Goal: Task Accomplishment & Management: Manage account settings

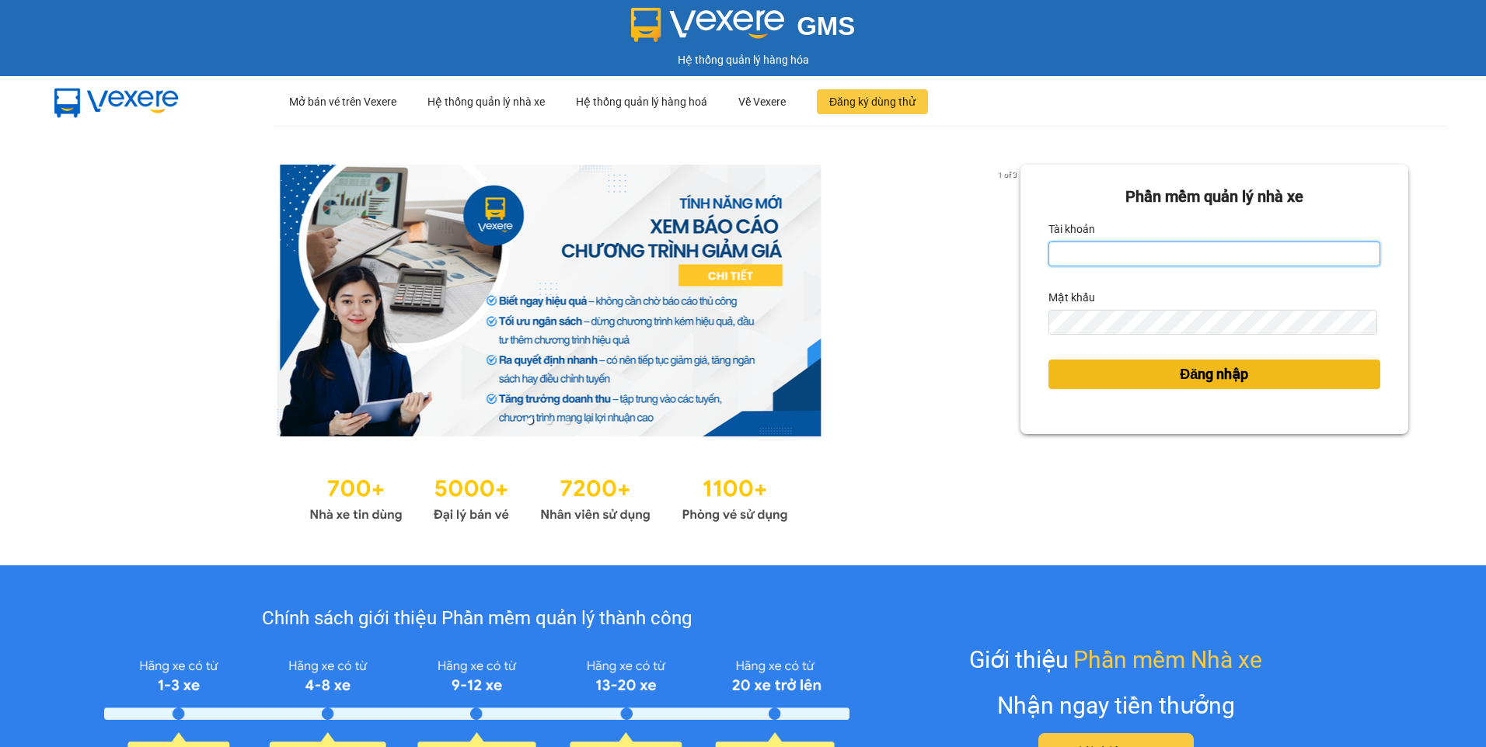
type input "dothilehang.vtp"
click at [1190, 374] on span "Đăng nhập" at bounding box center [1213, 375] width 68 height 22
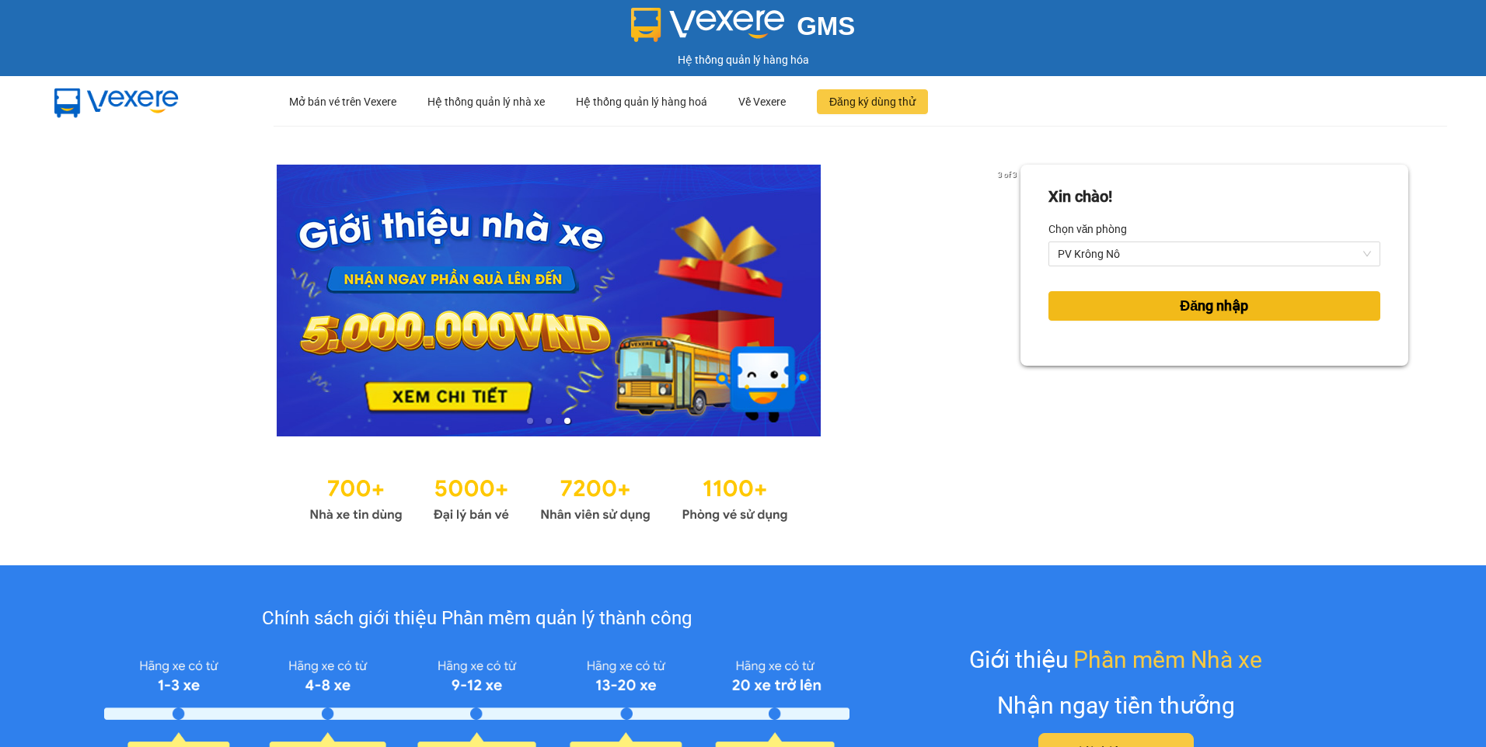
click at [1105, 305] on button "Đăng nhập" at bounding box center [1214, 306] width 332 height 30
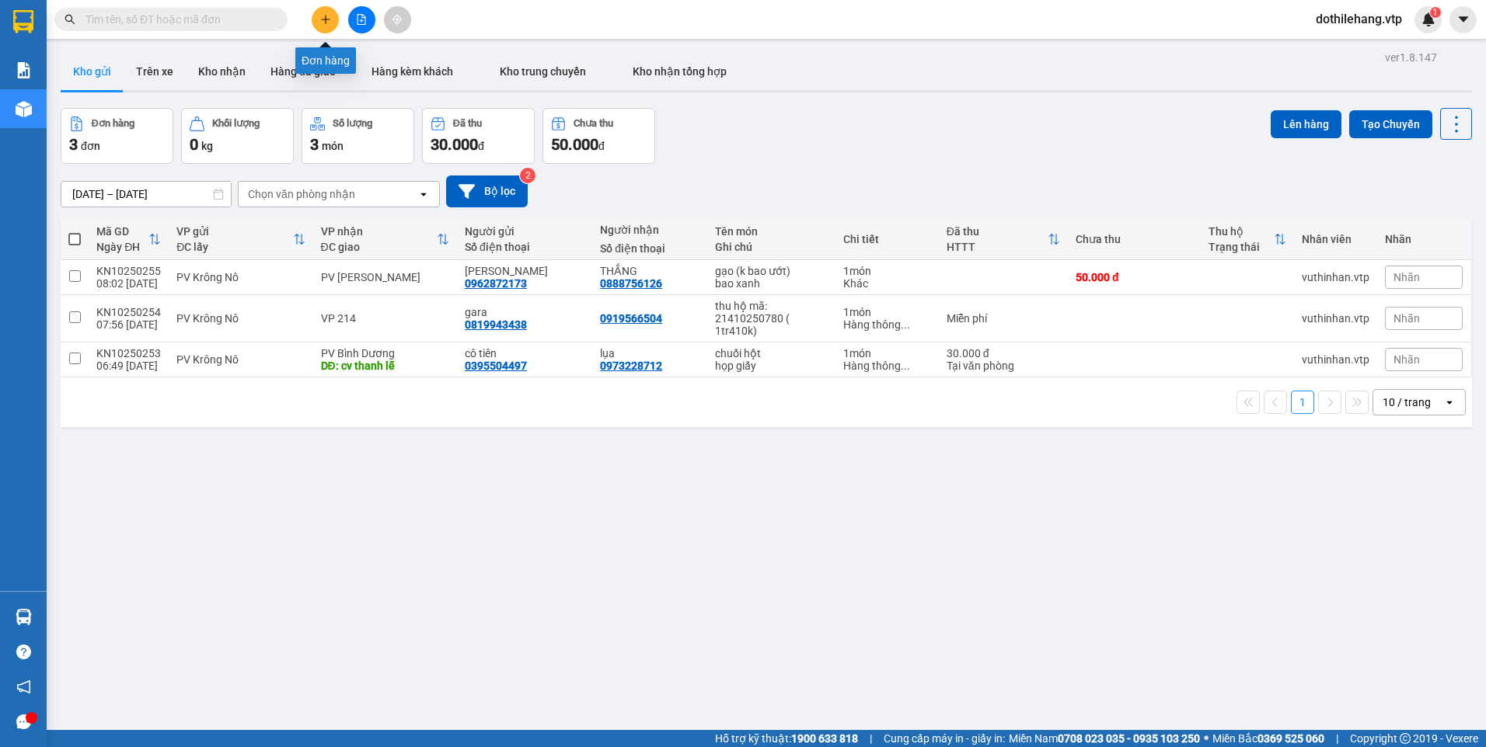
click at [326, 19] on icon "plus" at bounding box center [325, 19] width 1 height 9
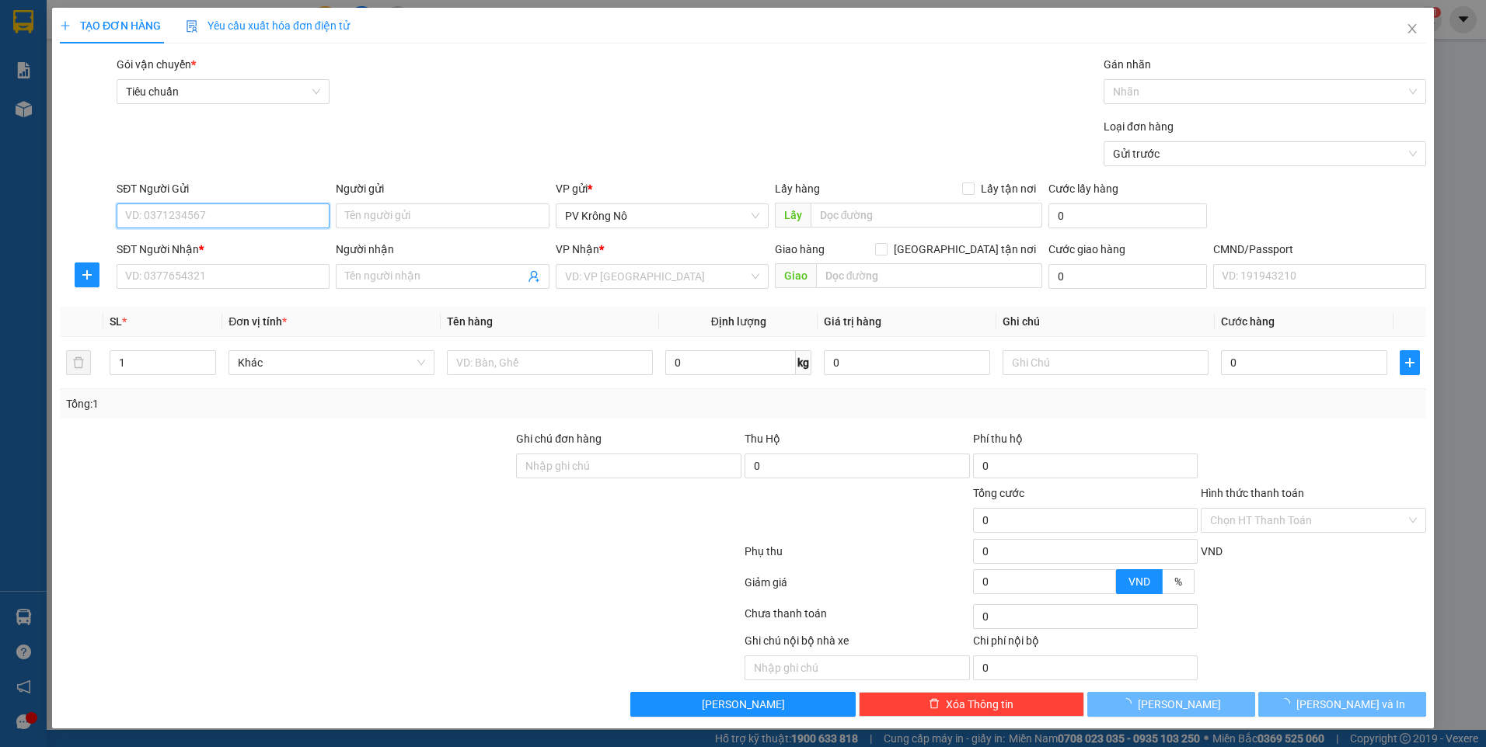
click at [254, 218] on input "SĐT Người Gửi" at bounding box center [223, 216] width 213 height 25
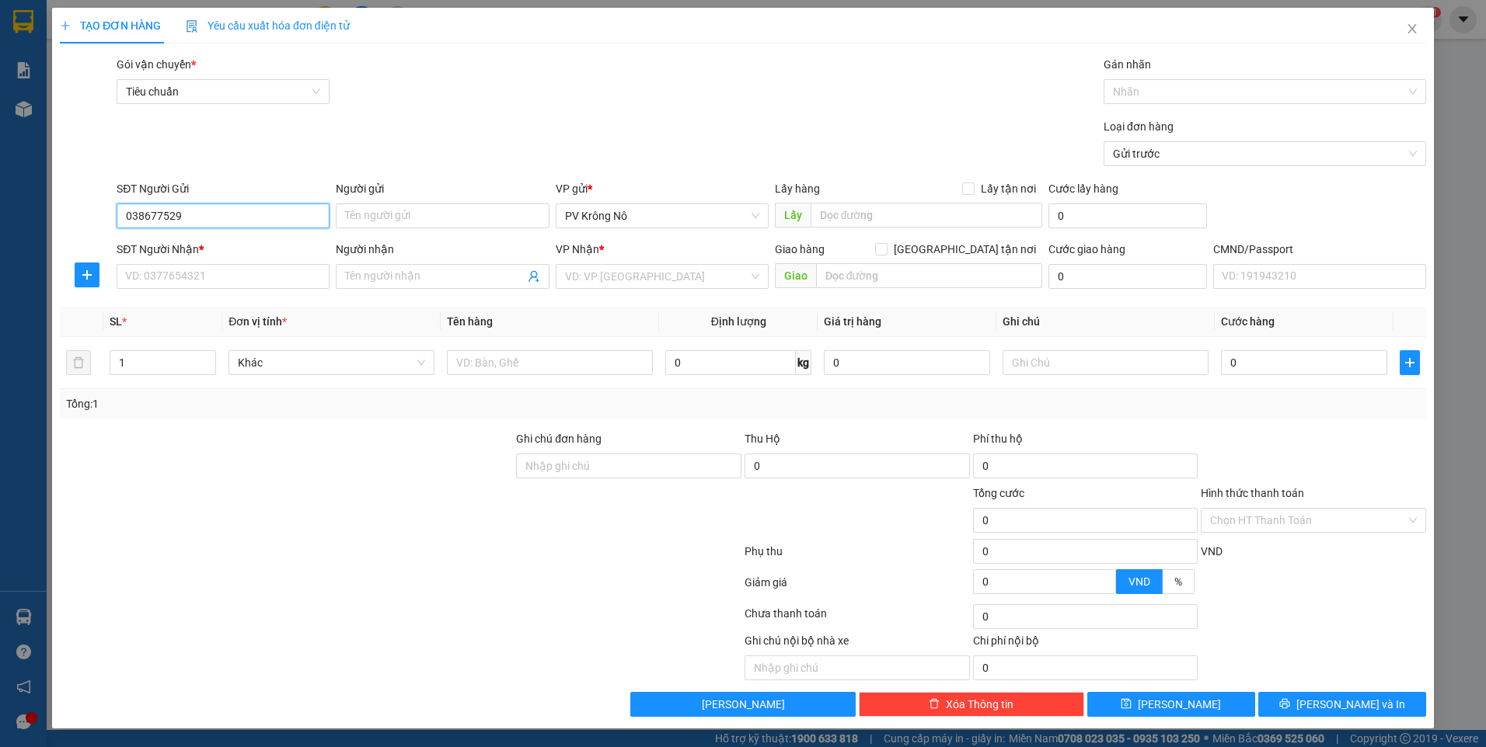
type input "0386775296"
click at [197, 239] on div "0386775296 - chú cầu" at bounding box center [223, 247] width 194 height 17
type input "chú cầu"
type input "0986739357"
type input "HƯƠNG"
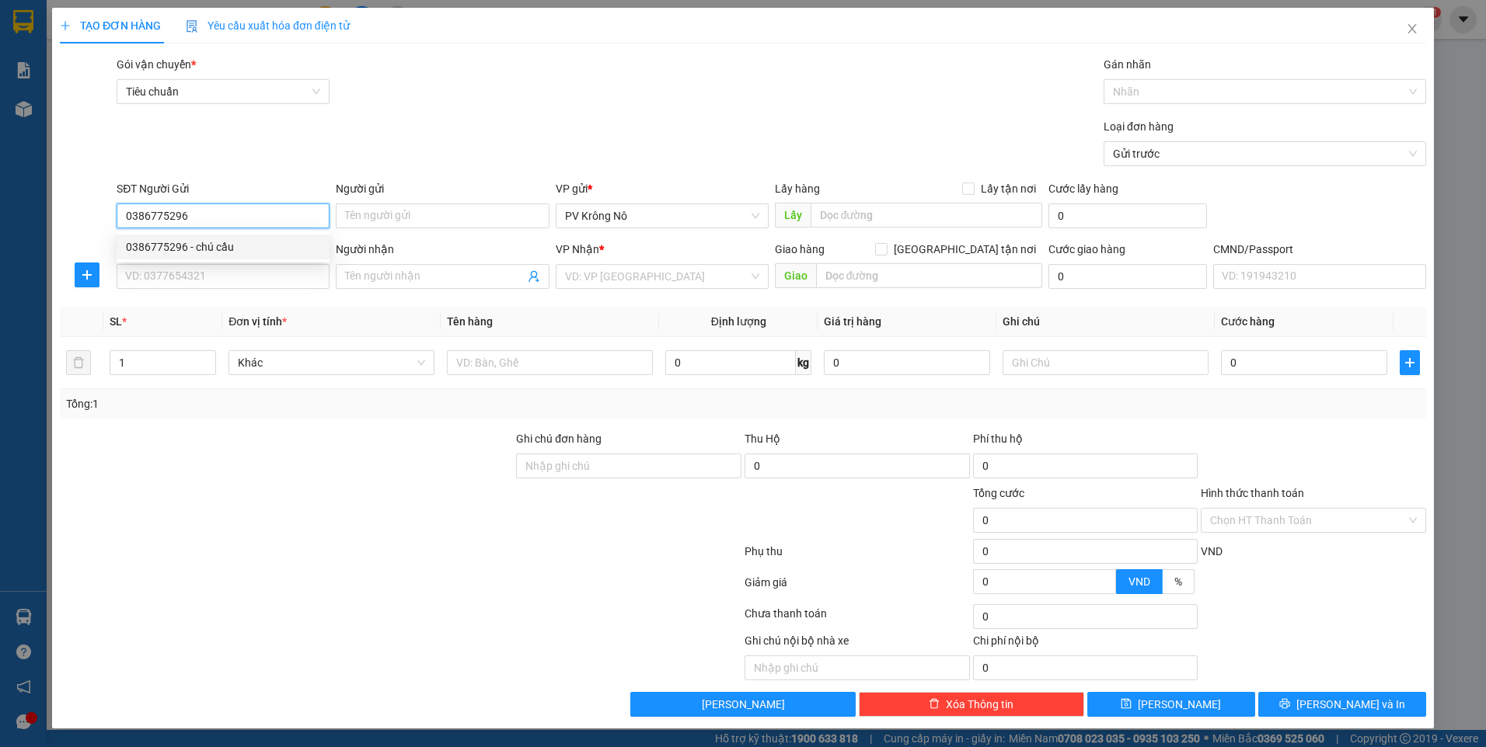
type input "N4 ĐỊA CHẤT"
type input "0386775296"
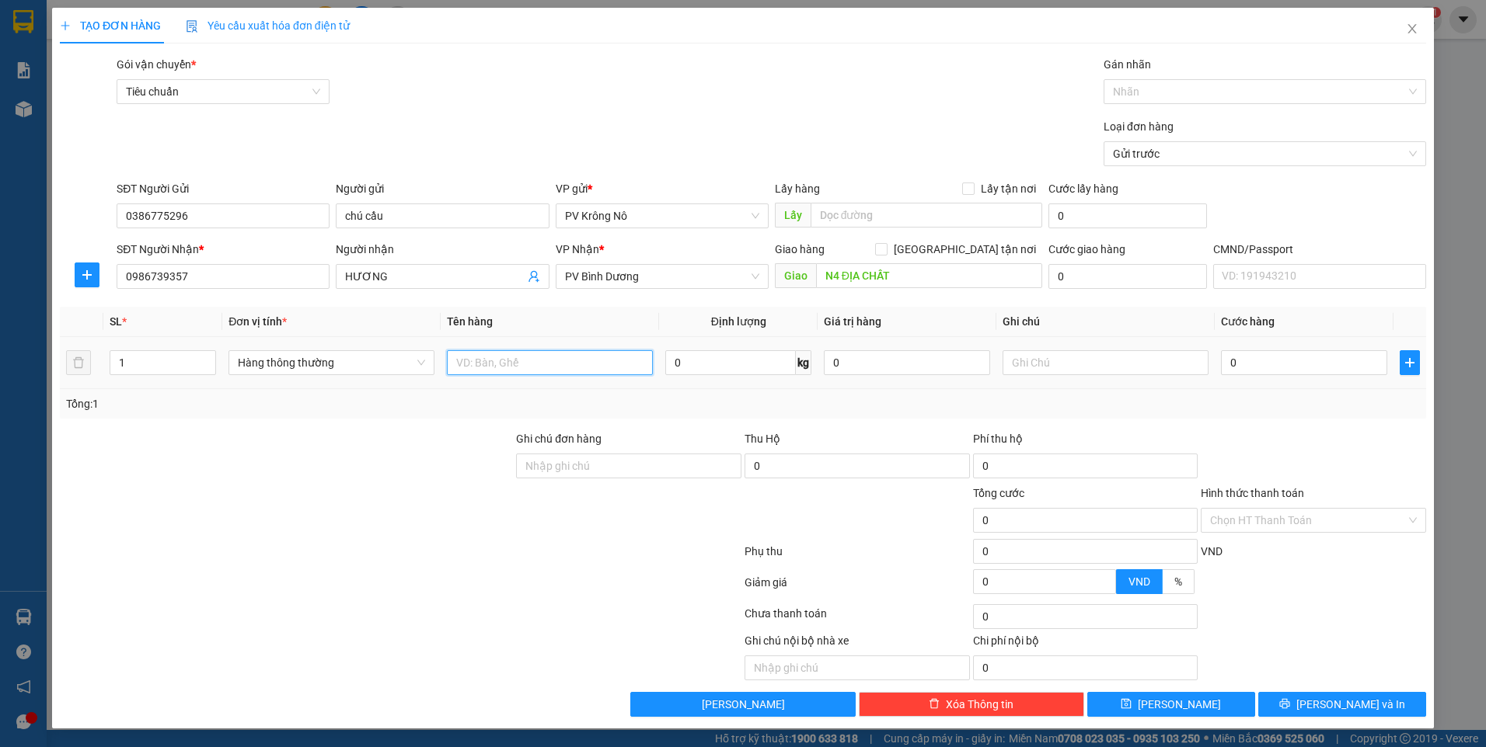
click at [500, 357] on input "text" at bounding box center [550, 362] width 206 height 25
click at [165, 371] on input "1" at bounding box center [162, 362] width 105 height 23
type input "2"
click at [474, 361] on input "text" at bounding box center [550, 362] width 206 height 25
type input "2 bao xanh bơ"
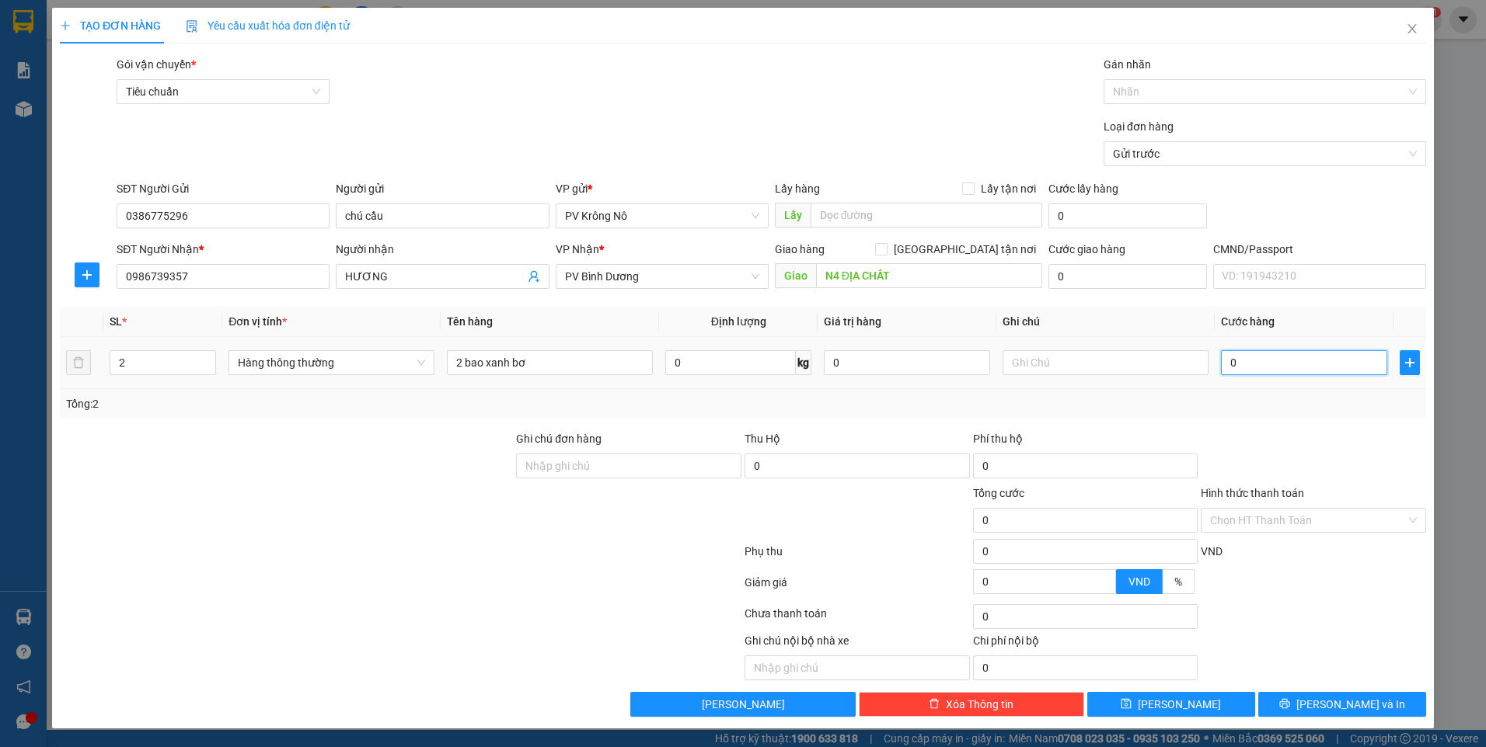
click at [1294, 370] on input "0" at bounding box center [1304, 362] width 166 height 25
click at [210, 284] on input "0986739357" at bounding box center [223, 276] width 213 height 25
click at [1248, 366] on input "0" at bounding box center [1304, 362] width 166 height 25
type input "001"
type input "1"
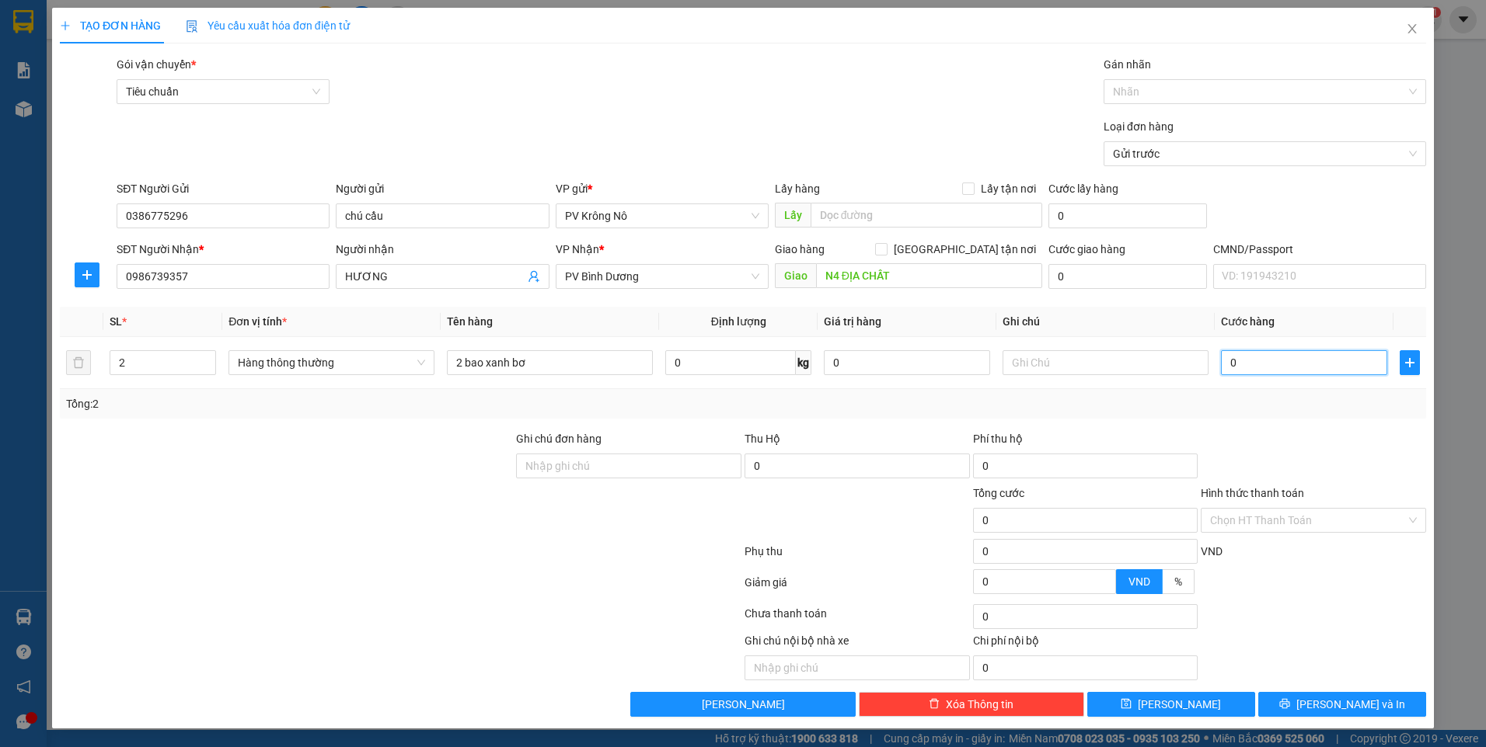
type input "1"
type input "0.013"
type input "13"
type input "00.130"
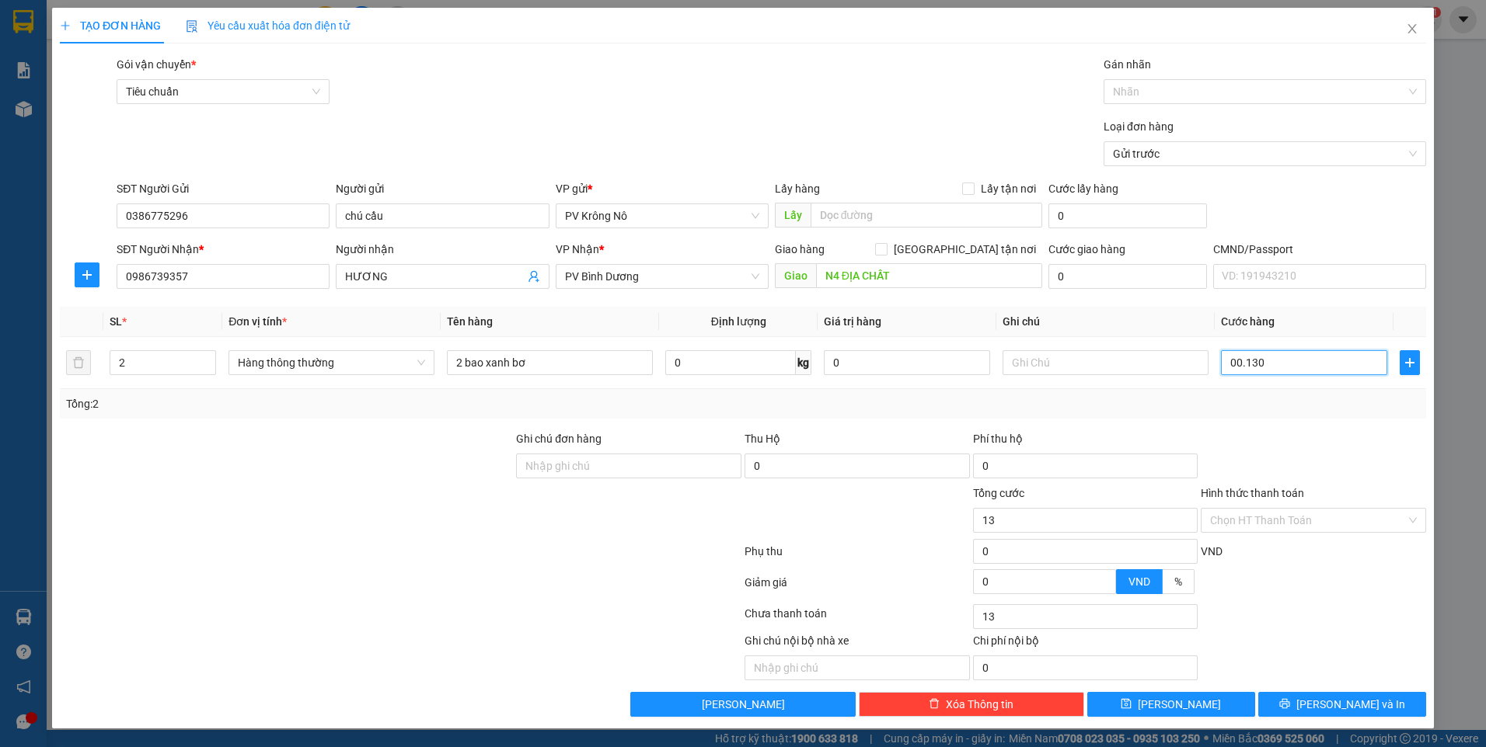
type input "130"
type input "0.001.300"
type input "1.300"
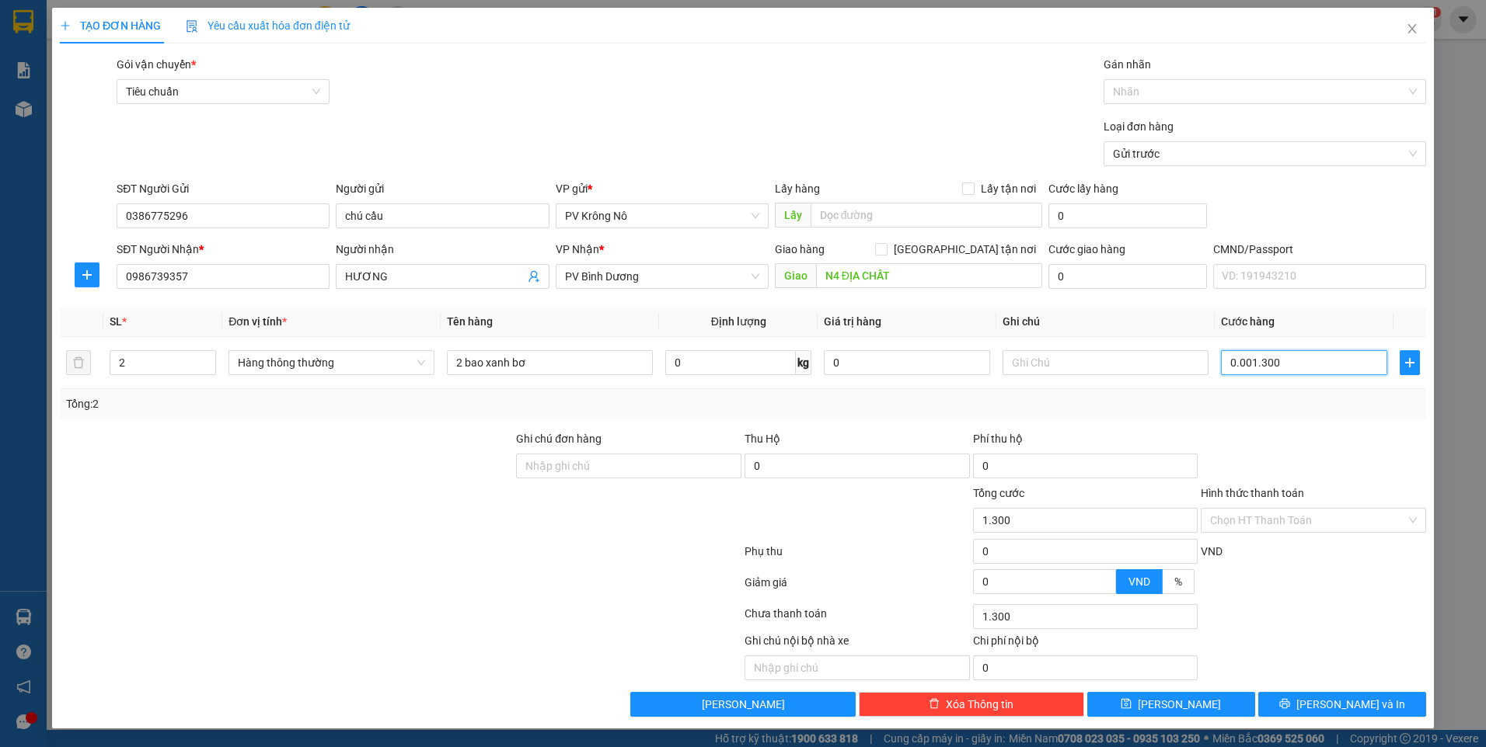
type input "000.013.000"
type input "13.000"
type input "00.000.130.000"
type input "130.000"
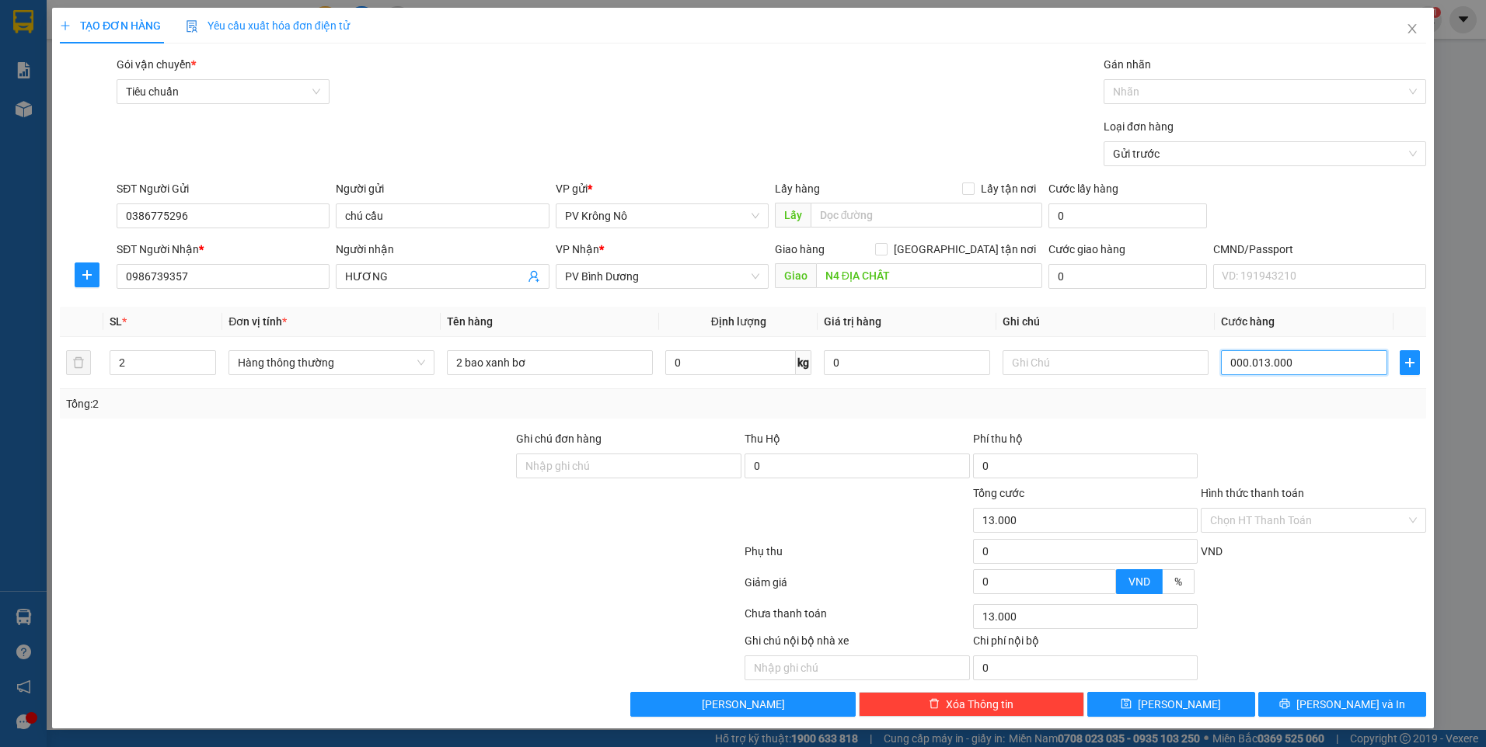
type input "130.000"
drag, startPoint x: 1249, startPoint y: 526, endPoint x: 1245, endPoint y: 519, distance: 8.0
click at [1248, 524] on input "Hình thức thanh toán" at bounding box center [1308, 520] width 196 height 23
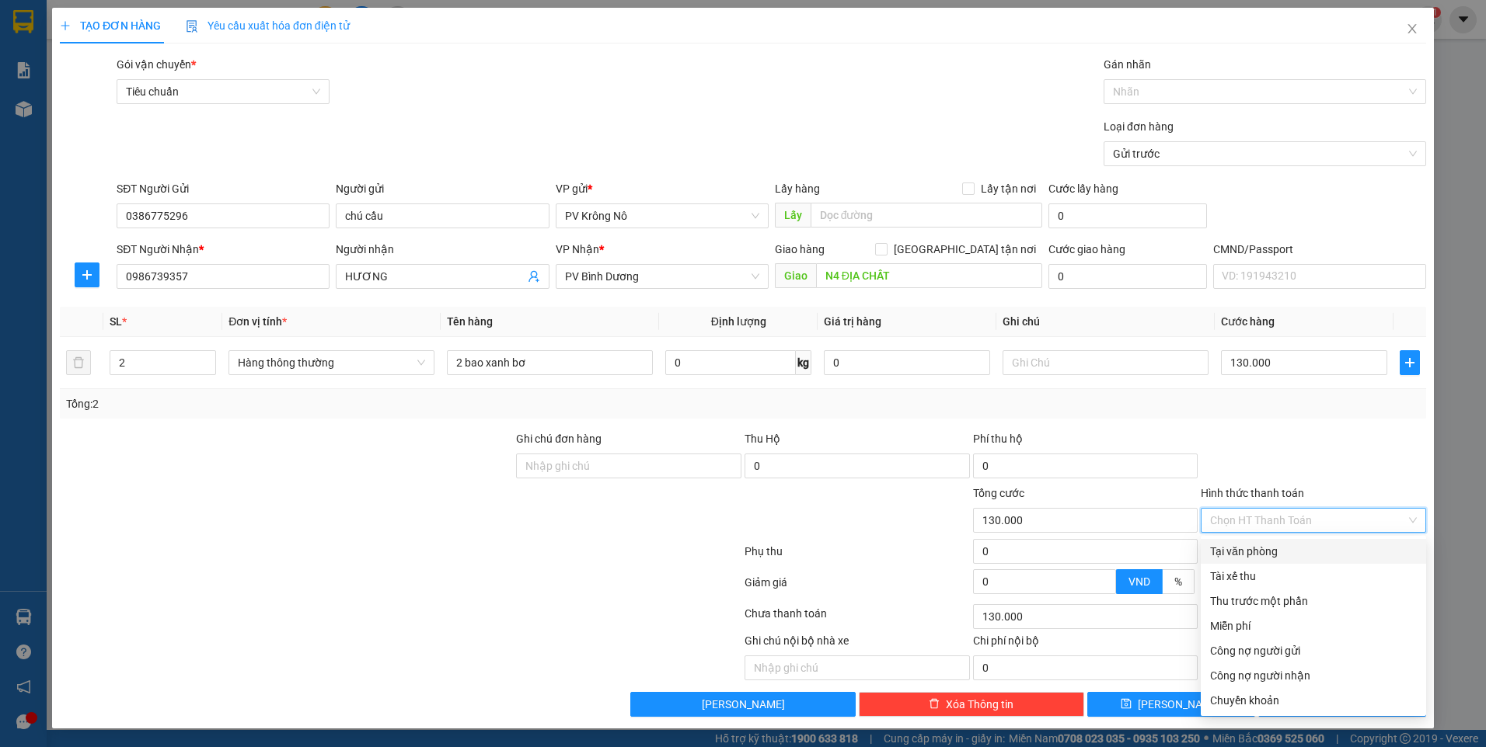
click at [1254, 549] on div "Tại văn phòng" at bounding box center [1313, 551] width 207 height 17
type input "0"
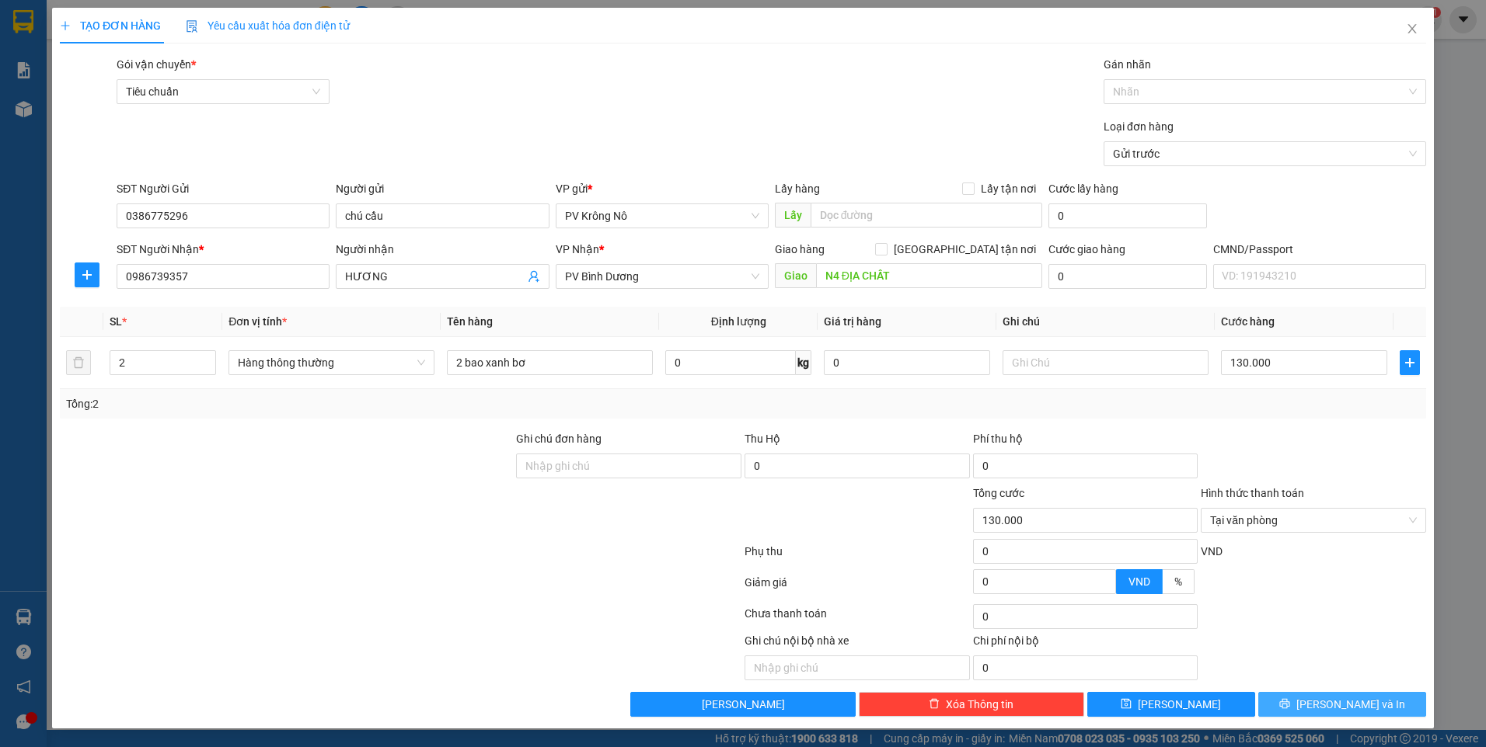
click at [1278, 692] on button "[PERSON_NAME] và In" at bounding box center [1342, 704] width 168 height 25
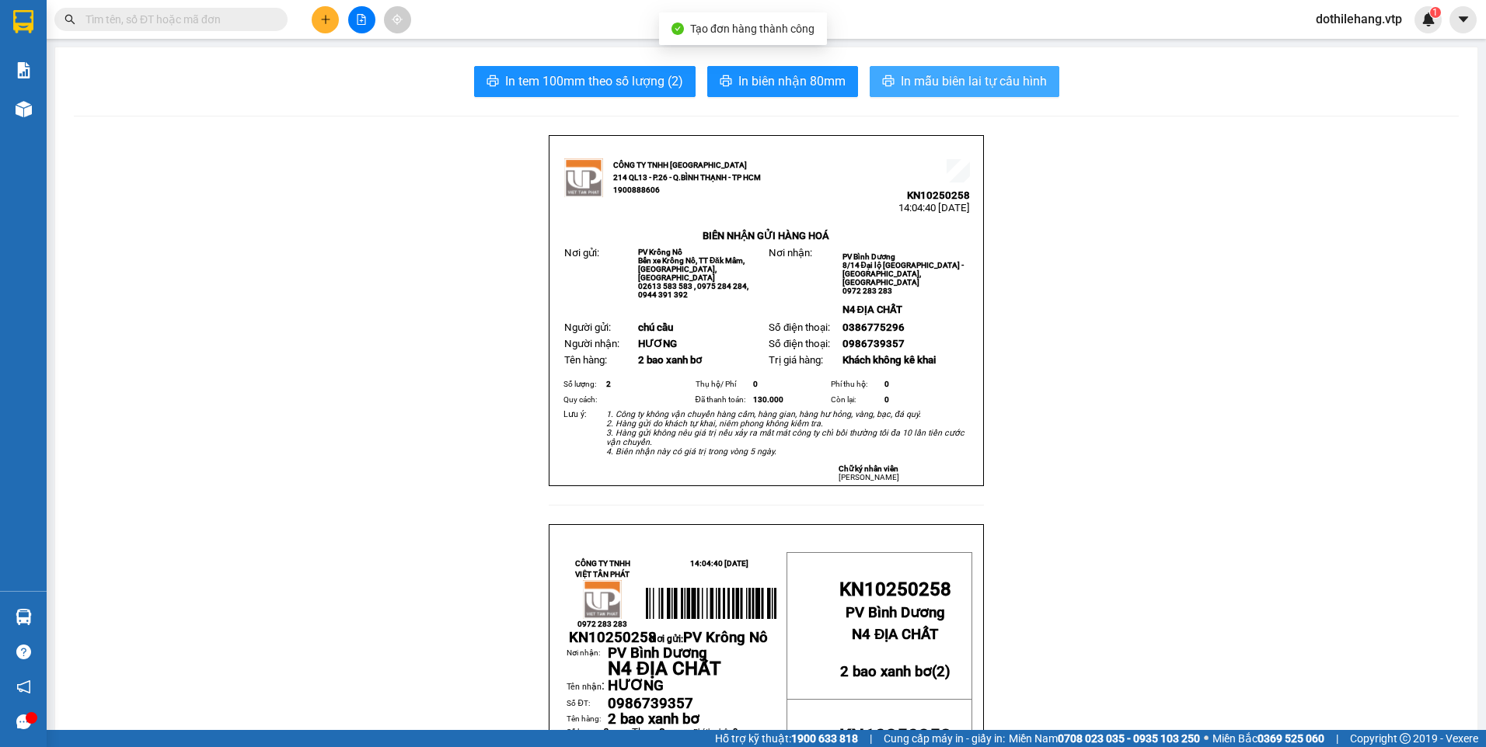
click at [932, 88] on span "In mẫu biên lai tự cấu hình" at bounding box center [974, 80] width 146 height 19
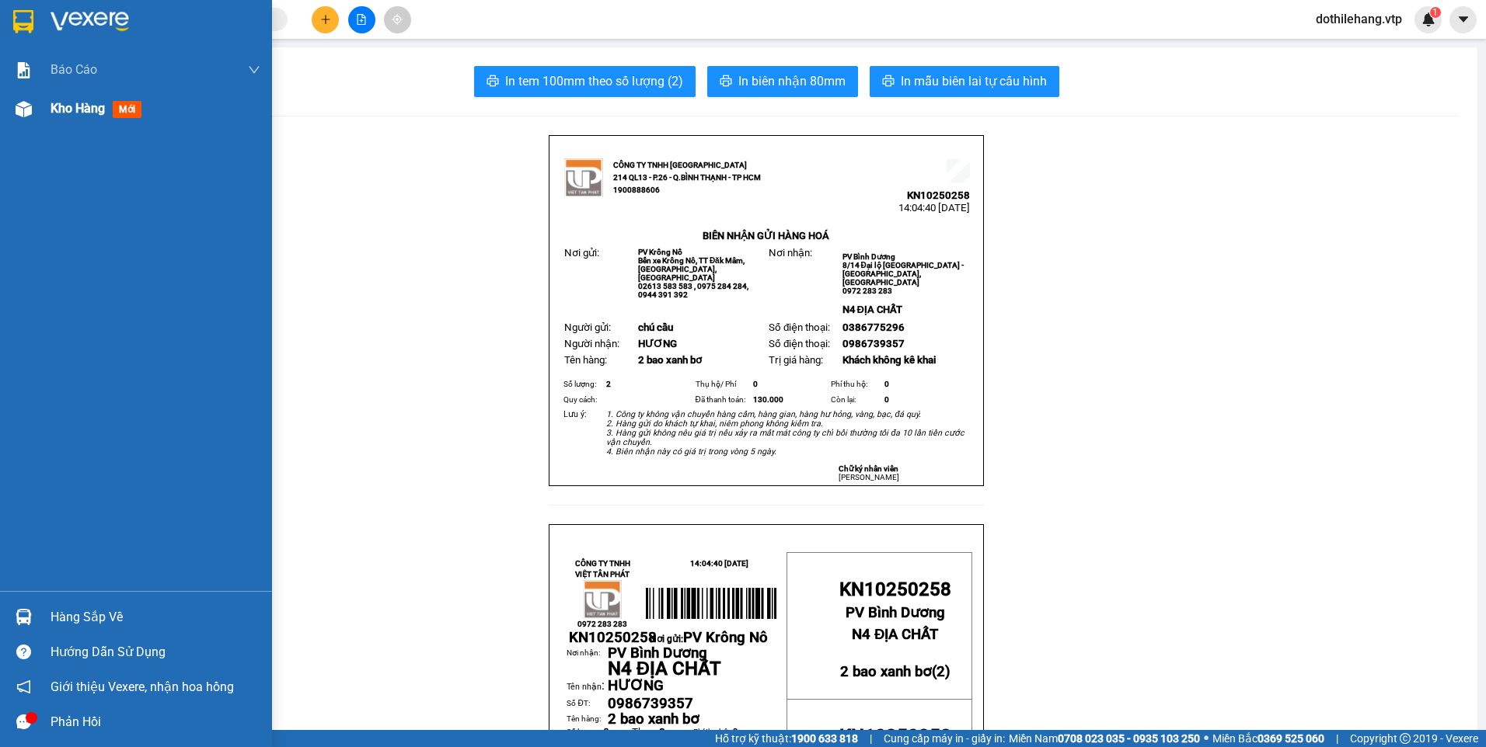
click at [77, 95] on div "Kho hàng mới" at bounding box center [156, 108] width 210 height 39
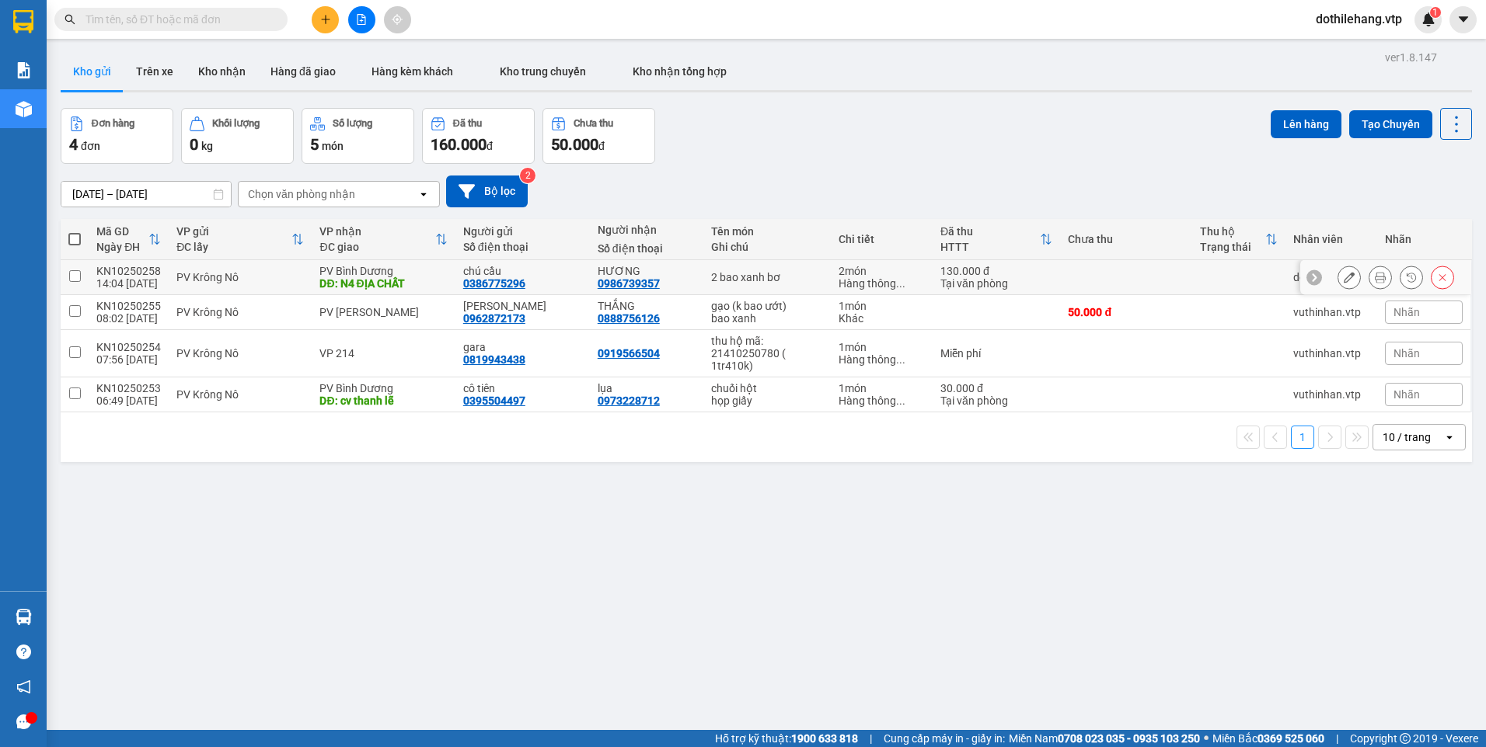
click at [1343, 277] on icon at bounding box center [1348, 277] width 11 height 11
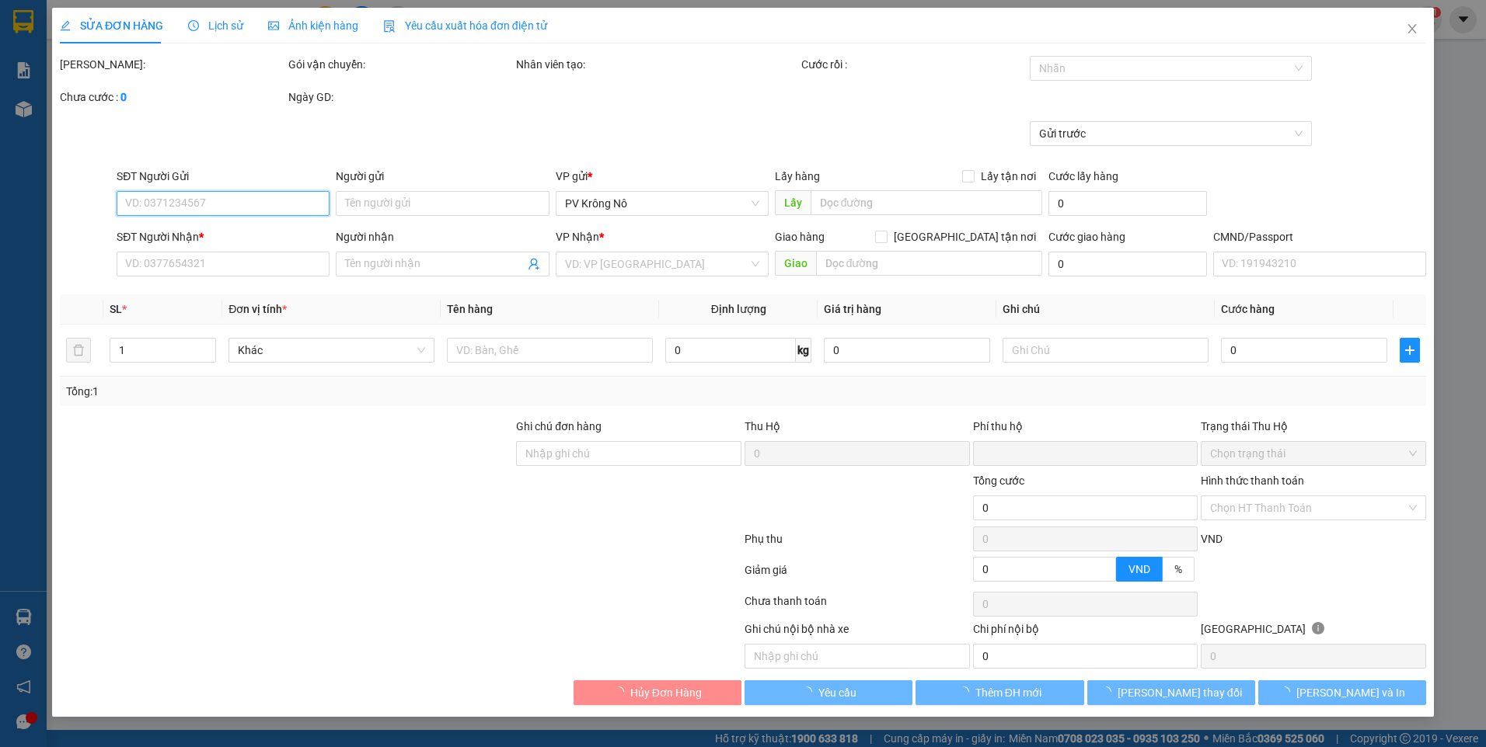
type input "0386775296"
type input "chú cầu"
type input "0986739357"
type input "HƯƠNG"
type input "N4 ĐỊA CHẤT"
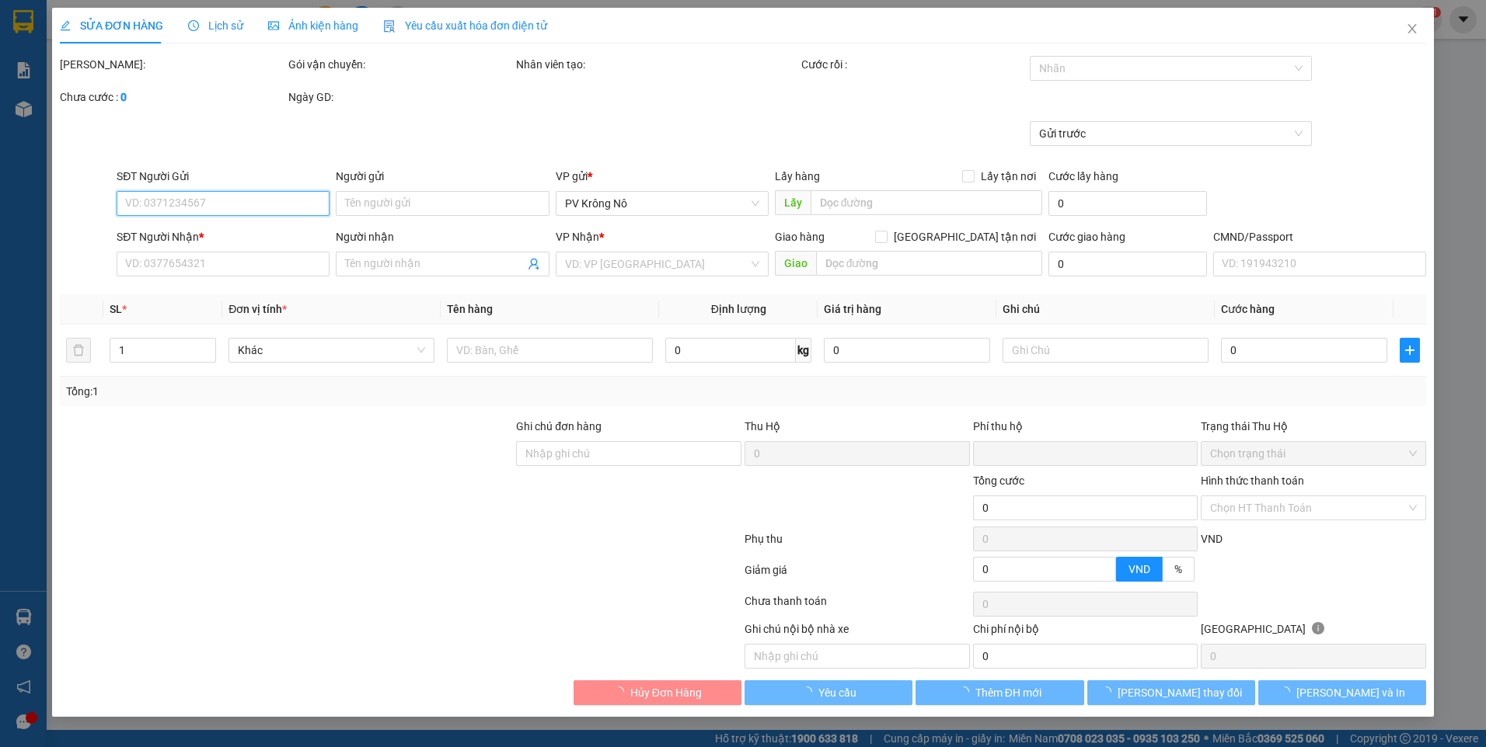
type input "0"
type input "130.000"
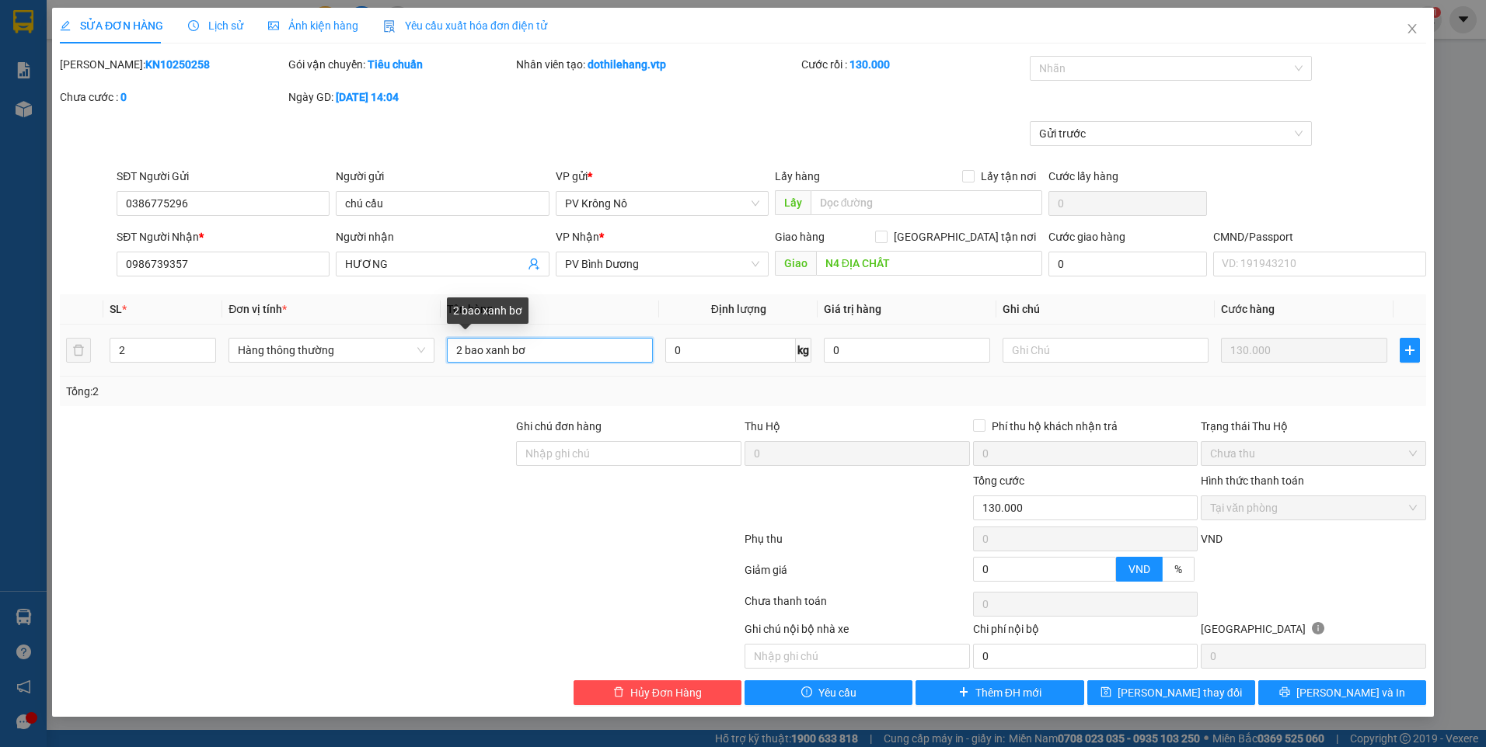
click at [549, 354] on input "2 bao xanh bơ" at bounding box center [550, 350] width 206 height 25
type input "2 bao xanh +đỏ bơ"
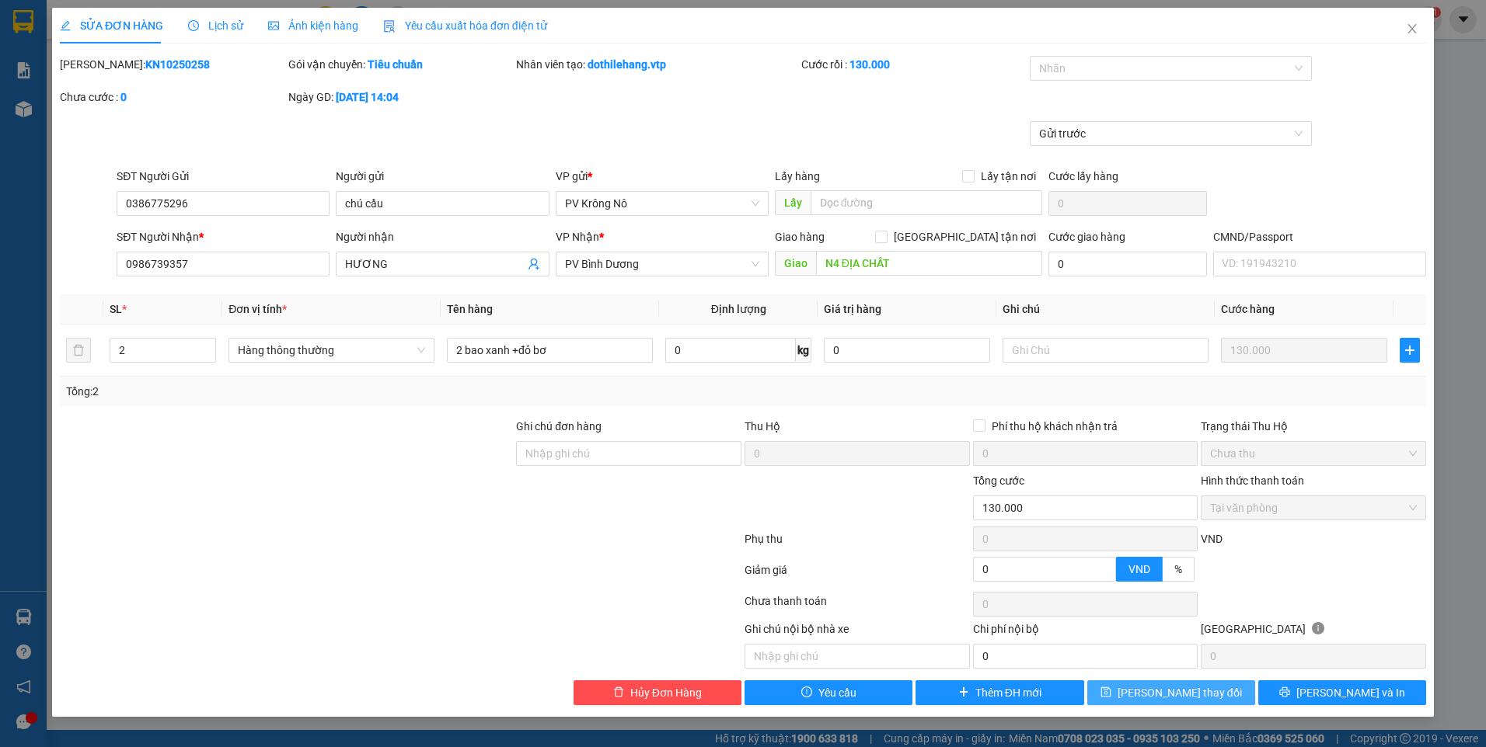
click at [1148, 698] on button "[PERSON_NAME] thay đổi" at bounding box center [1171, 693] width 168 height 25
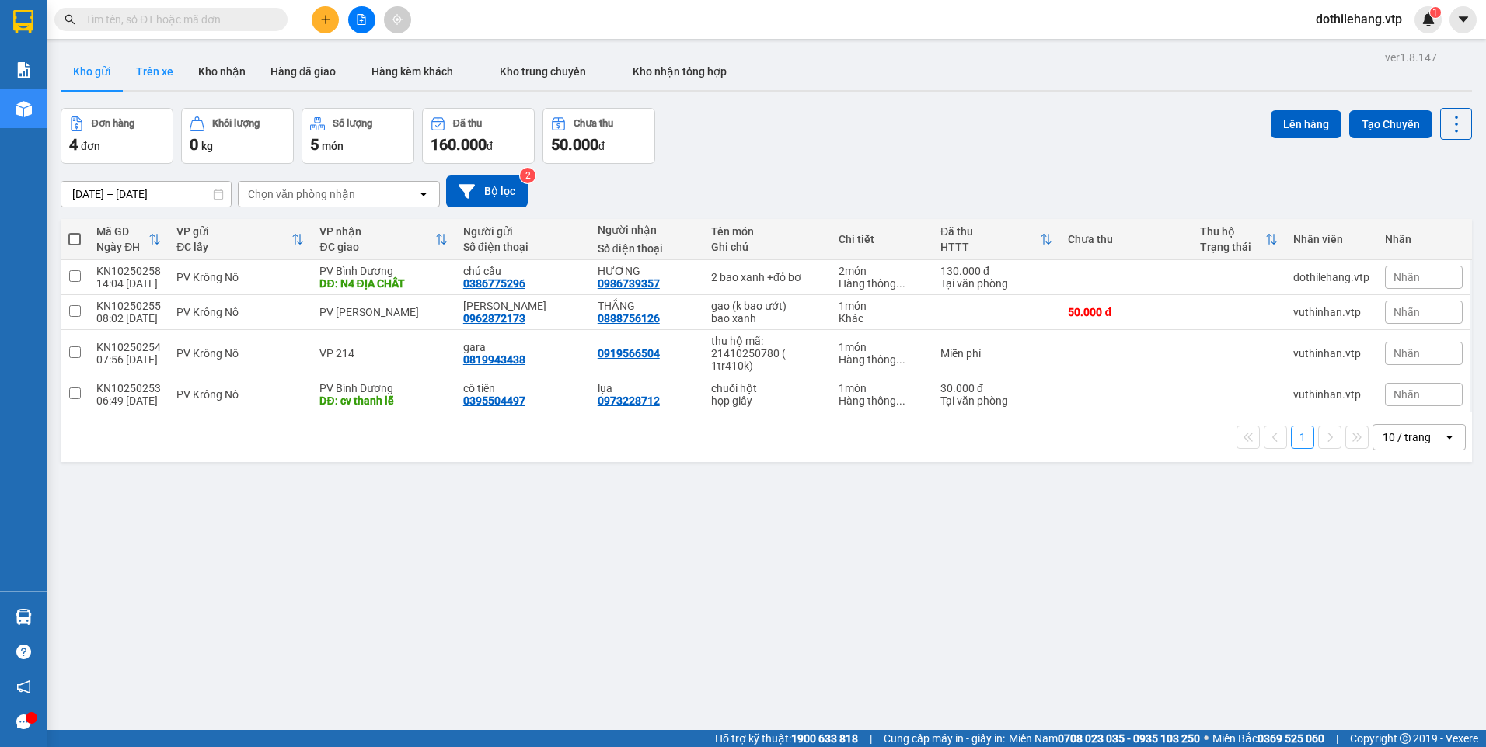
click at [155, 75] on button "Trên xe" at bounding box center [155, 71] width 62 height 37
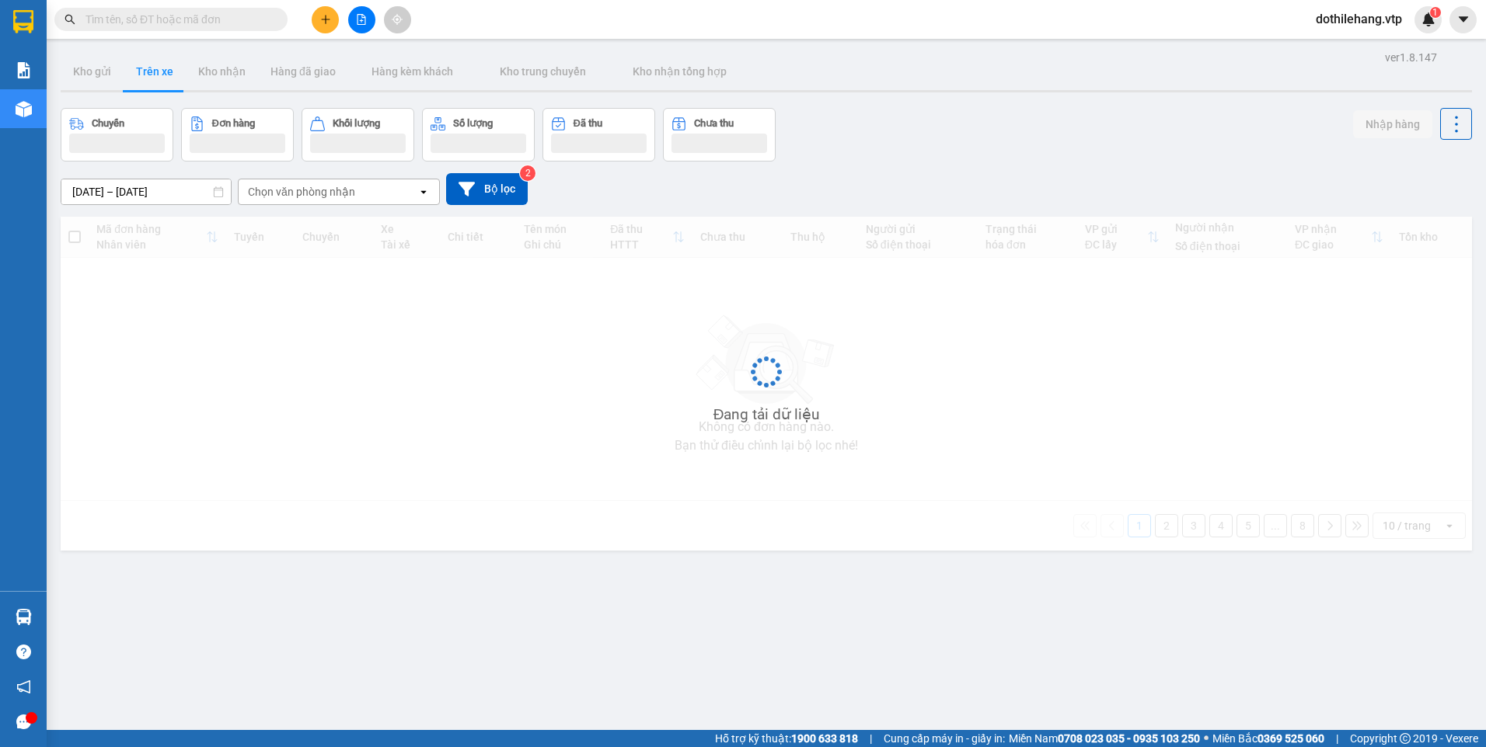
click at [307, 189] on div "Chọn văn phòng nhận" at bounding box center [301, 192] width 107 height 16
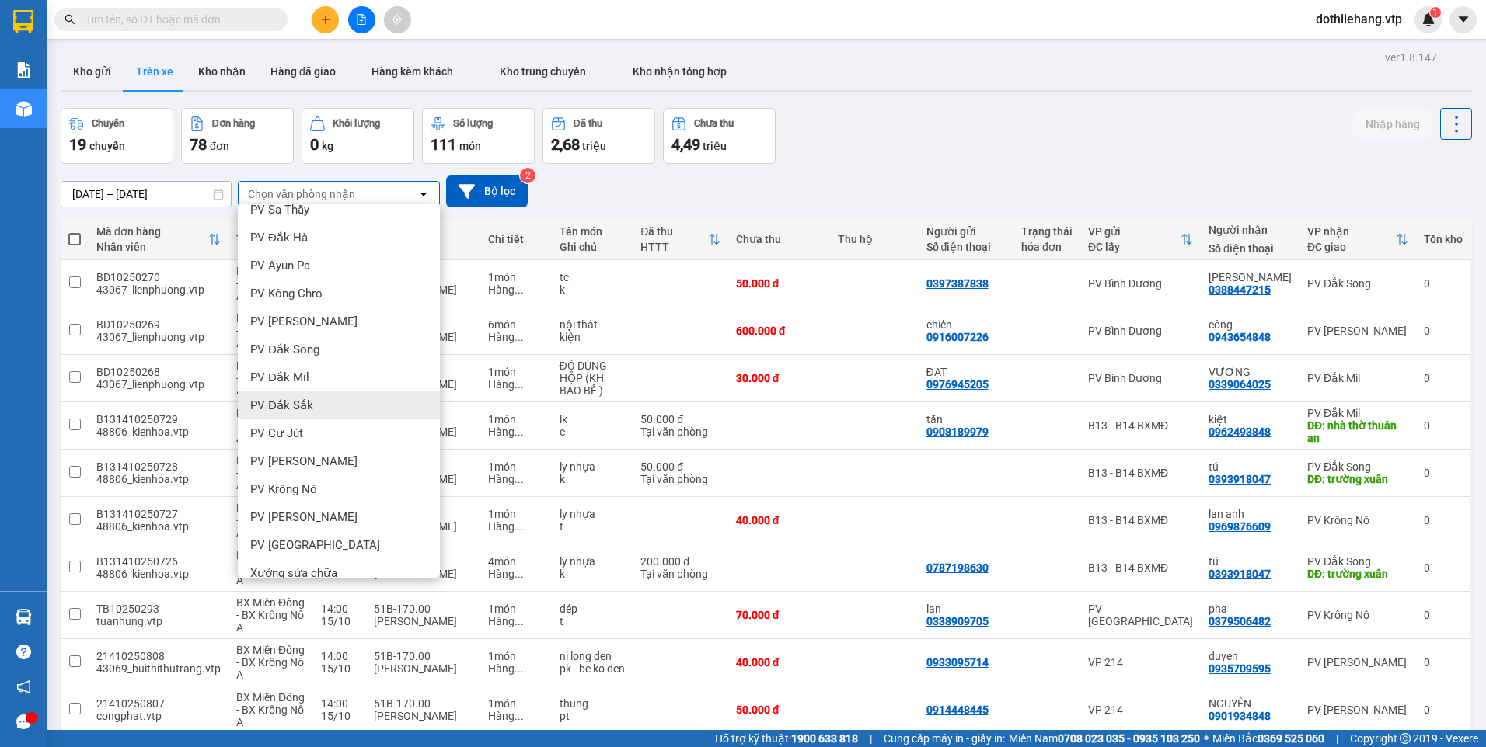
scroll to position [233, 0]
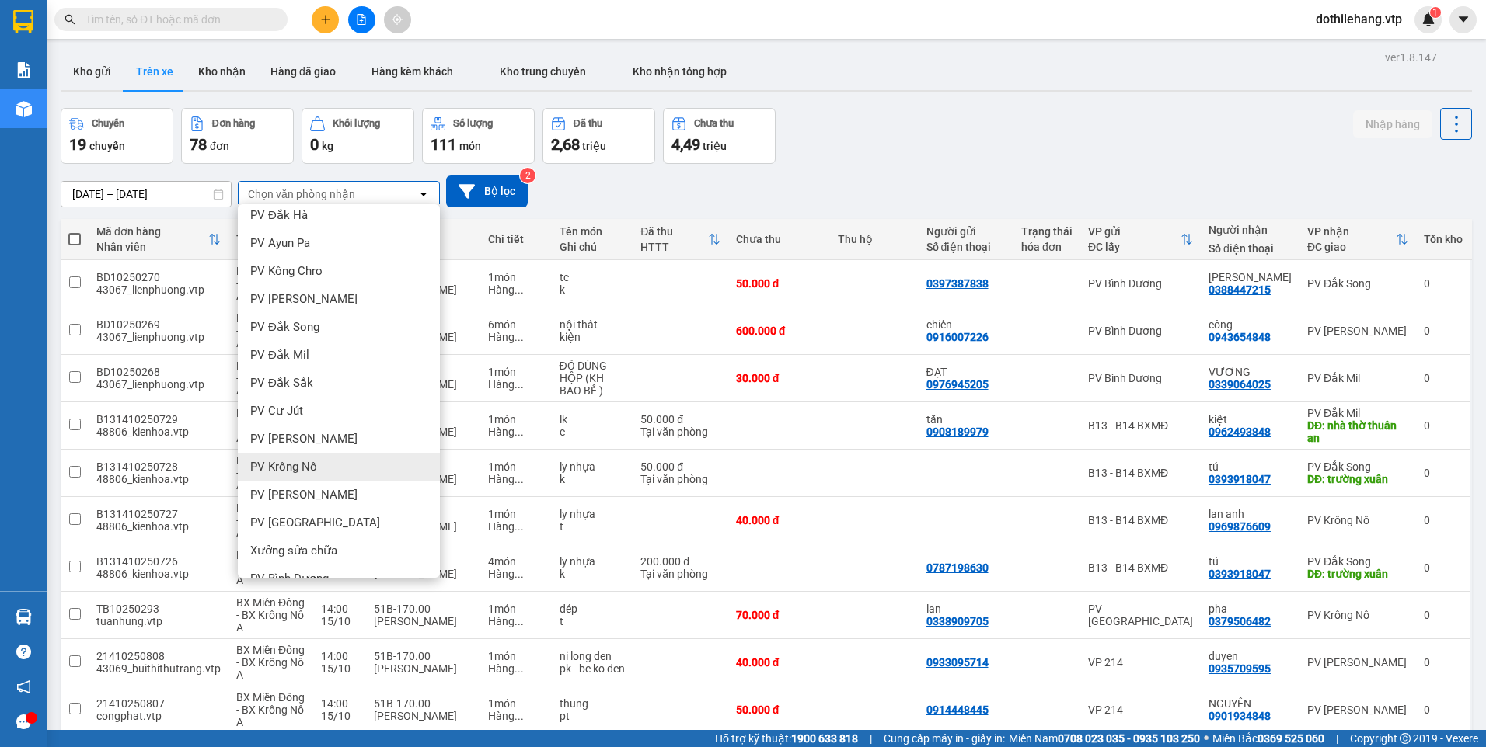
click at [307, 462] on span "PV Krông Nô" at bounding box center [283, 467] width 67 height 16
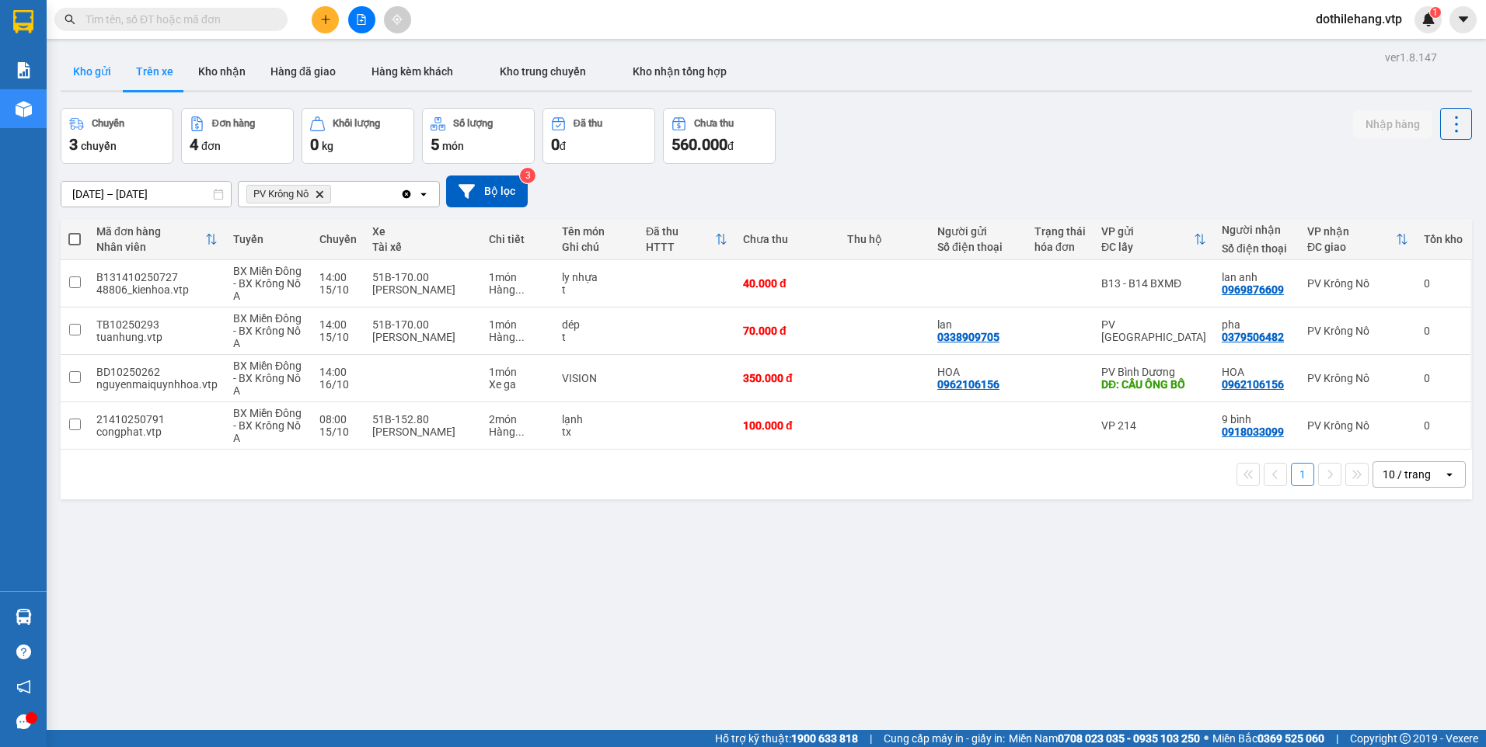
click at [105, 76] on button "Kho gửi" at bounding box center [92, 71] width 63 height 37
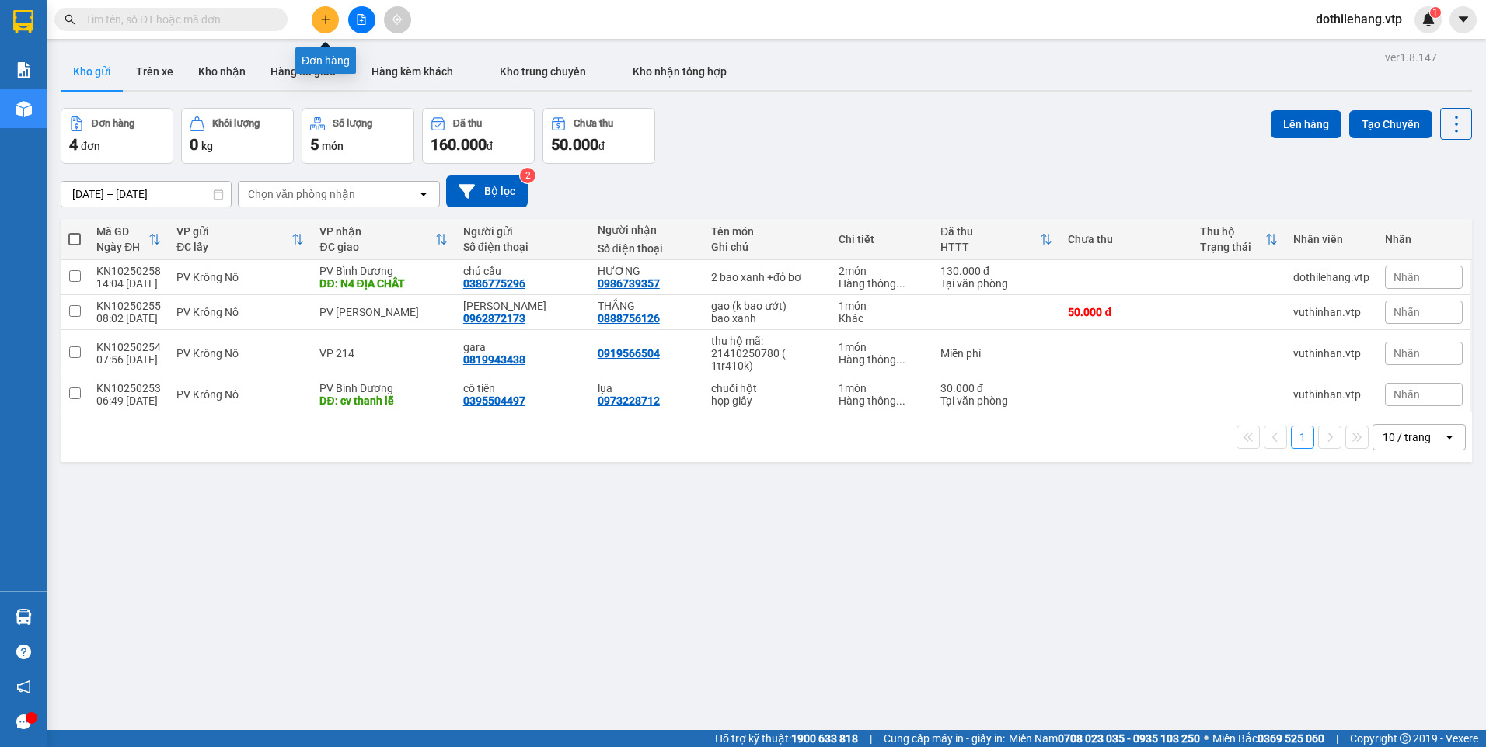
click at [316, 15] on button at bounding box center [325, 19] width 27 height 27
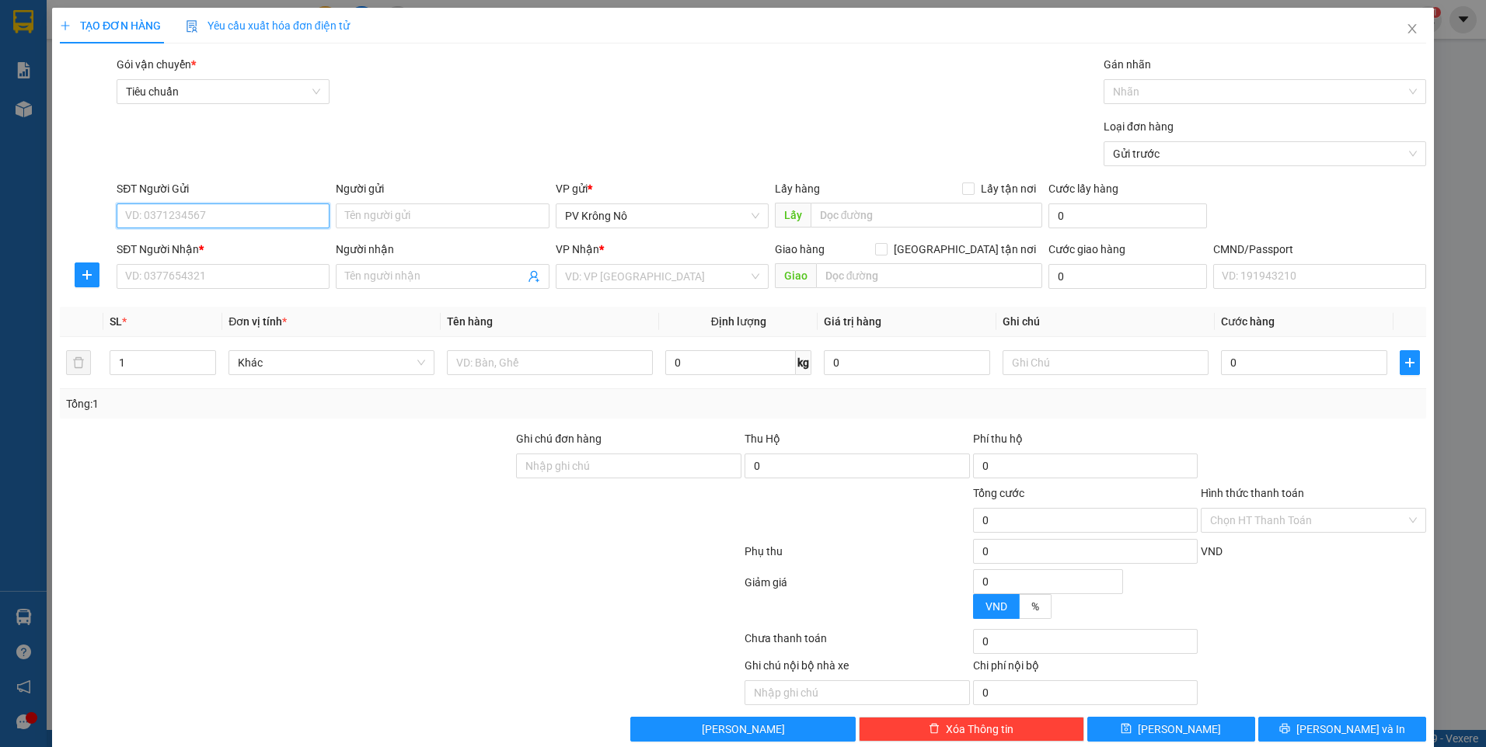
click at [202, 214] on input "SĐT Người Gửi" at bounding box center [223, 216] width 213 height 25
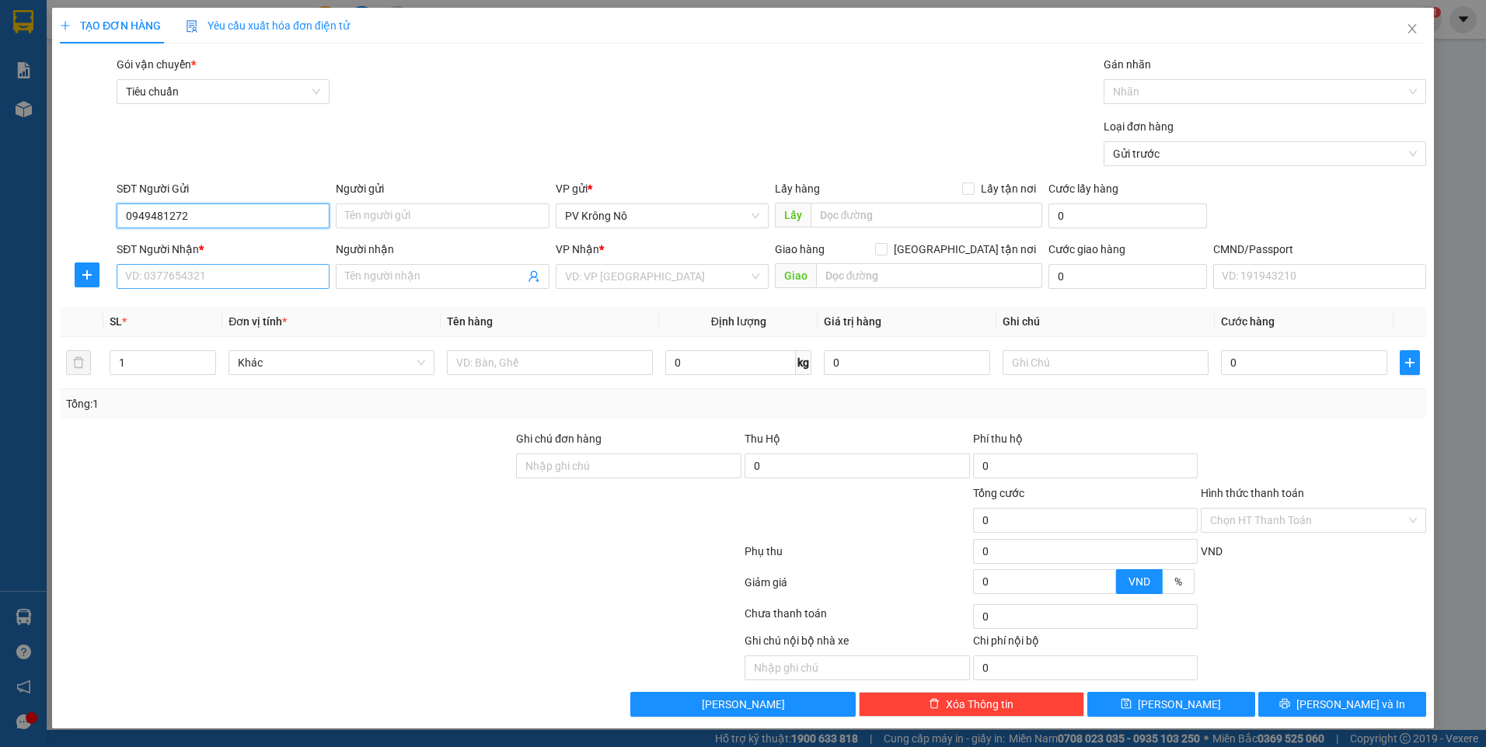
type input "0949481272"
click at [195, 277] on input "SĐT Người Nhận *" at bounding box center [223, 276] width 213 height 25
type input "0945335335"
click at [590, 273] on input "search" at bounding box center [656, 276] width 183 height 23
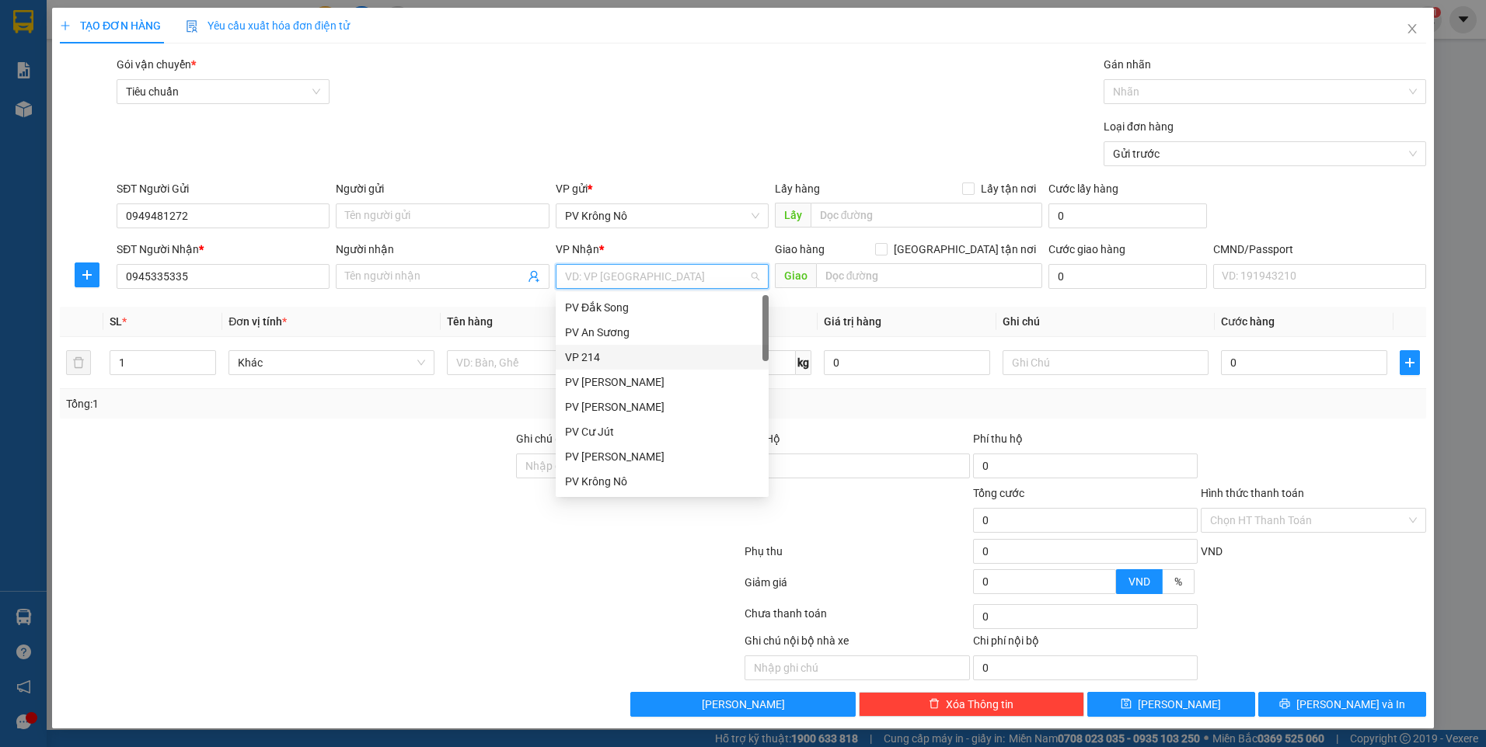
click at [590, 348] on div "VP 214" at bounding box center [662, 357] width 213 height 25
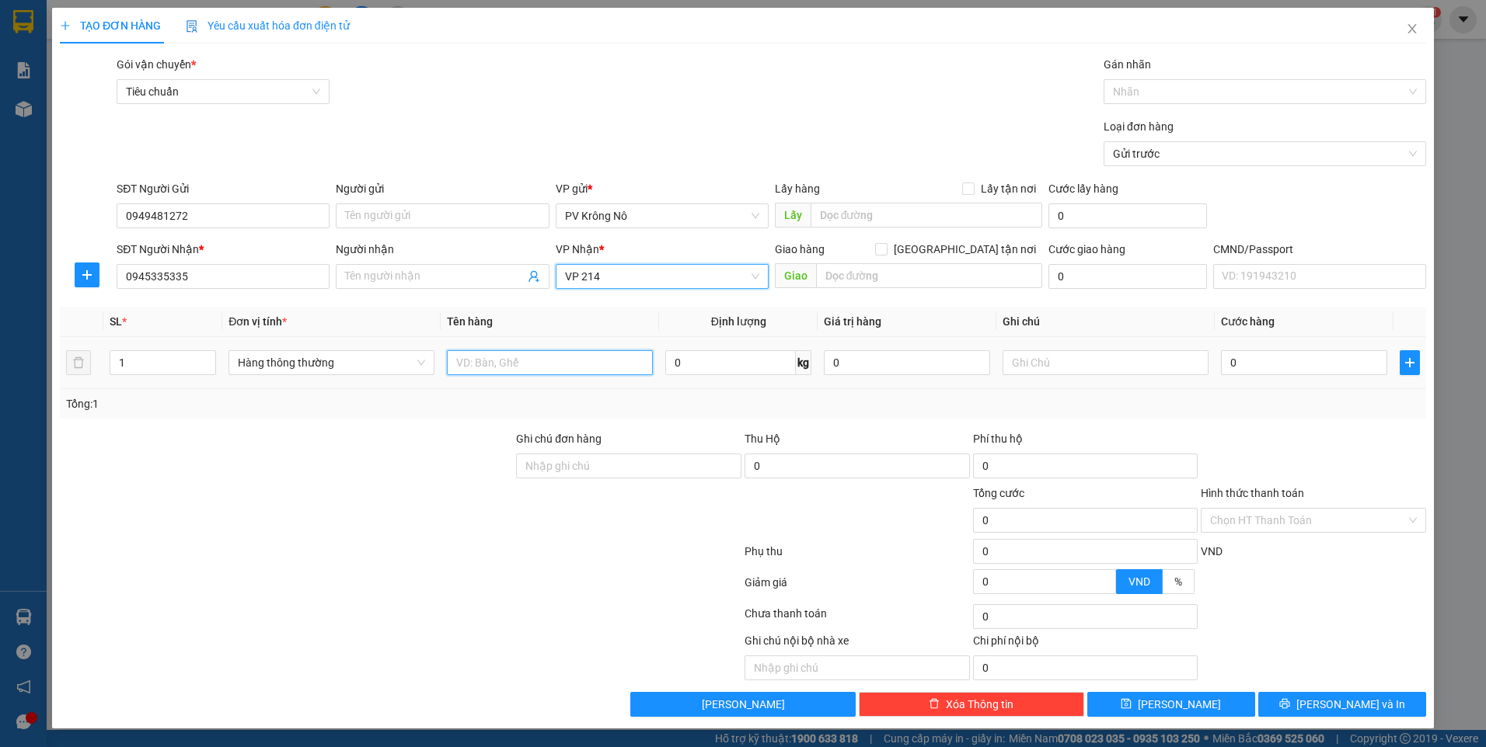
click at [475, 368] on input "text" at bounding box center [550, 362] width 206 height 25
type input "tg qa"
click at [1285, 355] on input "0" at bounding box center [1304, 362] width 166 height 25
type input "003"
type input "3"
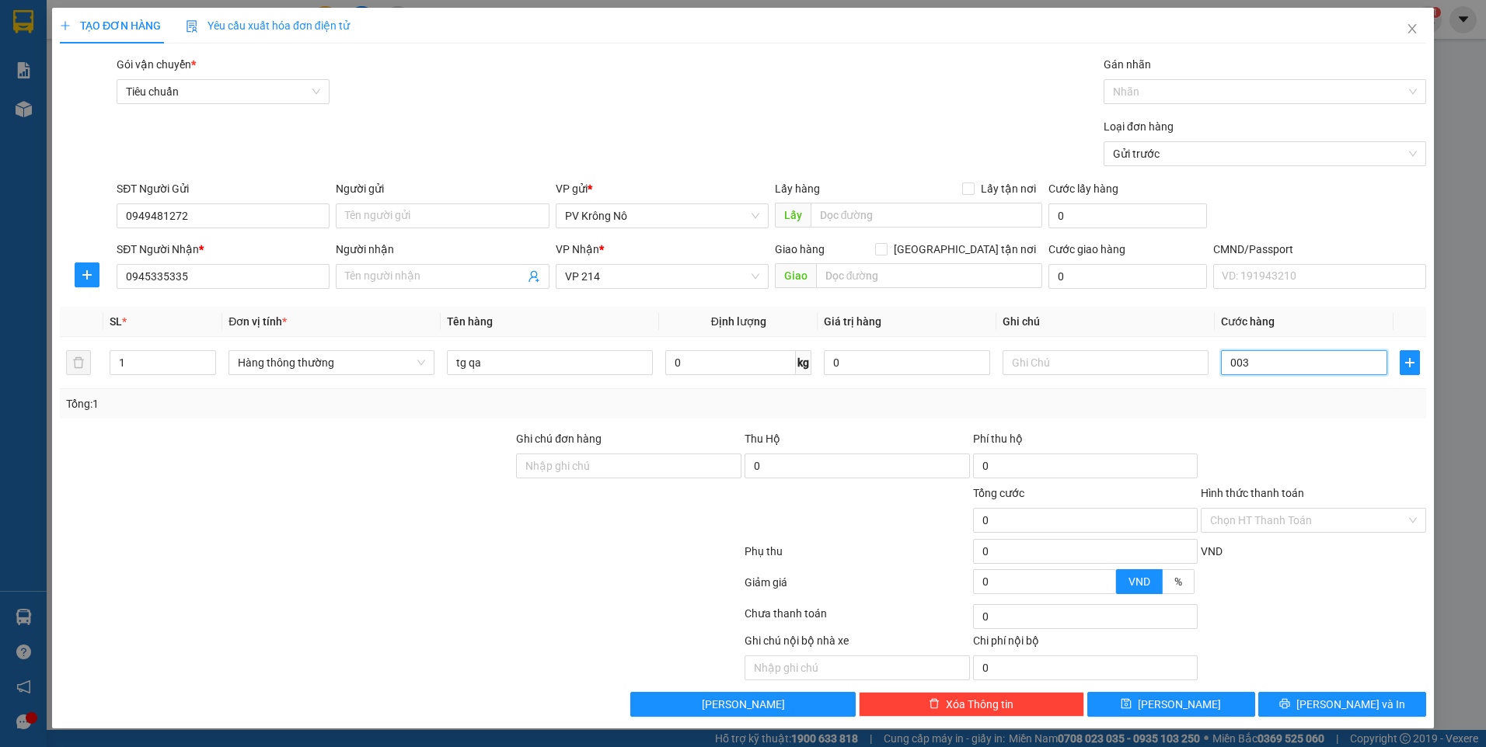
type input "3"
type input "0.030"
type input "30"
type input "00.300"
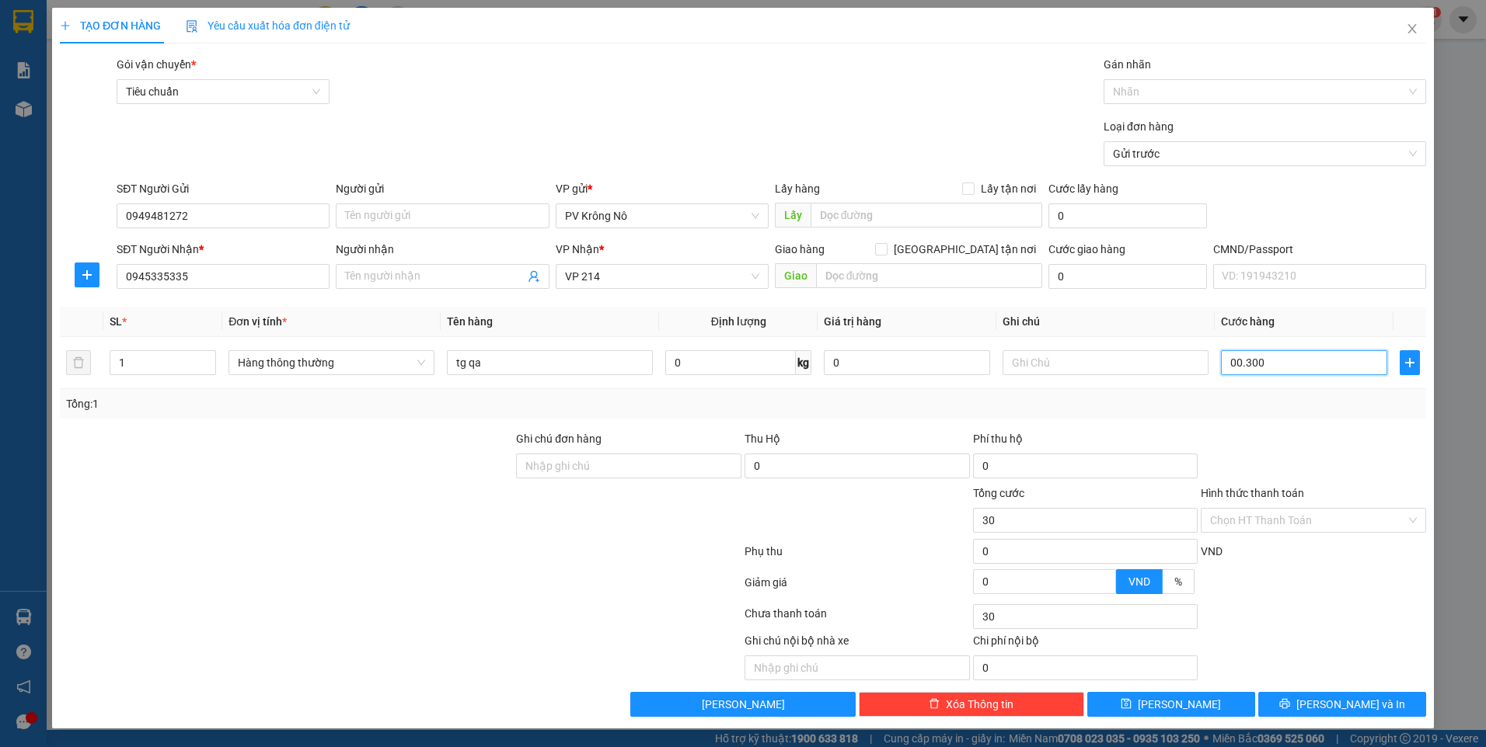
type input "300"
type input "0.003.000"
type input "3.000"
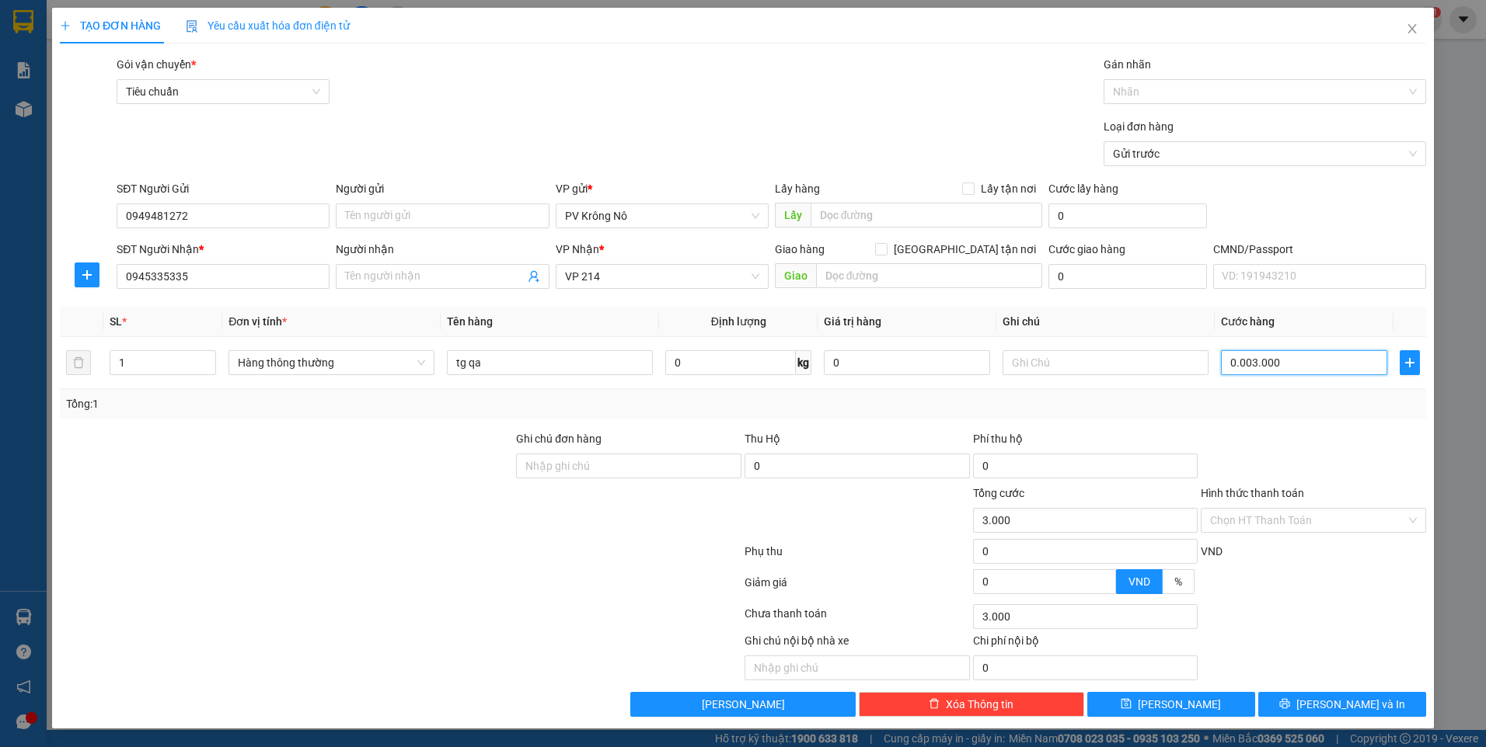
type input "000.030.000"
type input "30.000"
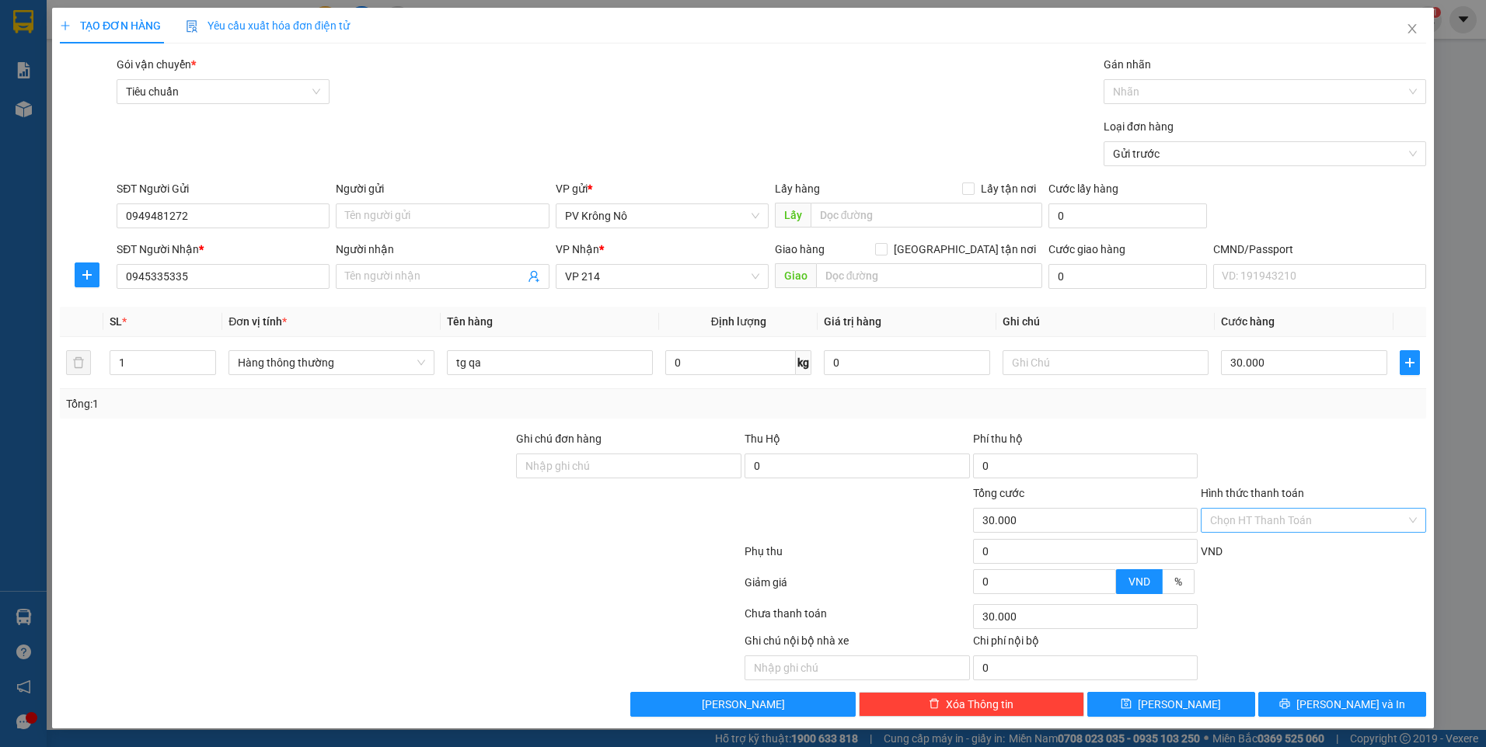
click at [1214, 523] on input "Hình thức thanh toán" at bounding box center [1308, 520] width 196 height 23
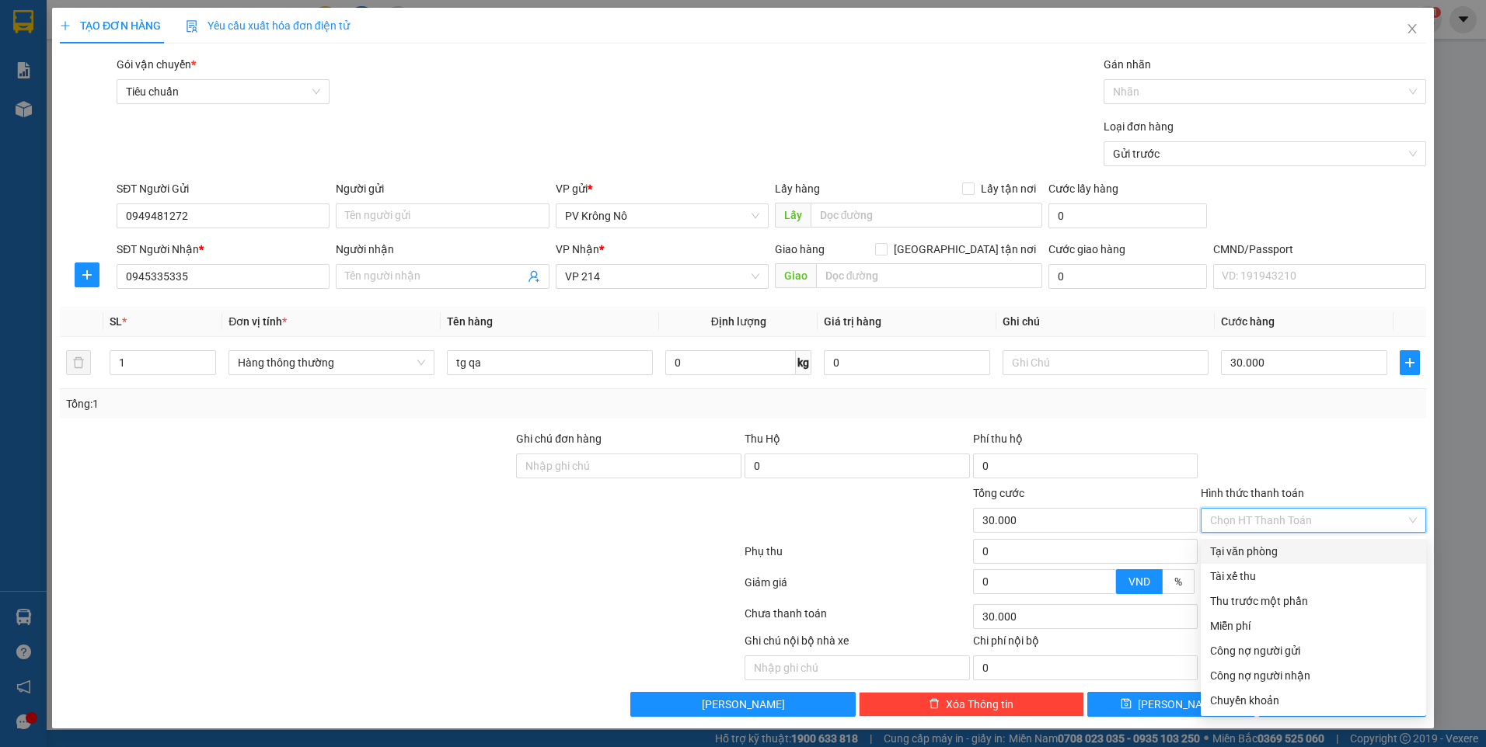
click at [1235, 556] on div "Tại văn phòng" at bounding box center [1313, 551] width 207 height 17
type input "0"
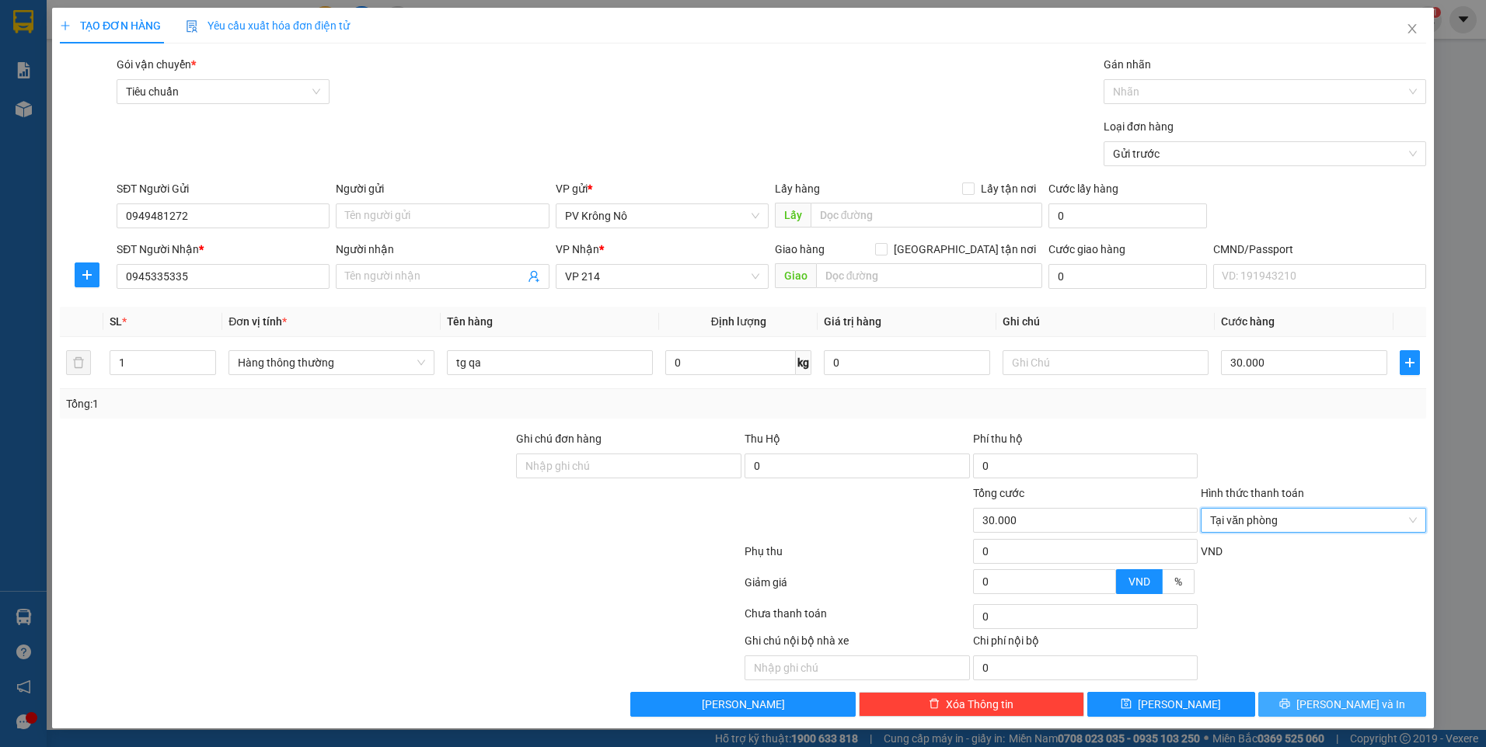
click at [1326, 707] on button "[PERSON_NAME] và In" at bounding box center [1342, 704] width 168 height 25
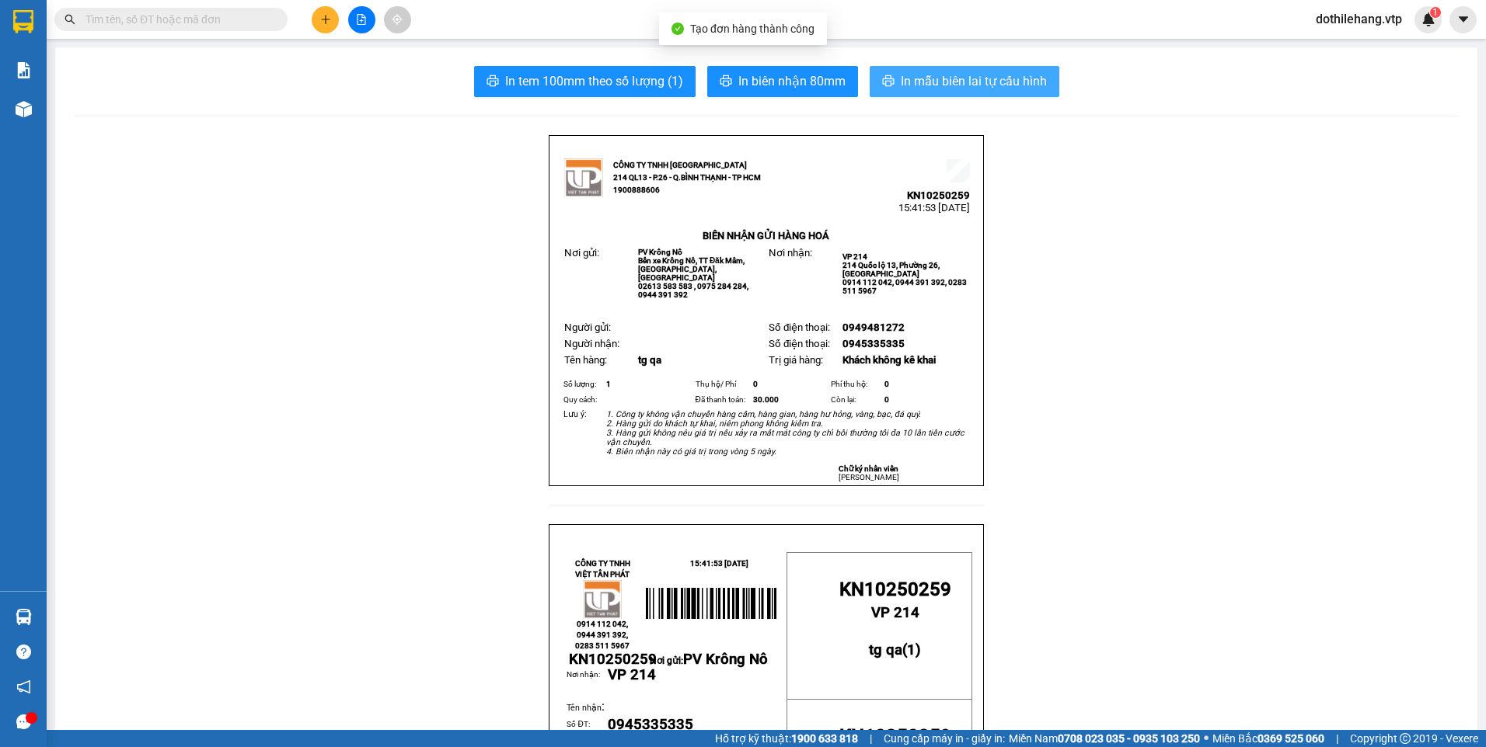
click at [966, 78] on span "In mẫu biên lai tự cấu hình" at bounding box center [974, 80] width 146 height 19
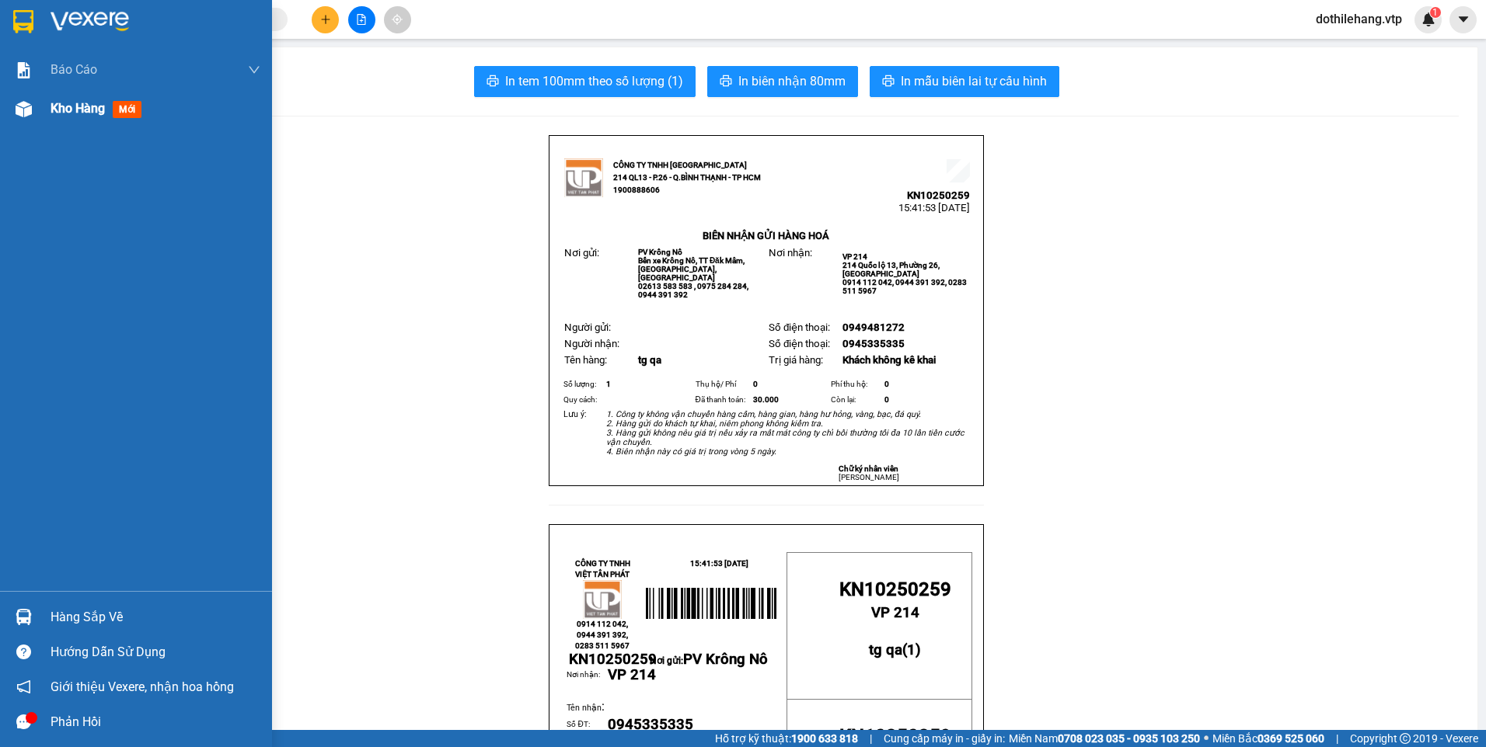
drag, startPoint x: 35, startPoint y: 103, endPoint x: 41, endPoint y: 98, distance: 8.3
click at [34, 102] on div at bounding box center [23, 109] width 27 height 27
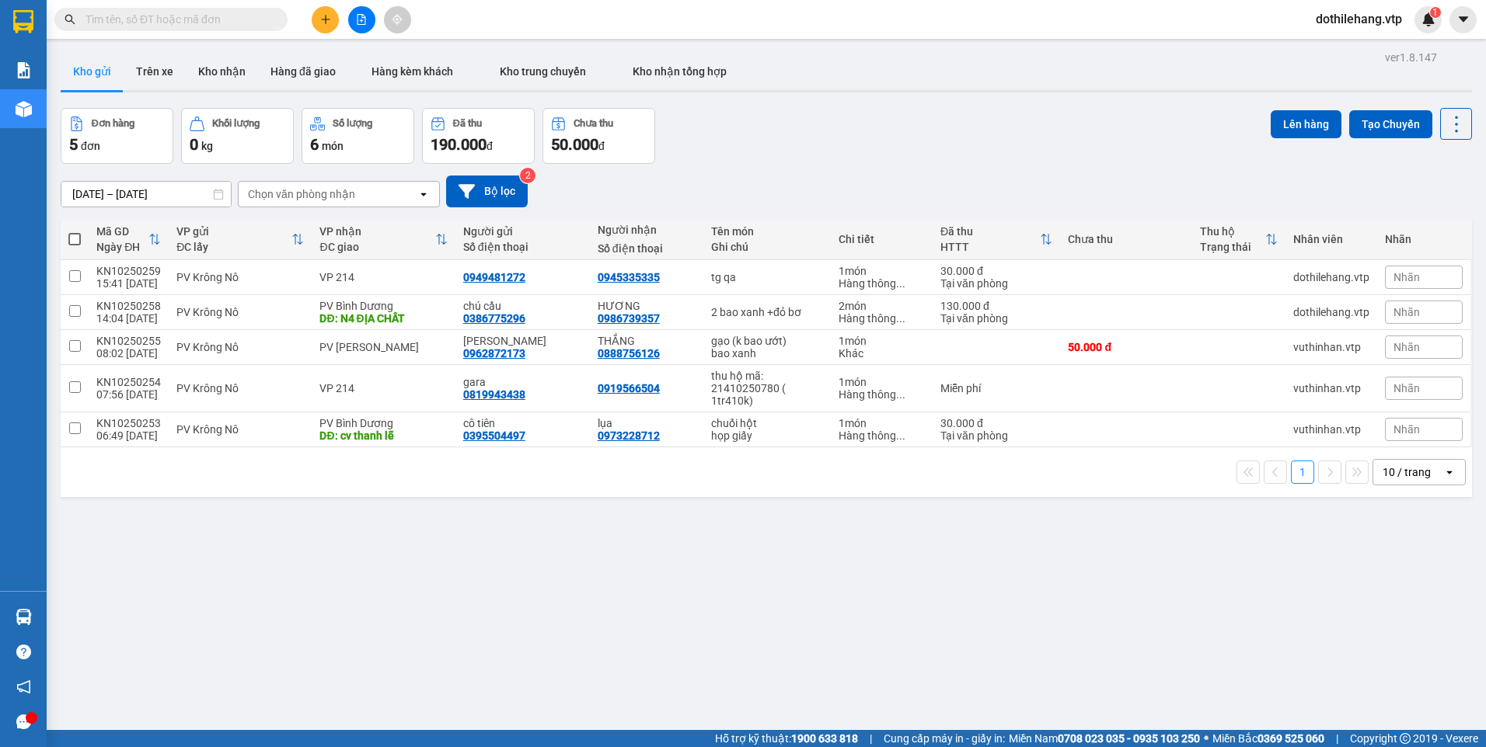
click at [325, 19] on icon "plus" at bounding box center [325, 19] width 11 height 11
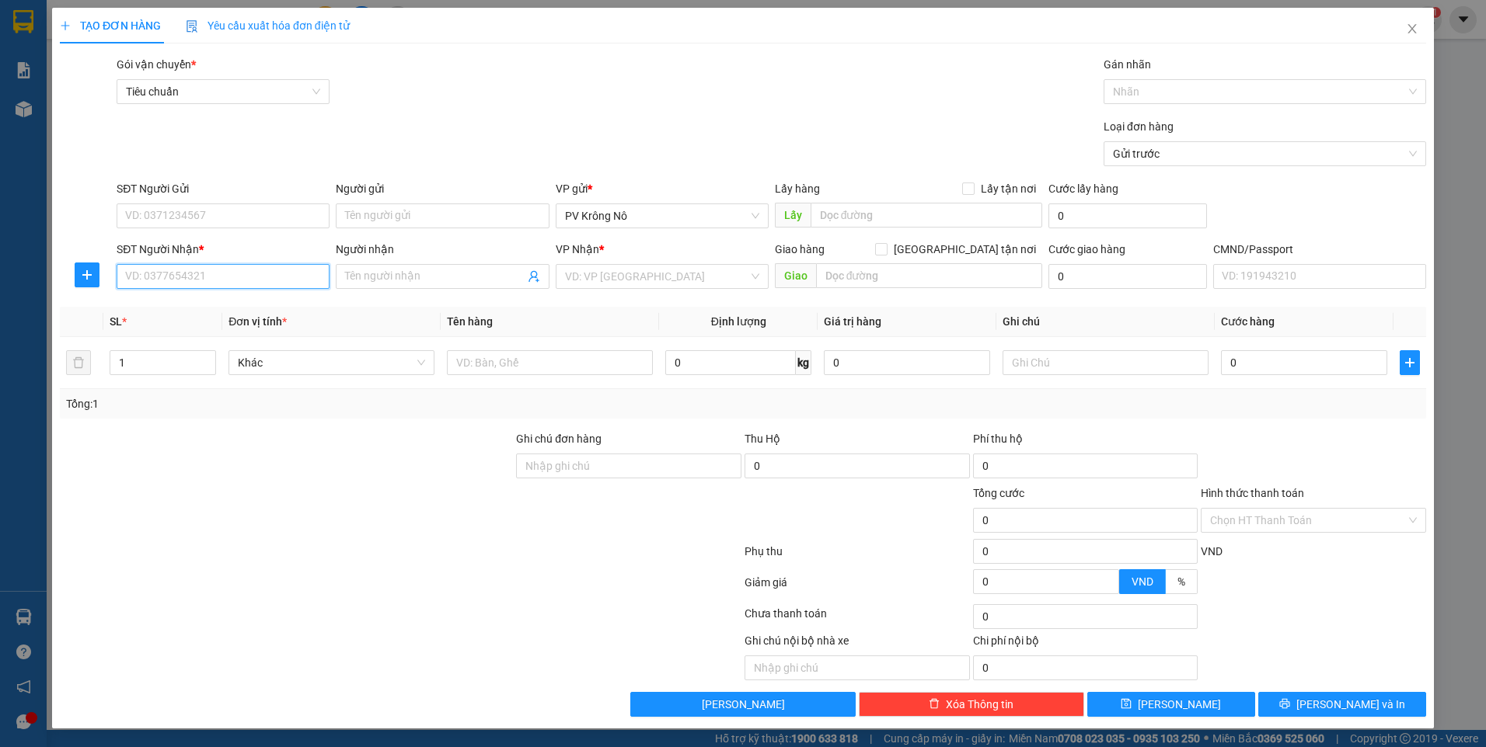
click at [203, 273] on input "SĐT Người Nhận *" at bounding box center [223, 276] width 213 height 25
type input "0973010148"
click at [194, 305] on div "0973010148 - khánh" at bounding box center [223, 307] width 194 height 17
type input "khánh"
type input "0973010148"
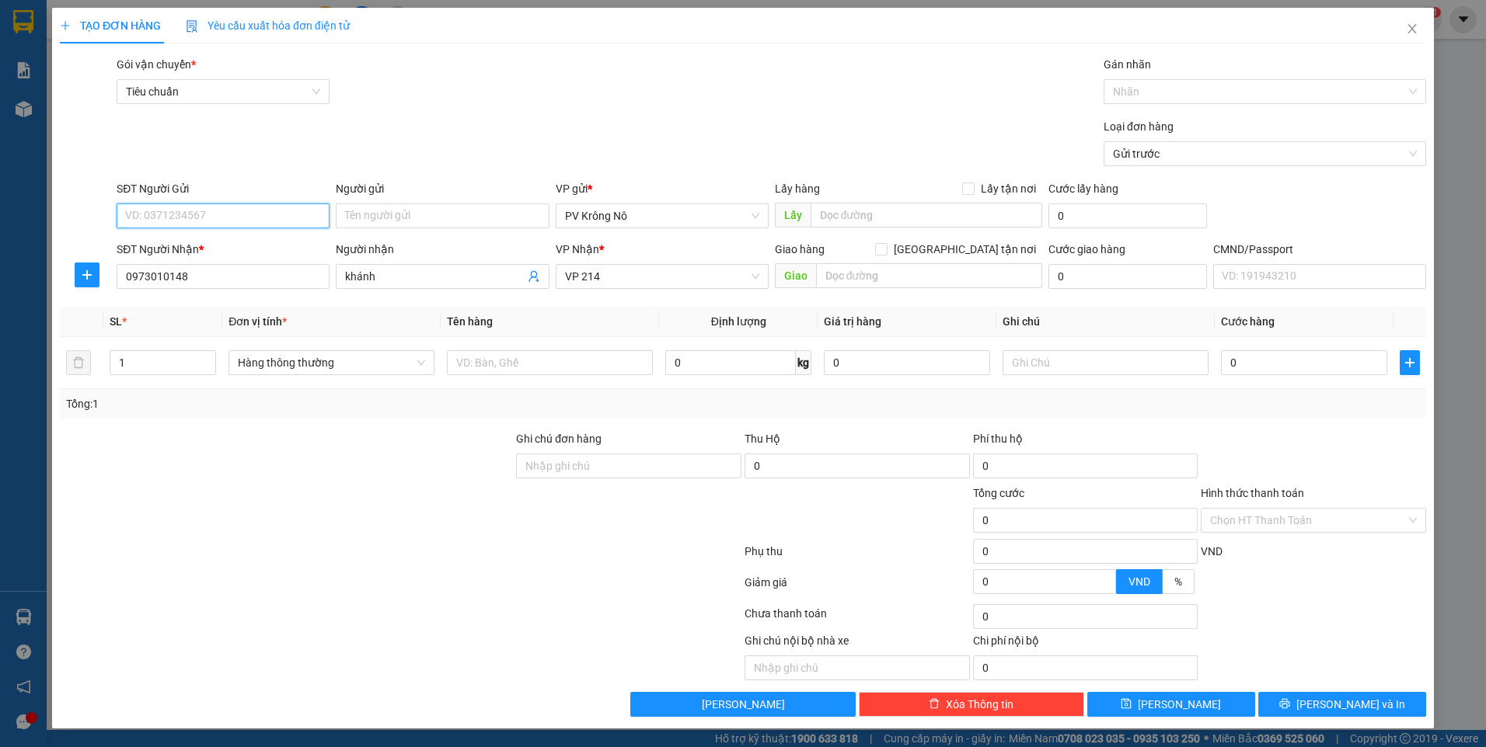
click at [207, 214] on input "SĐT Người Gửi" at bounding box center [223, 216] width 213 height 25
click at [201, 246] on div "0982318684 - tiến" at bounding box center [223, 247] width 194 height 17
type input "0982318684"
type input "tiến"
click at [493, 371] on input "text" at bounding box center [550, 362] width 206 height 25
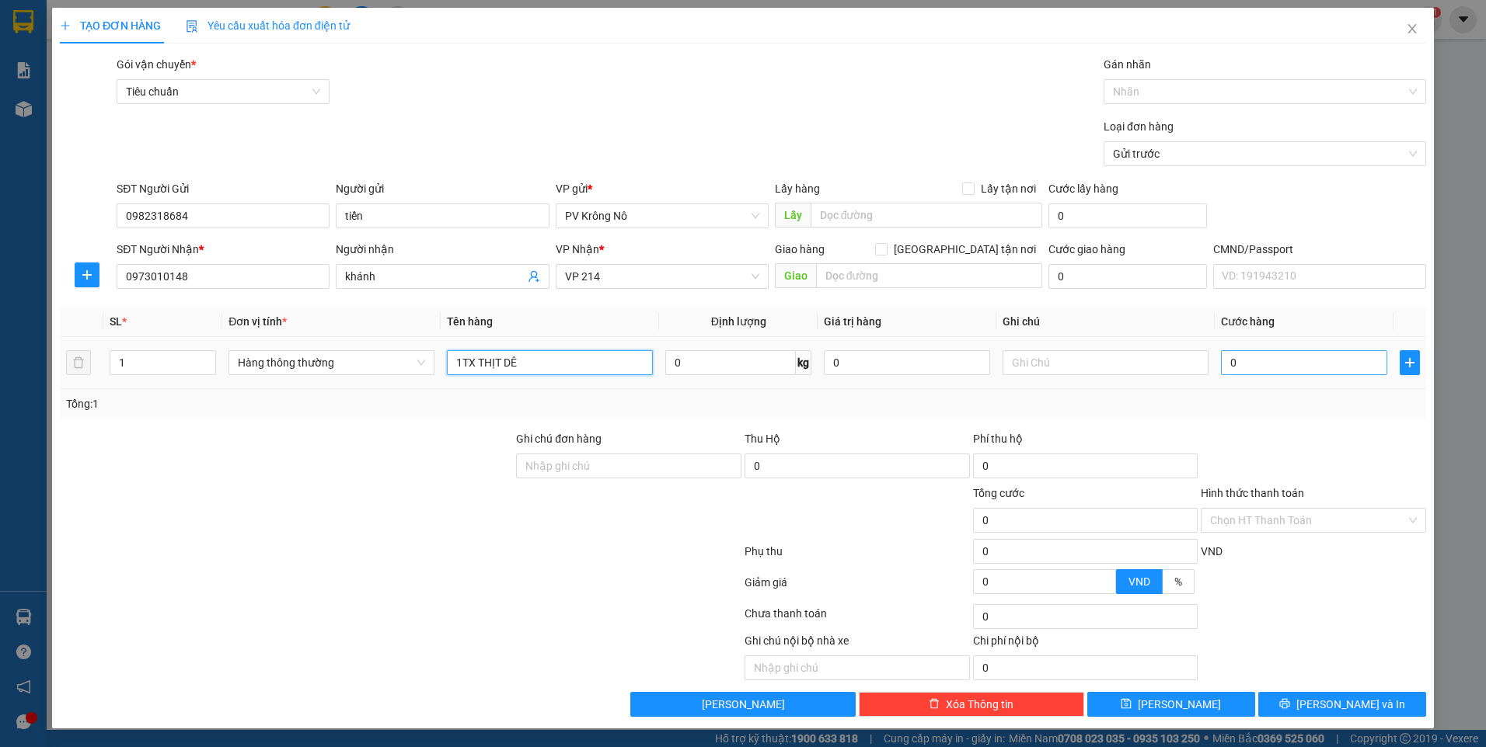
type input "1TX THỊT DÊ"
click at [1267, 362] on input "0" at bounding box center [1304, 362] width 166 height 25
type input "002"
type input "2"
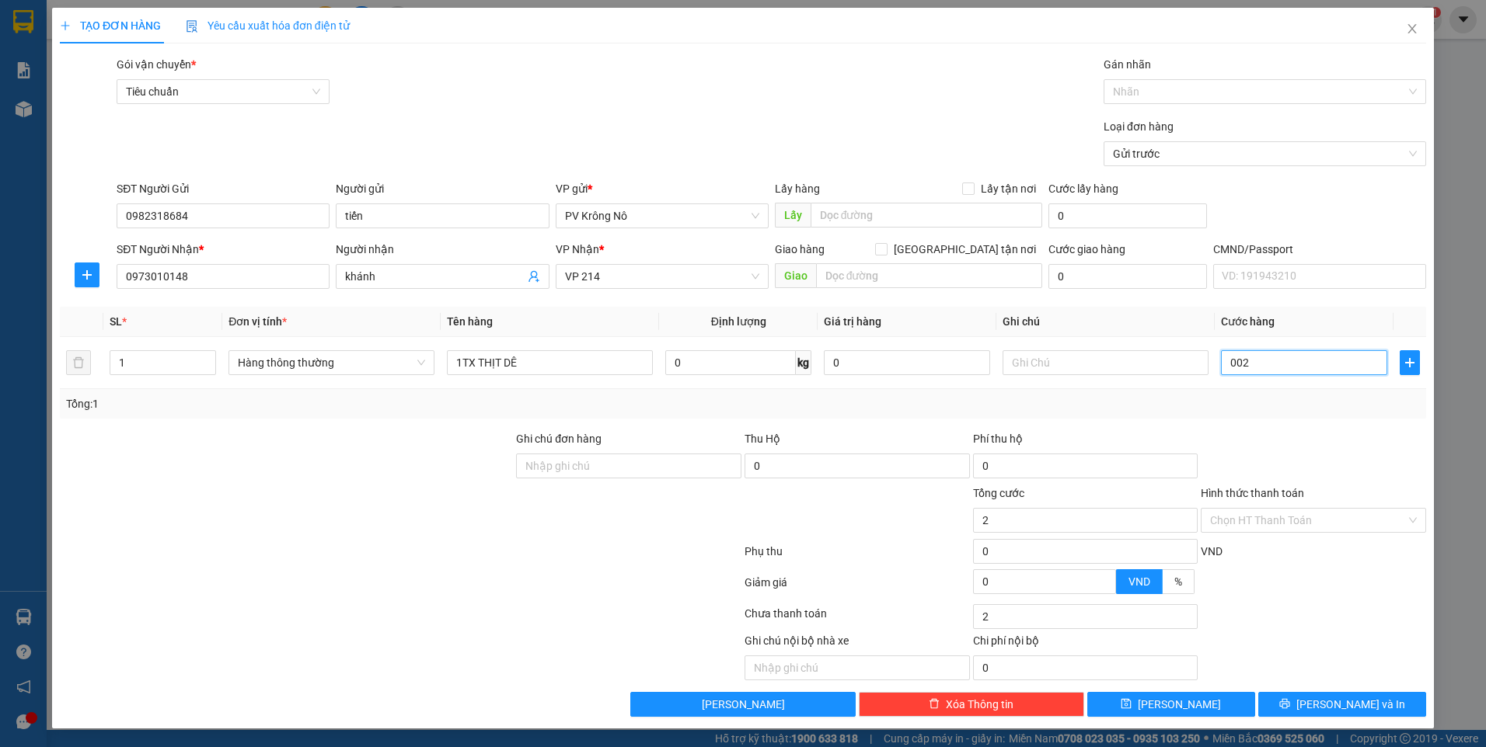
type input "0.020"
type input "20"
type input "00.200"
type input "200"
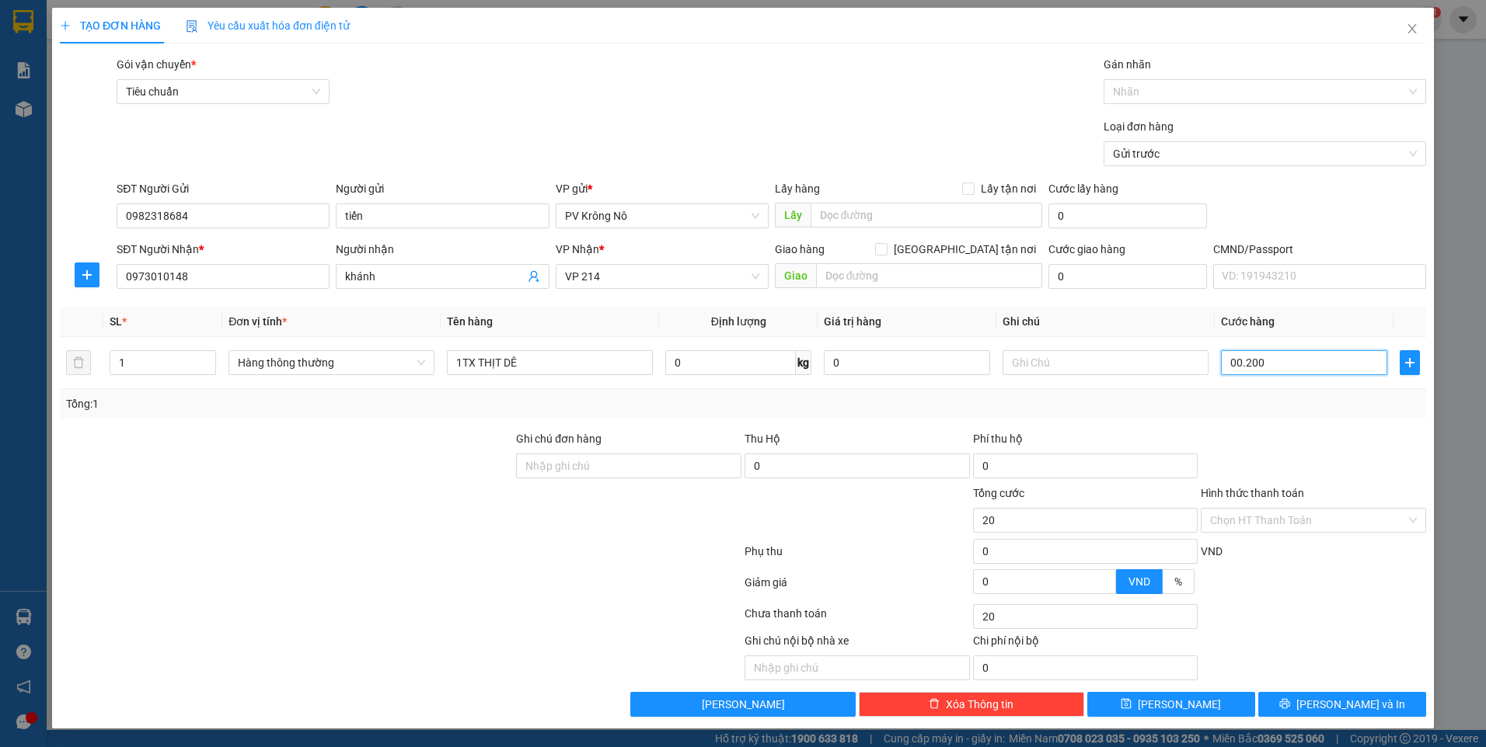
type input "200"
type input "0.002.000"
type input "2.000"
type input "000.020.000"
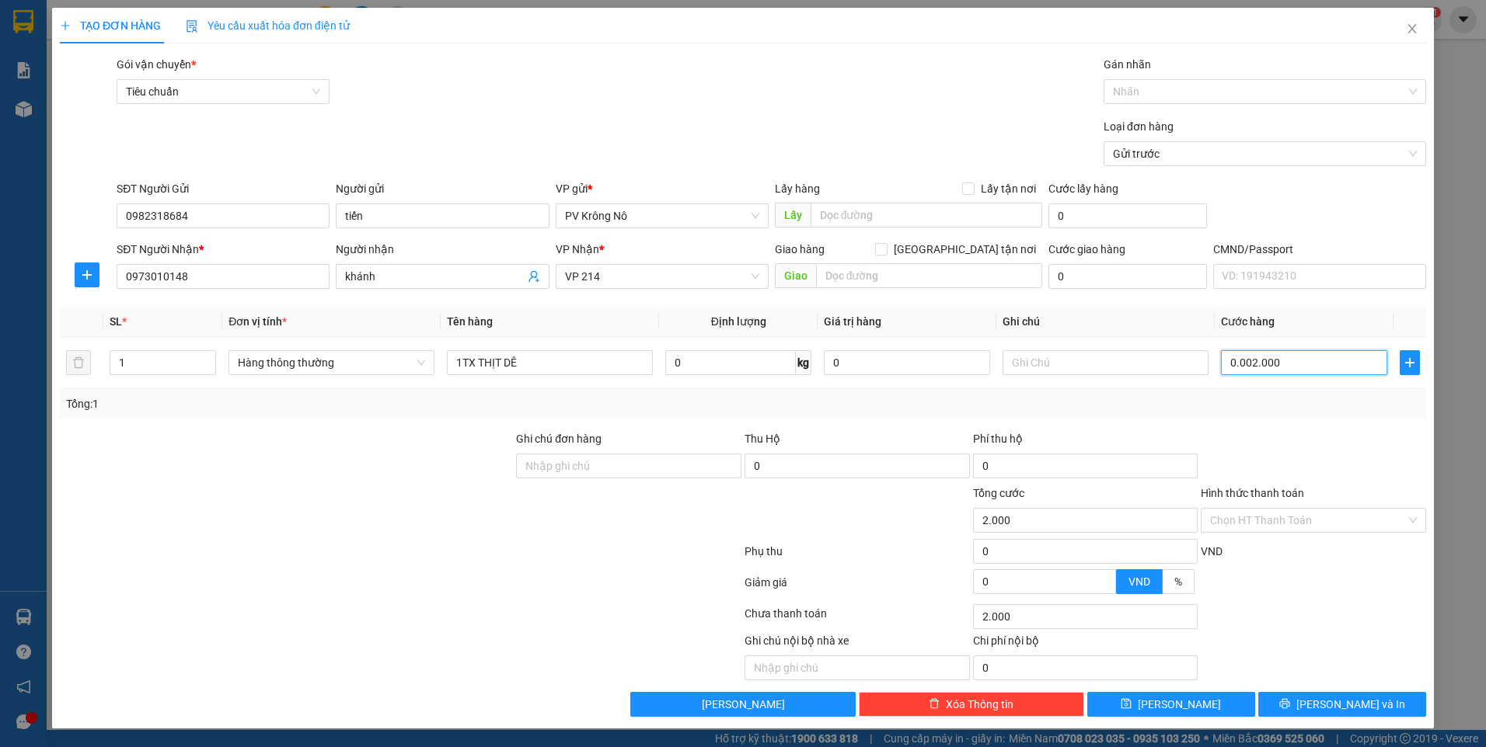
type input "20.000"
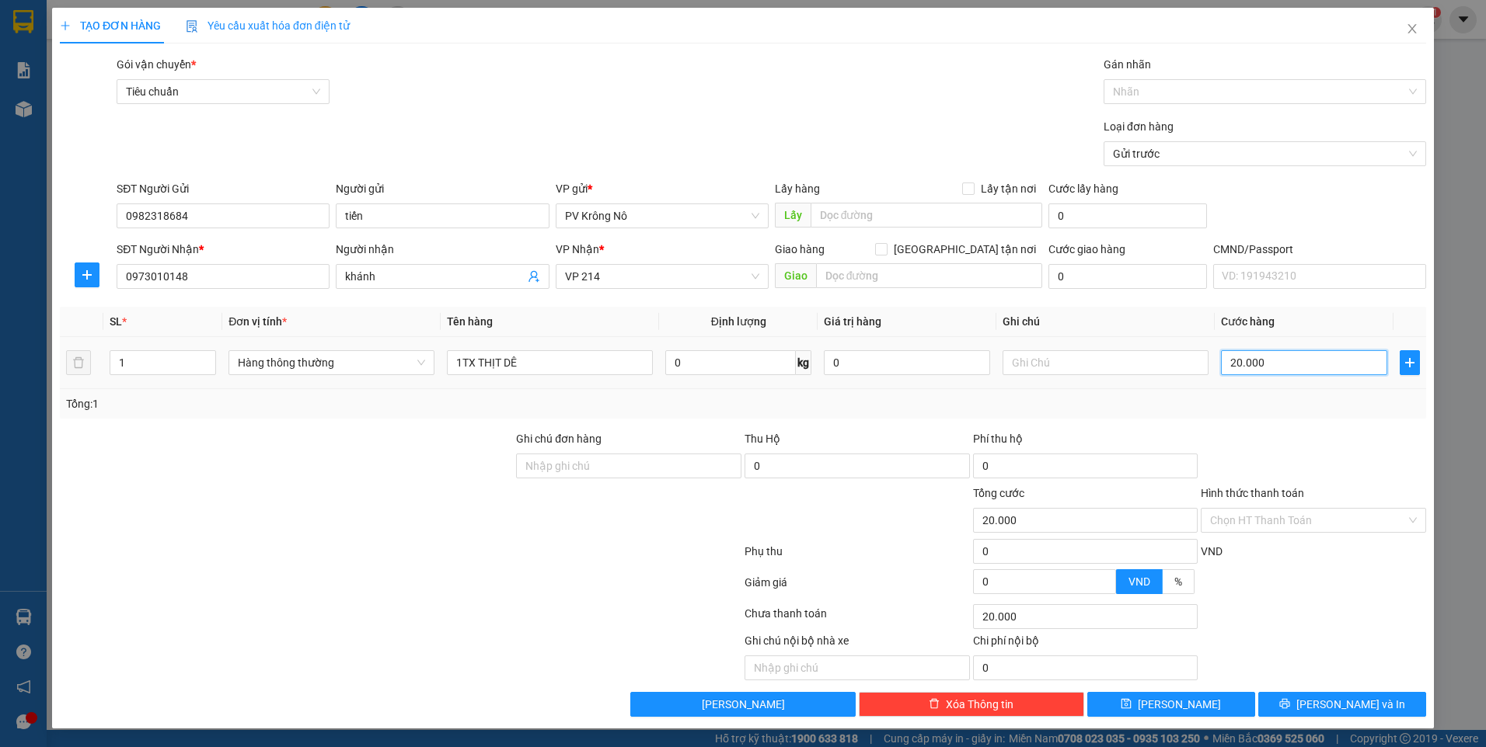
drag, startPoint x: 1259, startPoint y: 368, endPoint x: 1157, endPoint y: 305, distance: 119.9
click at [1259, 367] on input "20.000" at bounding box center [1304, 362] width 166 height 25
type input "0"
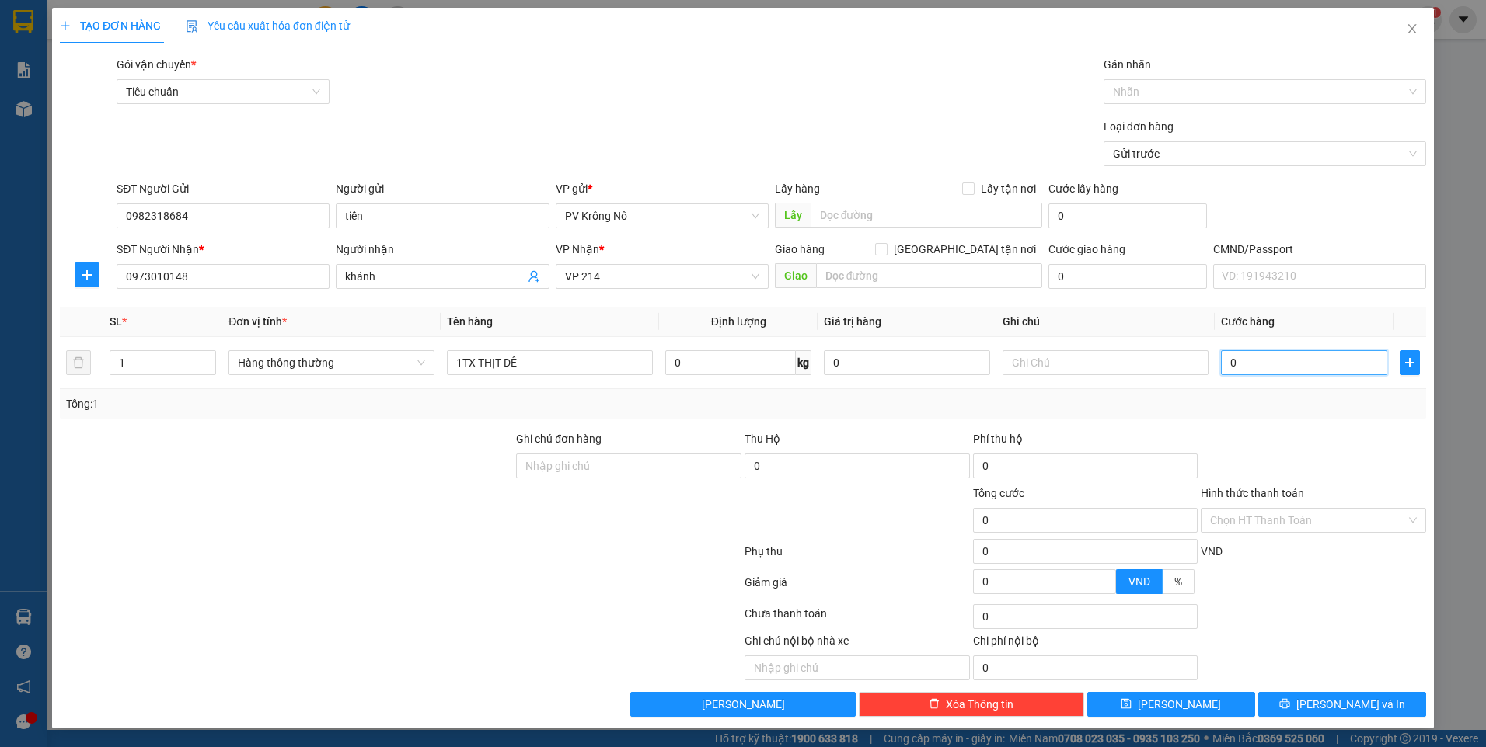
type input "002"
type input "2"
type input "0.020"
type input "20"
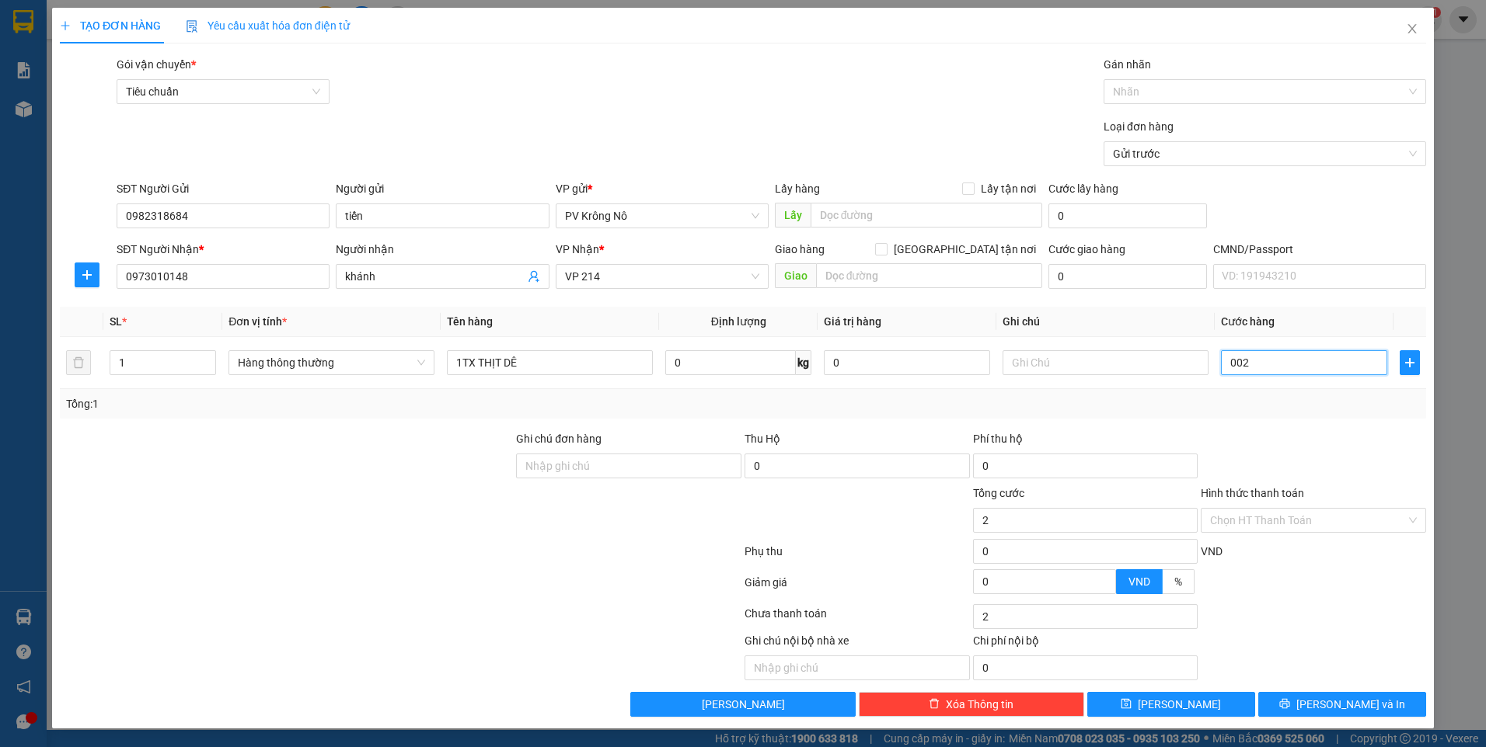
type input "20"
type input "00.200"
type input "200"
type input "0.002.000"
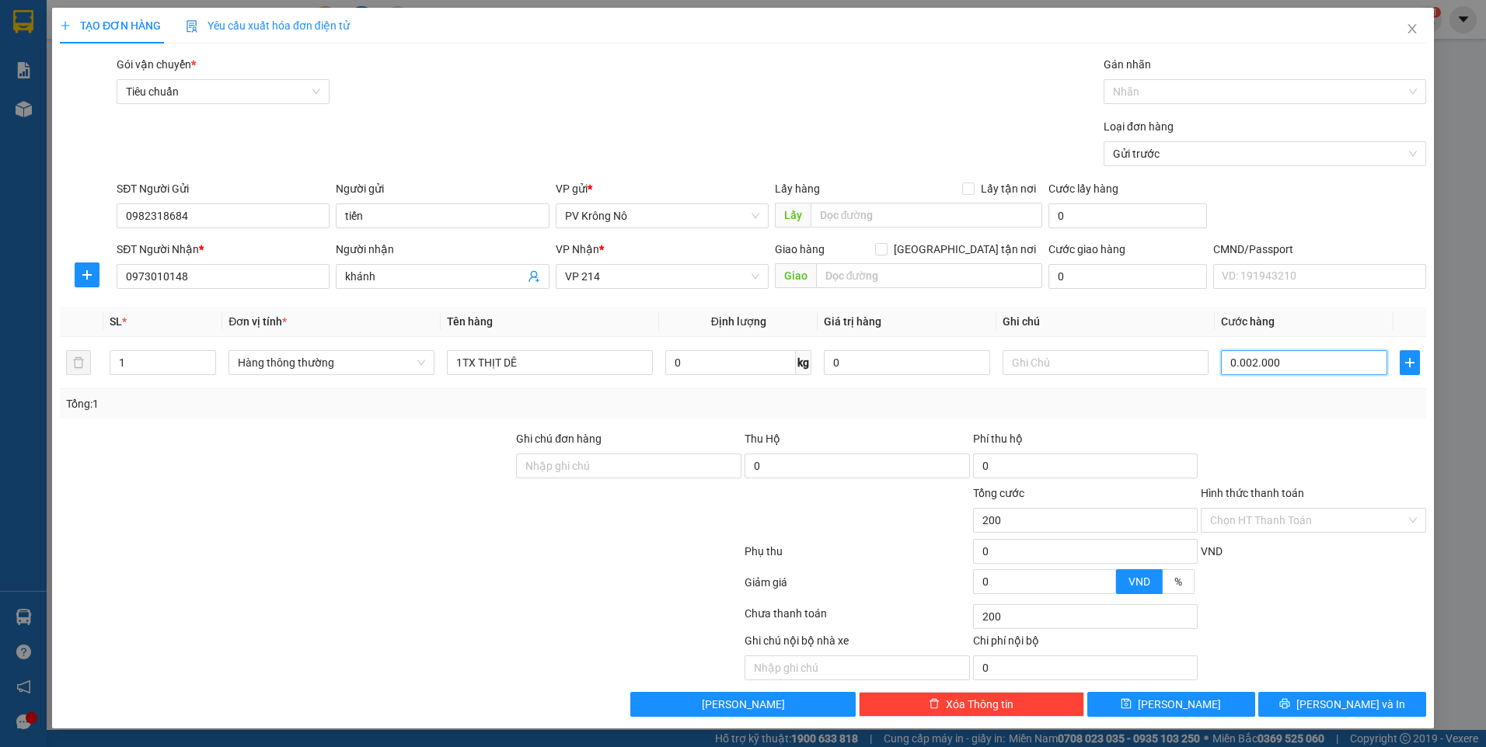
type input "2.000"
type input "000.020.000"
type input "20.000"
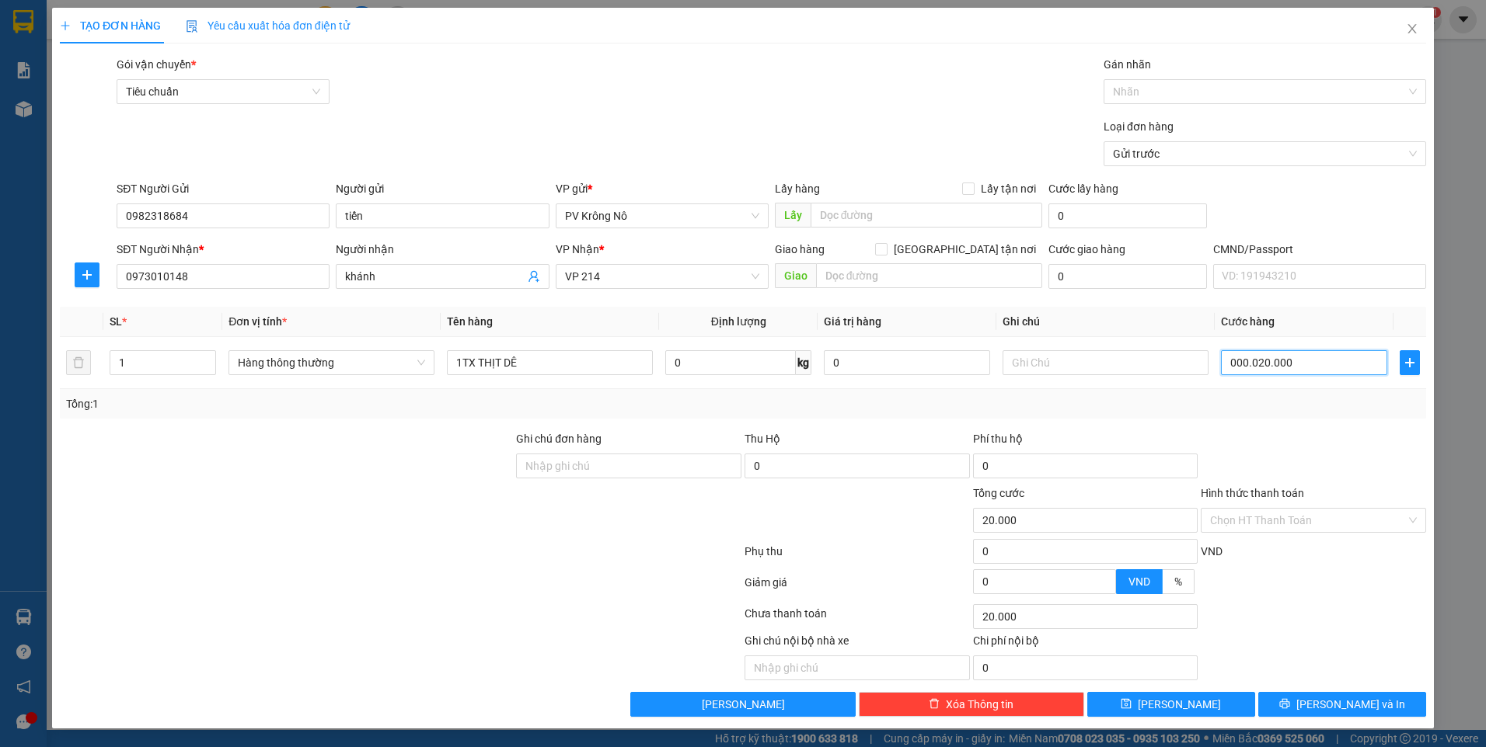
type input "00.000.200.000"
type input "200.000"
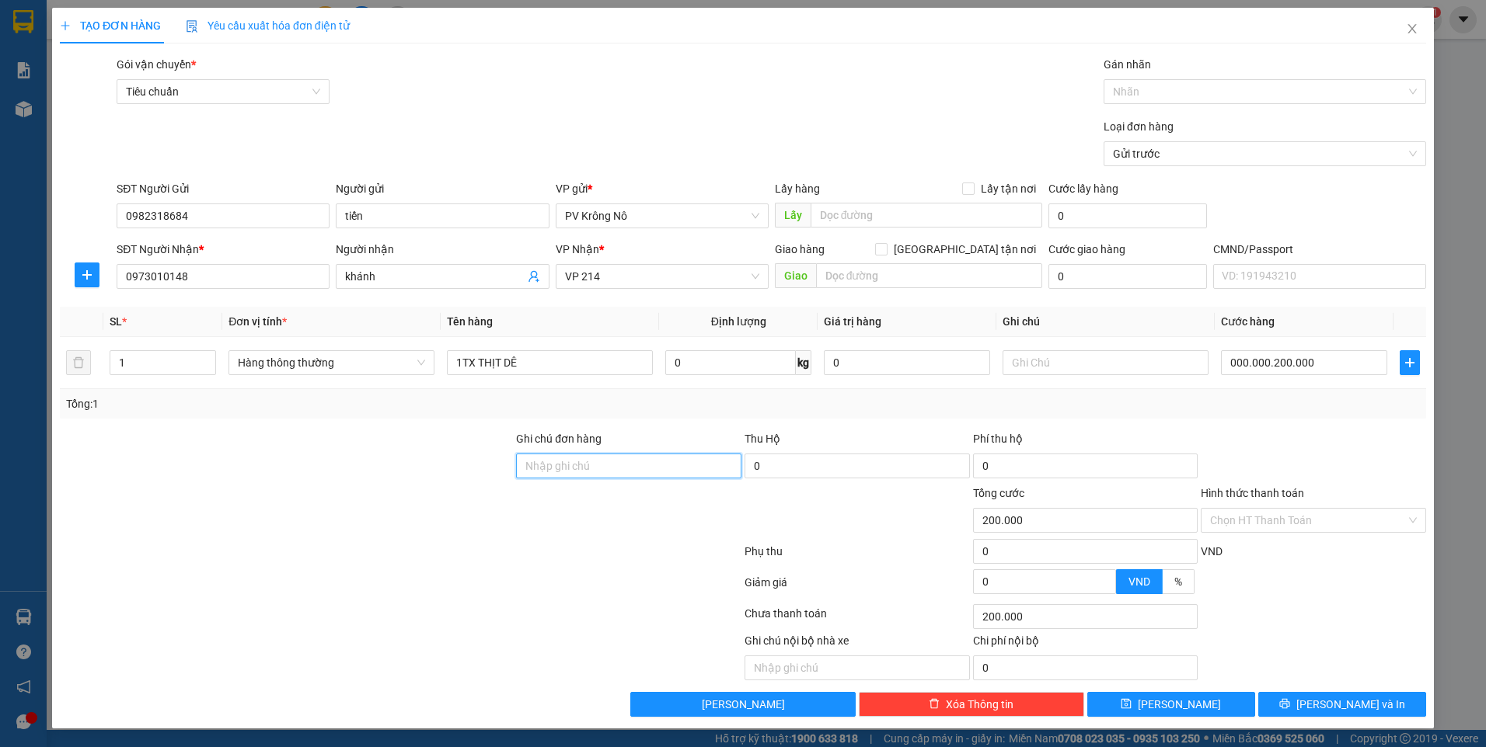
type input "200.000"
click at [1356, 705] on span "[PERSON_NAME] và In" at bounding box center [1350, 704] width 109 height 17
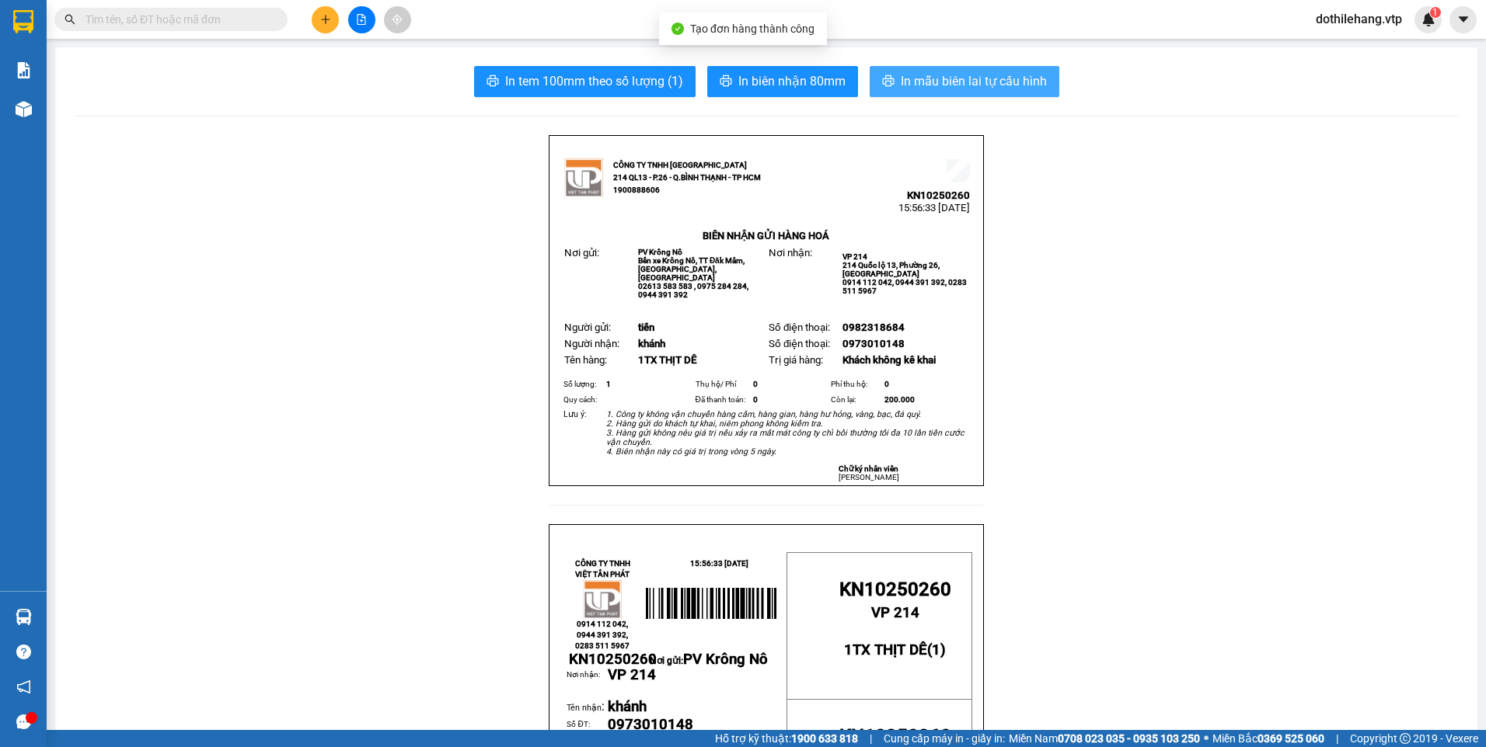
click at [882, 89] on span "printer" at bounding box center [888, 82] width 12 height 15
click at [323, 26] on button at bounding box center [325, 19] width 27 height 27
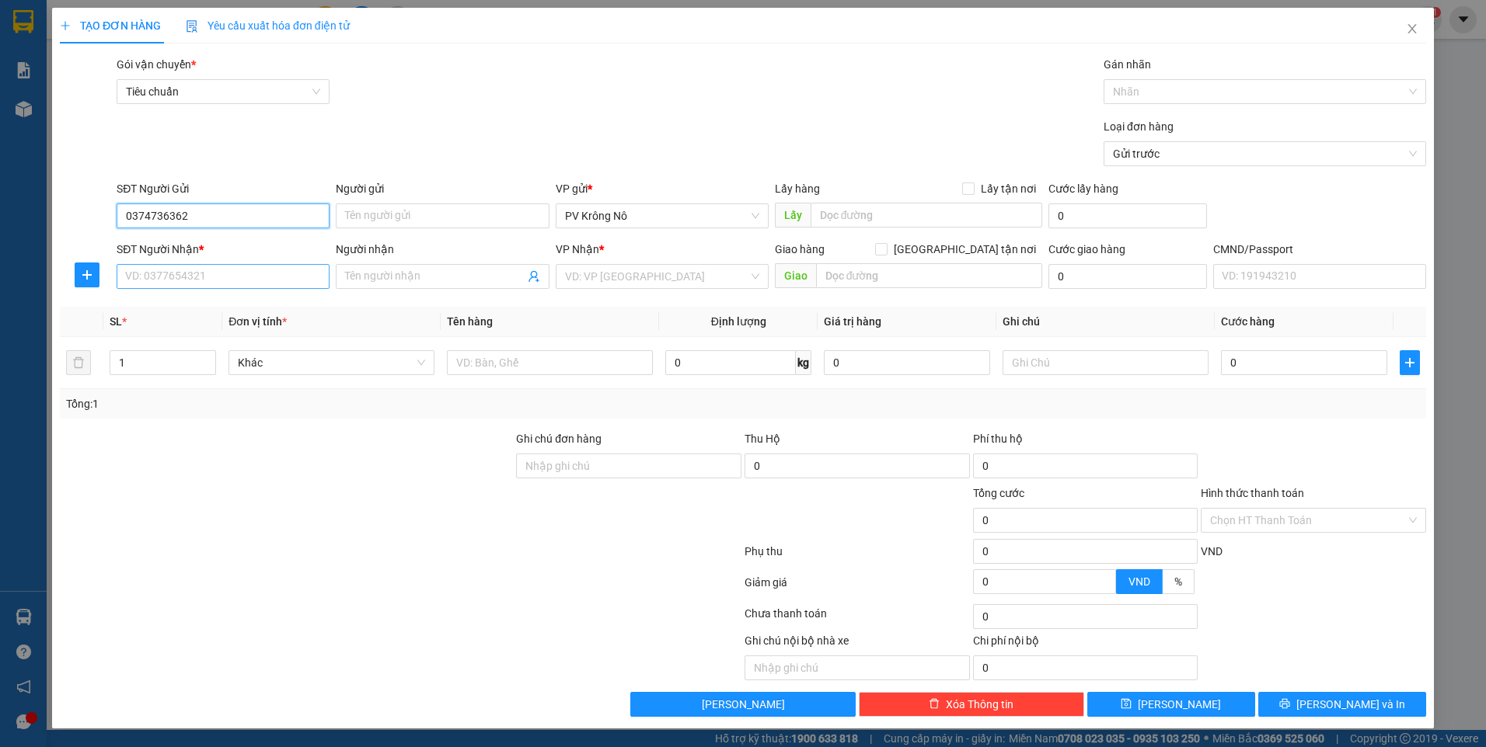
type input "0374736362"
click at [204, 271] on input "SĐT Người Nhận *" at bounding box center [223, 276] width 213 height 25
type input "0979142209"
click at [462, 275] on input "Người nhận" at bounding box center [434, 276] width 179 height 17
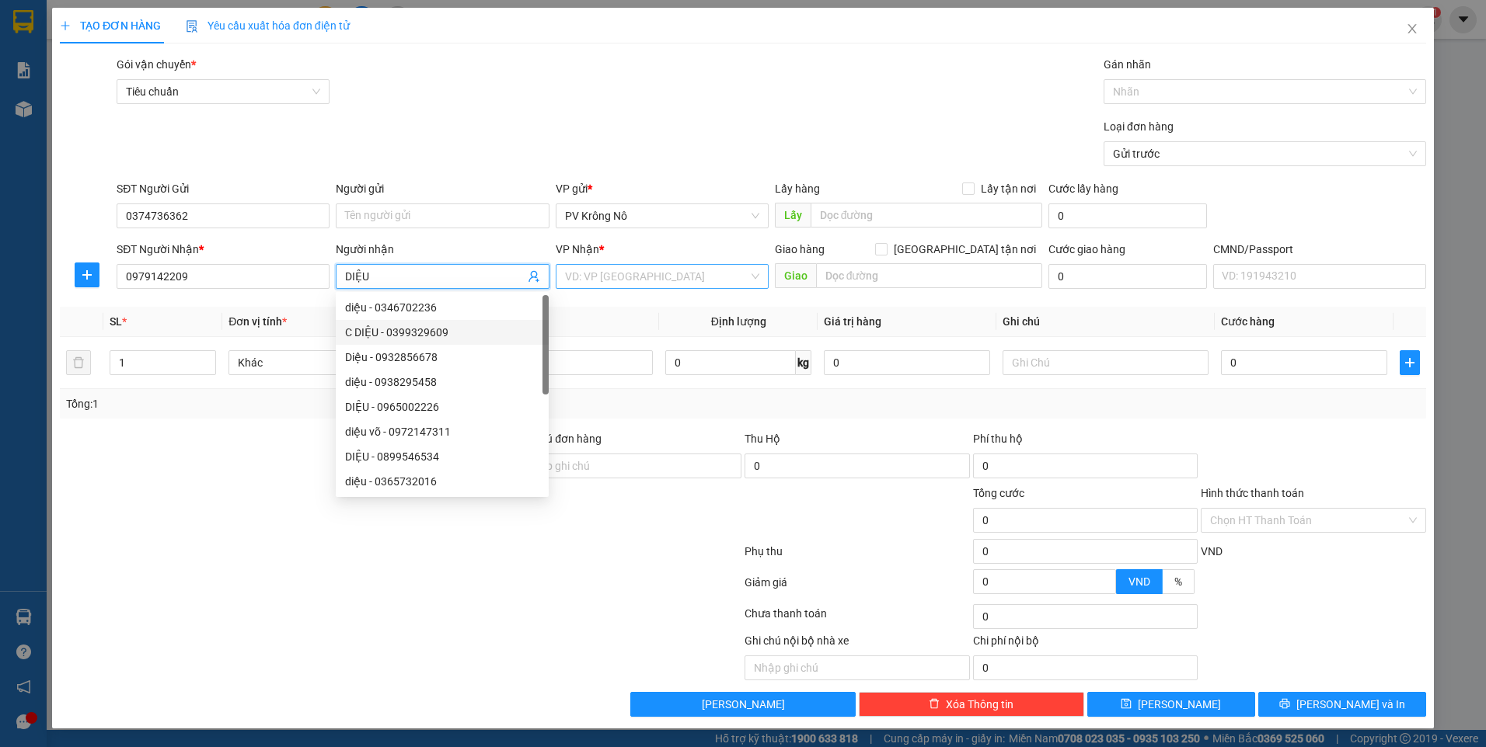
type input "DIỆU"
click at [653, 287] on input "search" at bounding box center [656, 276] width 183 height 23
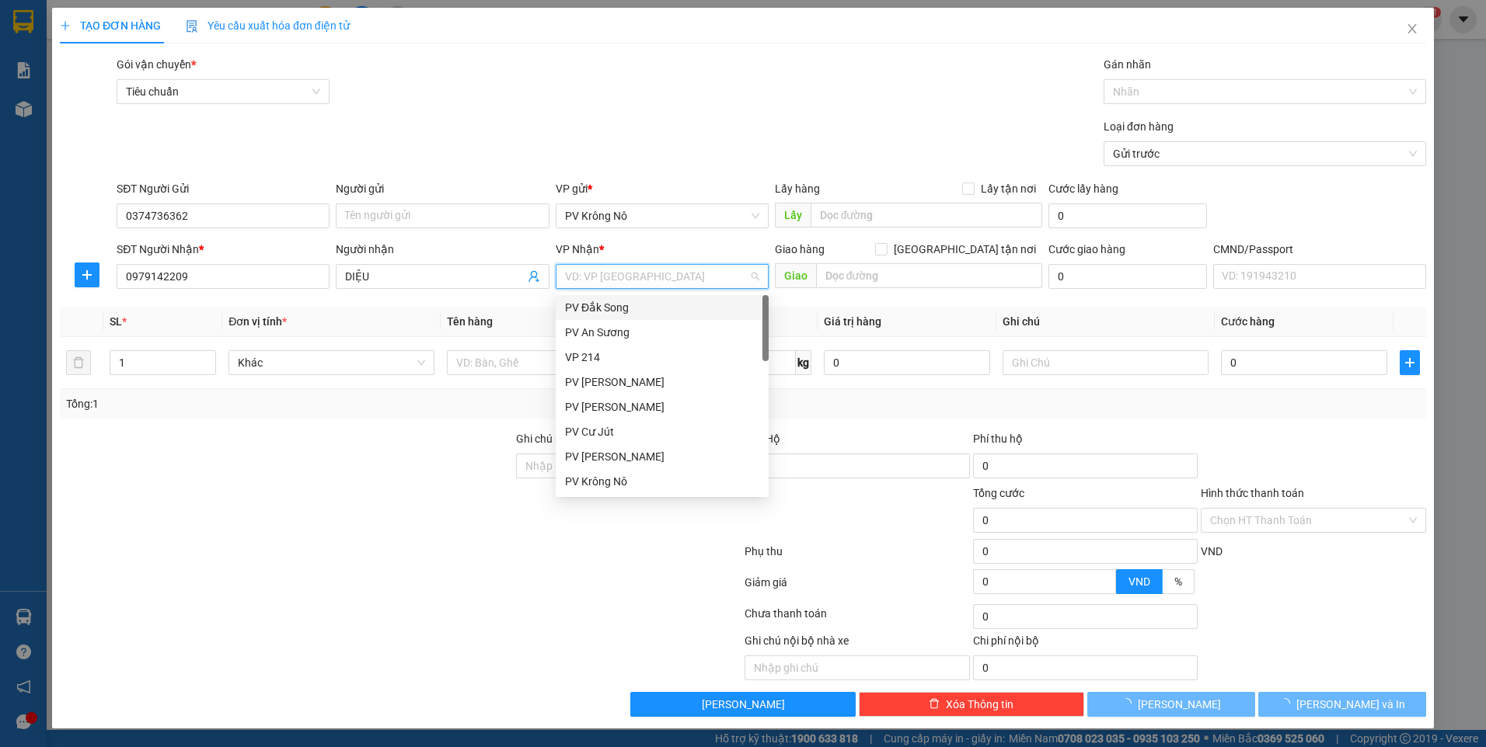
type input "4"
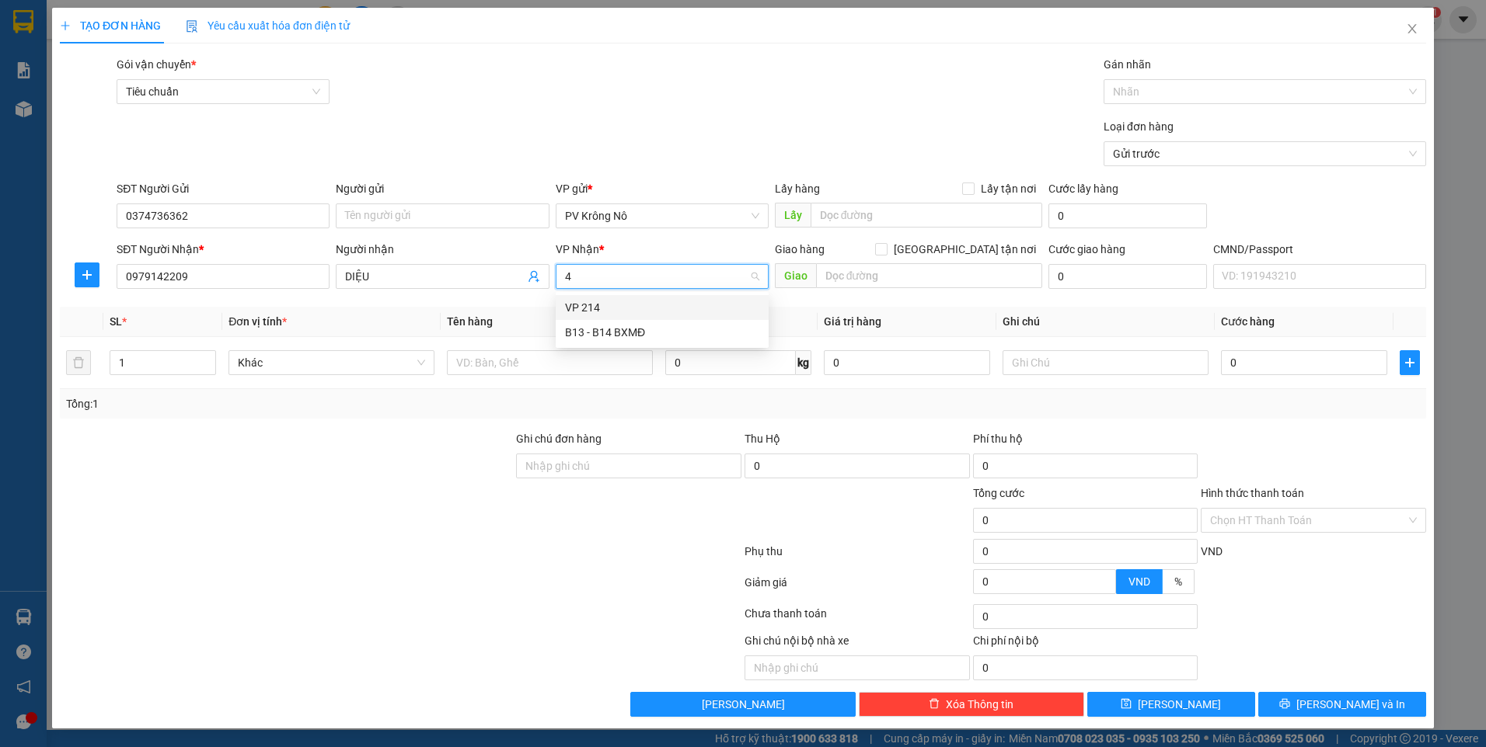
click at [628, 309] on div "VP 214" at bounding box center [662, 307] width 194 height 17
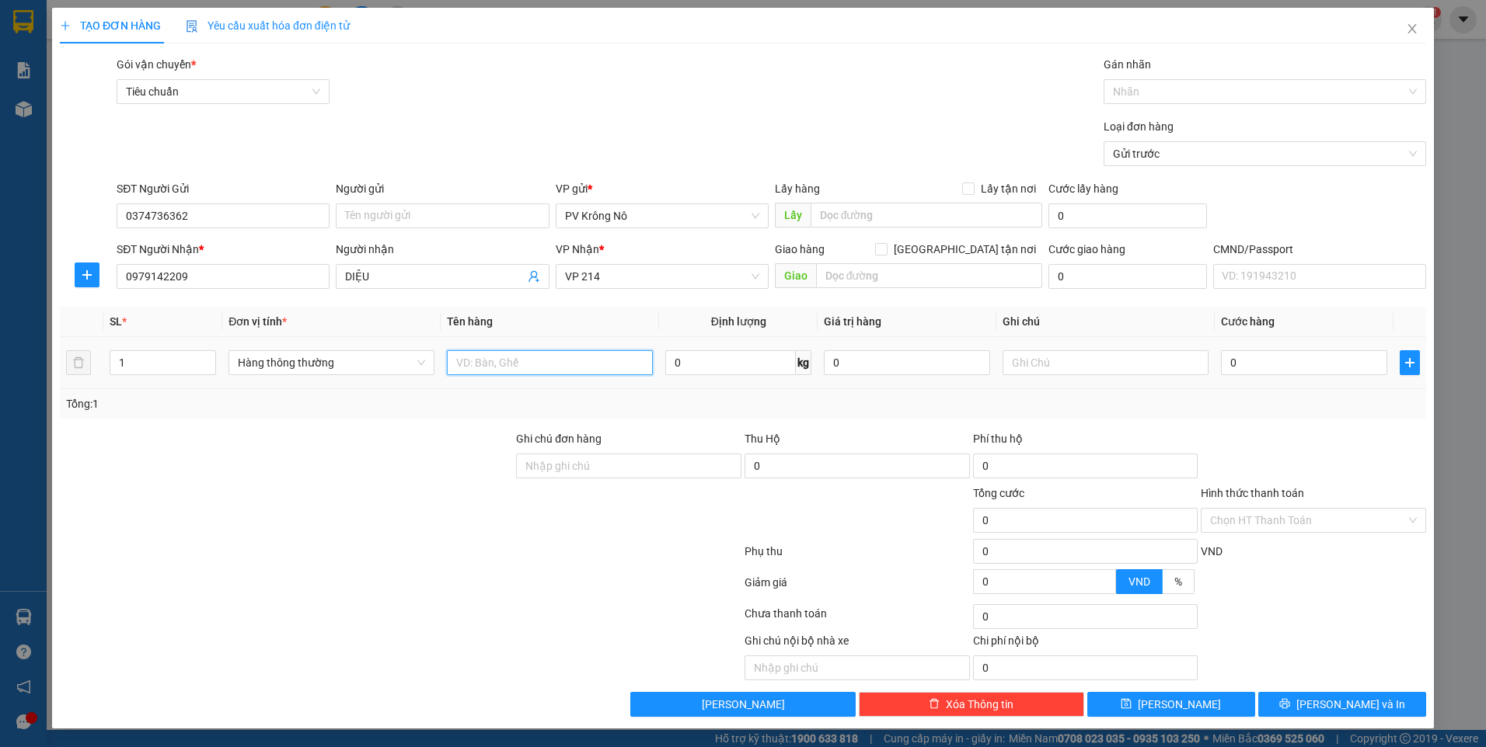
click at [476, 359] on input "text" at bounding box center [550, 362] width 206 height 25
type input "1b xanh thuốc nam"
click at [880, 280] on input "text" at bounding box center [929, 275] width 227 height 25
type input "n"
type input "nhẹ tay/ k bao dập"
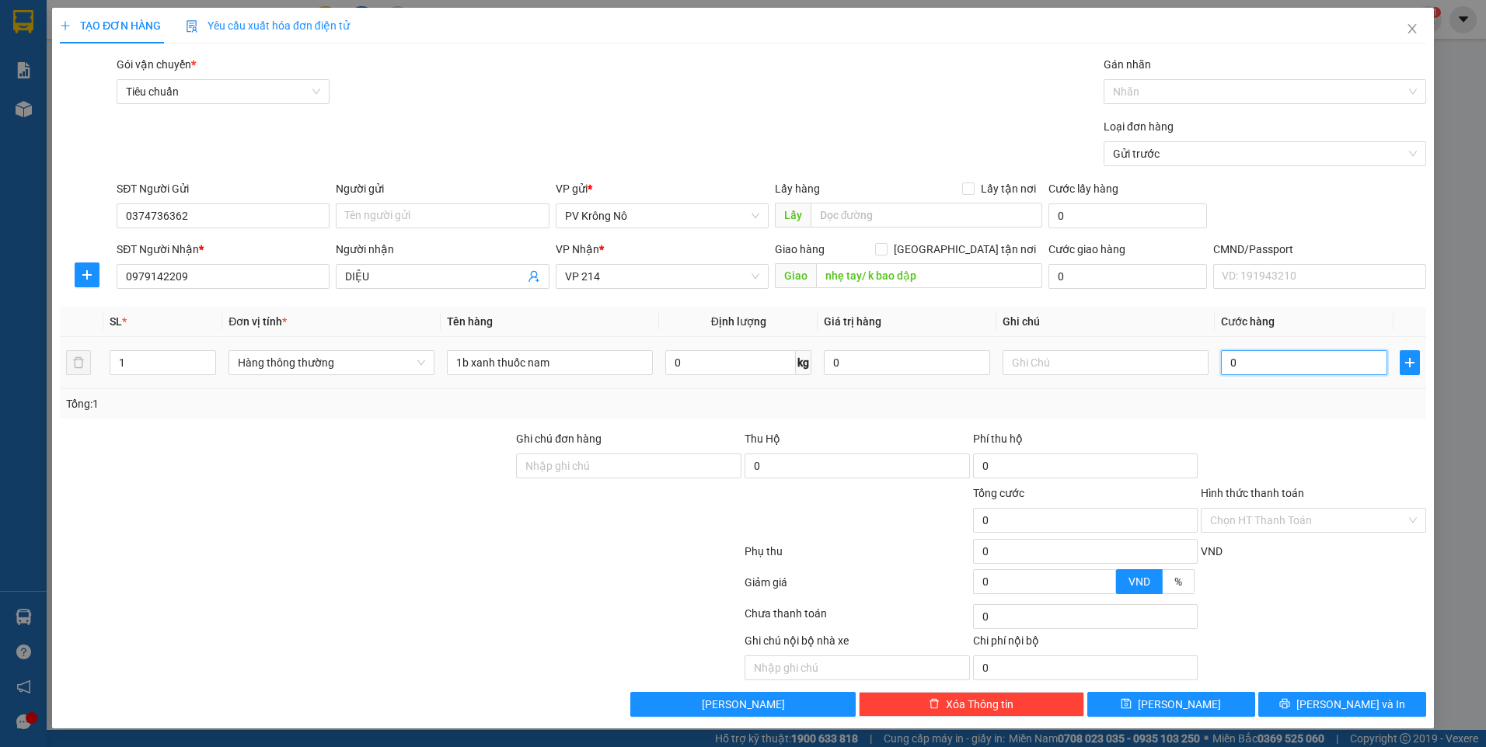
click at [1285, 360] on input "0" at bounding box center [1304, 362] width 166 height 25
type input "005"
type input "5"
type input "0.050"
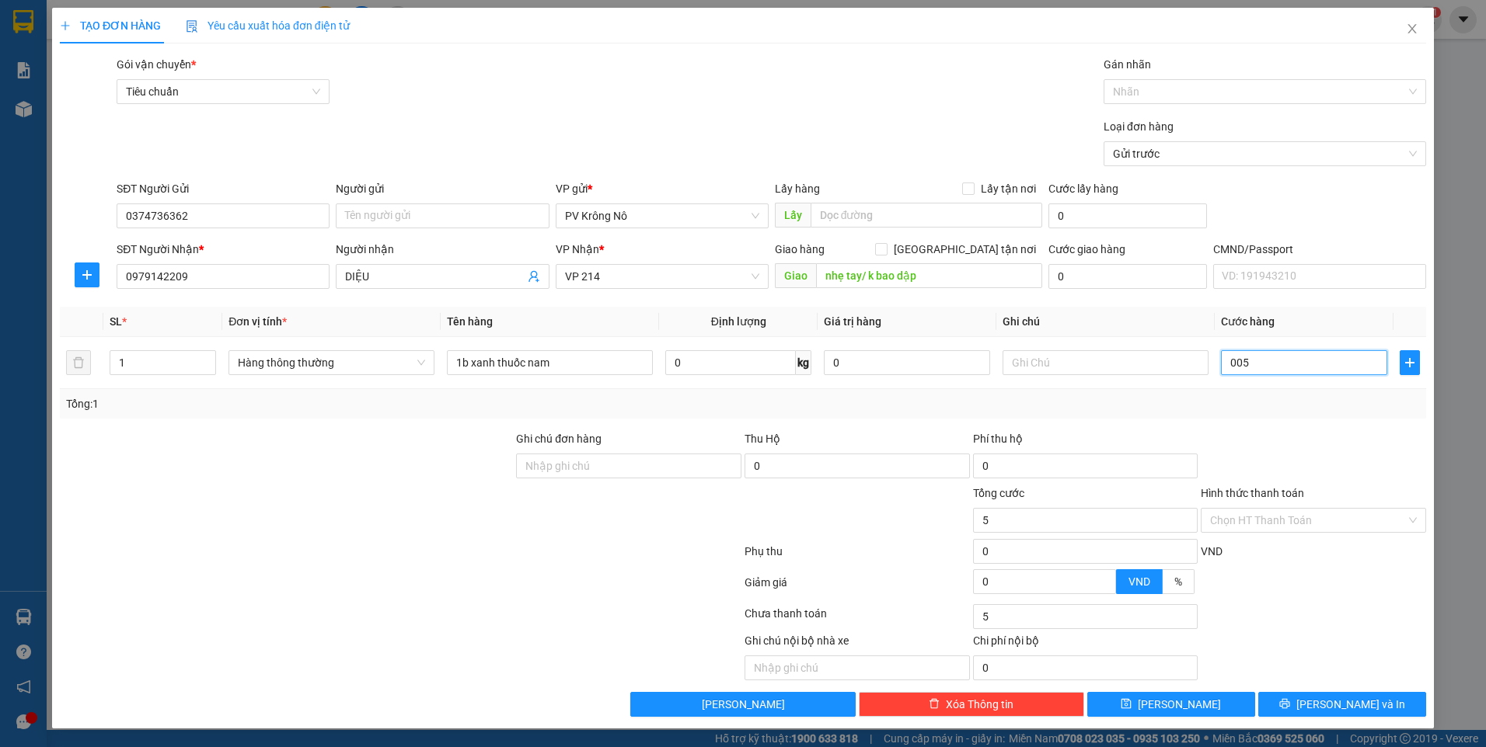
type input "50"
type input "00.500"
type input "500"
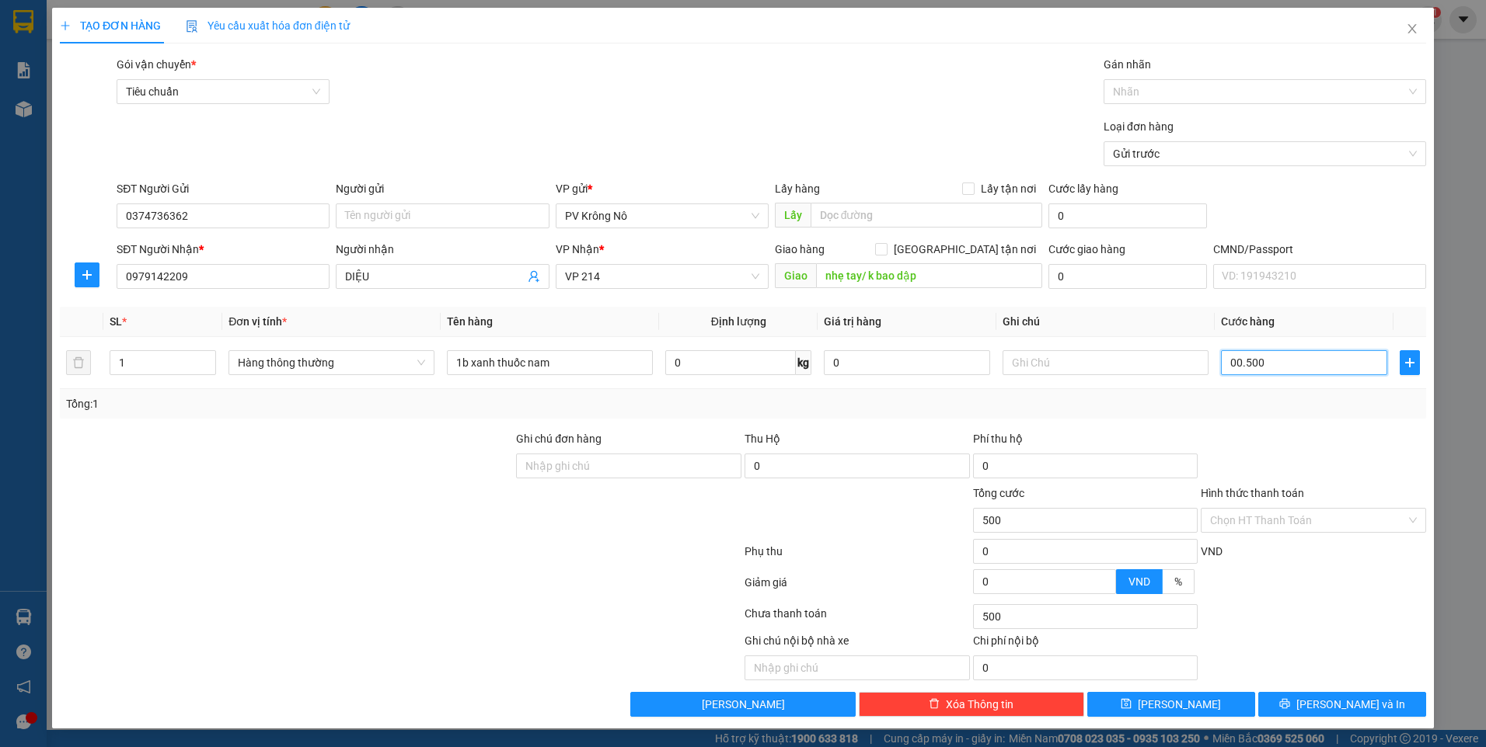
type input "0.005.000"
type input "5.000"
type input "000.050.000"
type input "50.000"
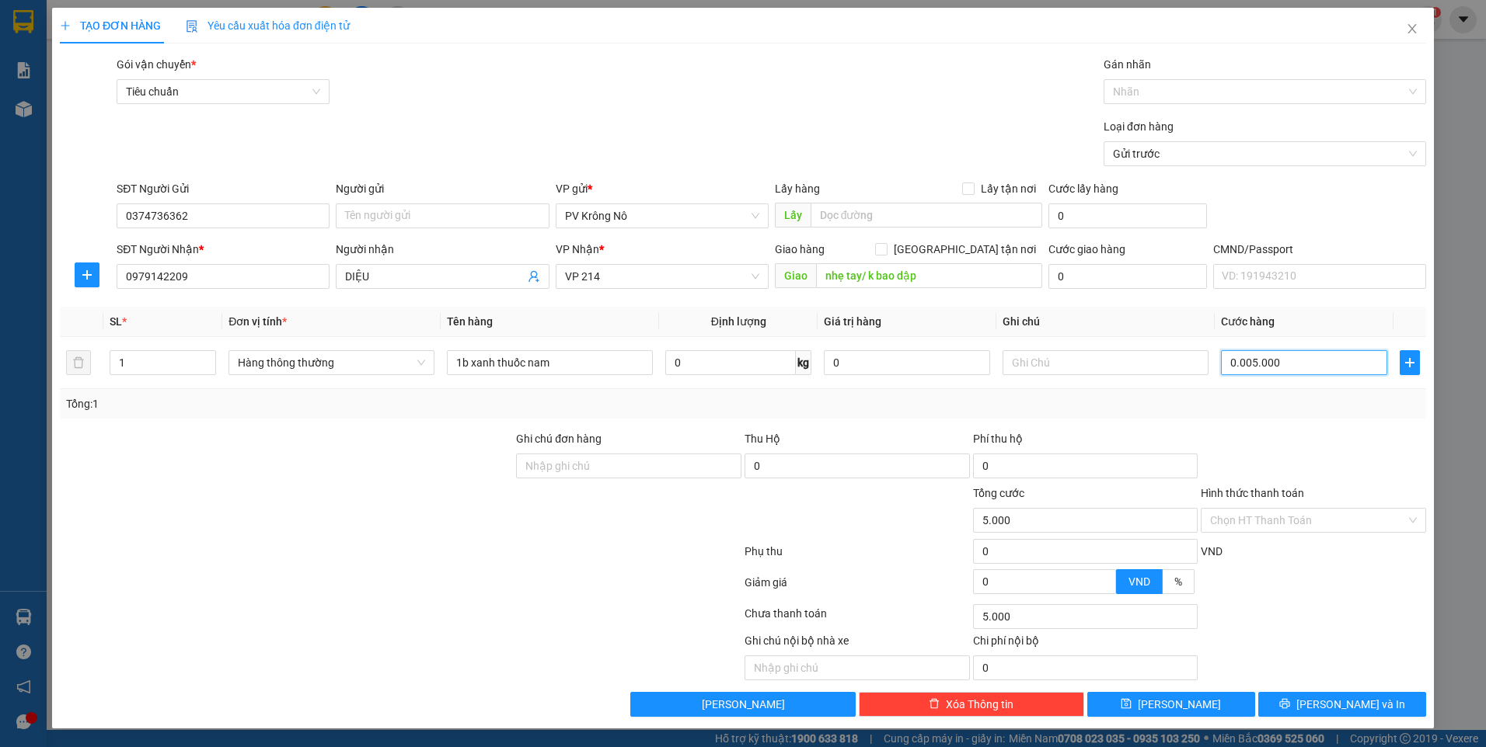
type input "50.000"
click at [1269, 522] on input "Hình thức thanh toán" at bounding box center [1308, 520] width 196 height 23
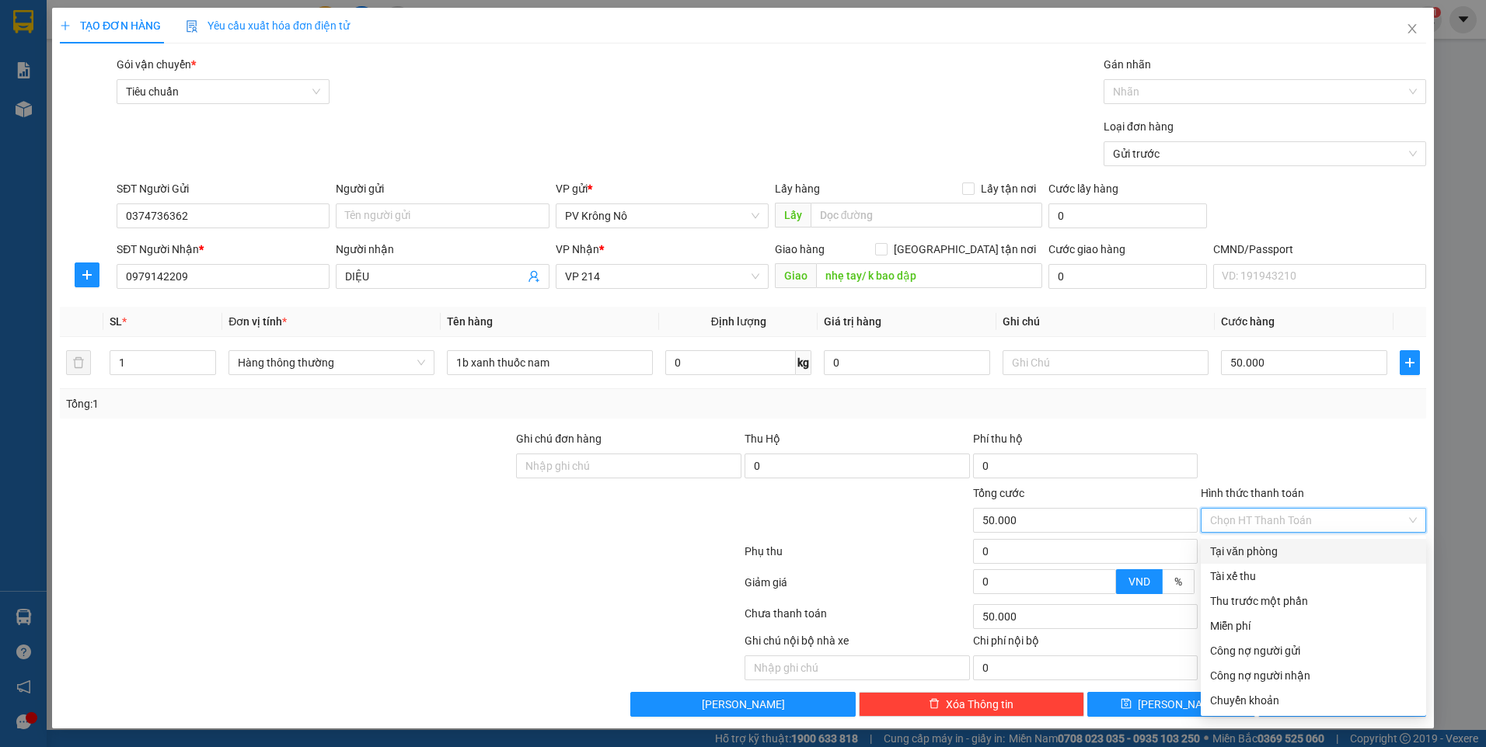
click at [1268, 545] on div "Tại văn phòng" at bounding box center [1313, 551] width 207 height 17
type input "0"
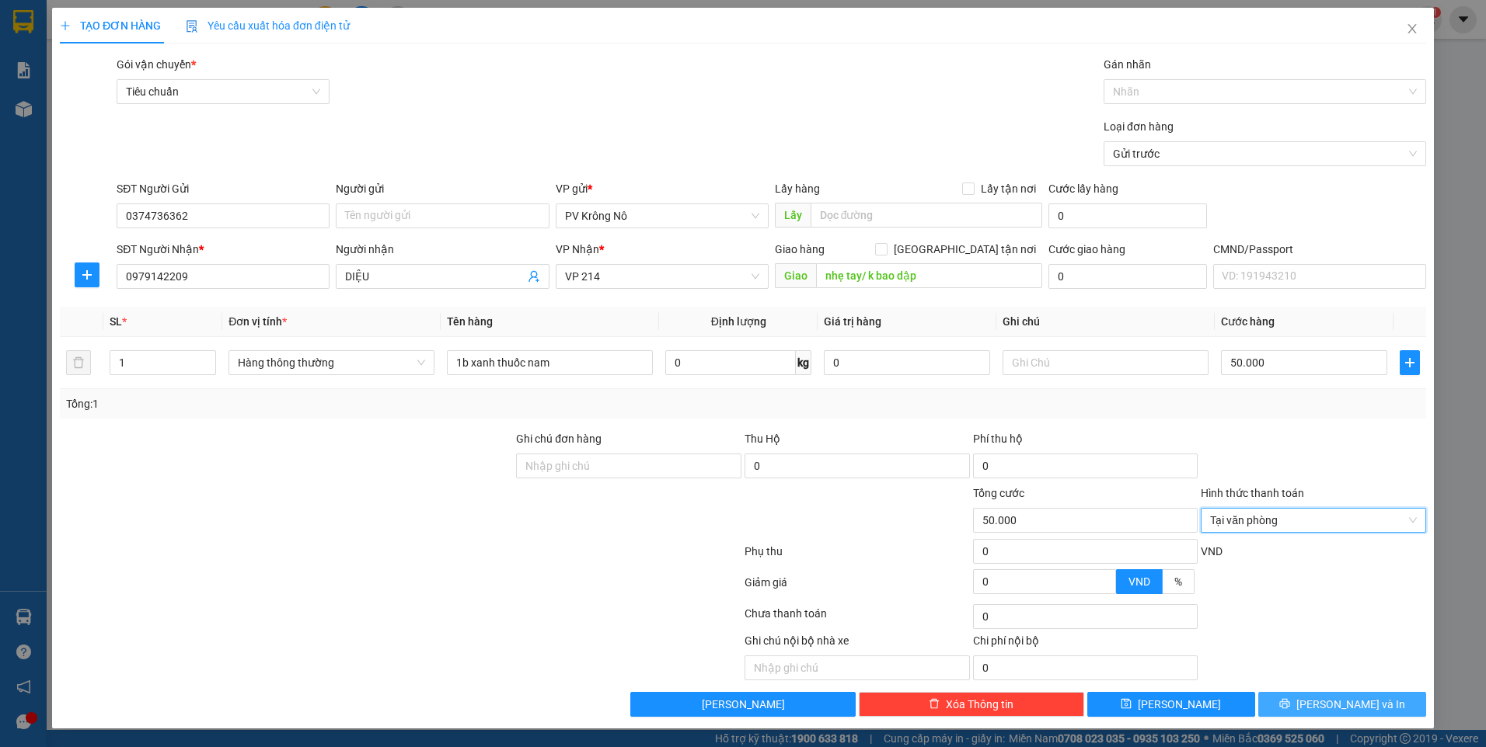
click at [1308, 709] on button "[PERSON_NAME] và In" at bounding box center [1342, 704] width 168 height 25
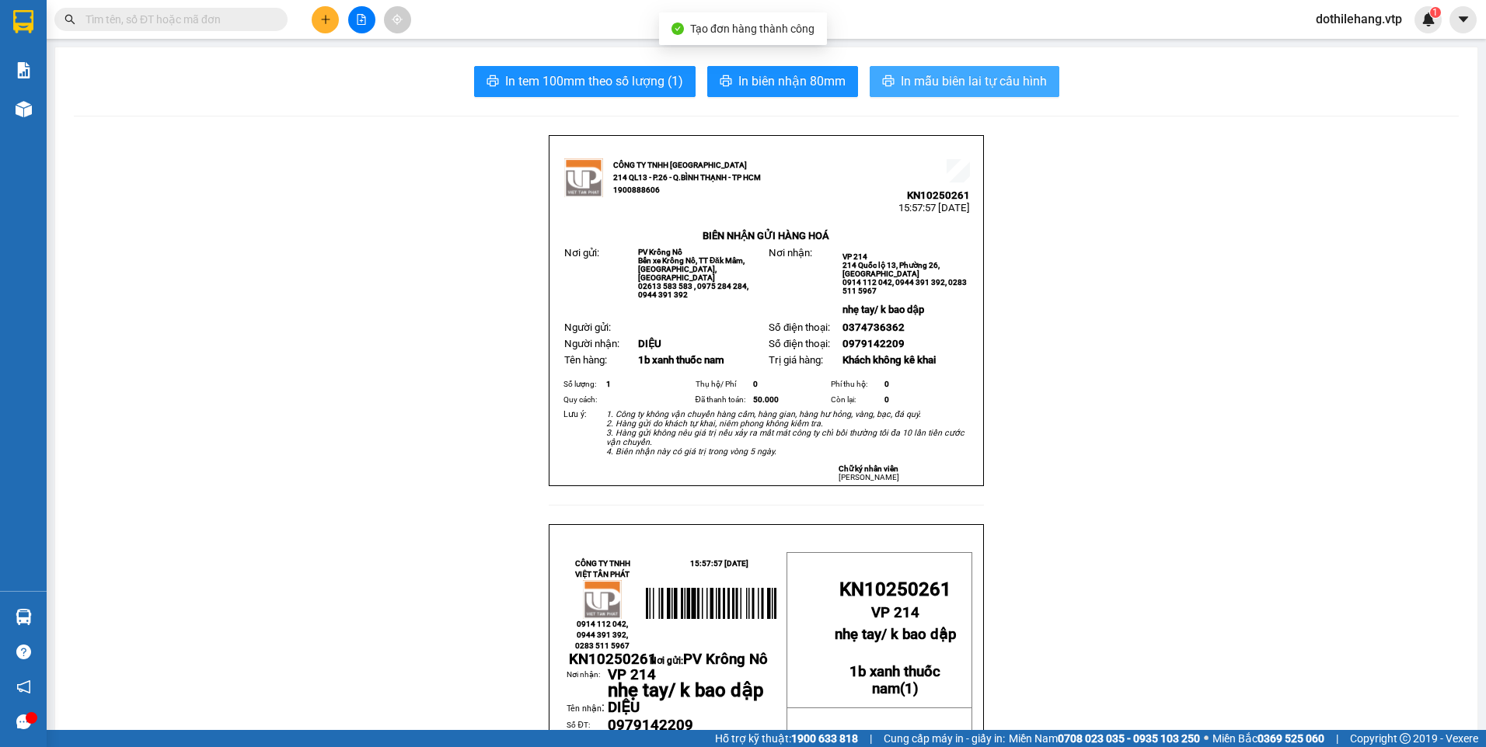
click at [908, 87] on span "In mẫu biên lai tự cấu hình" at bounding box center [974, 80] width 146 height 19
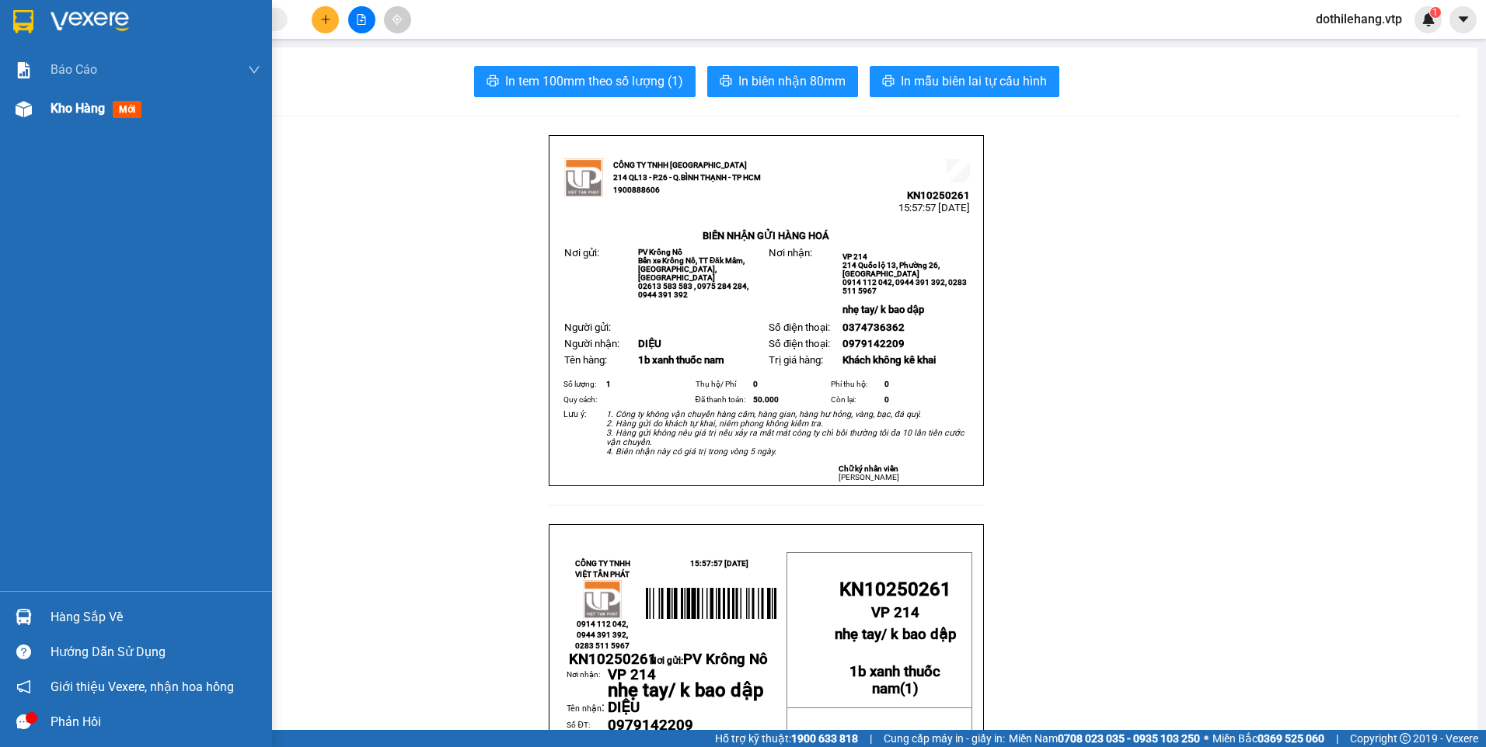
click at [103, 97] on div "Kho hàng mới" at bounding box center [156, 108] width 210 height 39
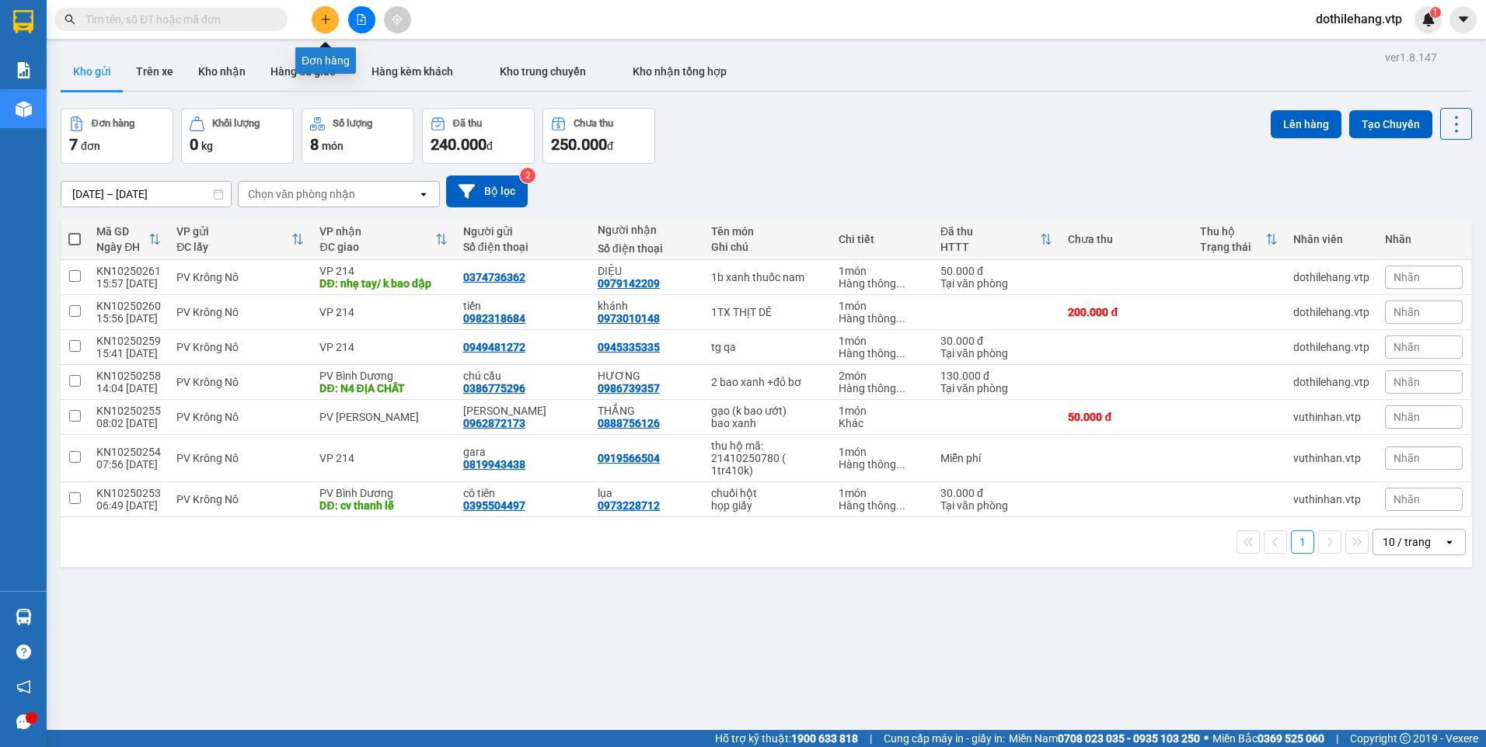
click at [331, 14] on button at bounding box center [325, 19] width 27 height 27
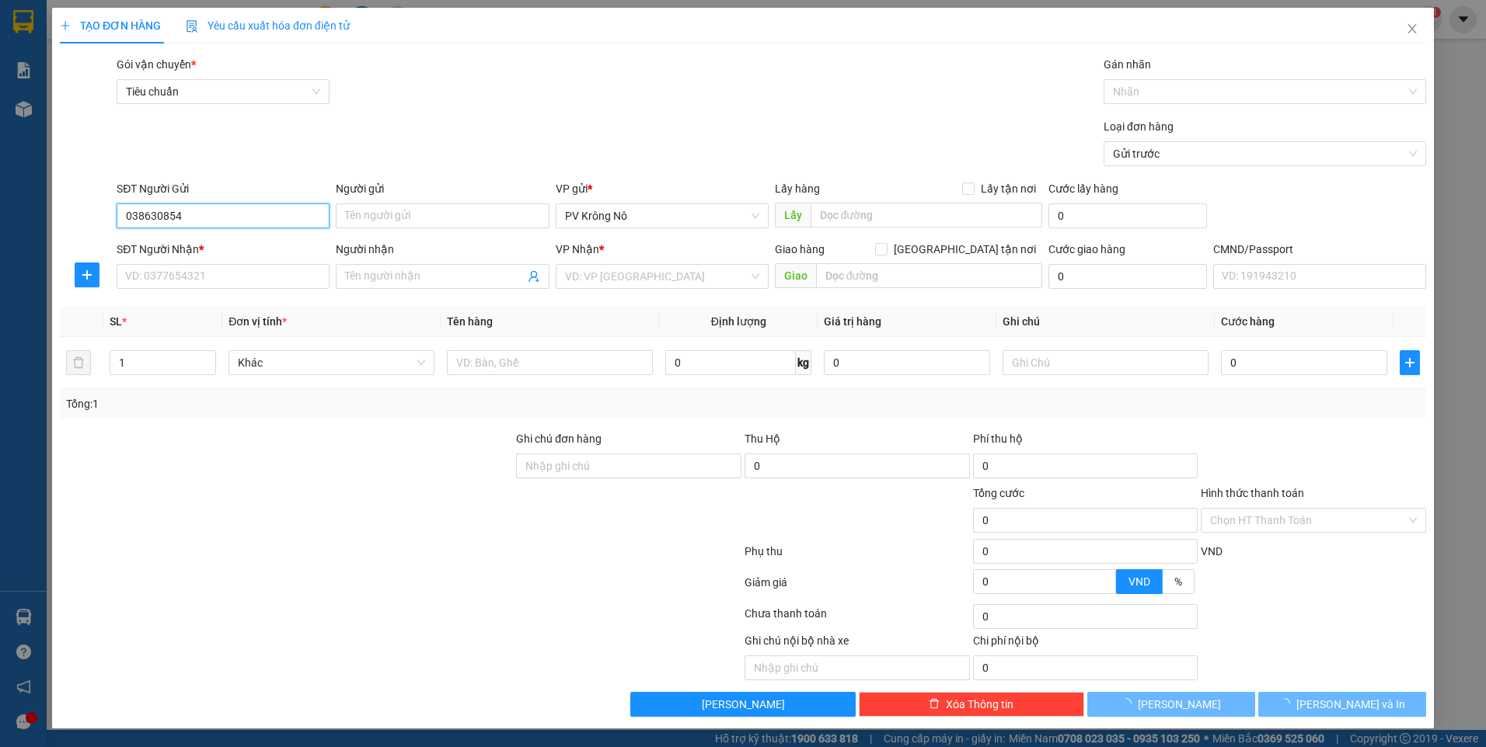
type input "0386308547"
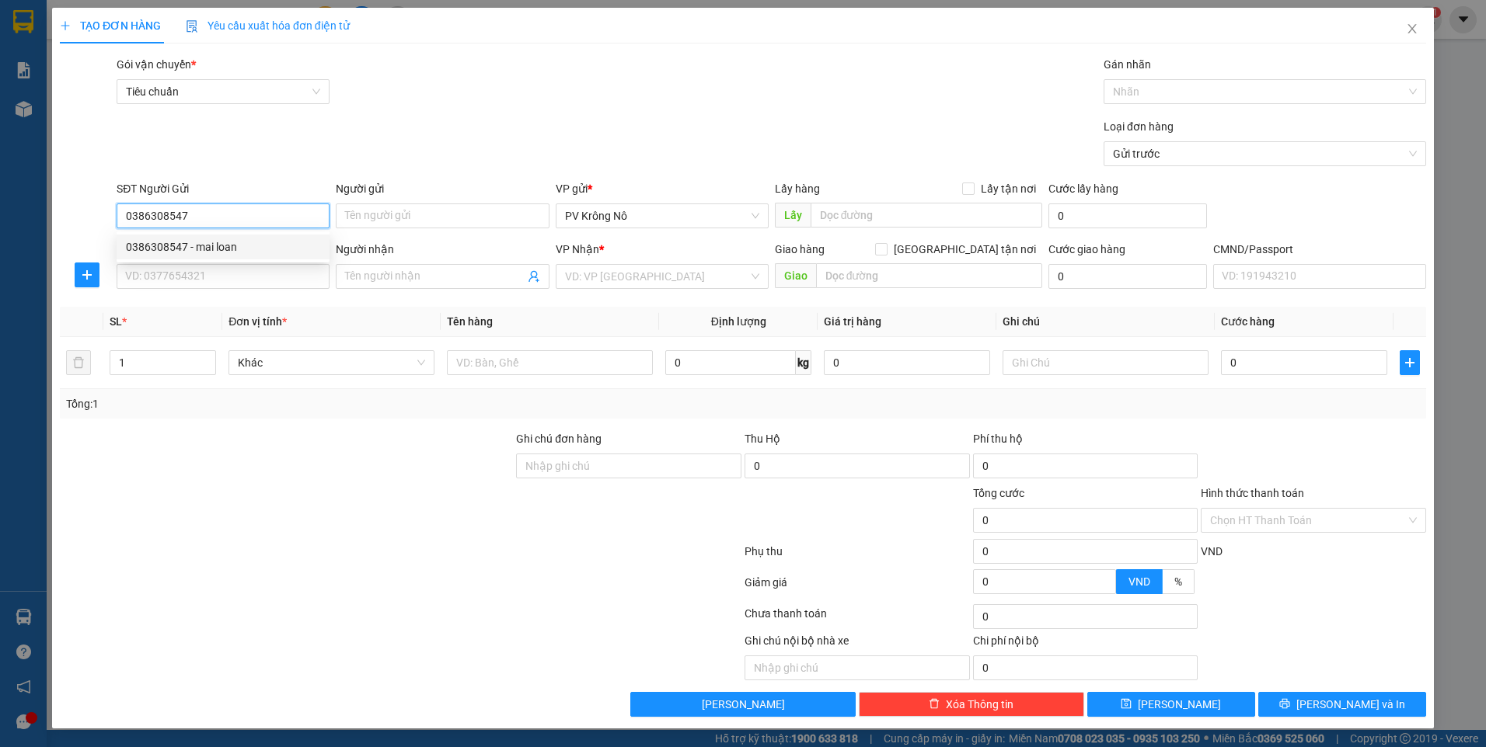
click at [207, 252] on div "0386308547 - mai loan" at bounding box center [223, 247] width 194 height 17
type input "mai loan"
type input "0989222664"
type input "anh sỹ"
type input "0386308547"
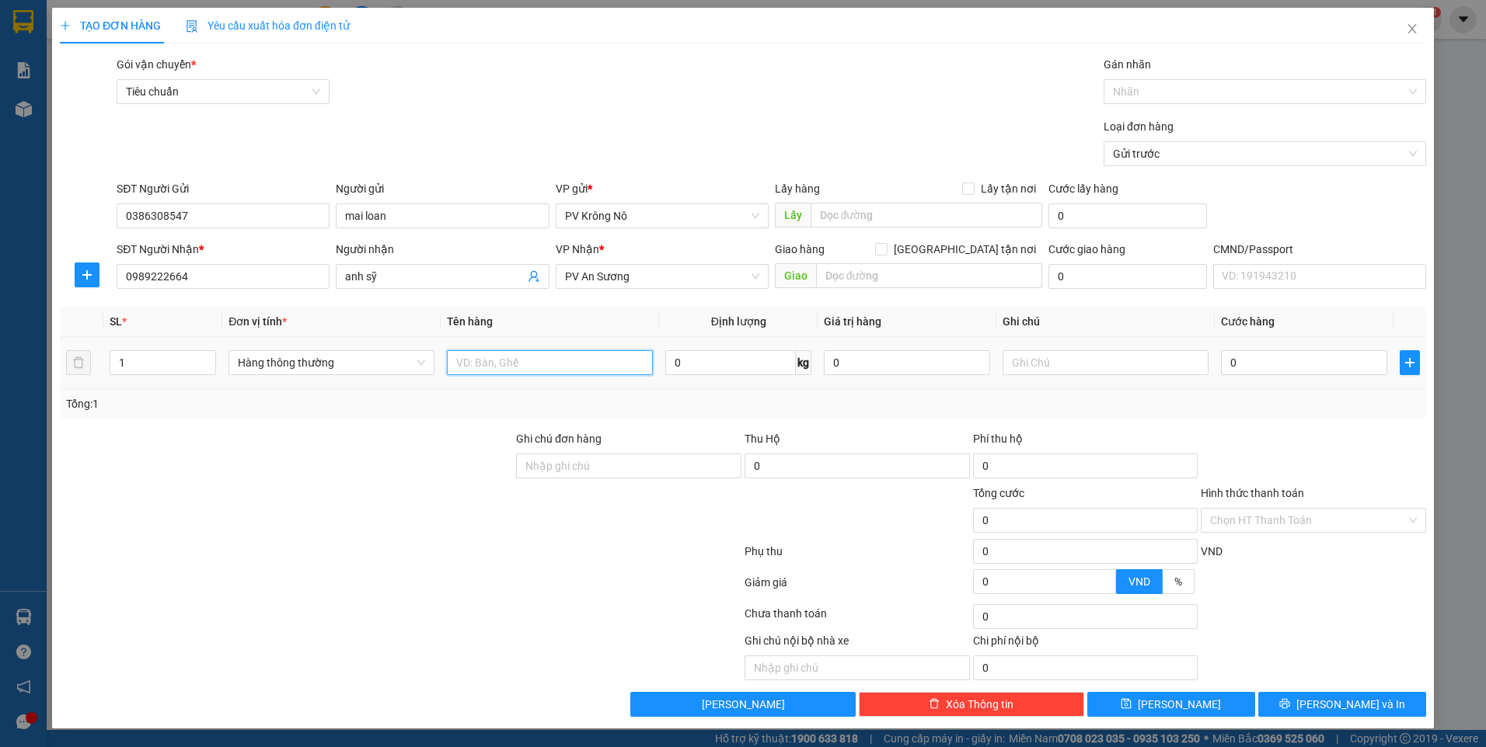
click at [533, 357] on input "text" at bounding box center [550, 362] width 206 height 25
drag, startPoint x: 207, startPoint y: 277, endPoint x: 6, endPoint y: 280, distance: 201.3
click at [6, 280] on div "TẠO ĐƠN HÀNG Yêu cầu xuất hóa đơn điện tử Transit Pickup Surcharge Ids Transit …" at bounding box center [743, 373] width 1486 height 747
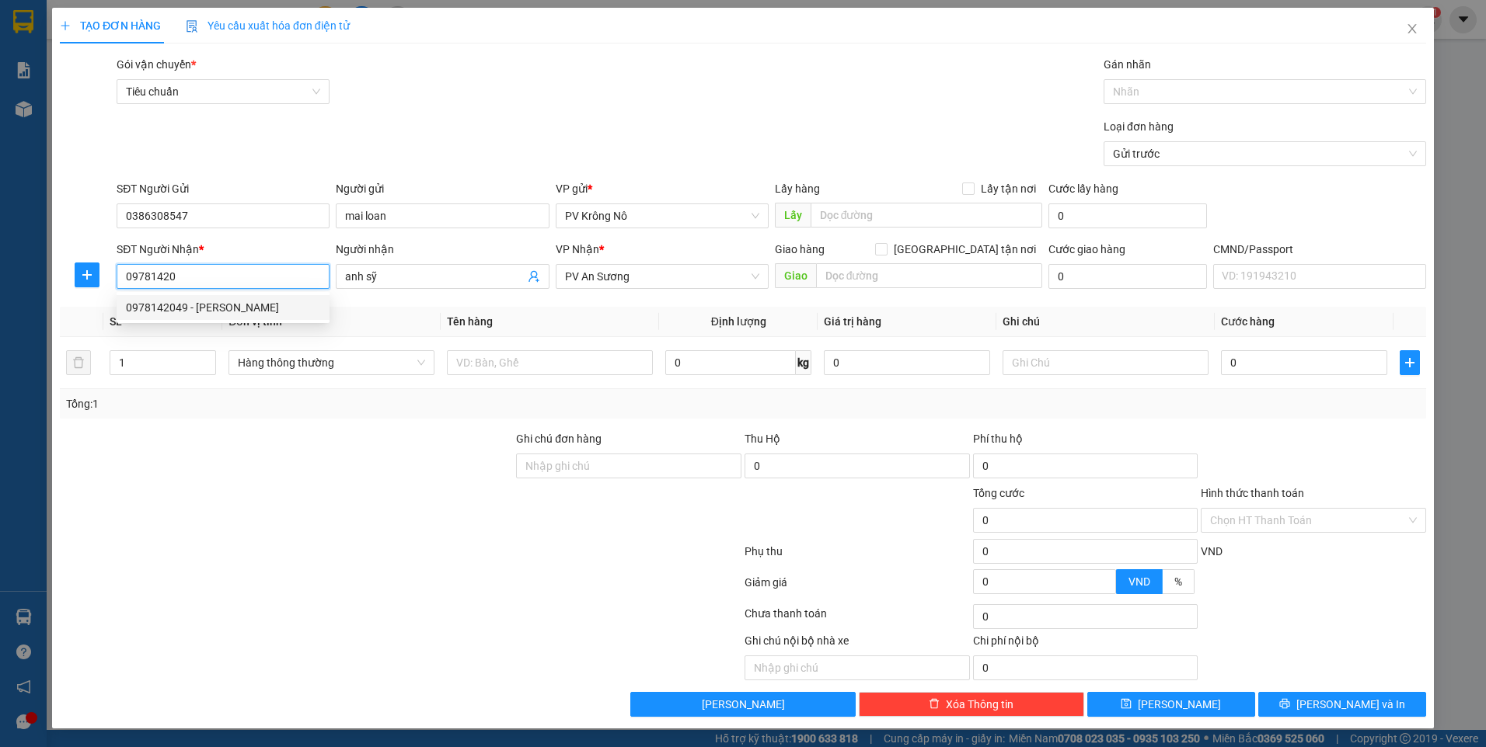
click at [170, 310] on div "0978142049 - HẢI" at bounding box center [223, 307] width 194 height 17
type input "0978142049"
type input "HẢI"
type input "CẦU GÃY BD"
type input "0978142049"
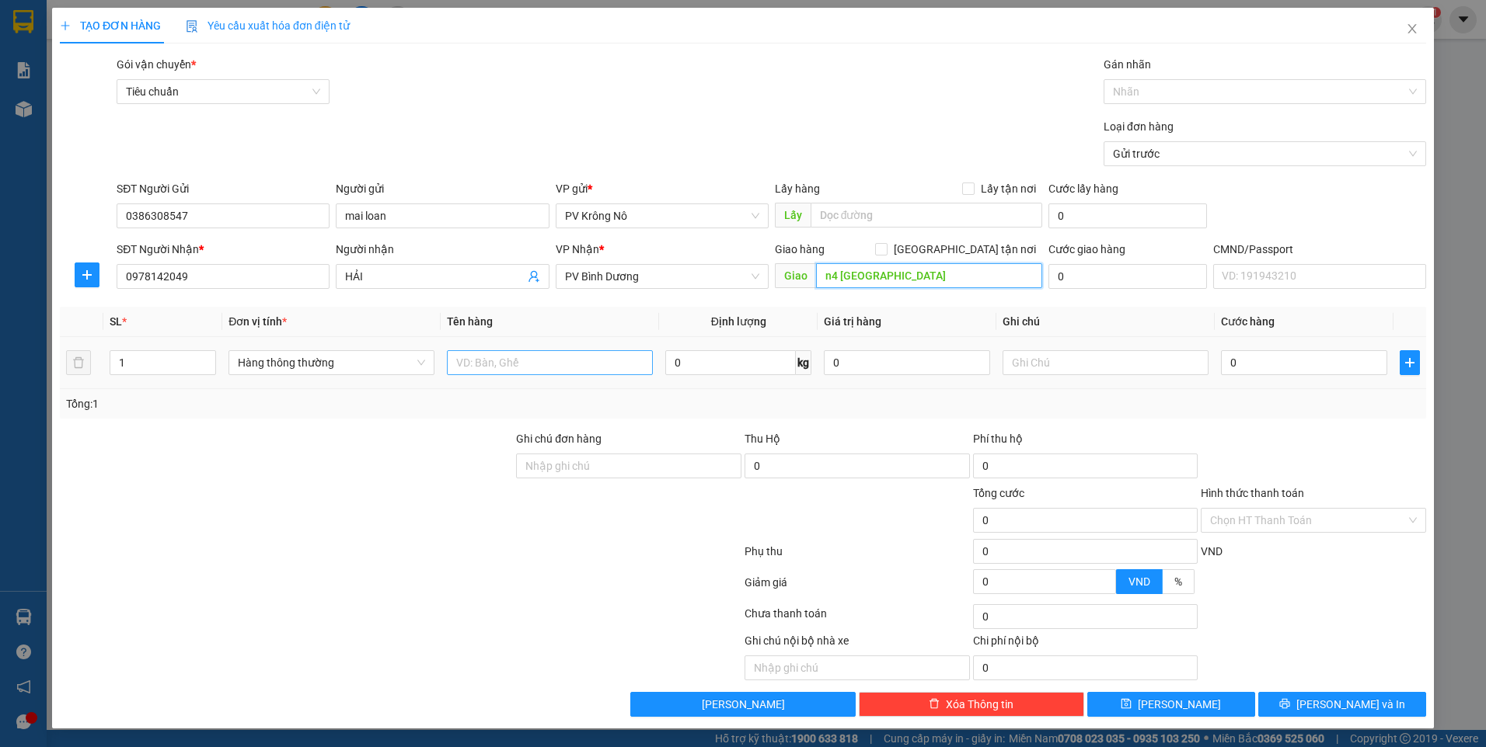
type input "n4 [GEOGRAPHIC_DATA]"
click at [527, 364] on input "text" at bounding box center [550, 362] width 206 height 25
type input "1tg sr"
click at [1302, 358] on input "0" at bounding box center [1304, 362] width 166 height 25
type input "007"
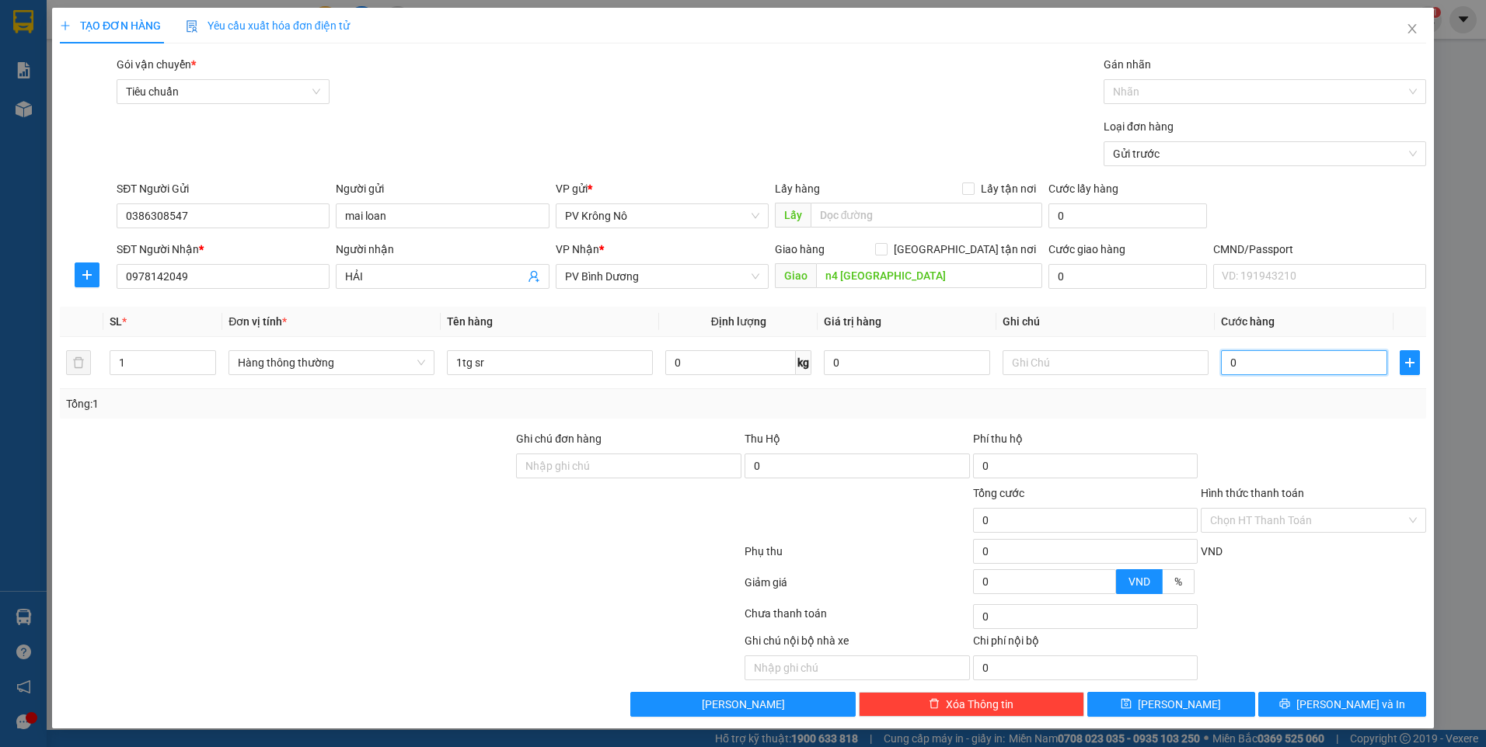
type input "7"
type input "0.070"
type input "70"
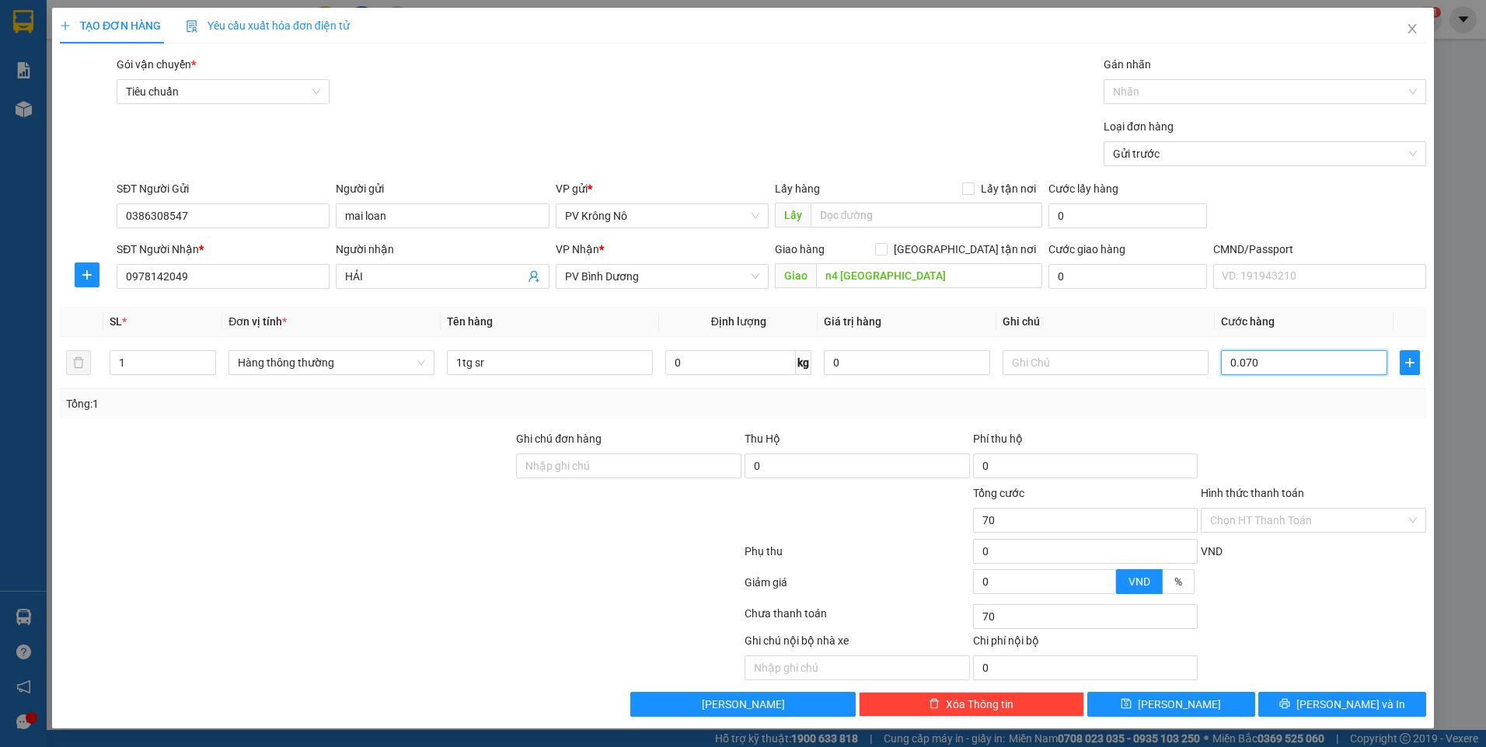
type input "00.700"
type input "700"
type input "0.007.000"
type input "7.000"
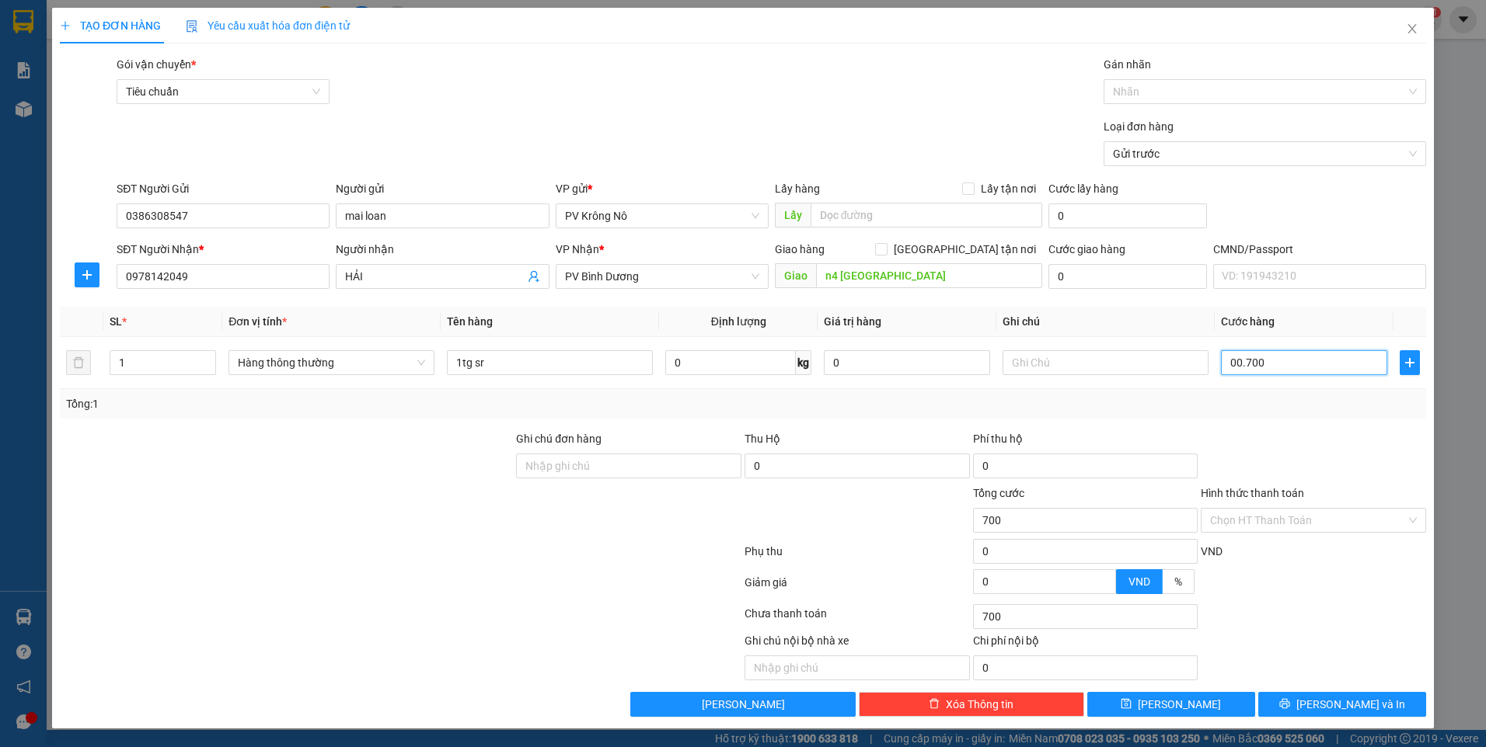
type input "7.000"
type input "000.070.000"
type input "70.000"
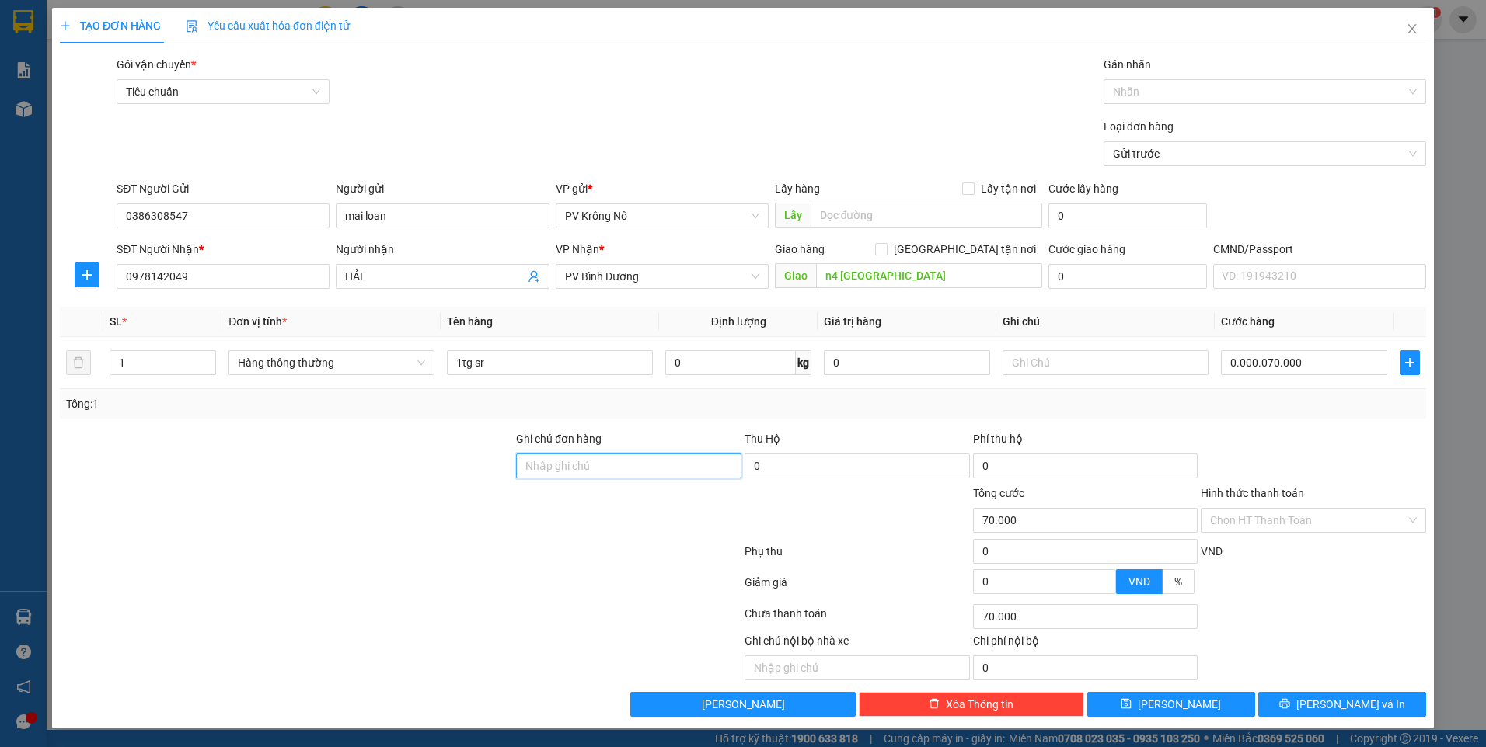
type input "70.000"
click at [1242, 523] on input "Hình thức thanh toán" at bounding box center [1308, 520] width 196 height 23
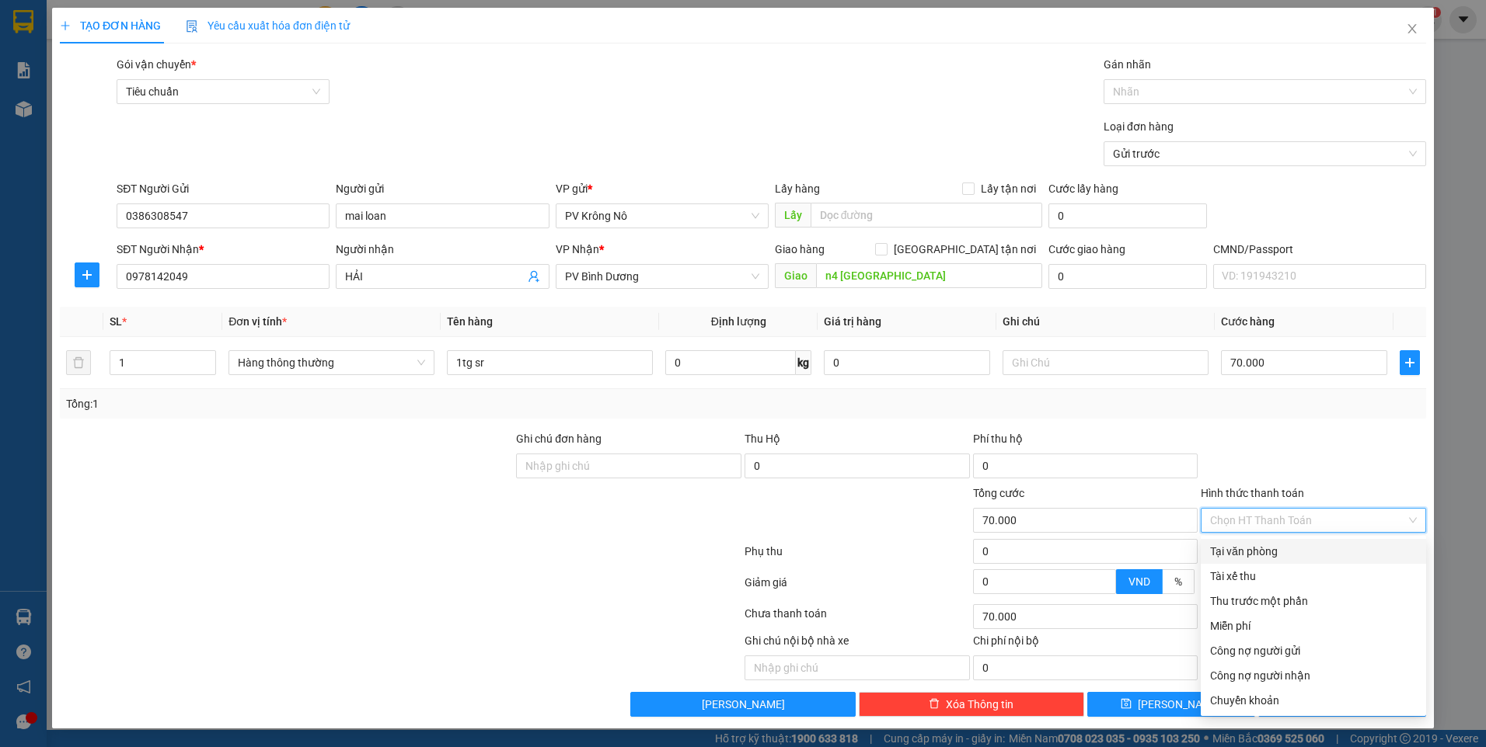
click at [1243, 552] on div "Tại văn phòng" at bounding box center [1313, 551] width 207 height 17
type input "0"
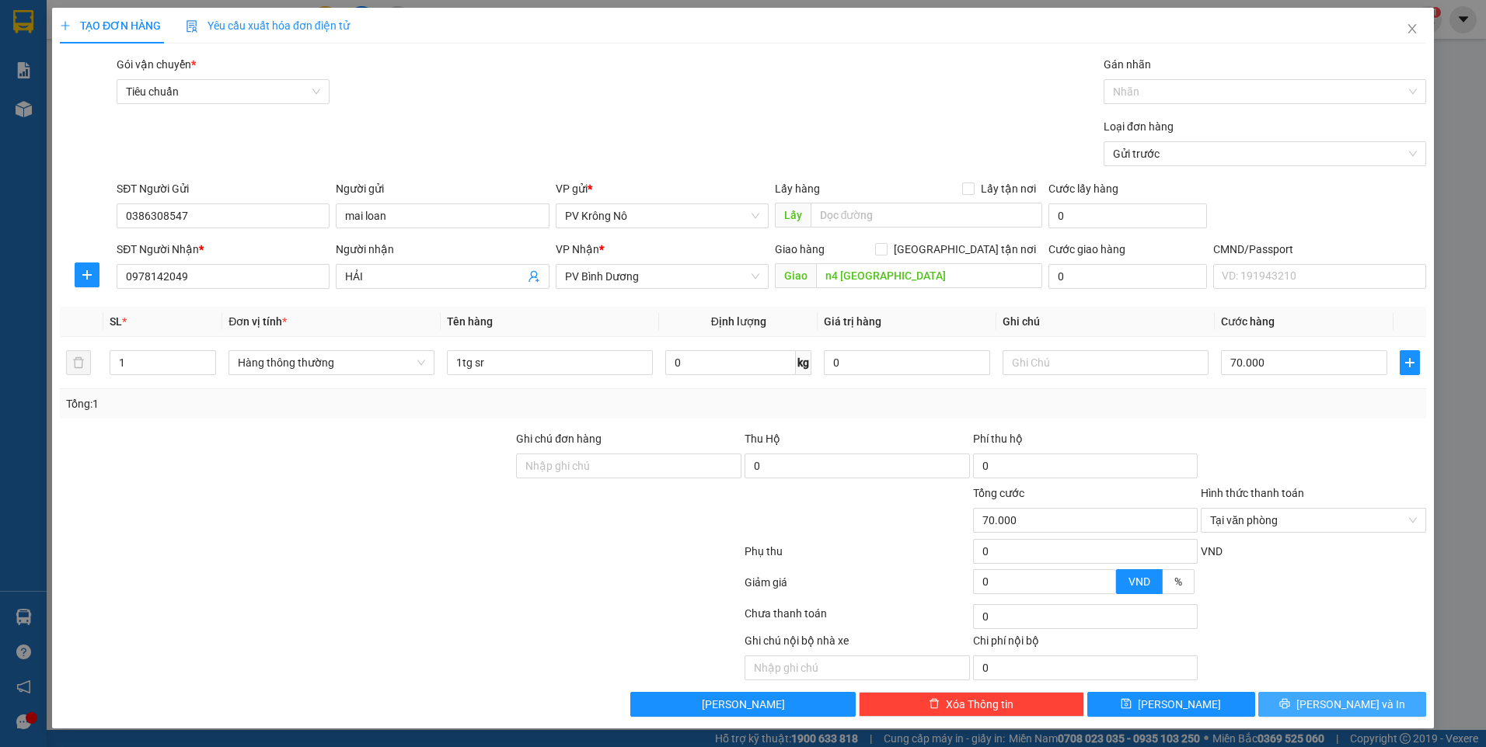
click at [1289, 709] on icon "printer" at bounding box center [1284, 704] width 10 height 10
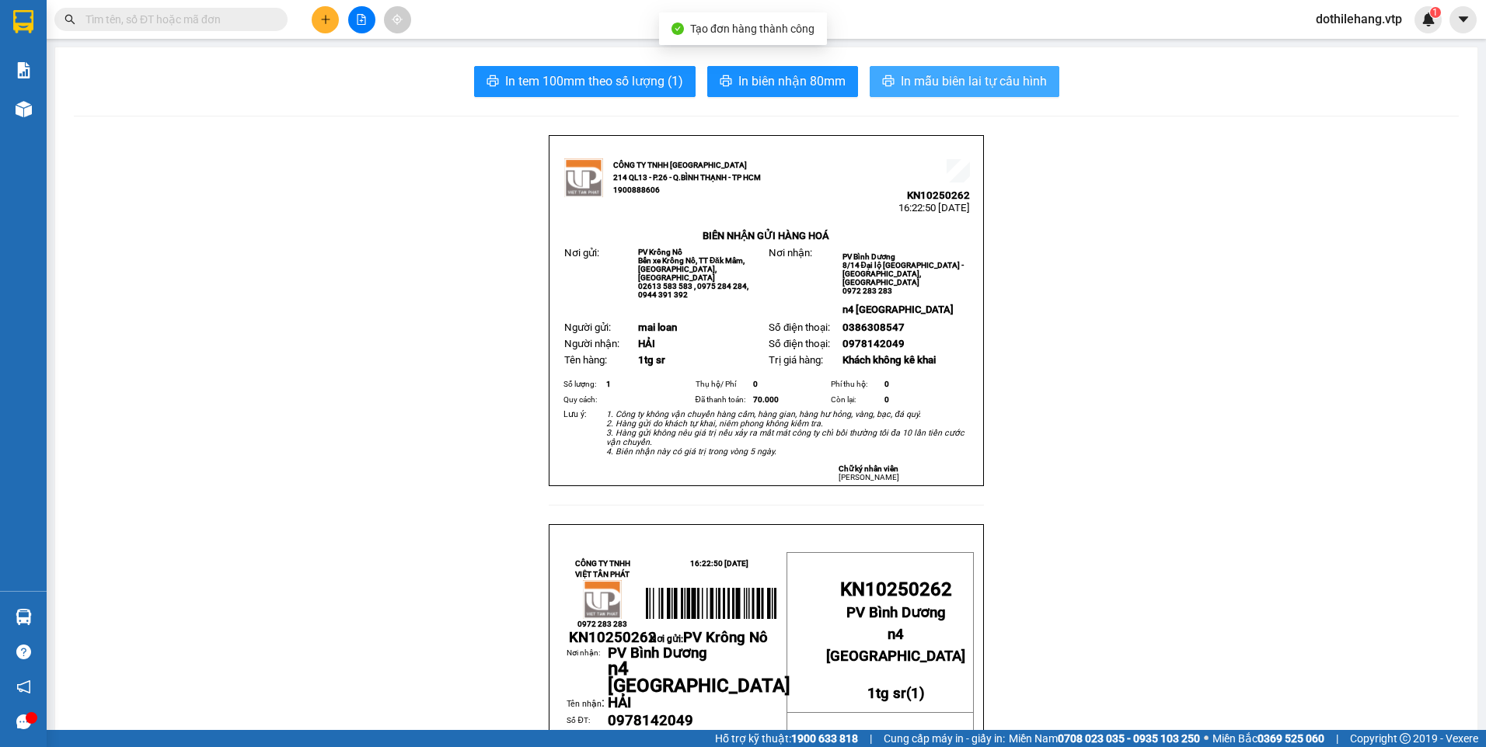
click at [903, 89] on span "In mẫu biên lai tự cấu hình" at bounding box center [974, 80] width 146 height 19
click at [882, 77] on icon "printer" at bounding box center [888, 80] width 12 height 11
click at [882, 89] on span "printer" at bounding box center [888, 82] width 12 height 15
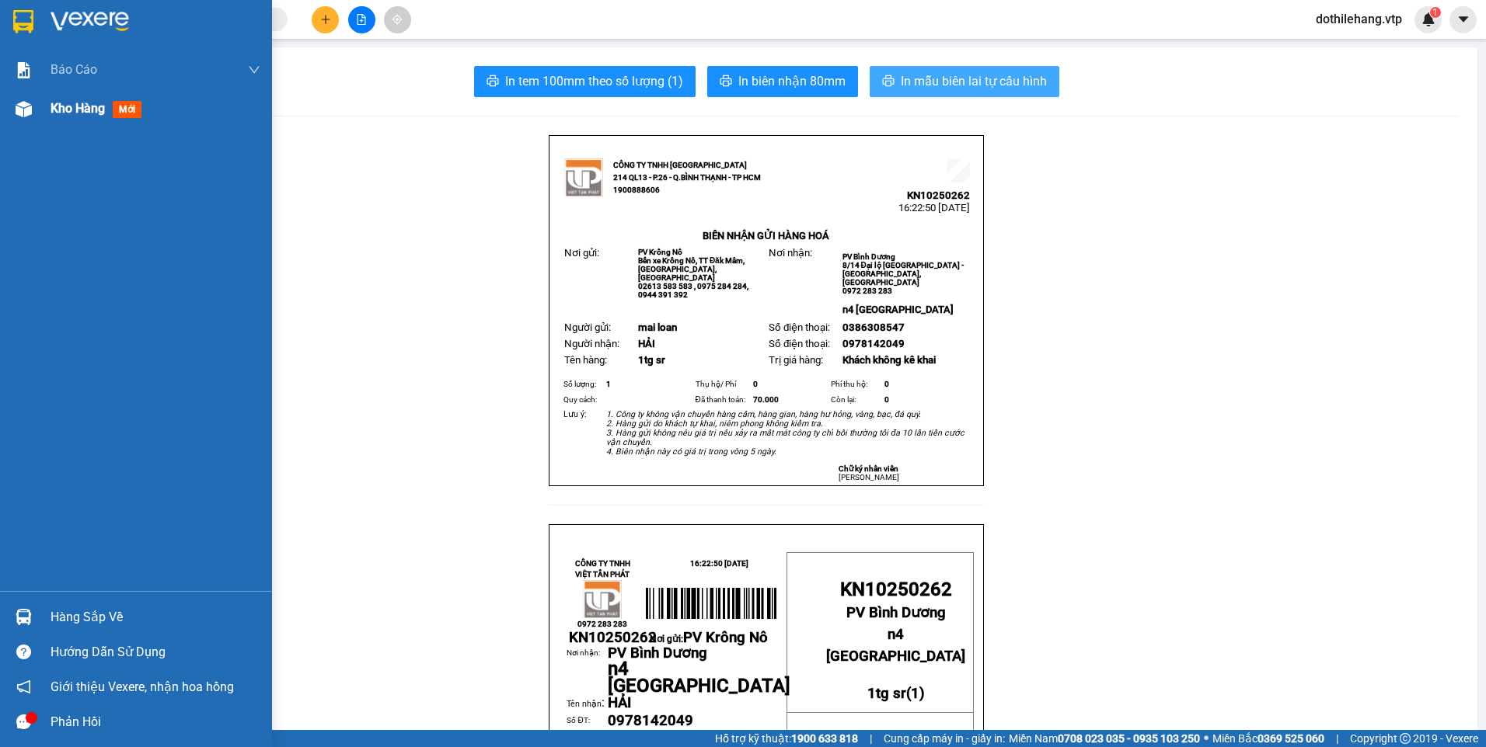
click at [78, 109] on span "Kho hàng" at bounding box center [78, 108] width 54 height 15
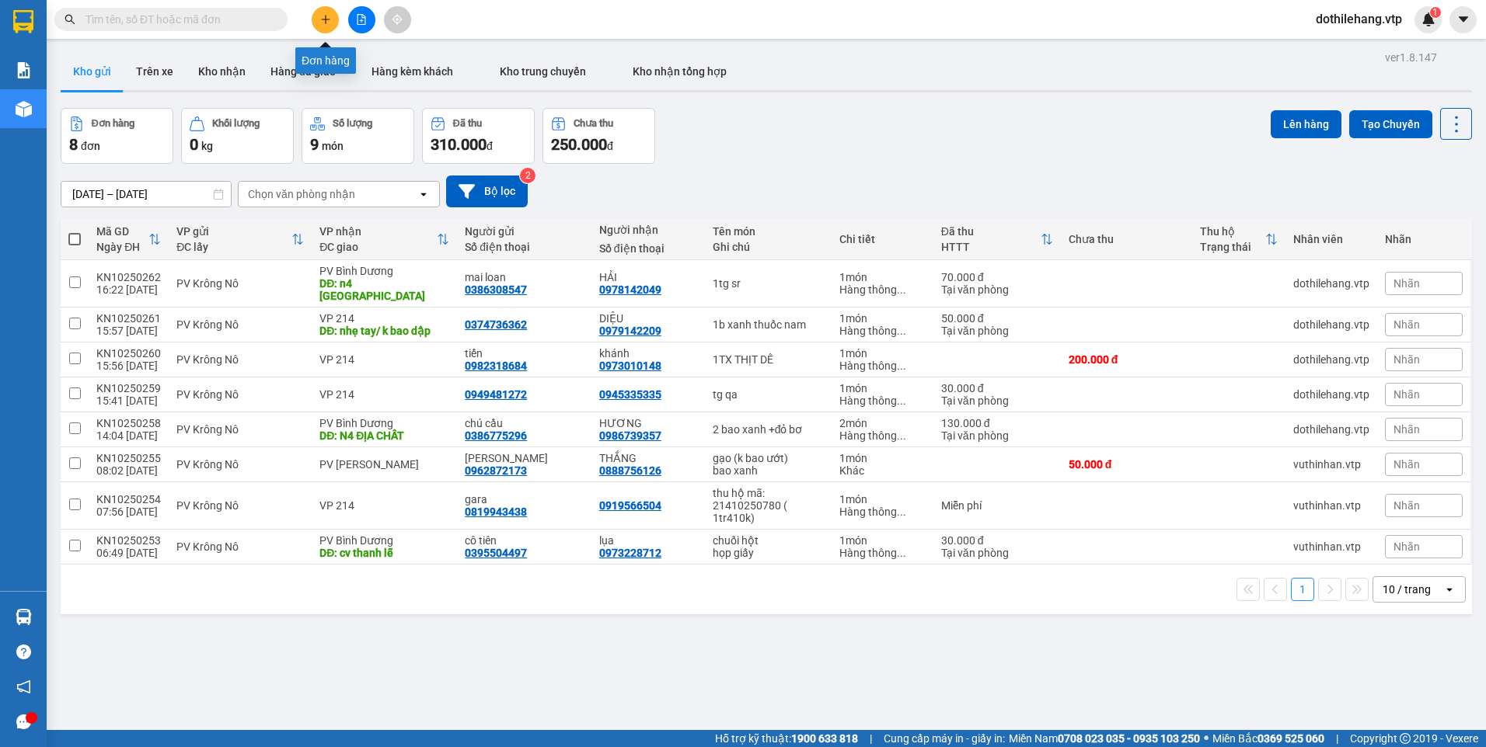
click at [316, 29] on button at bounding box center [325, 19] width 27 height 27
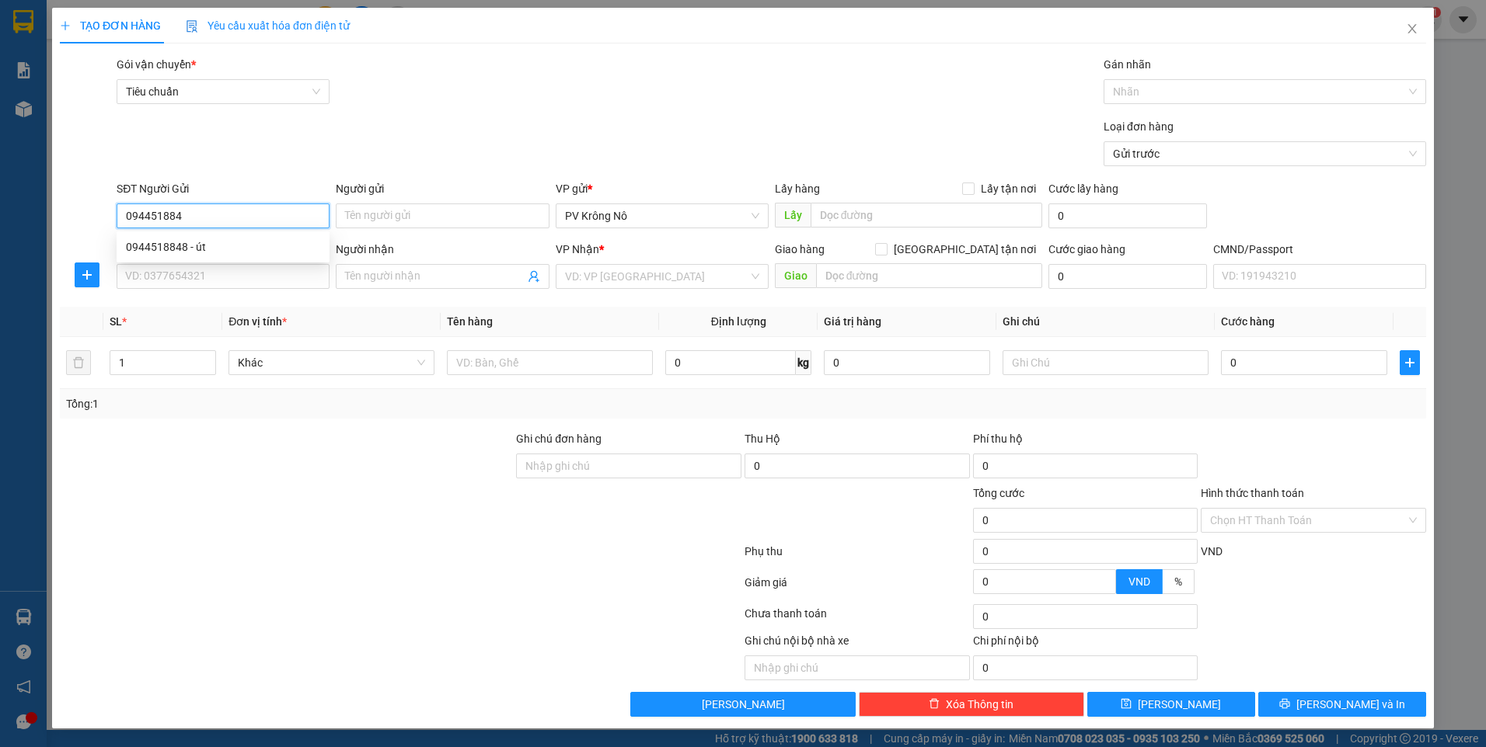
type input "0944518848"
click at [235, 252] on div "0944518848 - út" at bounding box center [223, 247] width 194 height 17
type input "út"
type input "0705076496"
type input "linh"
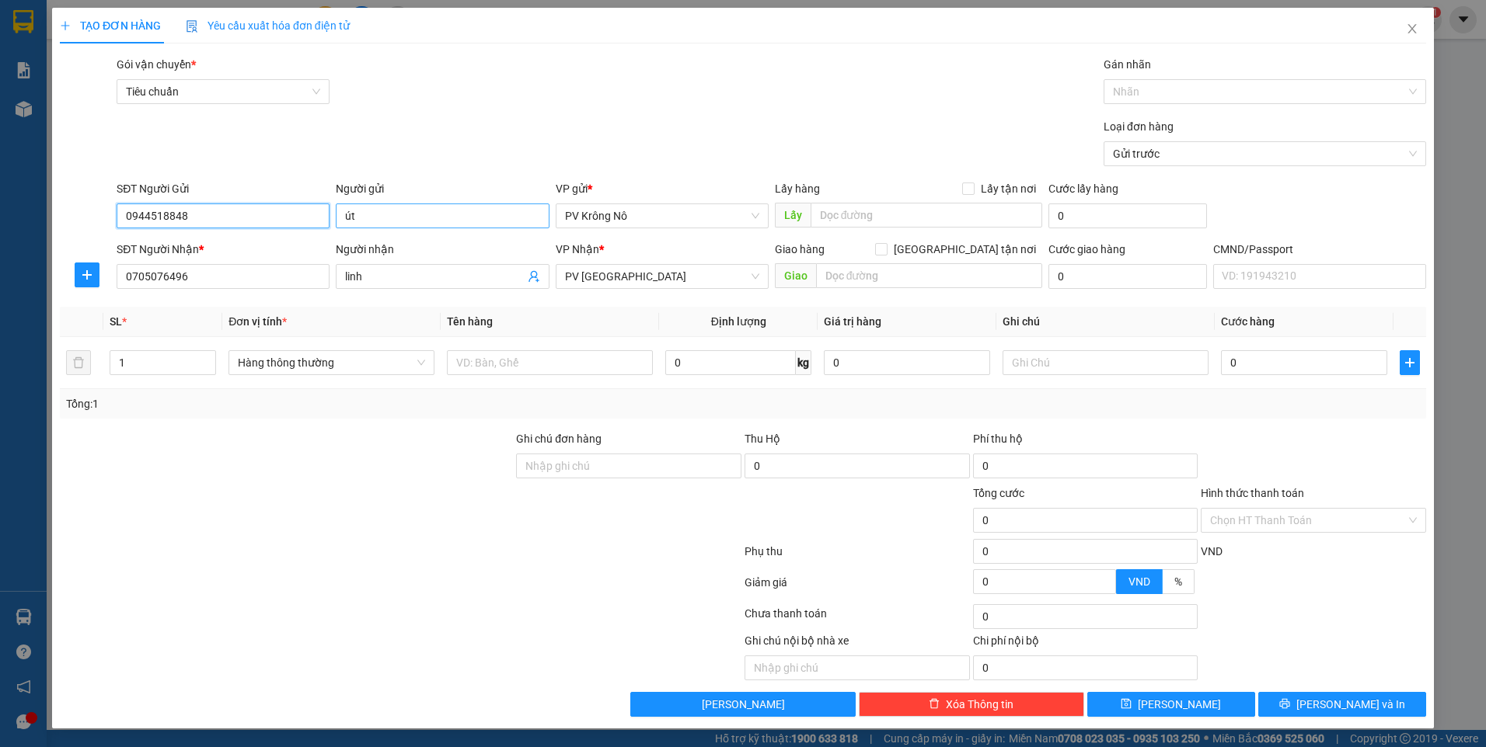
type input "0944518848"
click at [344, 217] on input "út" at bounding box center [442, 216] width 213 height 25
type input "cô út"
click at [577, 362] on input "text" at bounding box center [550, 362] width 206 height 25
type input "1tx tp"
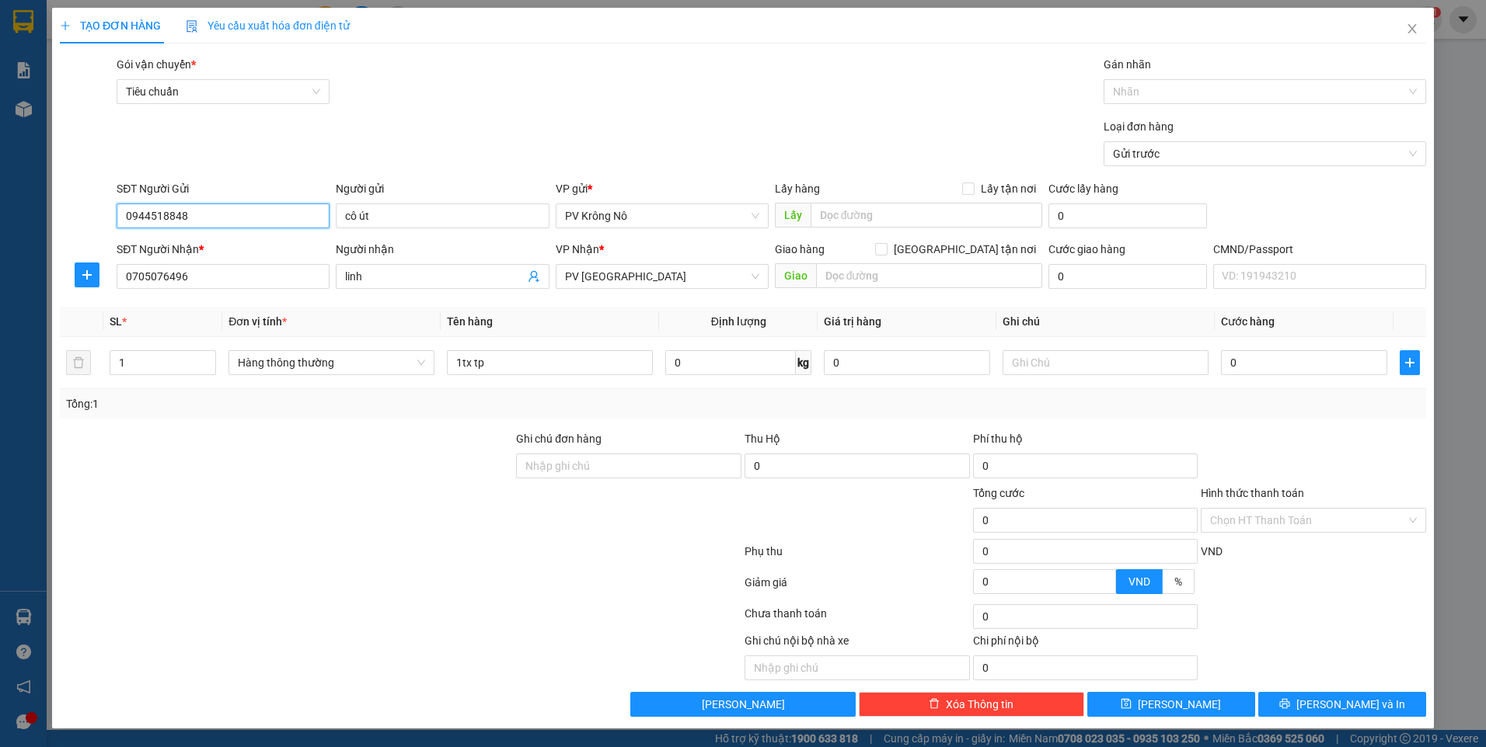
drag, startPoint x: 195, startPoint y: 211, endPoint x: 92, endPoint y: 211, distance: 103.3
click at [92, 211] on div "SĐT Người Gửi 0944518848 0944518848 Người gửi cô út VP gửi * PV Krông Nô Lấy hà…" at bounding box center [742, 207] width 1369 height 54
click at [1291, 362] on input "0" at bounding box center [1304, 362] width 166 height 25
type input "004"
type input "4"
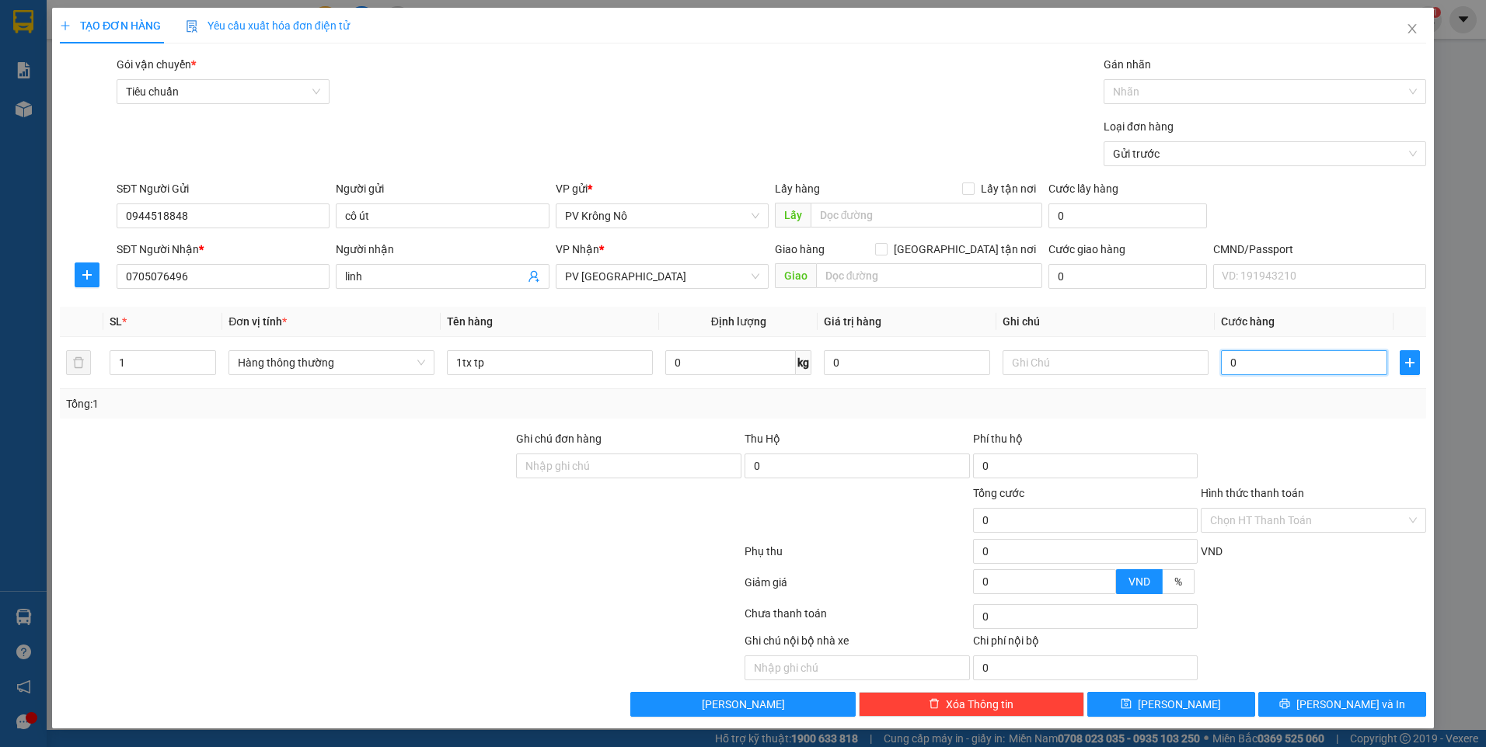
type input "4"
type input "0.040"
type input "40"
type input "00.400"
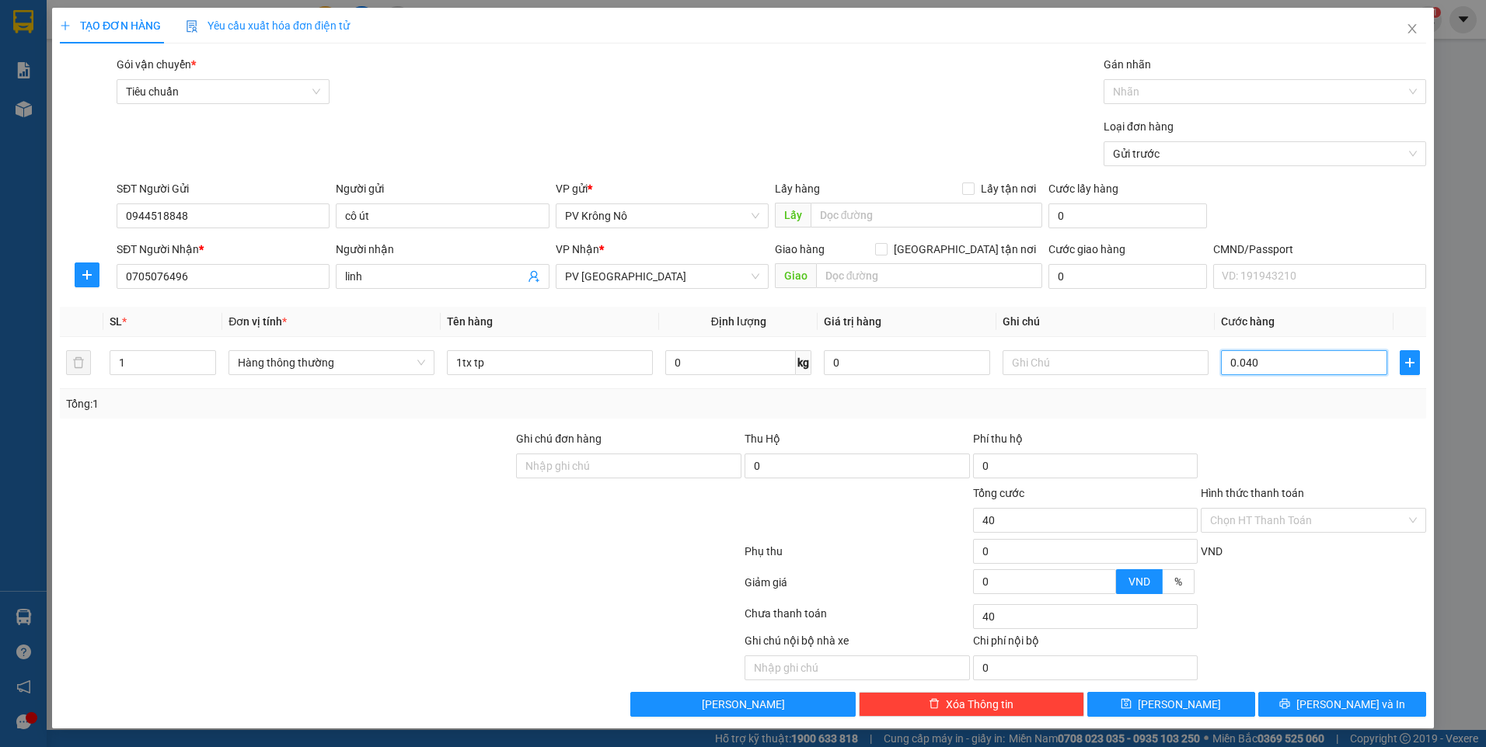
type input "400"
type input "0.004.000"
type input "4.000"
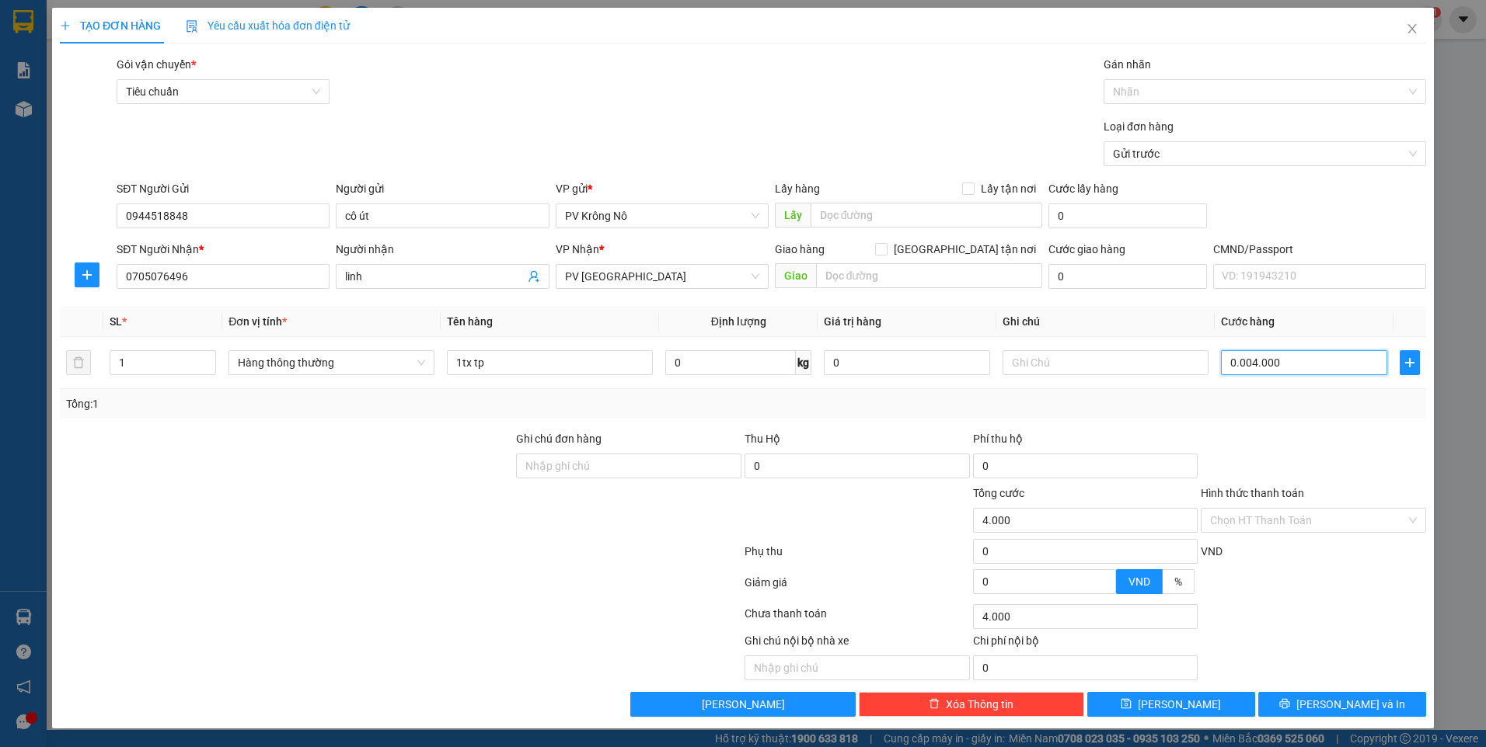
type input "000.040.000"
type input "40.000"
click at [1235, 526] on input "Hình thức thanh toán" at bounding box center [1308, 520] width 196 height 23
type input "40.000"
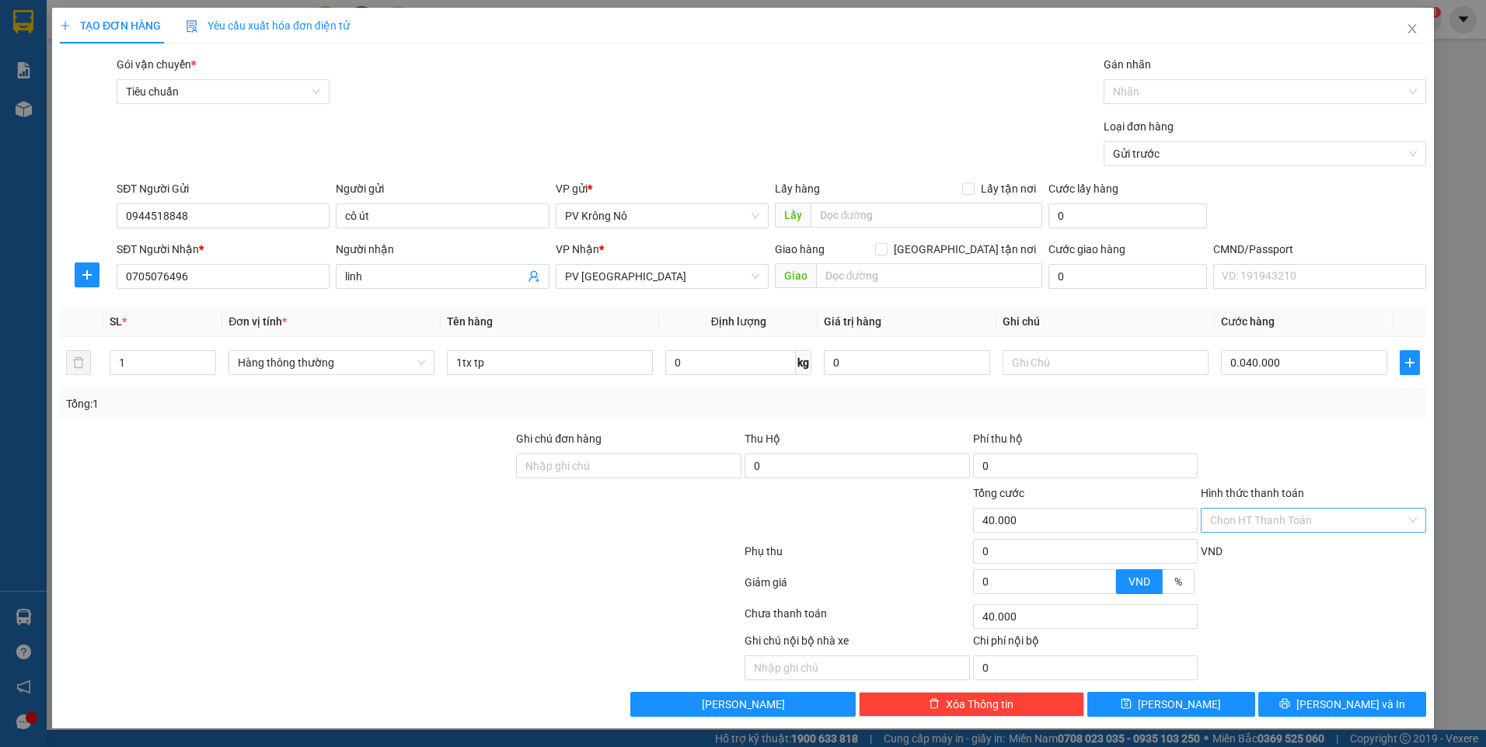
type input "40.000"
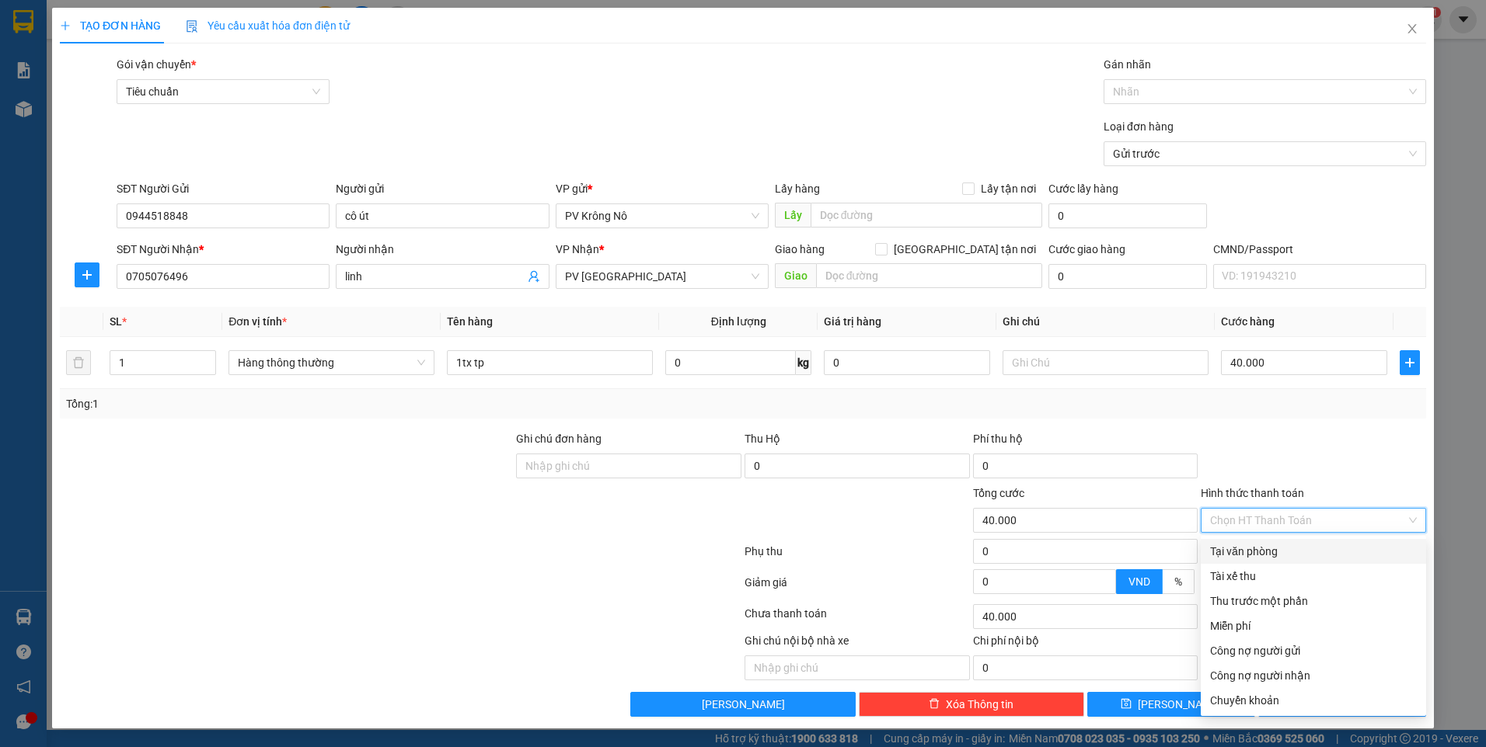
click at [1237, 552] on div "Tại văn phòng" at bounding box center [1313, 551] width 207 height 17
type input "0"
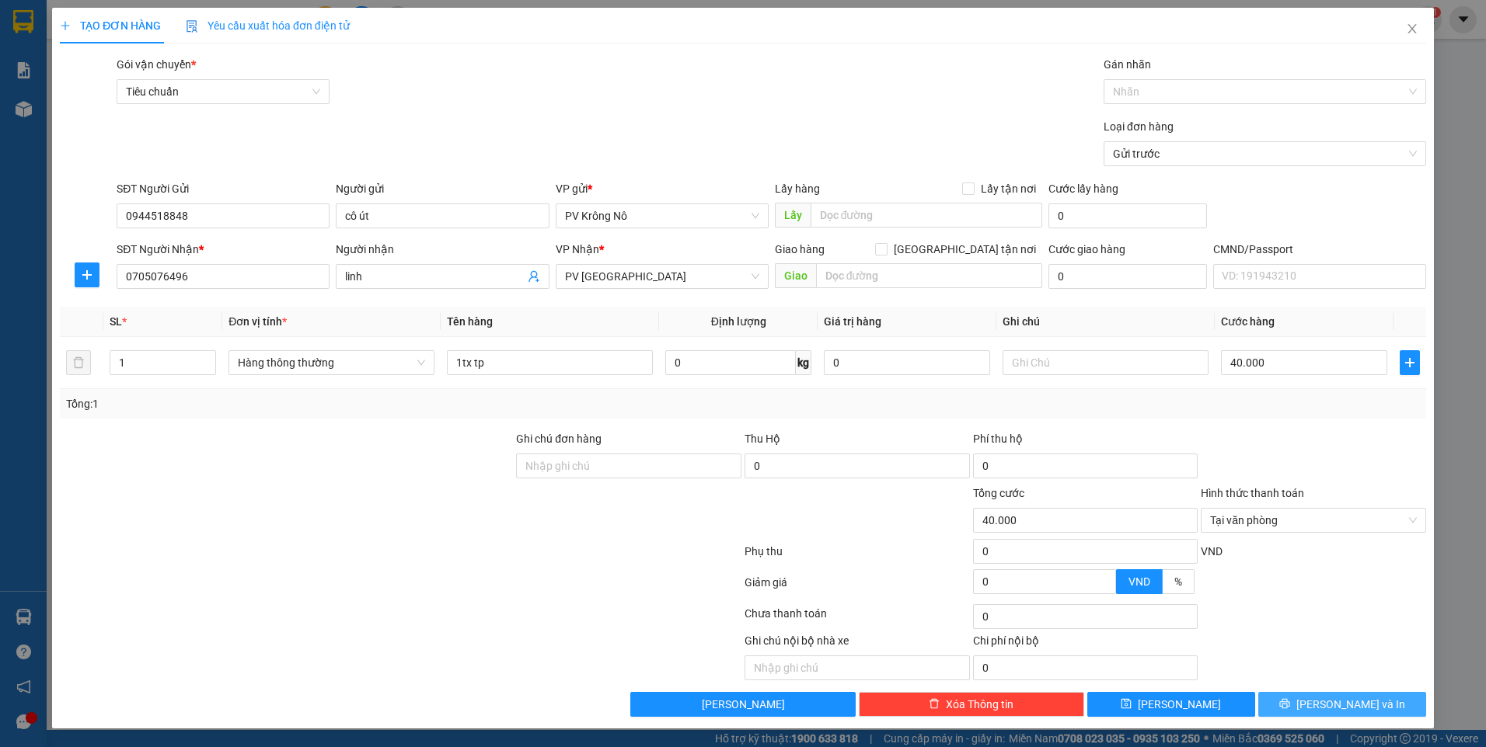
click at [1290, 703] on icon "printer" at bounding box center [1284, 703] width 11 height 11
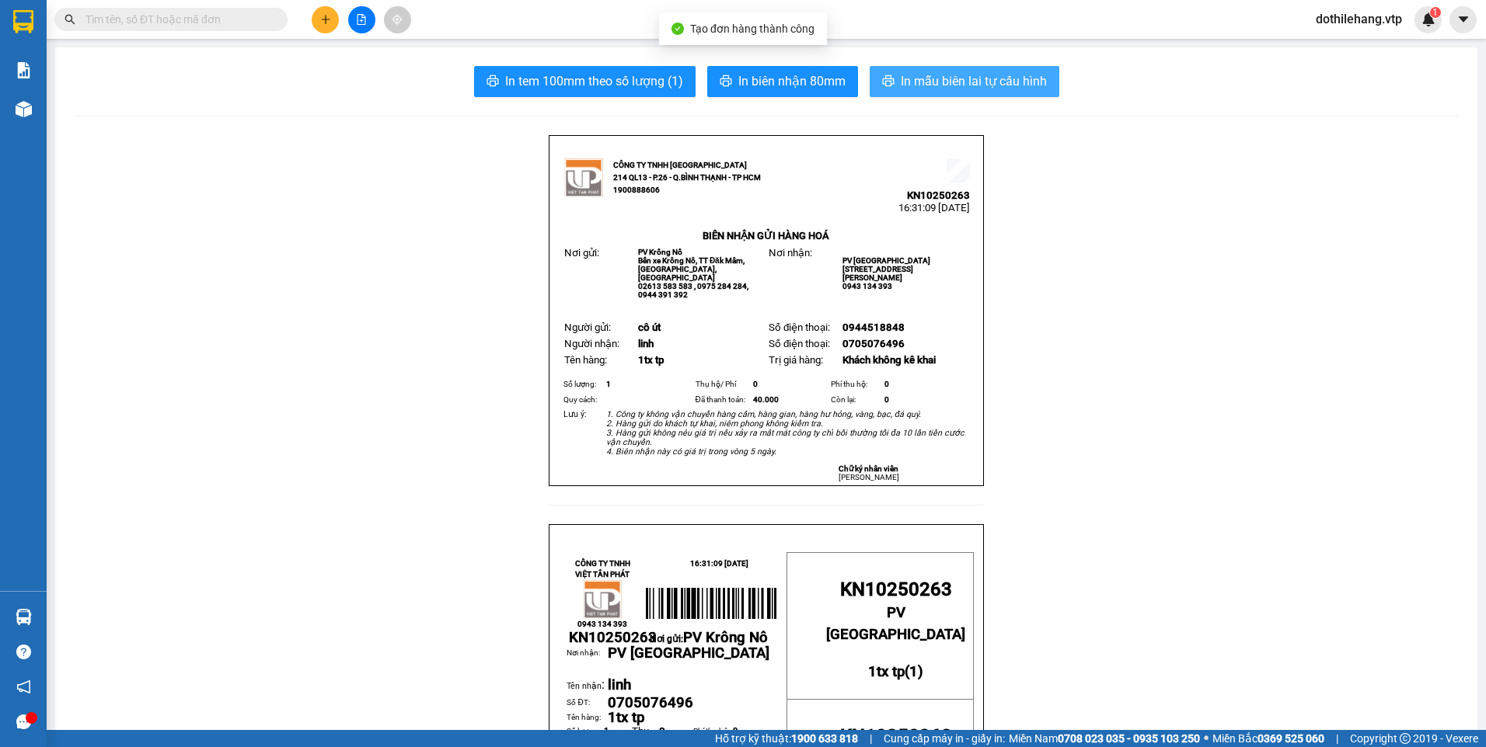
click at [921, 80] on span "In mẫu biên lai tự cấu hình" at bounding box center [974, 80] width 146 height 19
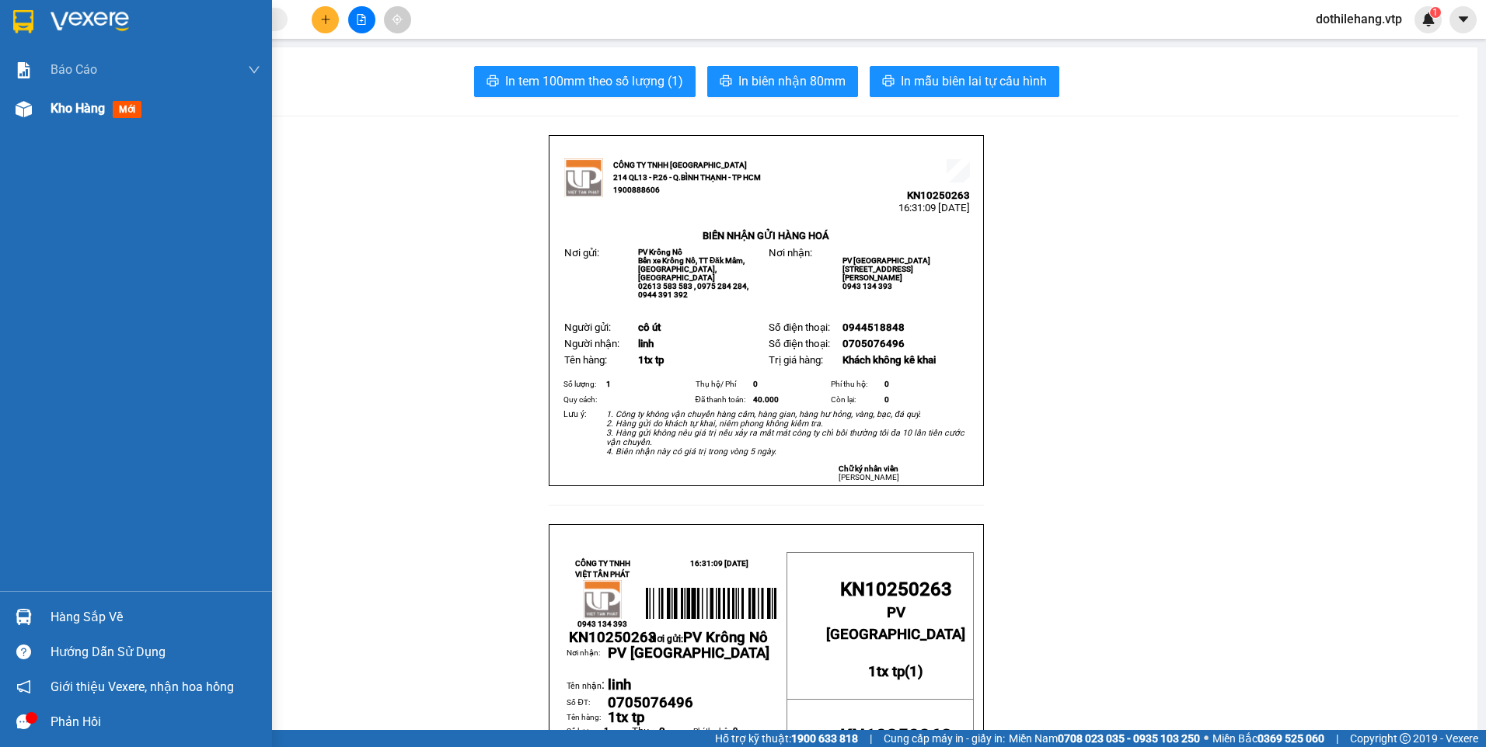
click at [27, 113] on img at bounding box center [24, 109] width 16 height 16
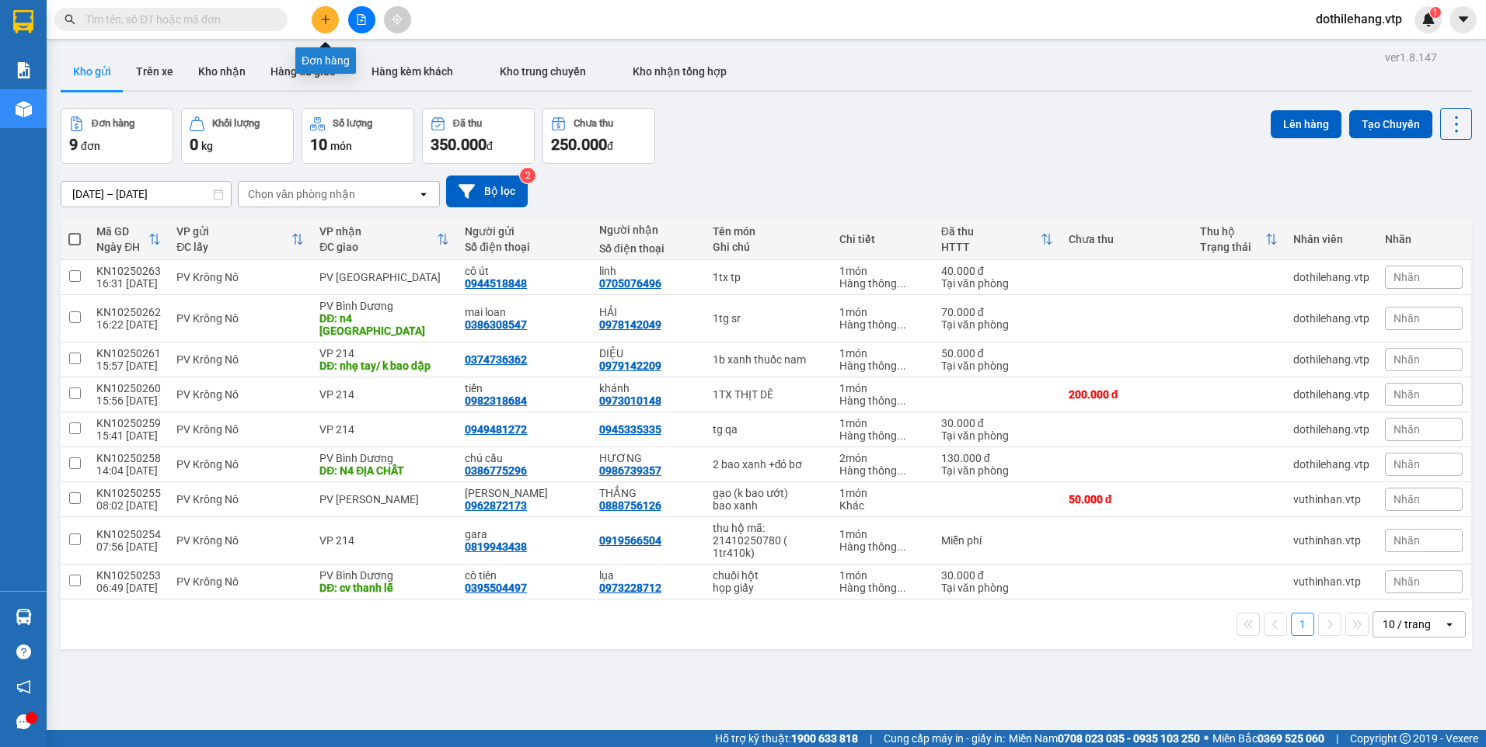
click at [313, 23] on button at bounding box center [325, 19] width 27 height 27
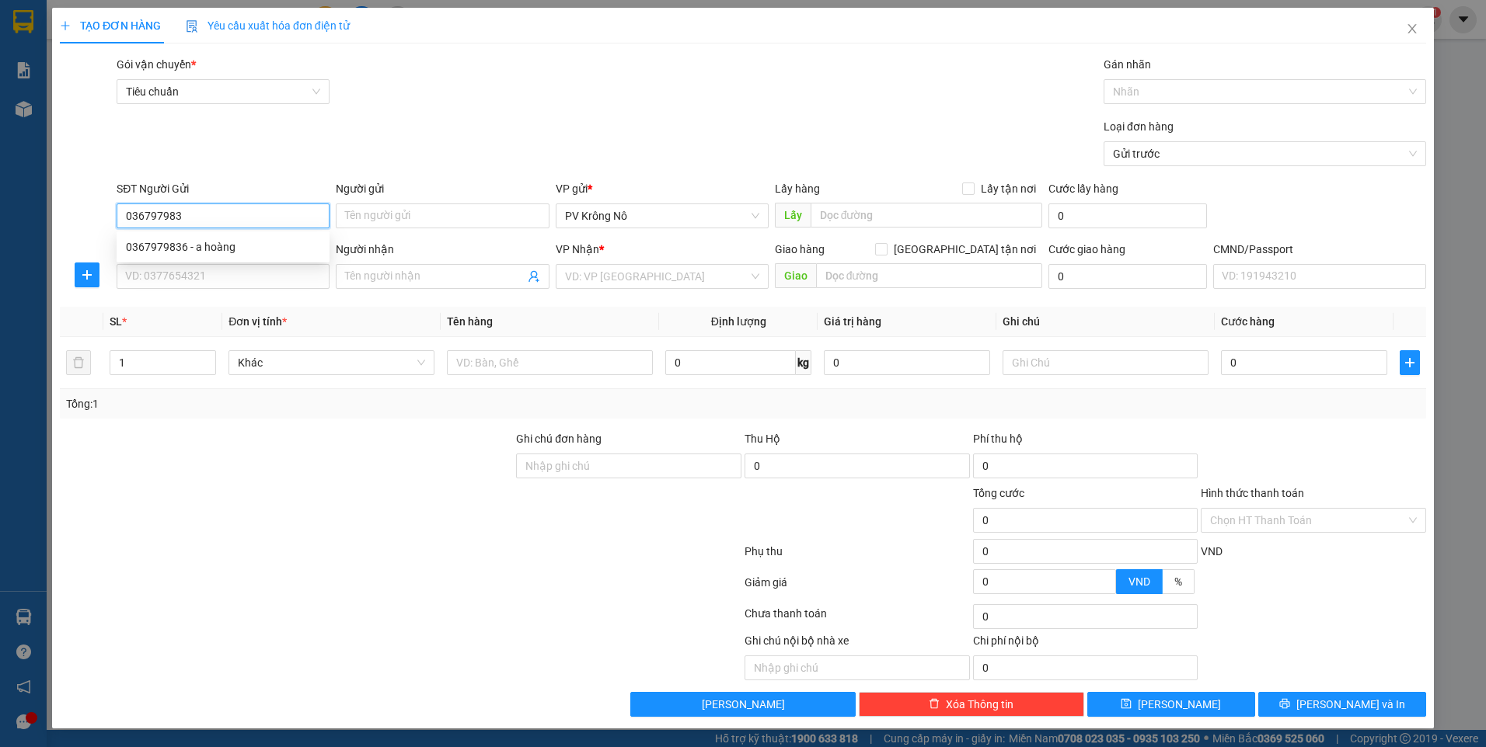
type input "0367979836"
click at [183, 238] on div "0367979836 - a hoàng" at bounding box center [223, 247] width 213 height 25
type input "a hoàng"
type input "0939760879"
type input "tuân"
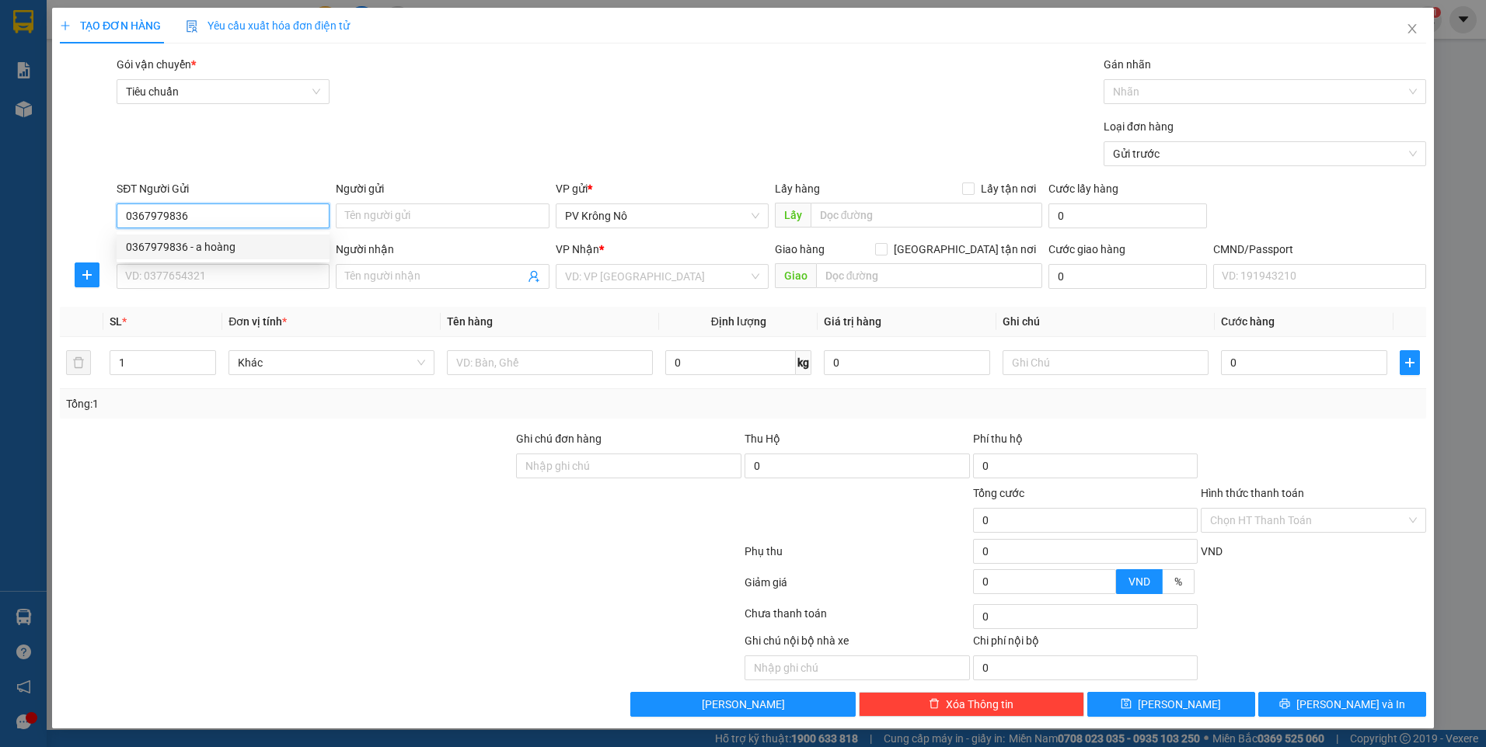
type input "compart đồng phú"
type input "0367979836"
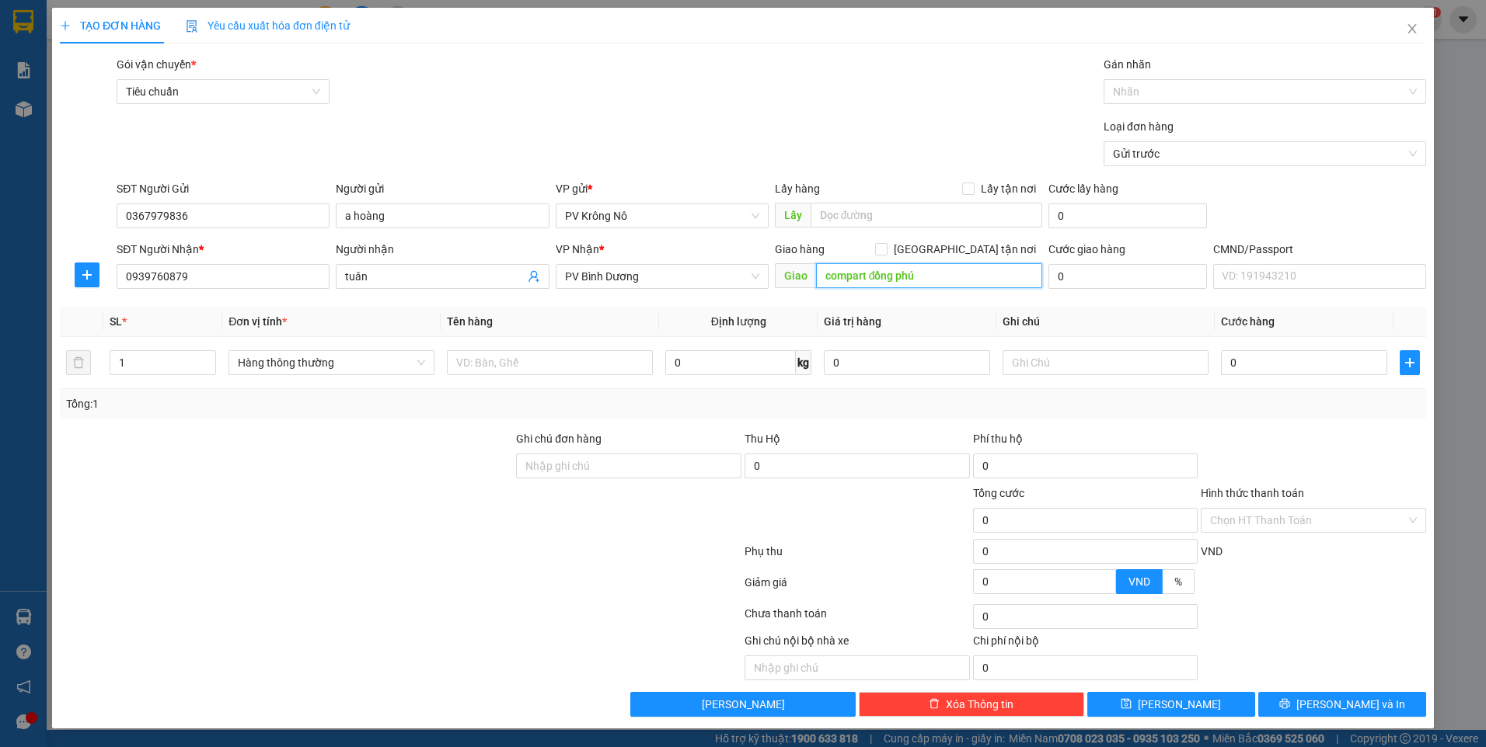
click at [868, 280] on input "compart đồng phú" at bounding box center [929, 275] width 227 height 25
type input "chợ tân tiến"
click at [530, 366] on input "text" at bounding box center [550, 362] width 206 height 25
type input "1 sọt gà+1 túm xanh"
click at [931, 283] on input "chợ tân tiến" at bounding box center [929, 275] width 227 height 25
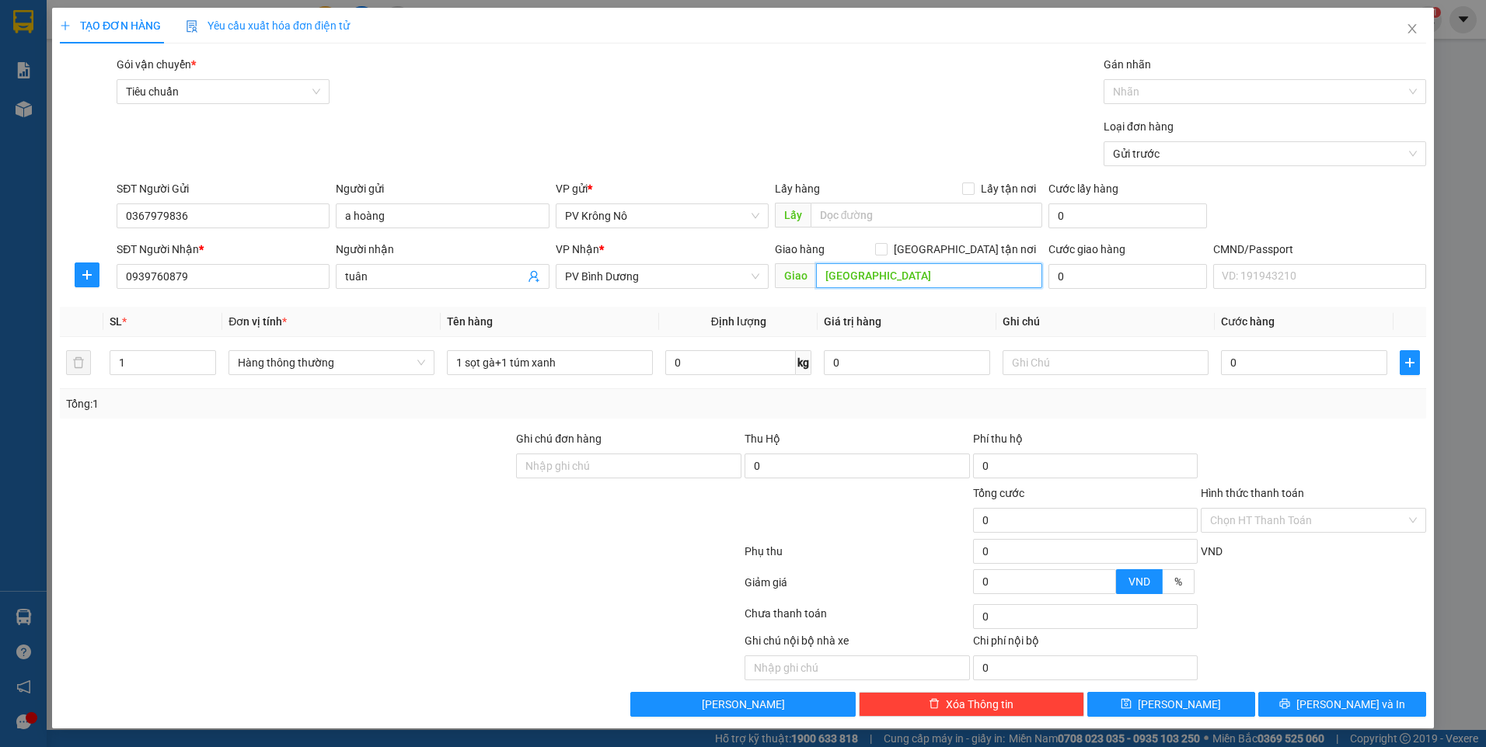
click at [920, 279] on input "chợ tân tiến" at bounding box center [929, 275] width 227 height 25
type input "chợ tân tiến/ k bao chết"
click at [150, 361] on input "1" at bounding box center [162, 362] width 105 height 23
type input "2"
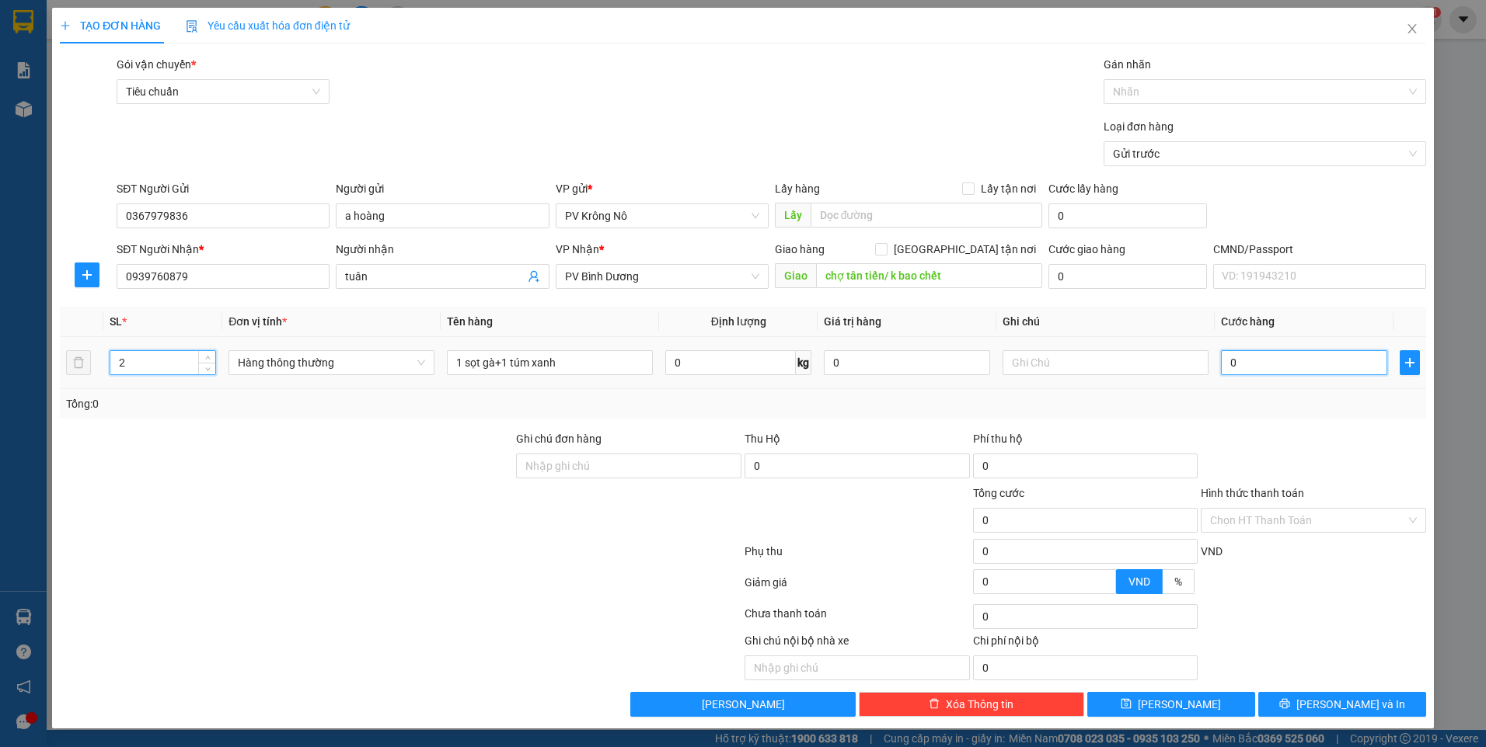
click at [1286, 366] on input "0" at bounding box center [1304, 362] width 166 height 25
type input "001"
type input "1"
type input "0.015"
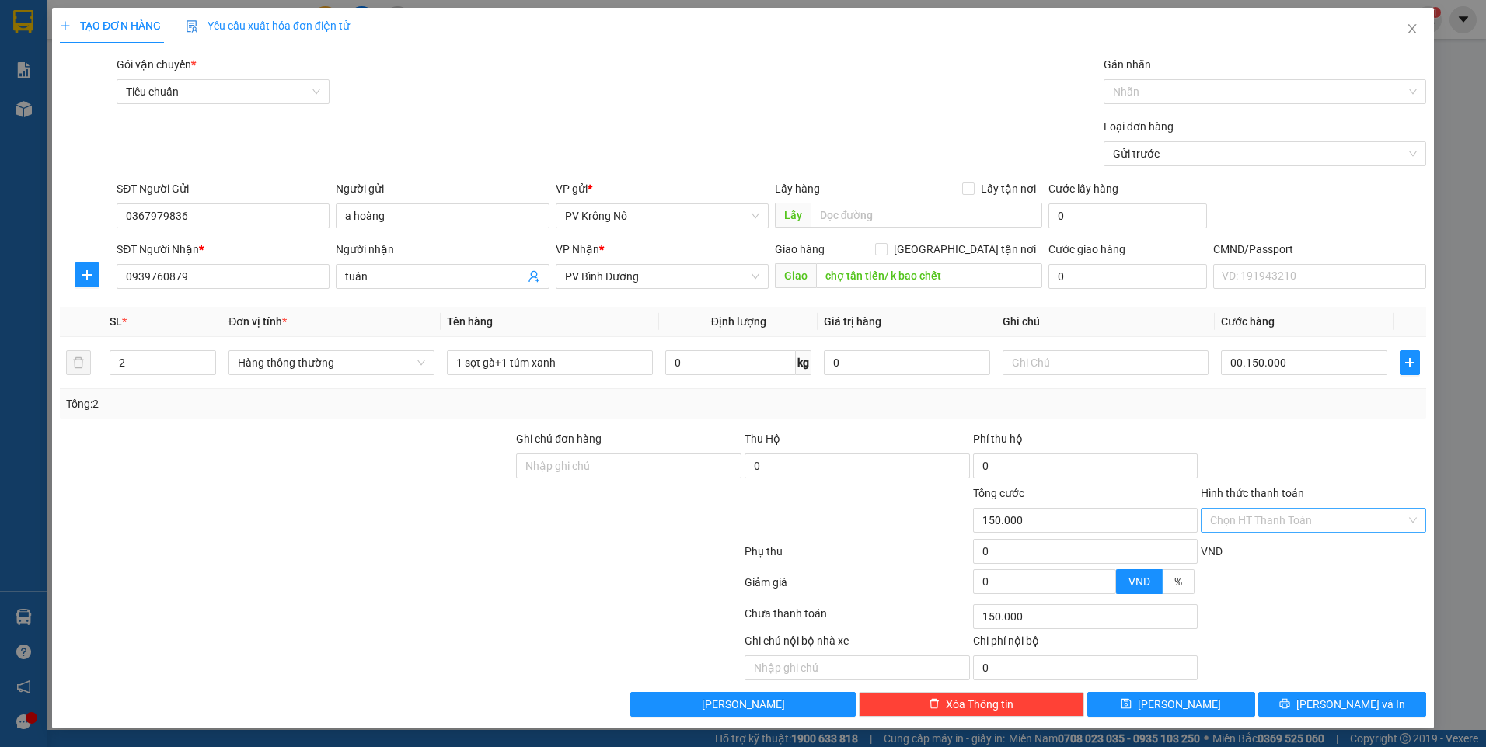
click at [1242, 523] on input "Hình thức thanh toán" at bounding box center [1308, 520] width 196 height 23
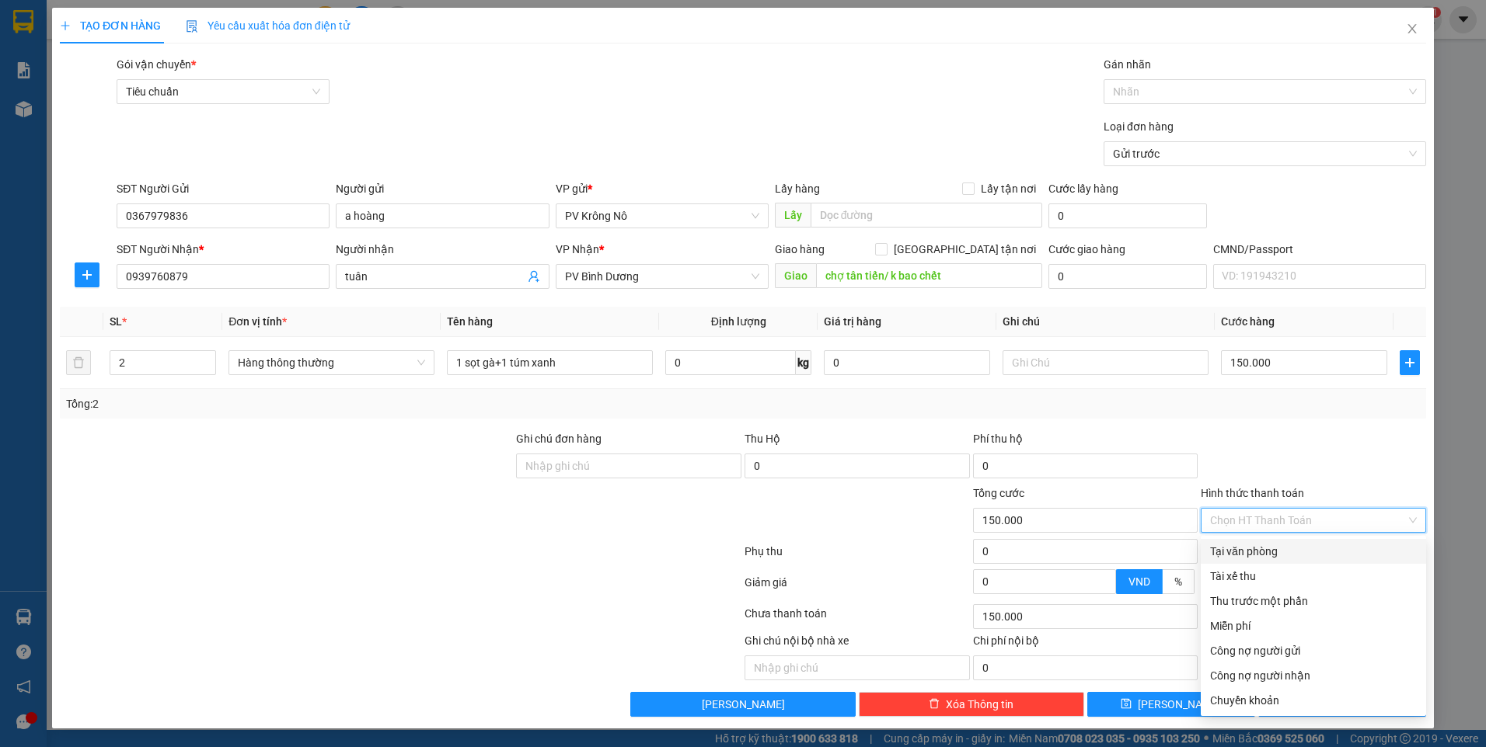
click at [1243, 550] on div "Tại văn phòng" at bounding box center [1313, 551] width 207 height 17
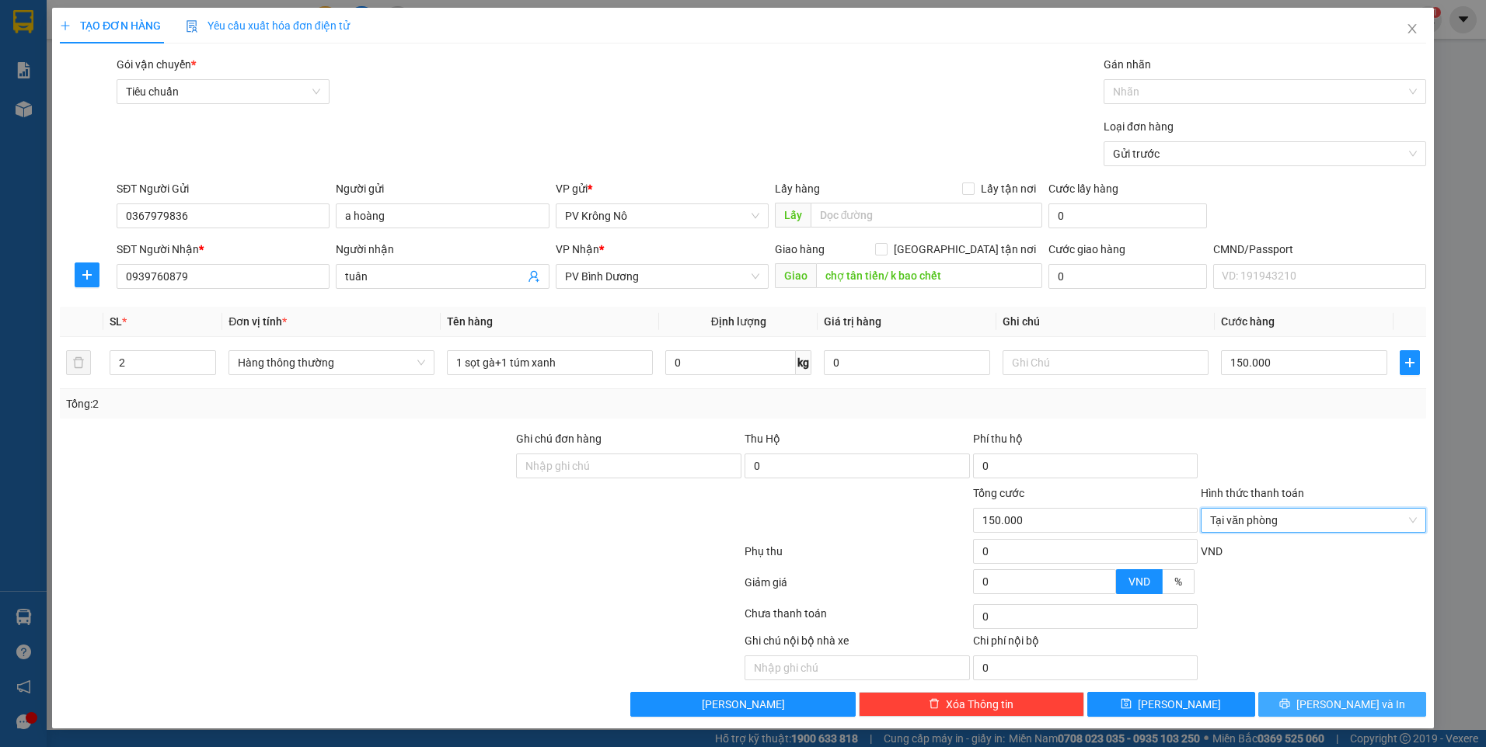
click at [1302, 709] on button "[PERSON_NAME] và In" at bounding box center [1342, 704] width 168 height 25
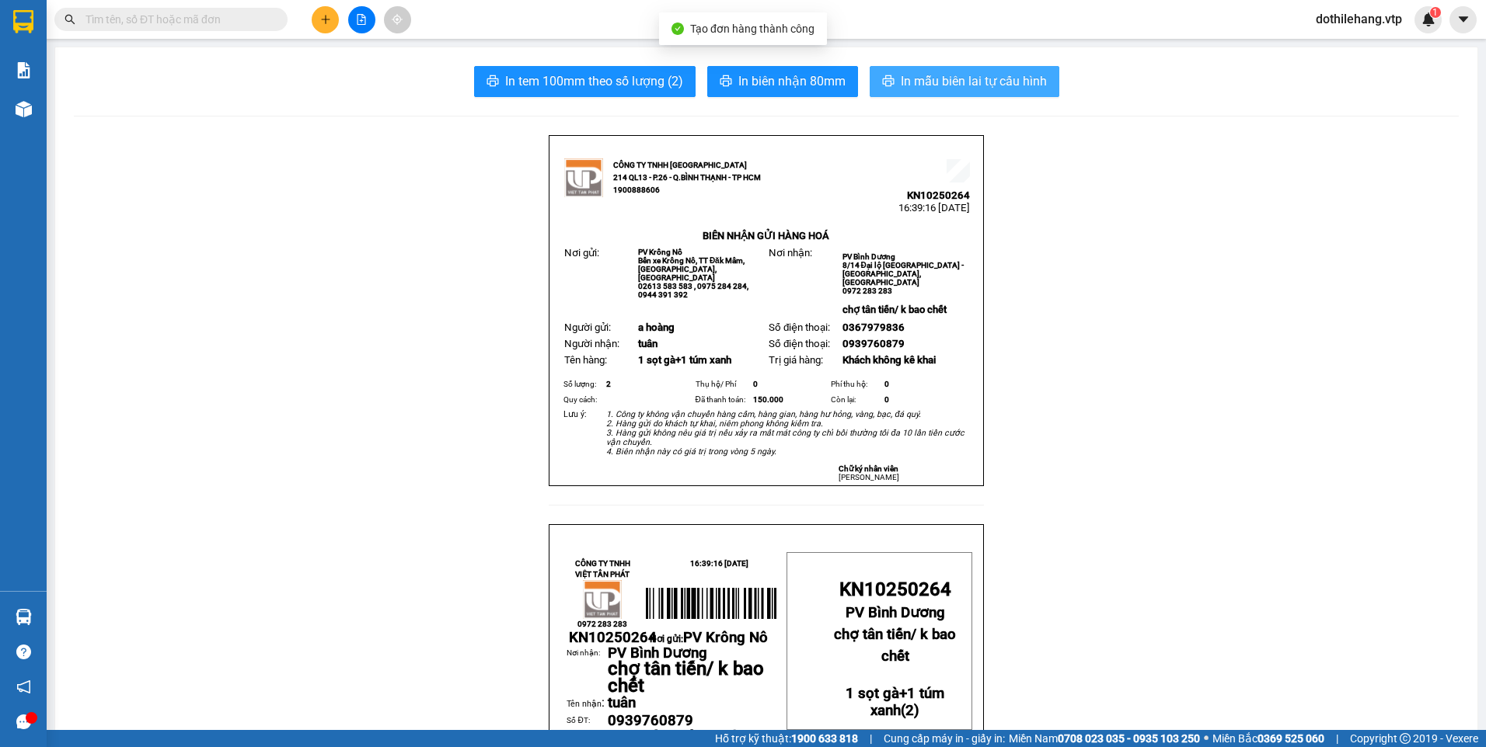
click at [916, 68] on button "In mẫu biên lai tự cấu hình" at bounding box center [964, 81] width 190 height 31
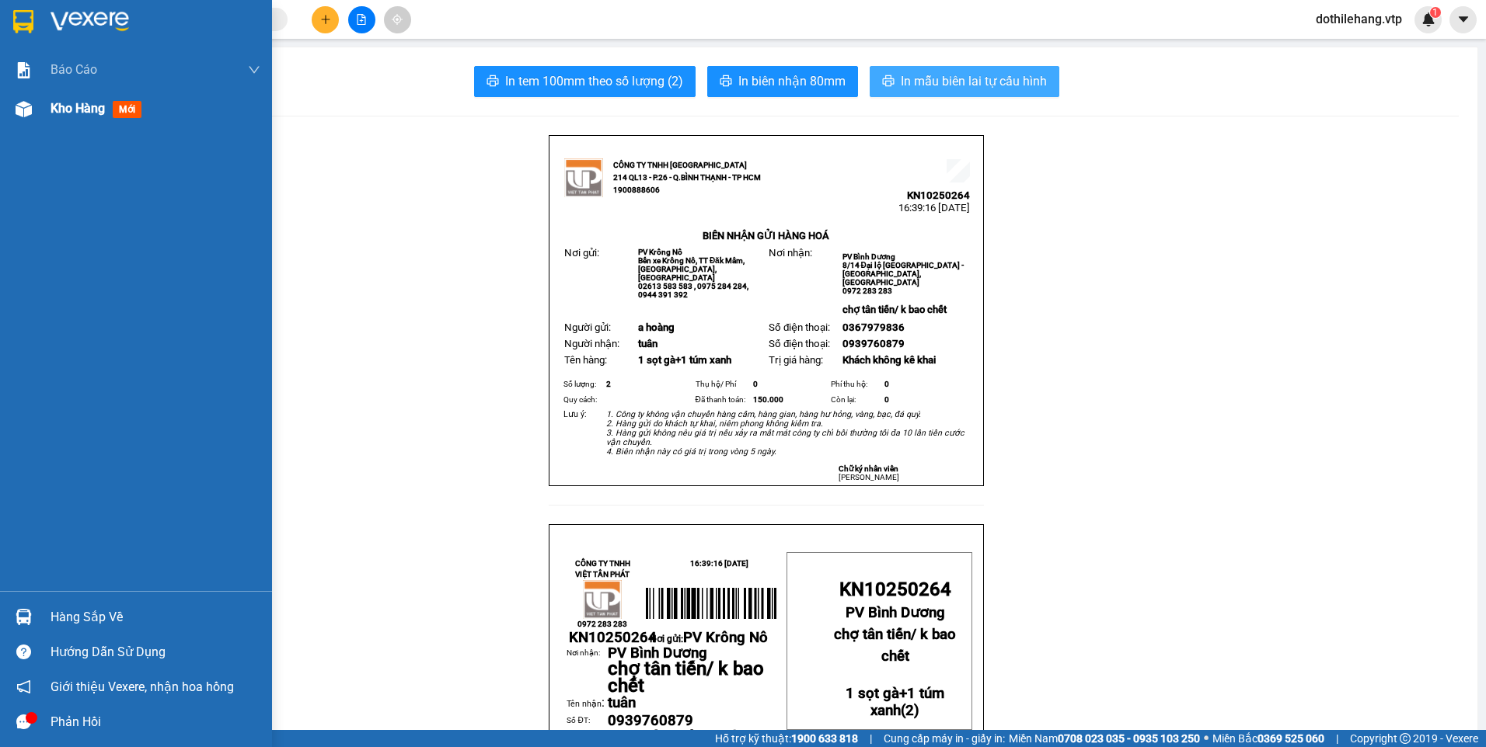
click at [23, 120] on div at bounding box center [23, 109] width 27 height 27
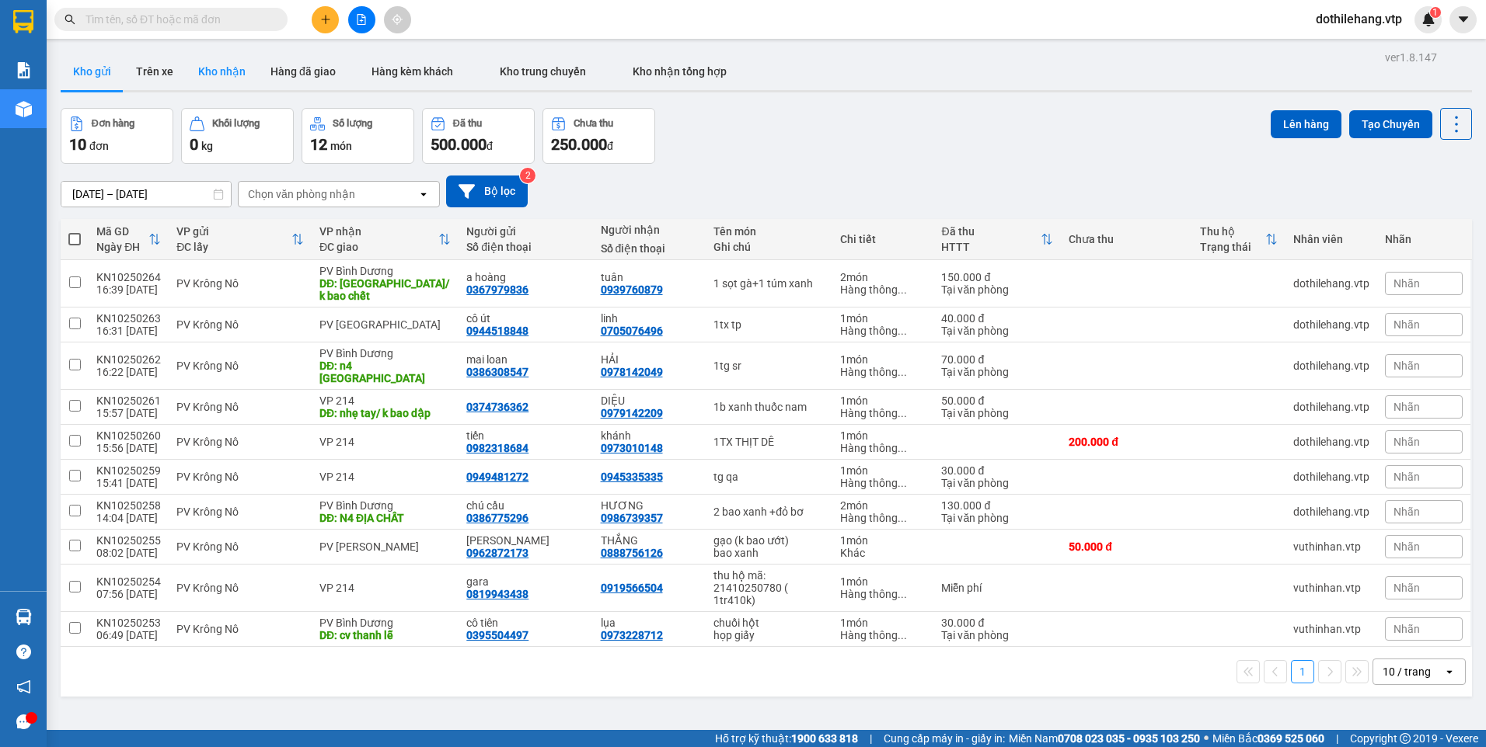
click at [235, 81] on button "Kho nhận" at bounding box center [222, 71] width 72 height 37
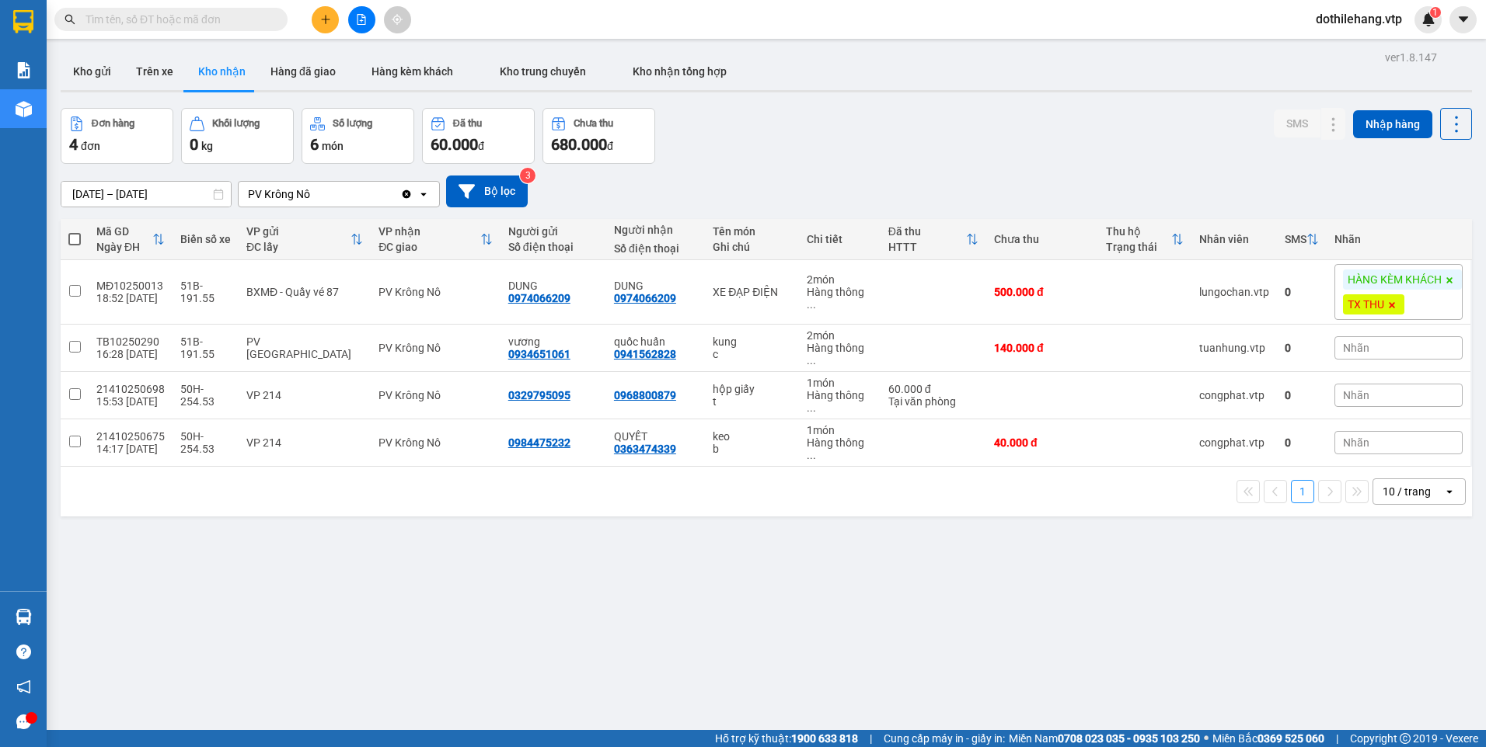
click at [320, 23] on icon "plus" at bounding box center [325, 19] width 11 height 11
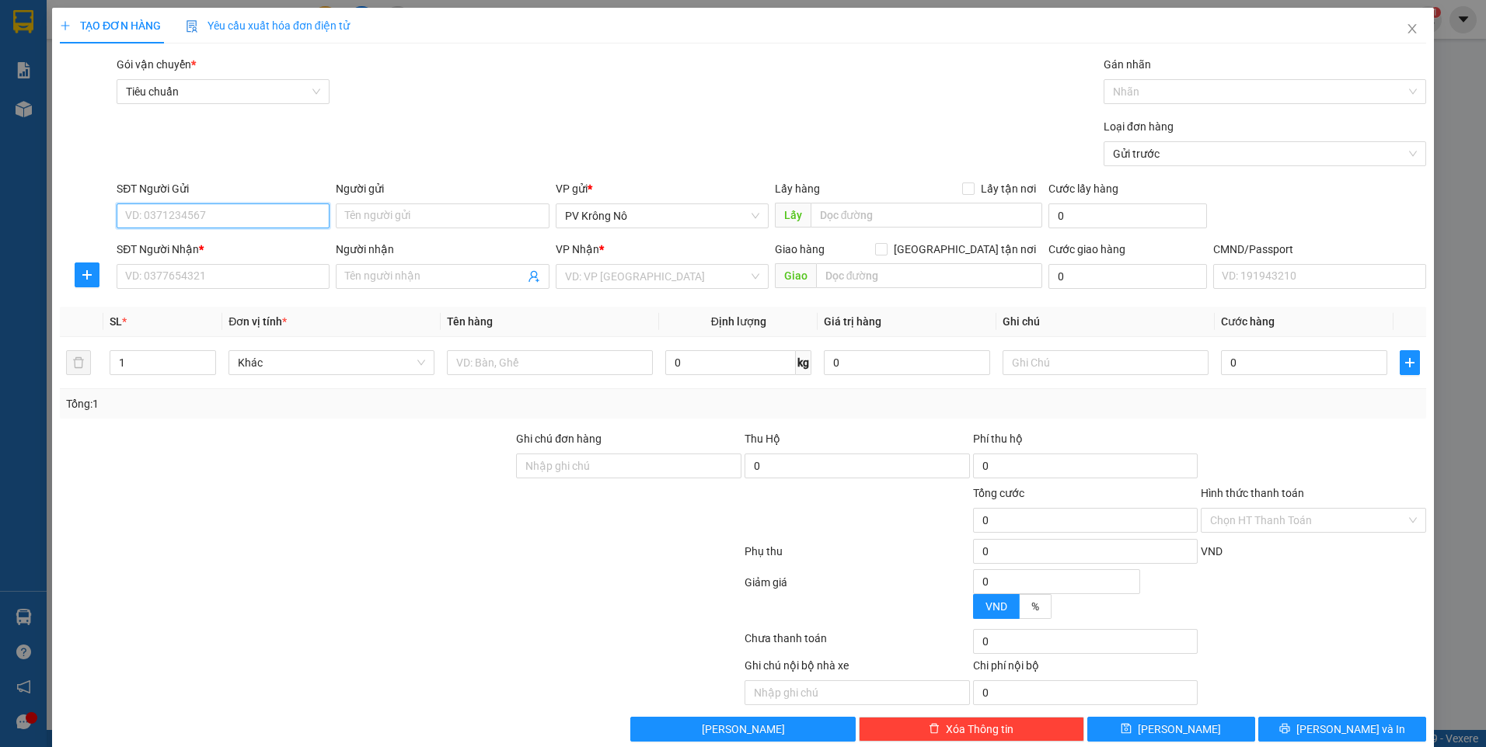
click at [196, 212] on input "SĐT Người Gửi" at bounding box center [223, 216] width 213 height 25
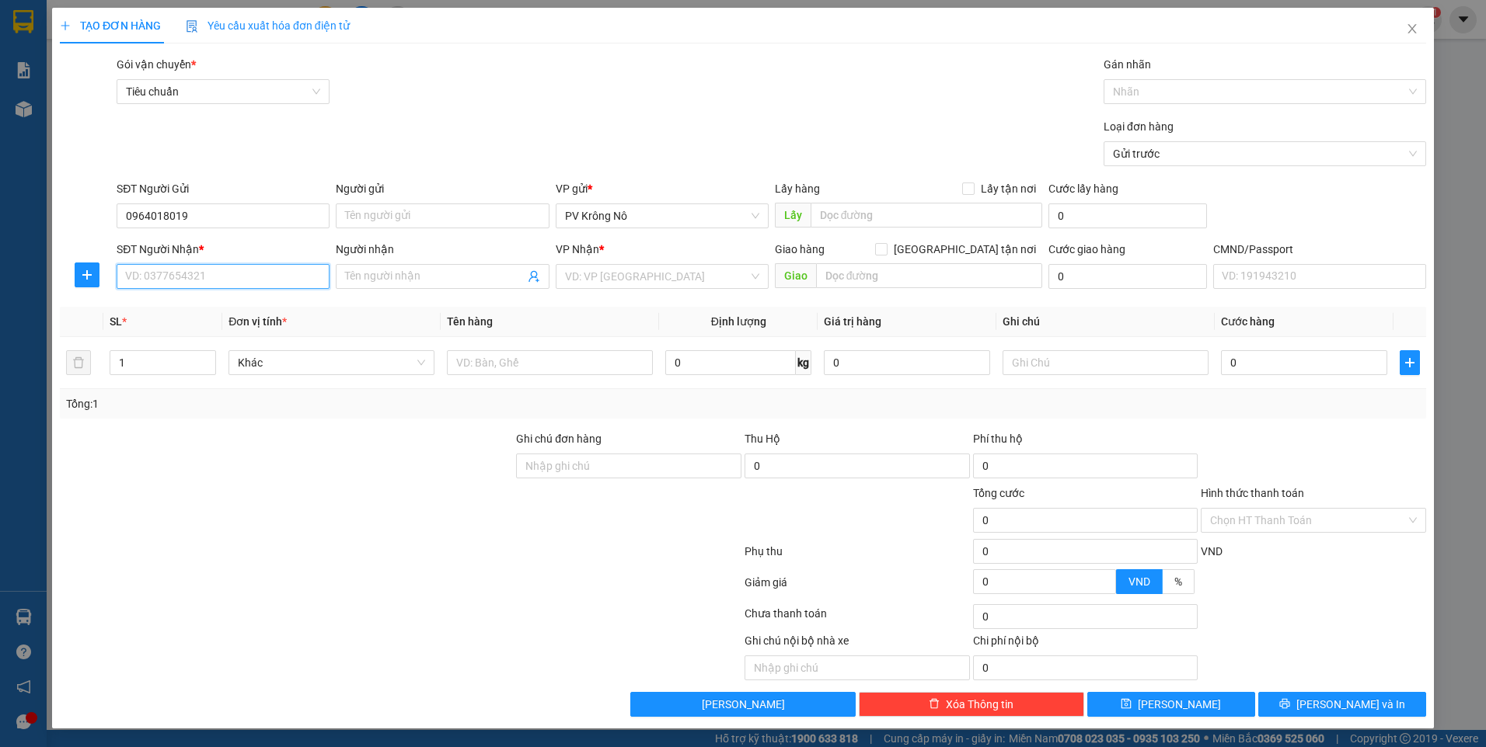
click at [179, 276] on input "SĐT Người Nhận *" at bounding box center [223, 276] width 213 height 25
click at [434, 220] on input "Người gửi" at bounding box center [442, 216] width 213 height 25
click at [265, 274] on input "SĐT Người Nhận *" at bounding box center [223, 276] width 213 height 25
drag, startPoint x: 455, startPoint y: 277, endPoint x: 1485, endPoint y: 28, distance: 1060.0
click at [458, 269] on input "Người nhận" at bounding box center [434, 276] width 179 height 17
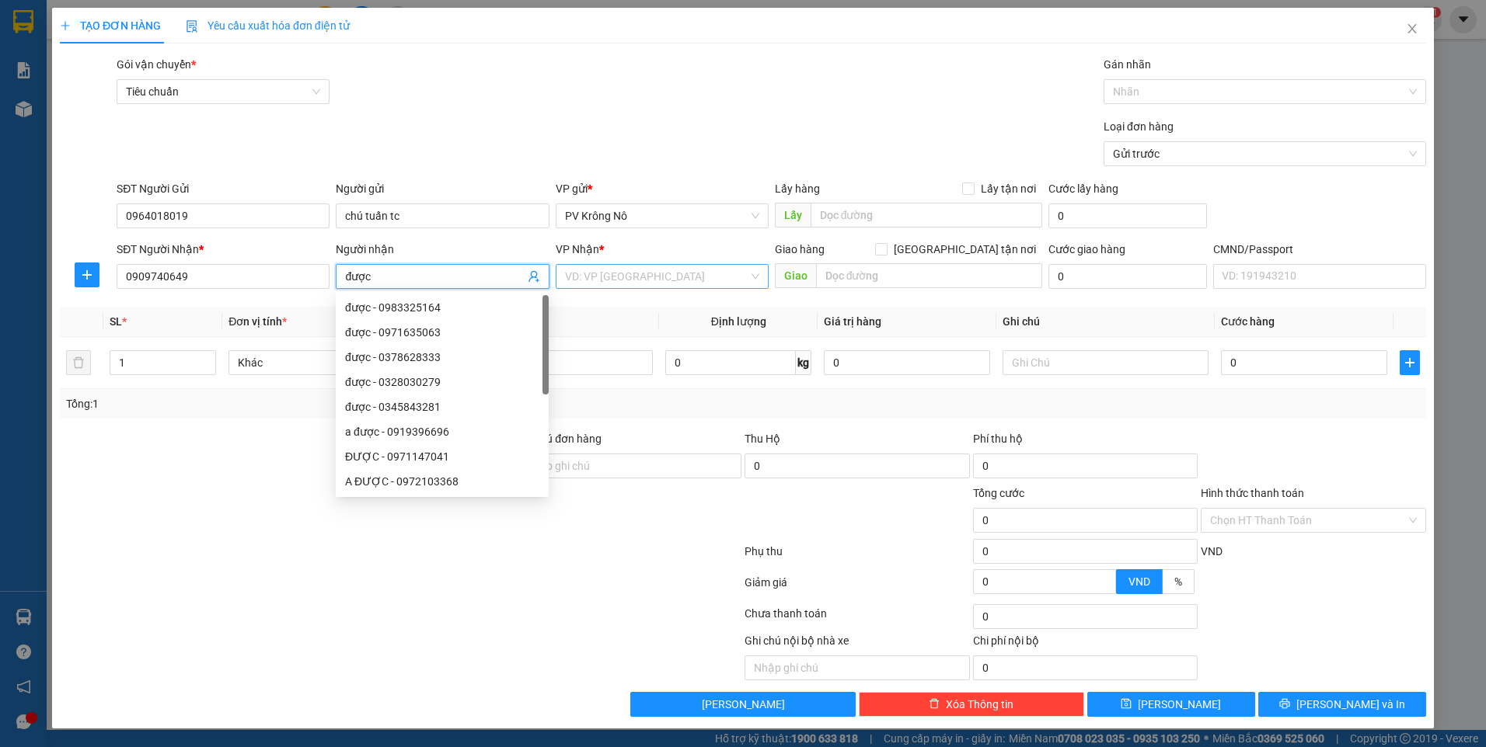
click at [613, 273] on input "search" at bounding box center [656, 276] width 183 height 23
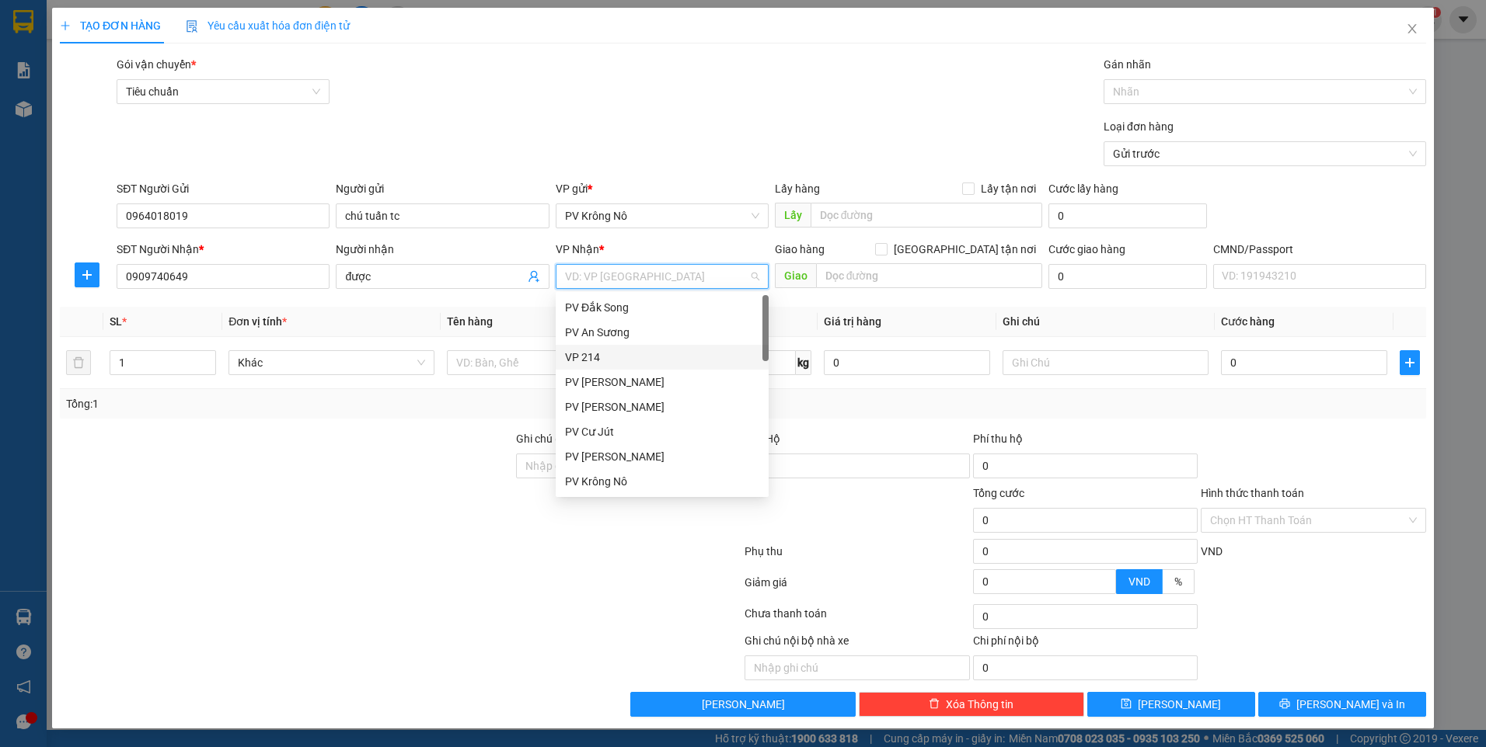
click at [581, 358] on div "VP 214" at bounding box center [662, 357] width 194 height 17
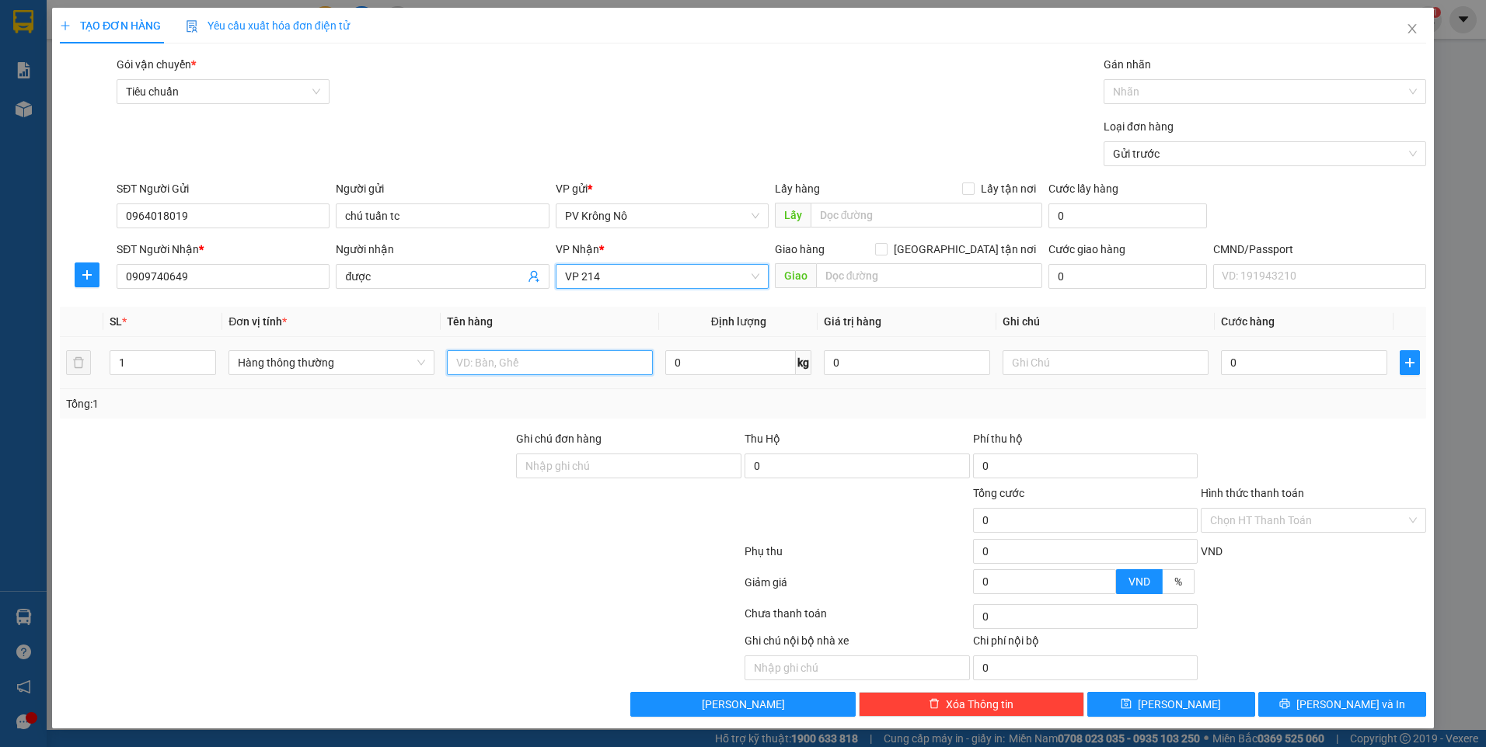
click at [556, 367] on input "text" at bounding box center [550, 362] width 206 height 25
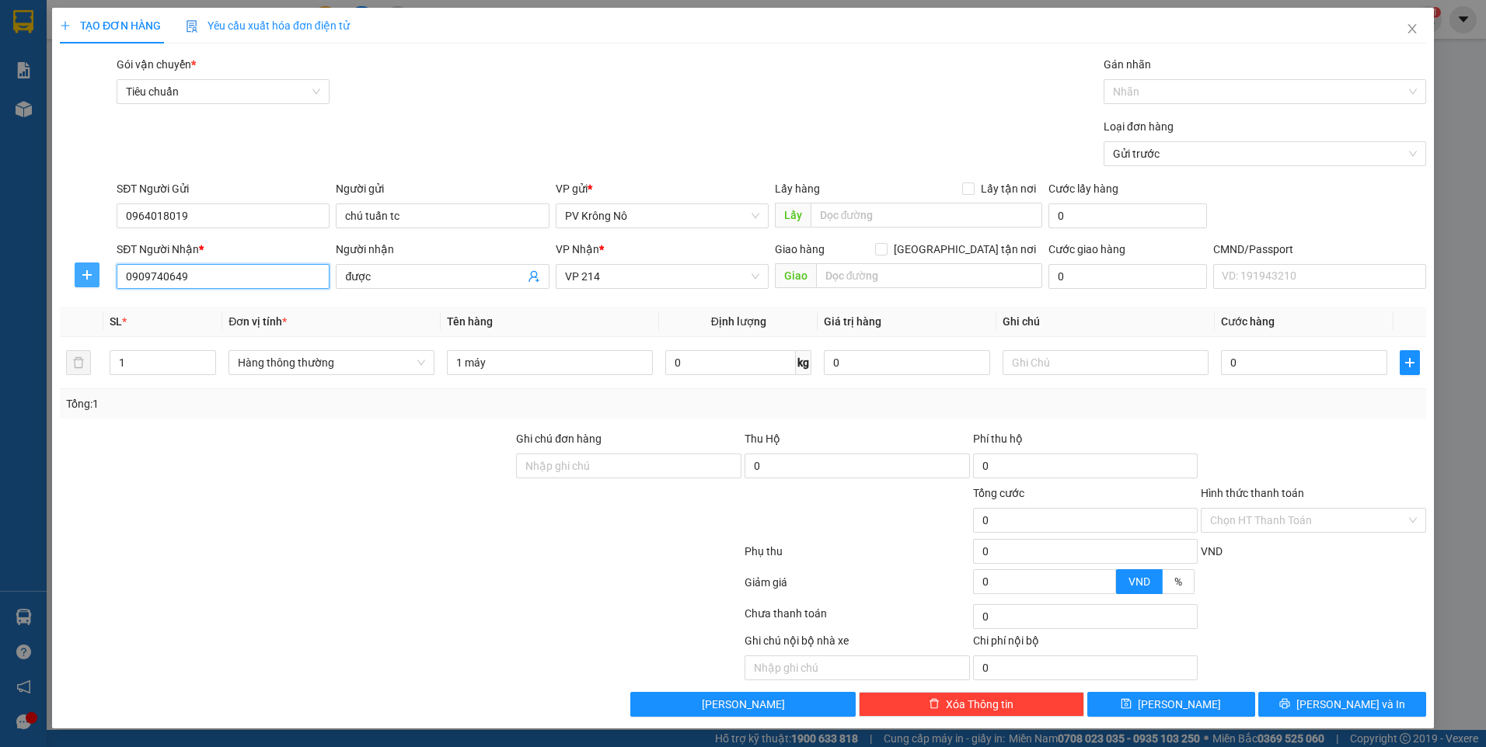
drag, startPoint x: 200, startPoint y: 273, endPoint x: 82, endPoint y: 273, distance: 118.1
click at [82, 273] on div "SĐT Người Nhận * 0909740649 0909740649 Người nhận được VP Nhận * VP 214 Giao hà…" at bounding box center [742, 268] width 1369 height 54
click at [535, 357] on input "1 máy" at bounding box center [550, 362] width 206 height 25
click at [1285, 356] on input "0" at bounding box center [1304, 362] width 166 height 25
click at [1287, 704] on button "[PERSON_NAME] và In" at bounding box center [1342, 704] width 168 height 25
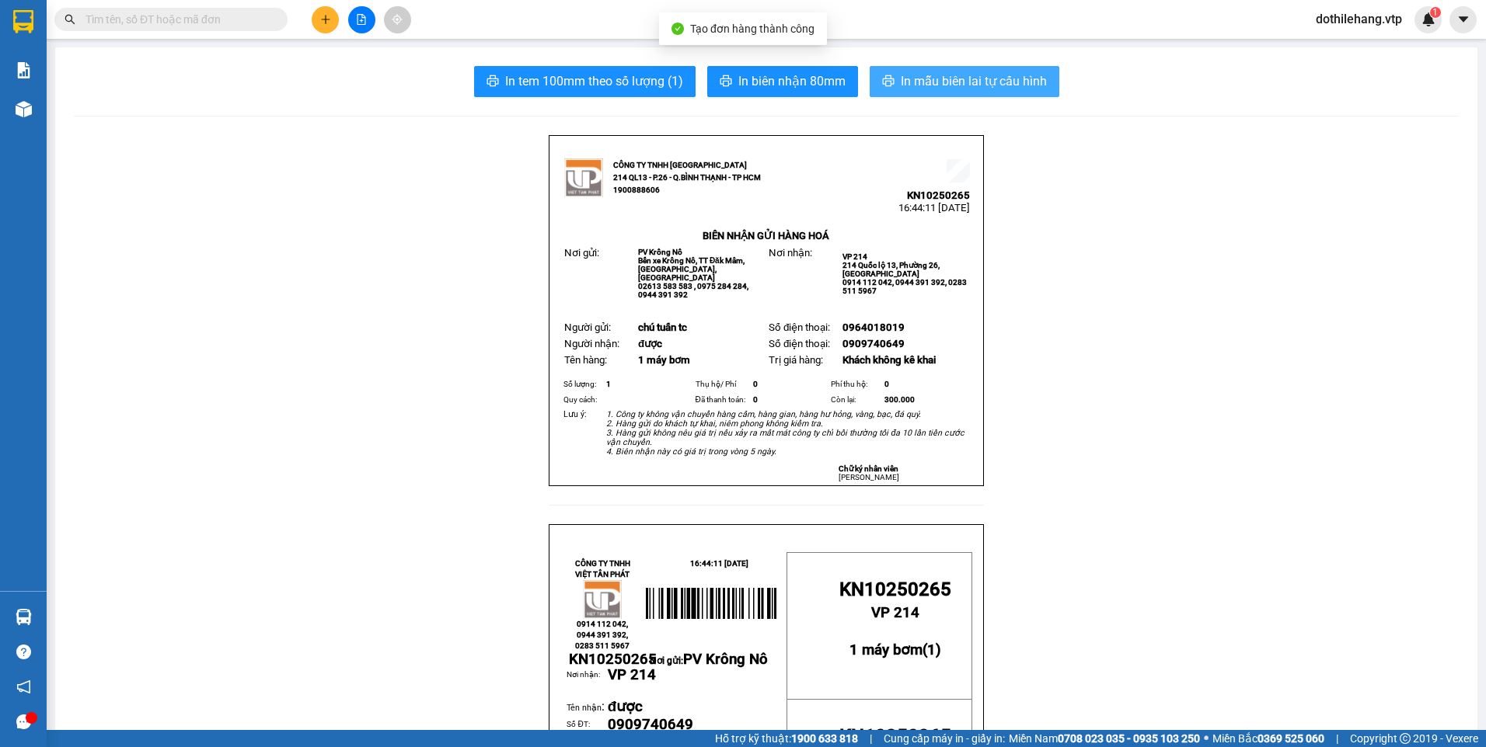
click at [918, 85] on span "In mẫu biên lai tự cấu hình" at bounding box center [974, 80] width 146 height 19
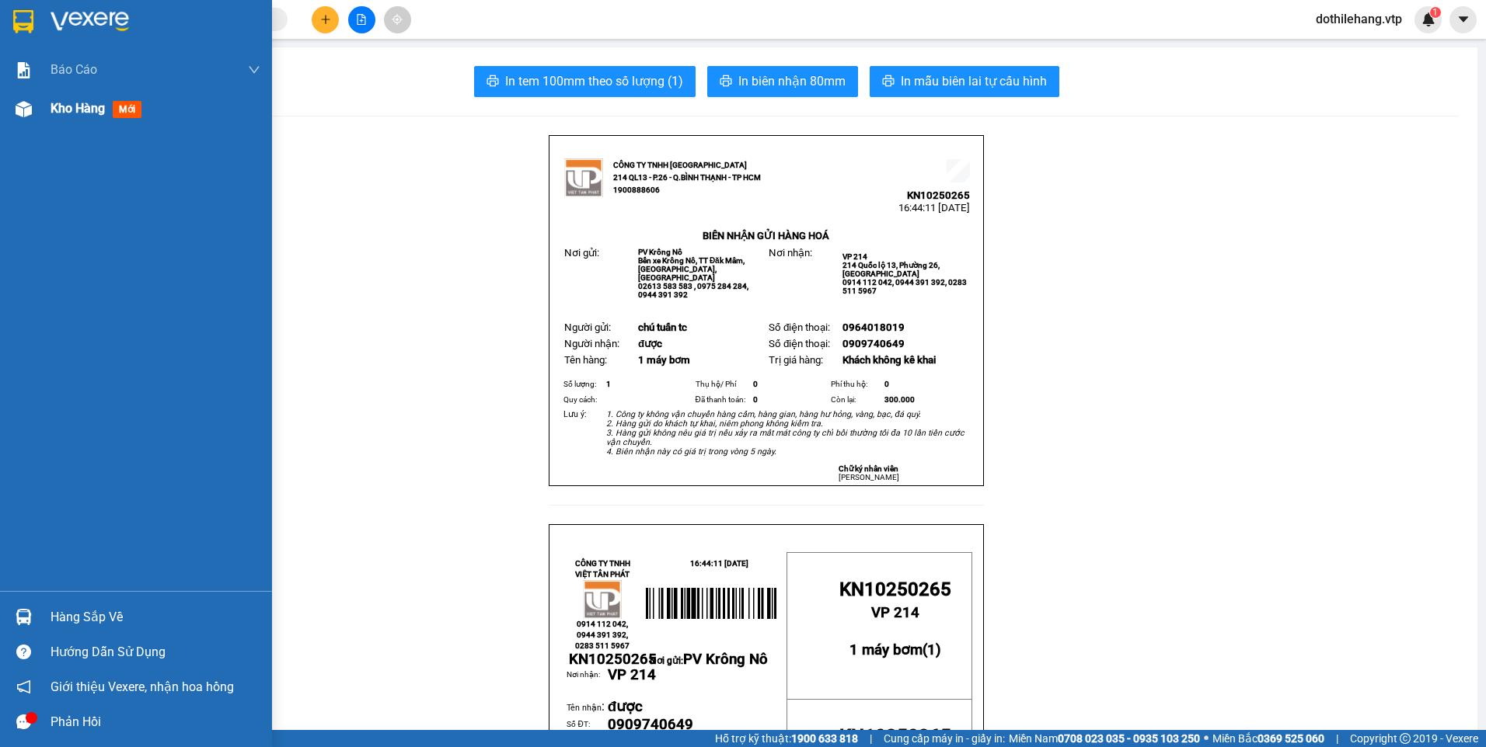
click at [86, 116] on span "Kho hàng" at bounding box center [78, 108] width 54 height 15
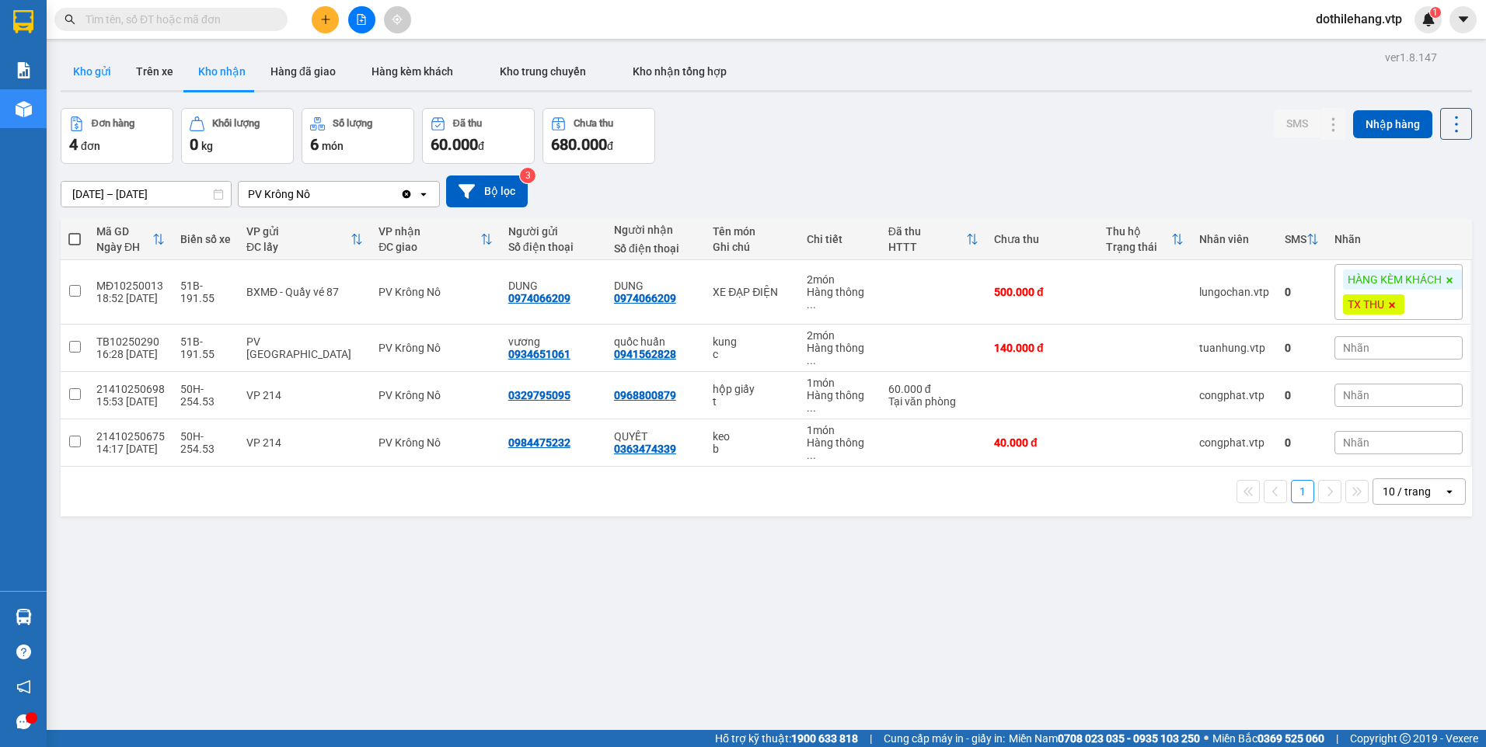
click at [106, 70] on button "Kho gửi" at bounding box center [92, 71] width 63 height 37
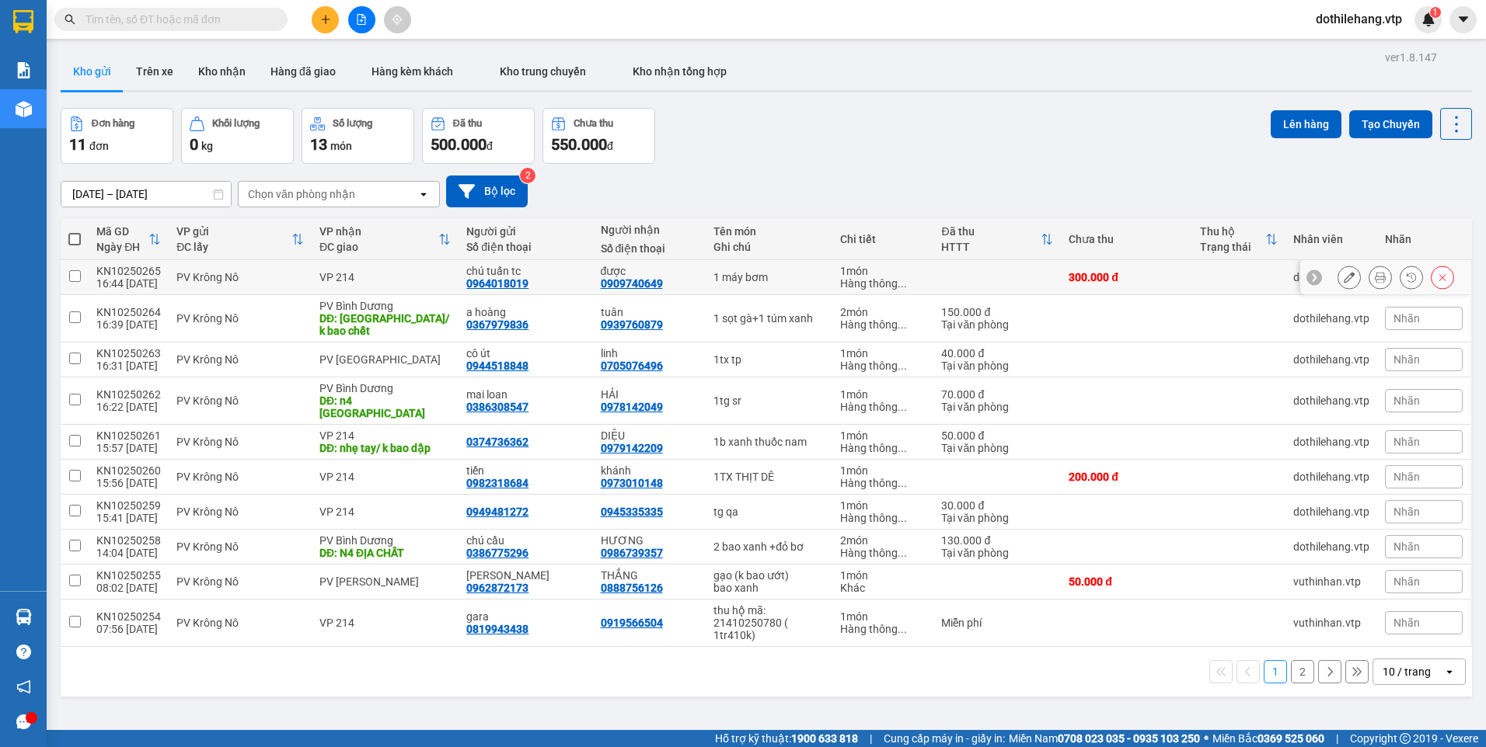
click at [1343, 279] on icon at bounding box center [1348, 277] width 11 height 11
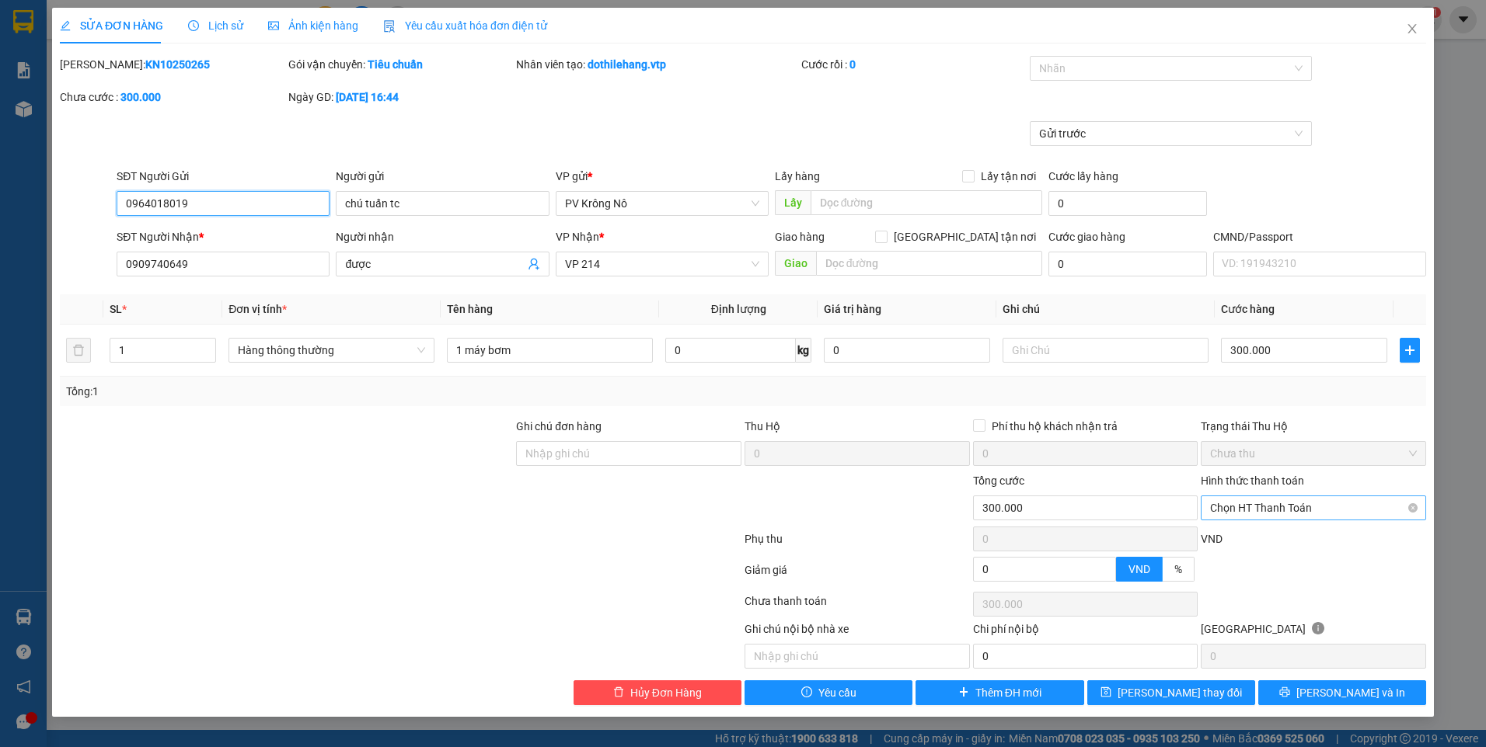
click at [1250, 515] on span "Chọn HT Thanh Toán" at bounding box center [1313, 507] width 207 height 23
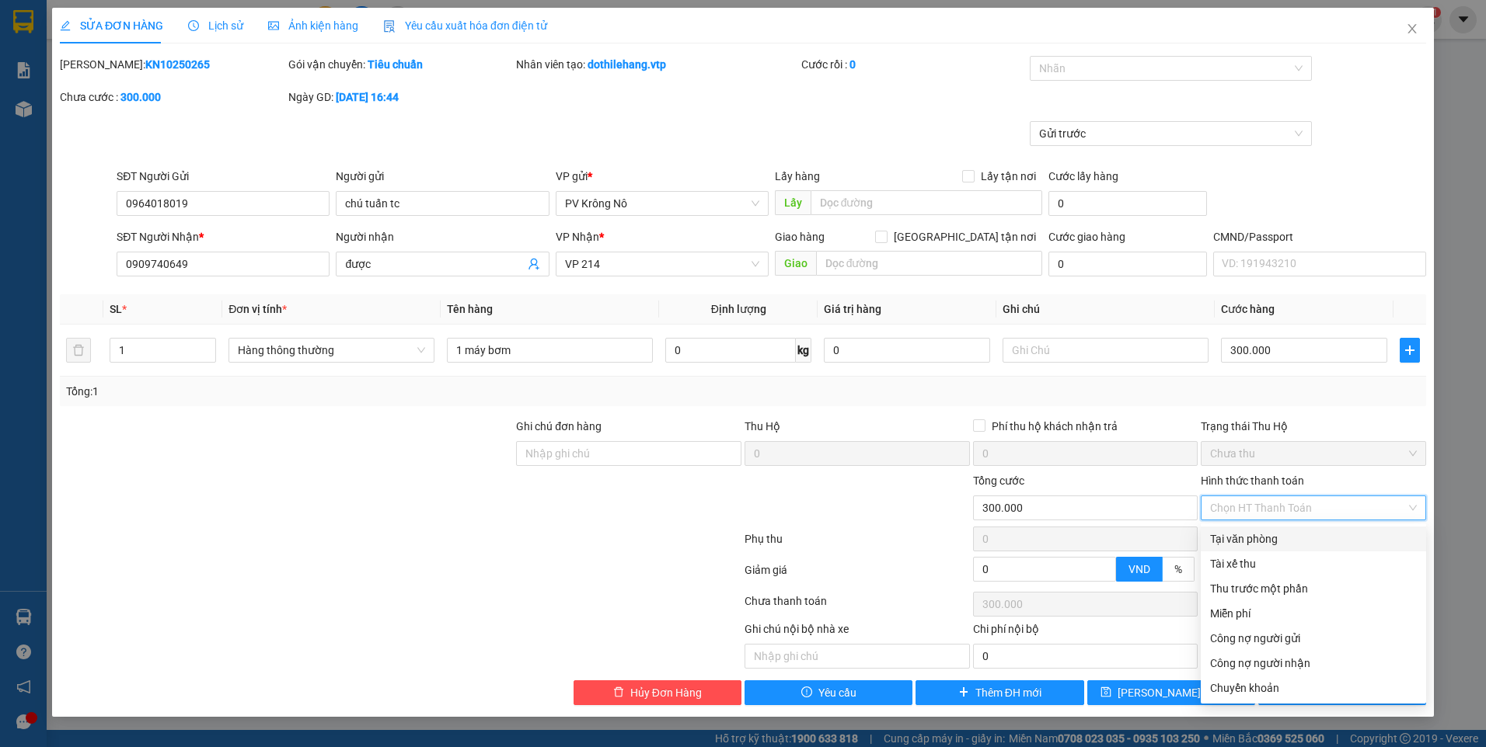
click at [1248, 549] on div "Tại văn phòng" at bounding box center [1312, 539] width 225 height 25
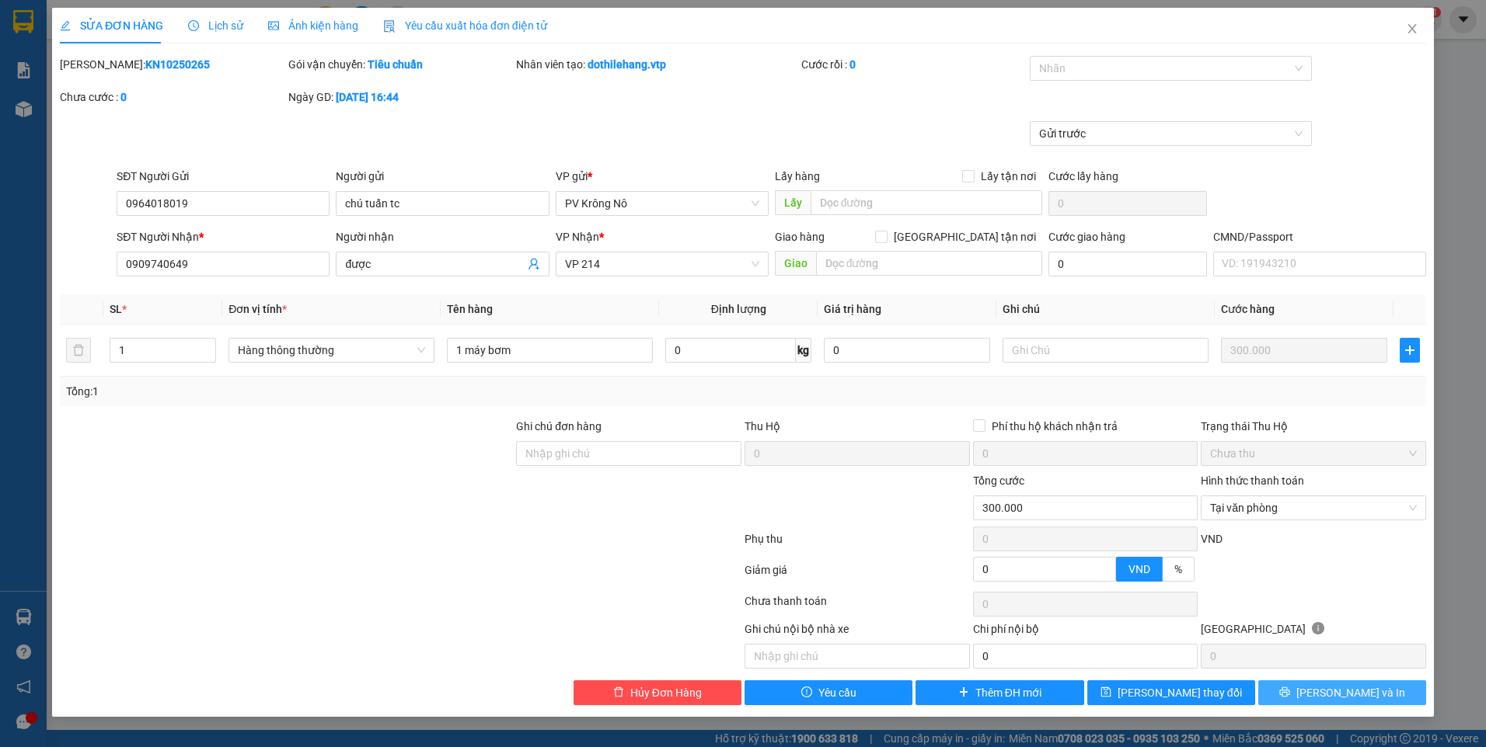
click at [1295, 691] on button "[PERSON_NAME] và In" at bounding box center [1342, 693] width 168 height 25
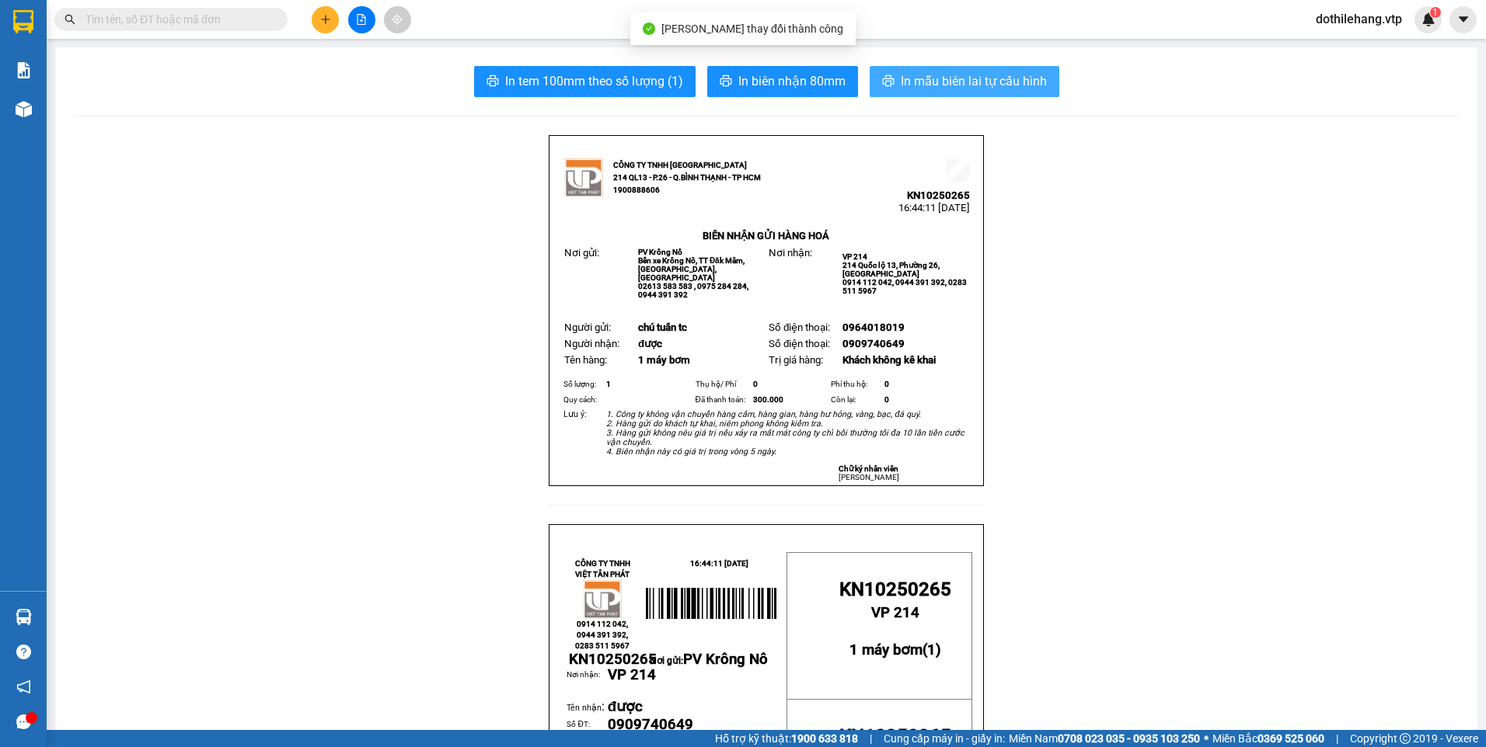
click at [960, 90] on span "In mẫu biên lai tự cấu hình" at bounding box center [974, 80] width 146 height 19
click at [218, 7] on div "Kết quả tìm kiếm ( 0 ) Bộ lọc No Data" at bounding box center [151, 19] width 303 height 27
click at [131, 28] on span at bounding box center [170, 19] width 233 height 23
click at [128, 23] on input "text" at bounding box center [176, 19] width 183 height 17
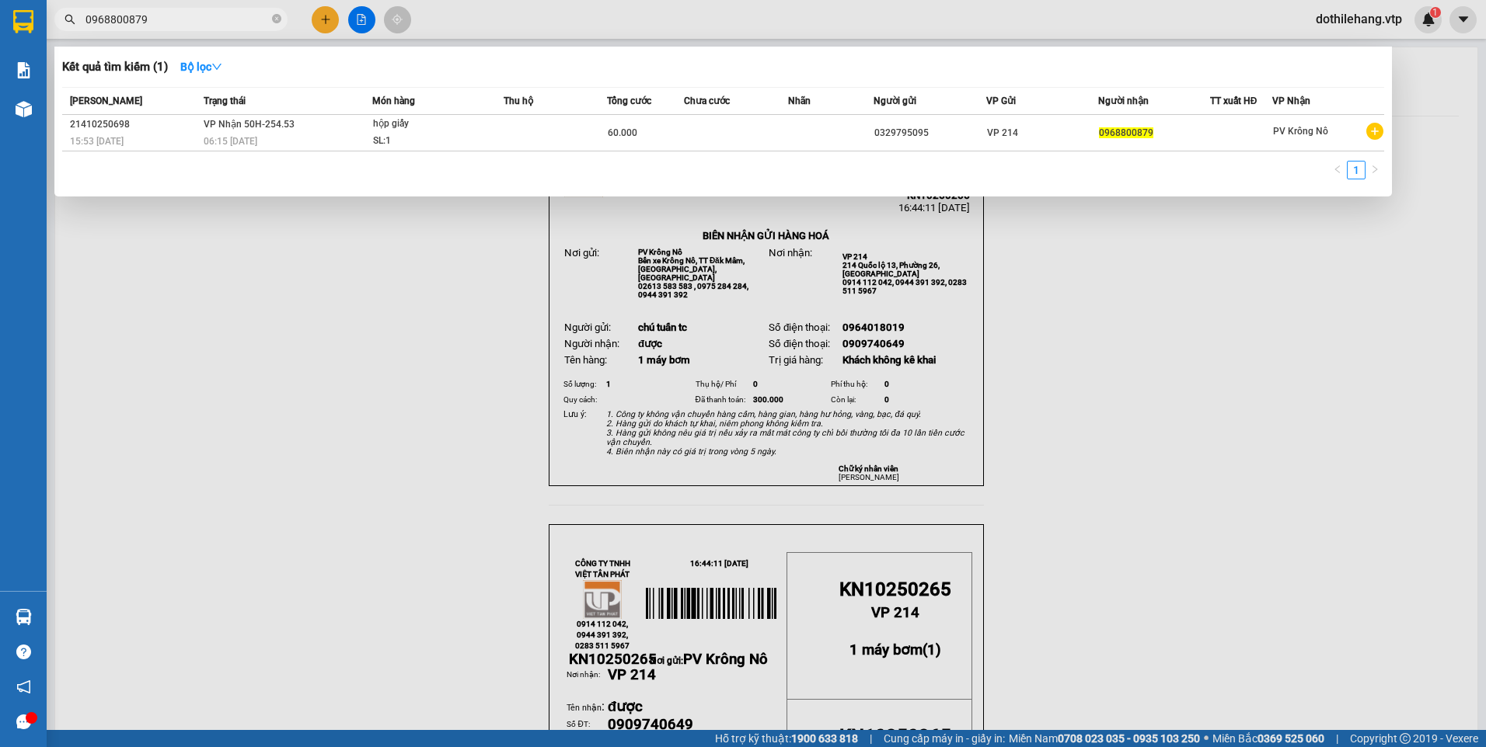
click at [328, 121] on td "VP Nhận 50H-254.53 06:15 - 14/10" at bounding box center [286, 133] width 172 height 37
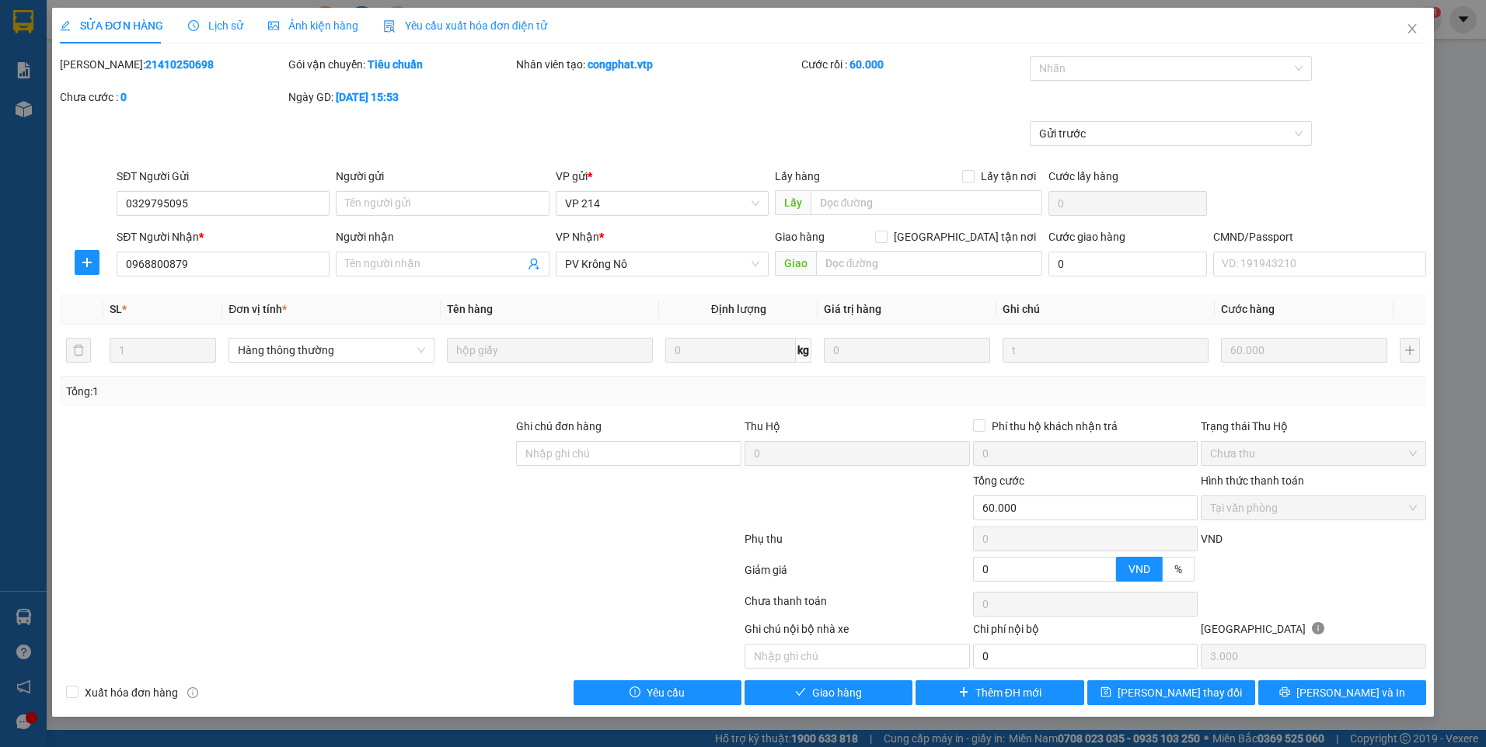
click at [218, 30] on span "Lịch sử" at bounding box center [215, 25] width 55 height 12
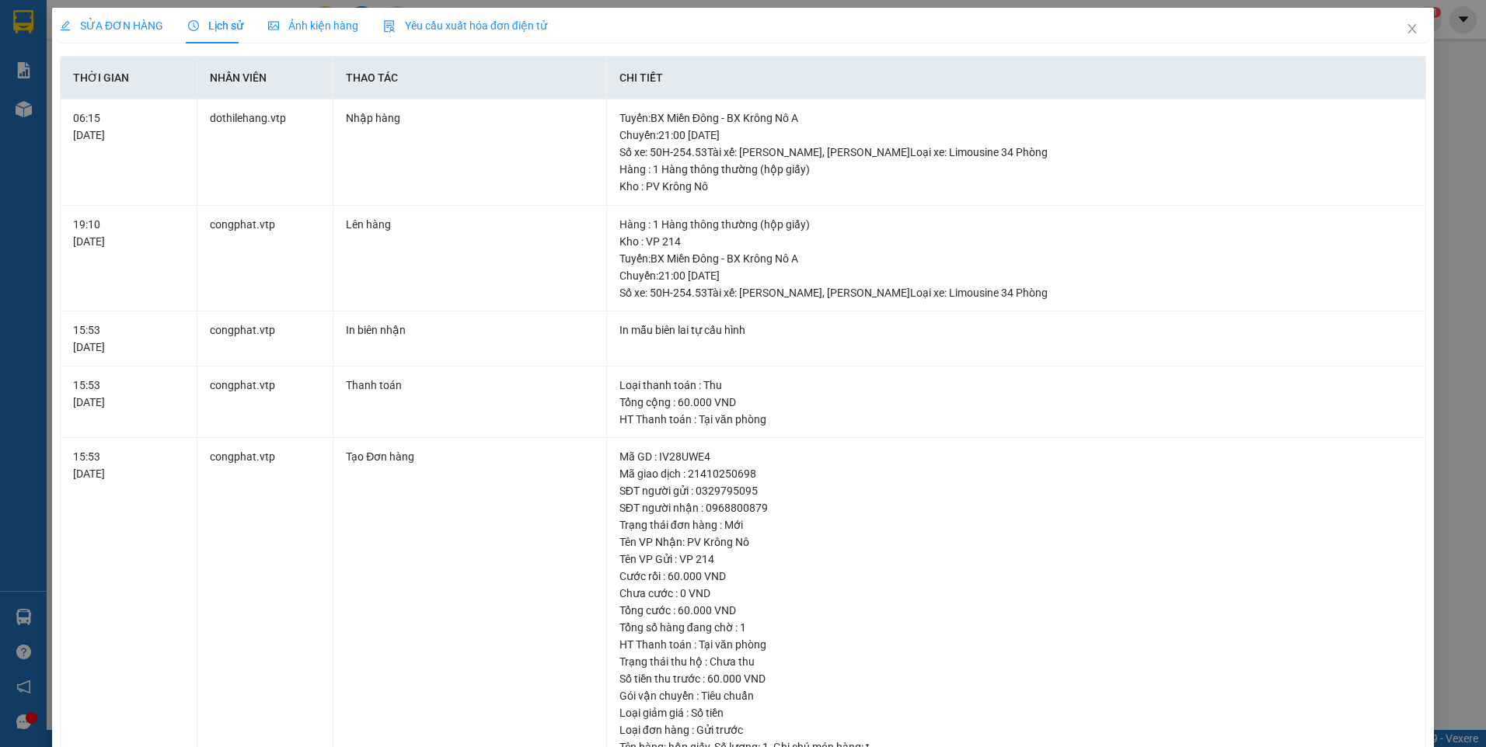
click at [138, 33] on div "SỬA ĐƠN HÀNG" at bounding box center [111, 25] width 103 height 17
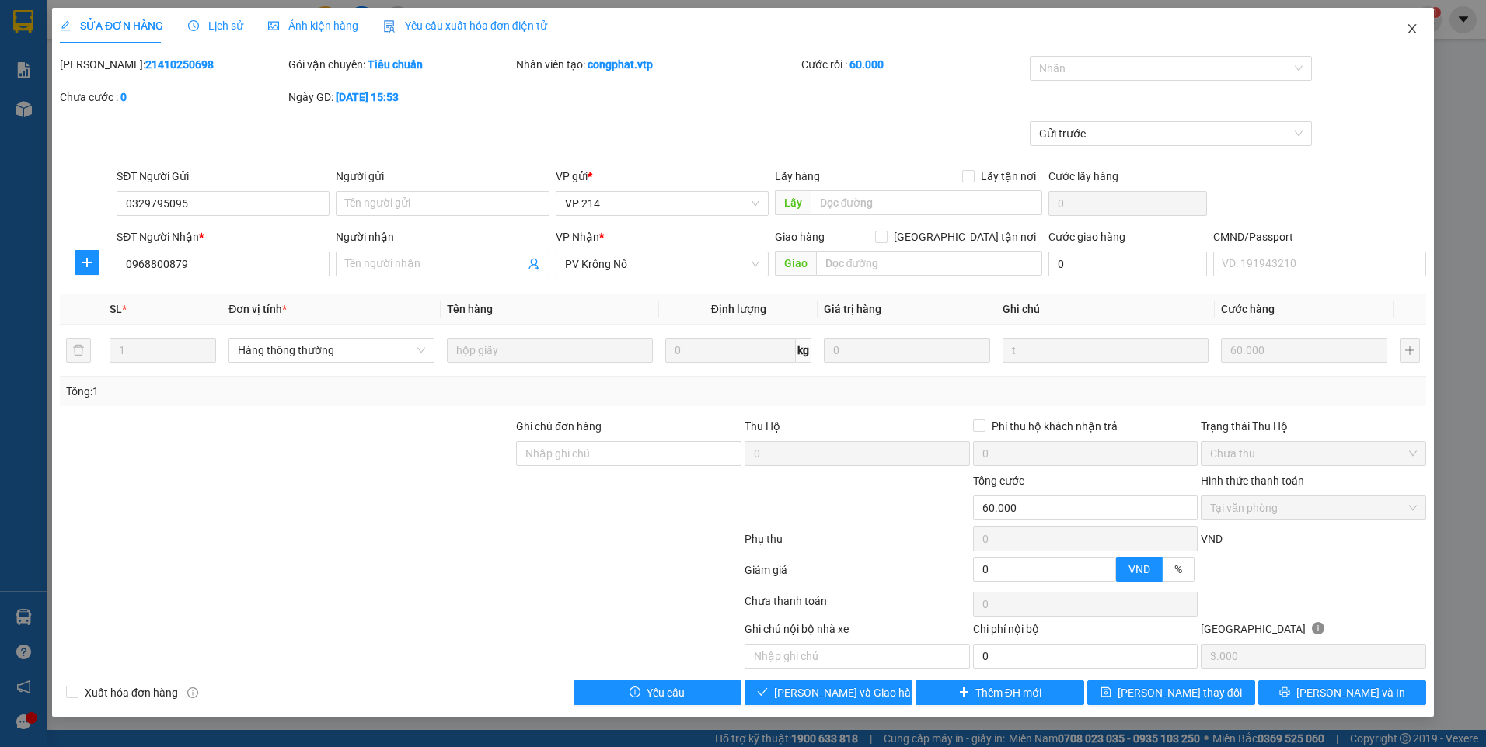
click at [1408, 26] on icon "close" at bounding box center [1411, 28] width 9 height 9
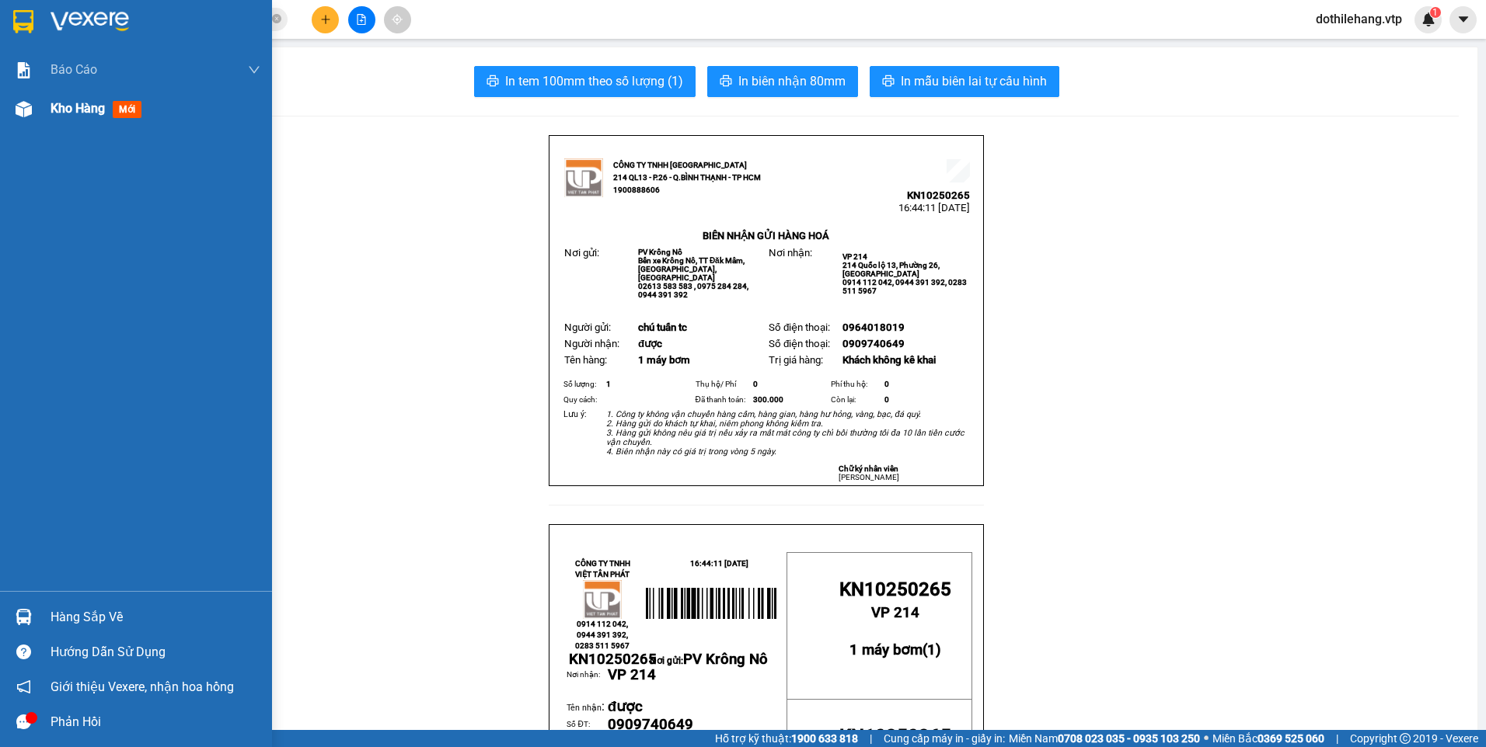
click at [30, 117] on img at bounding box center [24, 109] width 16 height 16
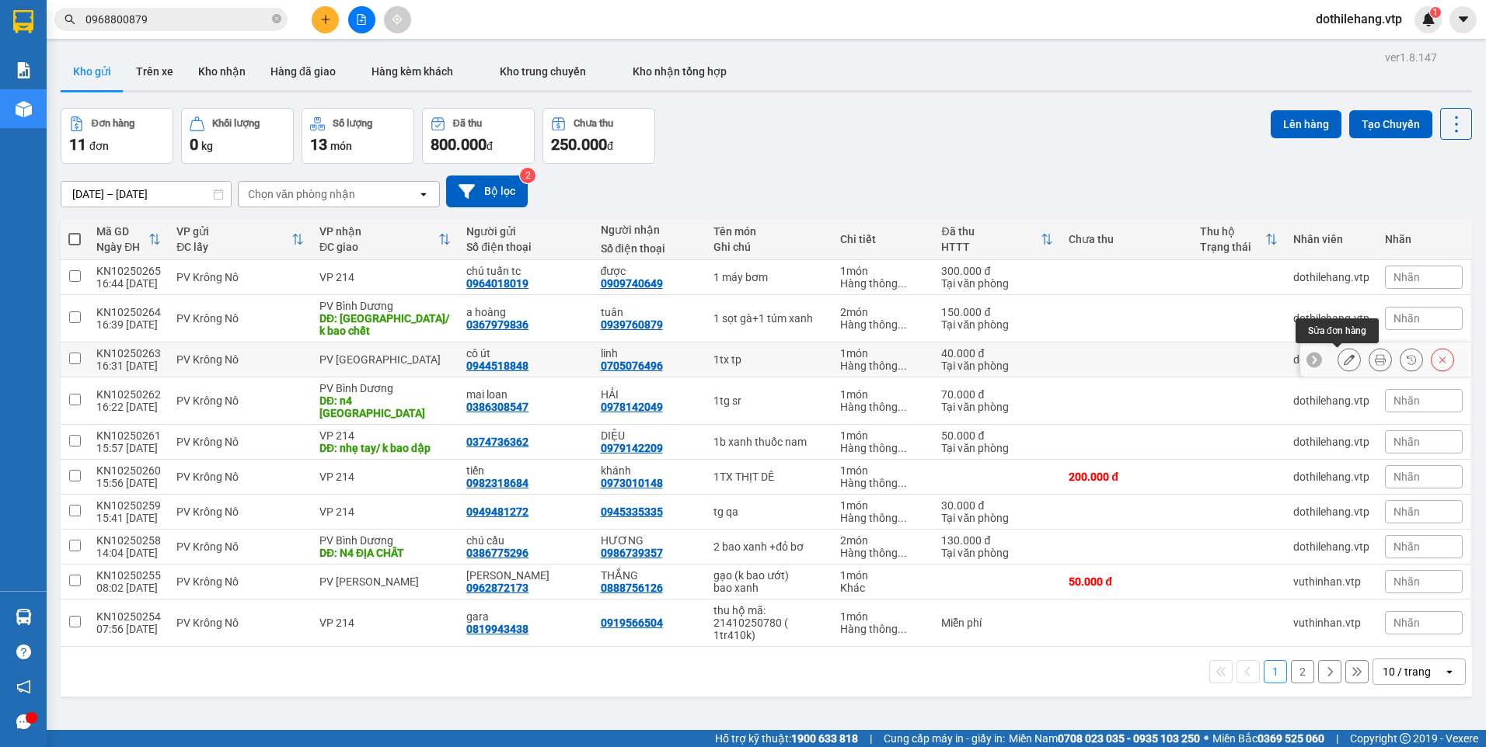
click at [1343, 364] on icon at bounding box center [1348, 359] width 11 height 11
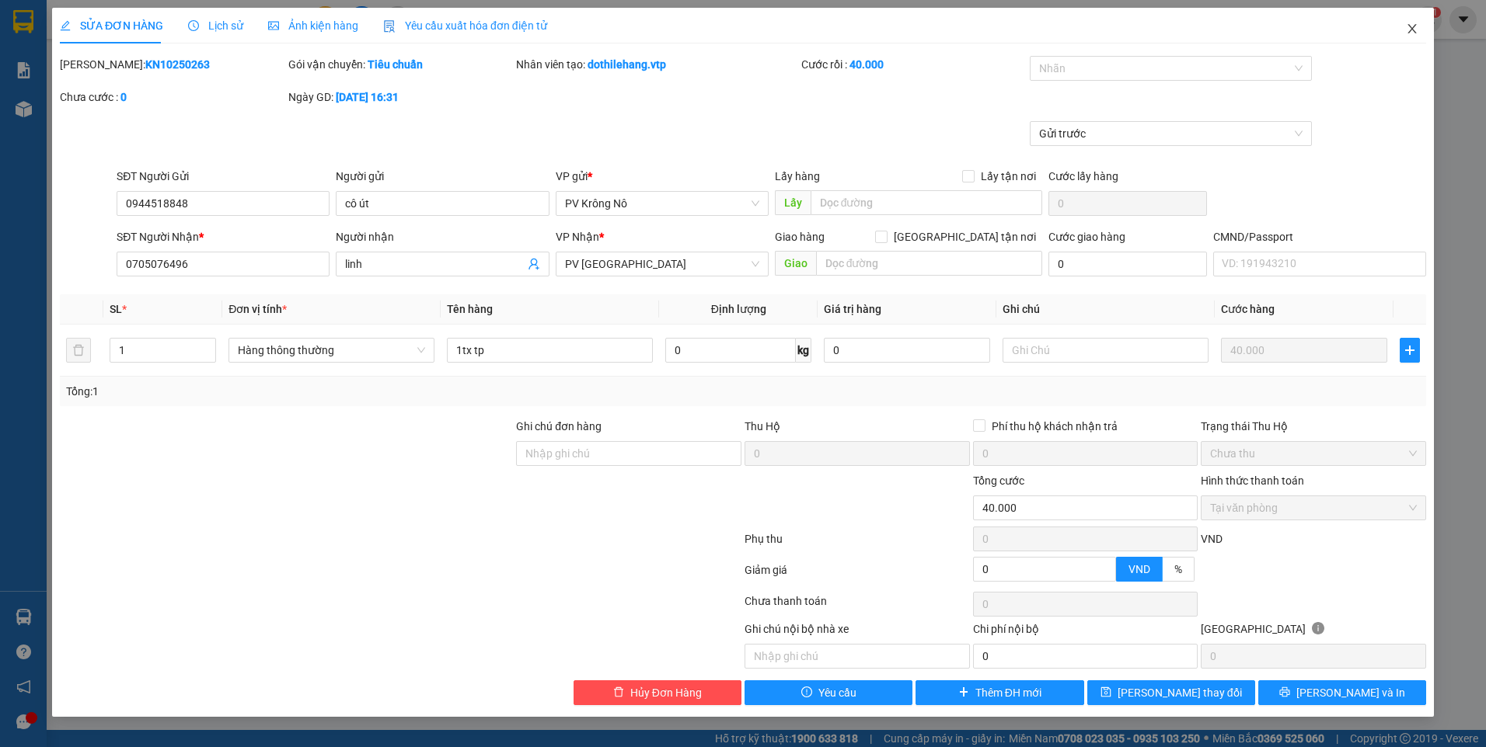
click at [1408, 28] on icon "close" at bounding box center [1412, 29] width 12 height 12
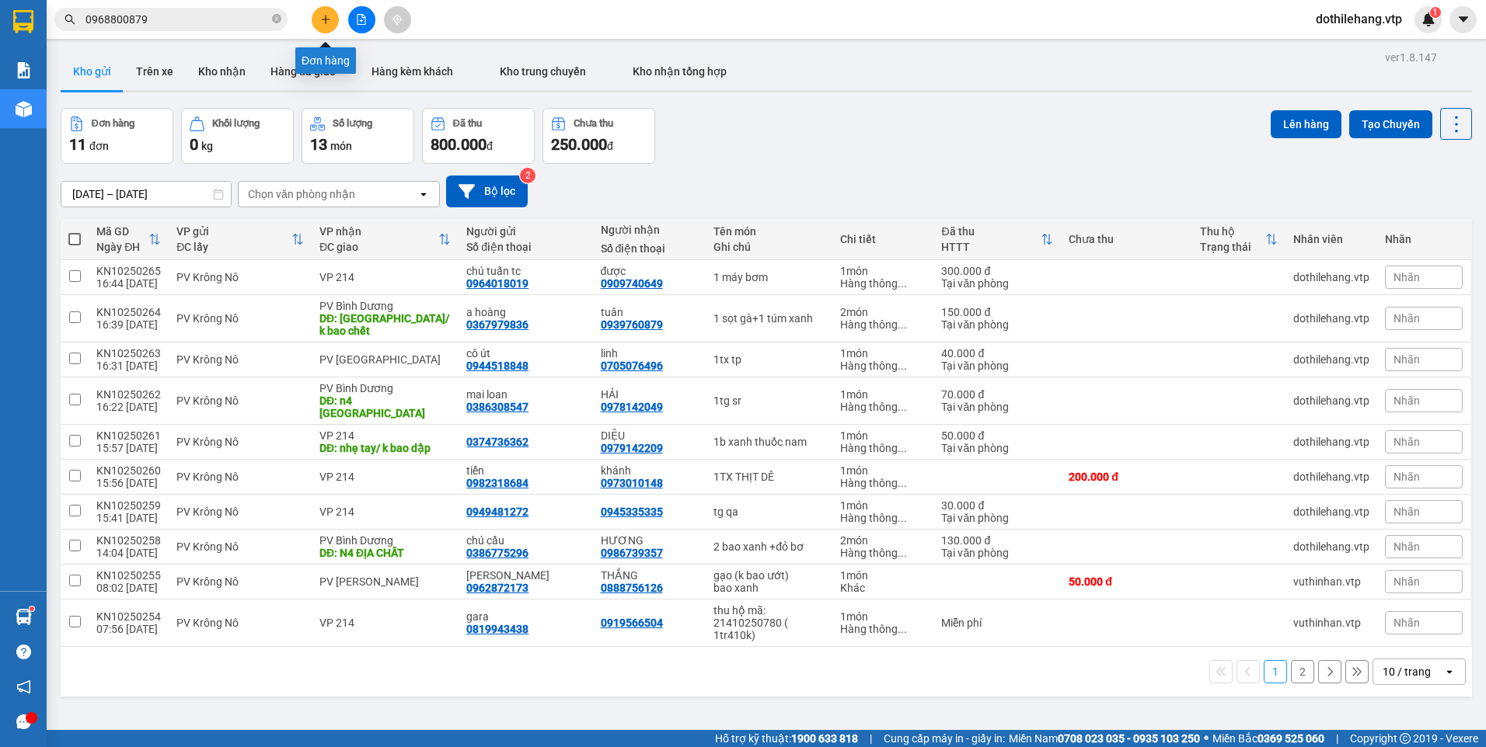
click at [326, 21] on icon "plus" at bounding box center [325, 19] width 1 height 9
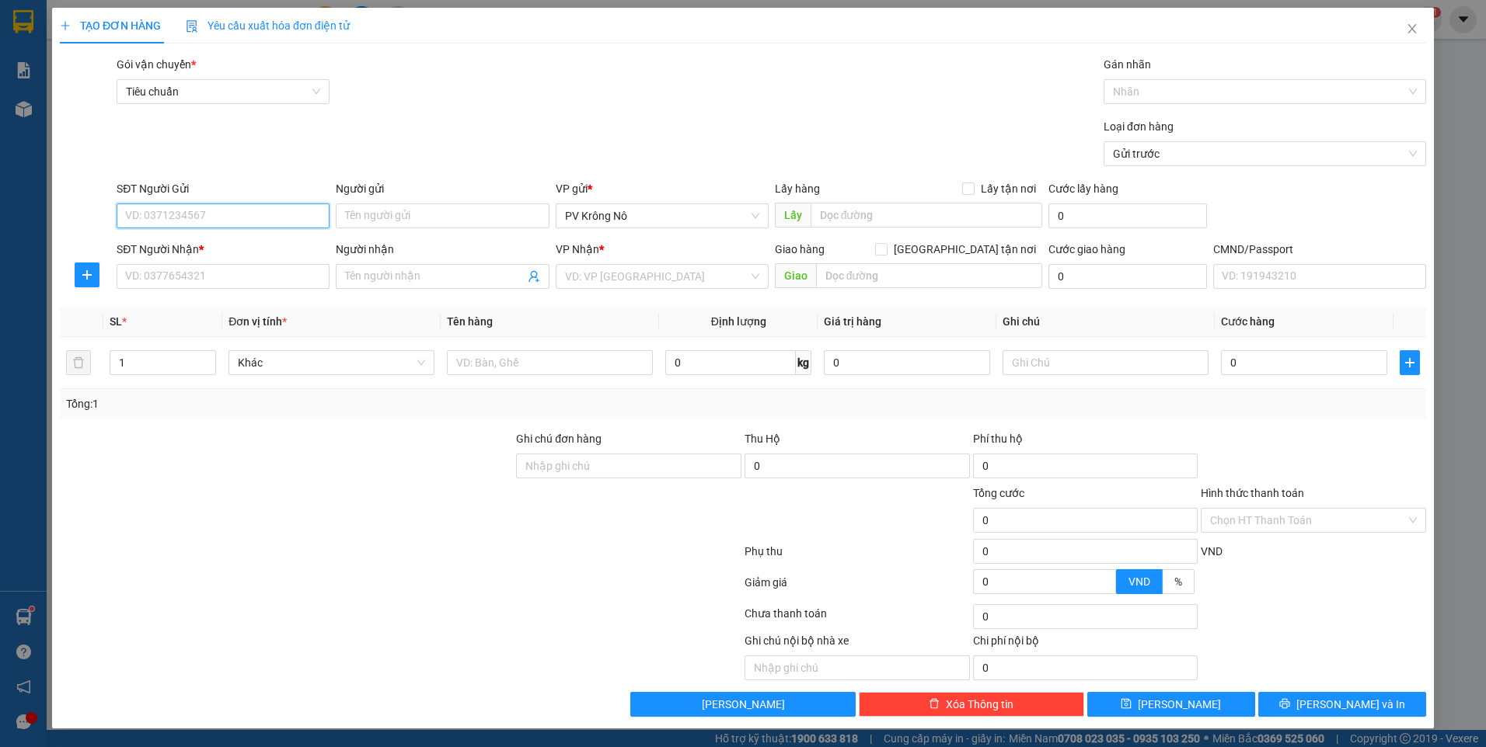
click at [227, 225] on input "SĐT Người Gửi" at bounding box center [223, 216] width 213 height 25
click at [232, 242] on div "0941542828 - quốc huấn" at bounding box center [223, 247] width 194 height 17
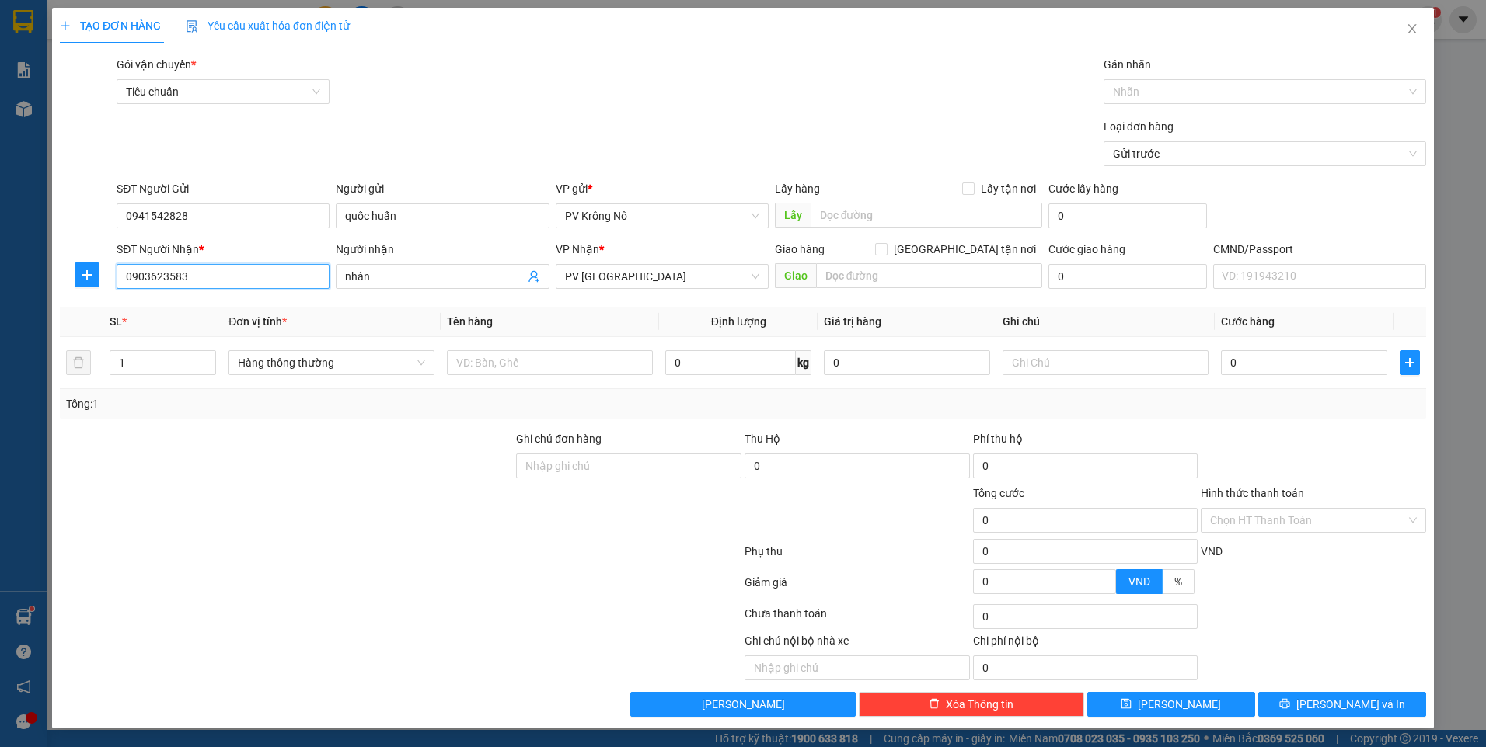
drag, startPoint x: 211, startPoint y: 277, endPoint x: 24, endPoint y: 144, distance: 230.0
click at [50, 272] on div "TẠO ĐƠN HÀNG Yêu cầu xuất hóa đơn điện tử Transit Pickup Surcharge Ids Transit …" at bounding box center [743, 373] width 1486 height 747
click at [270, 301] on div "0824072828 - ANH" at bounding box center [223, 307] width 194 height 17
click at [580, 356] on input "text" at bounding box center [550, 362] width 206 height 25
click at [1273, 354] on input "0" at bounding box center [1304, 362] width 166 height 25
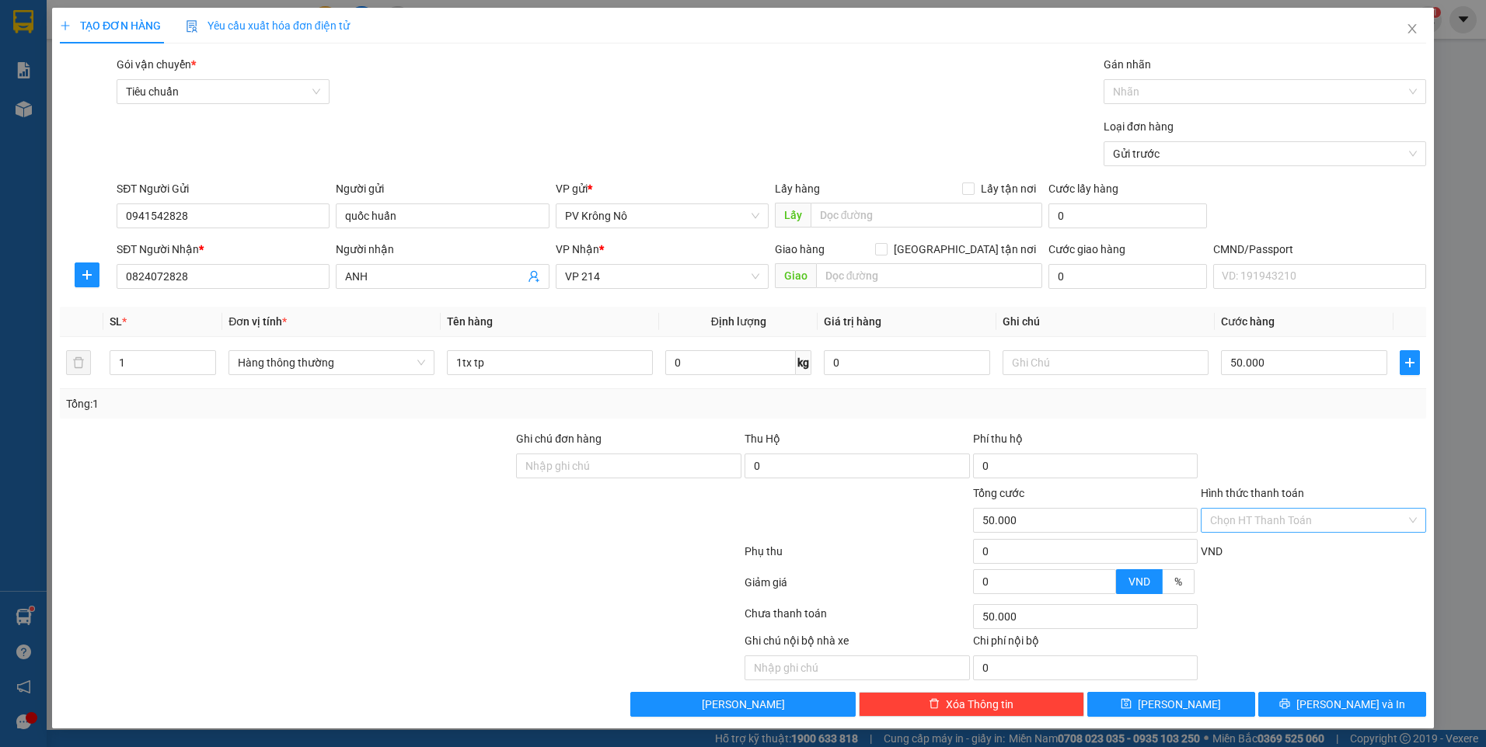
click at [1252, 514] on input "Hình thức thanh toán" at bounding box center [1308, 520] width 196 height 23
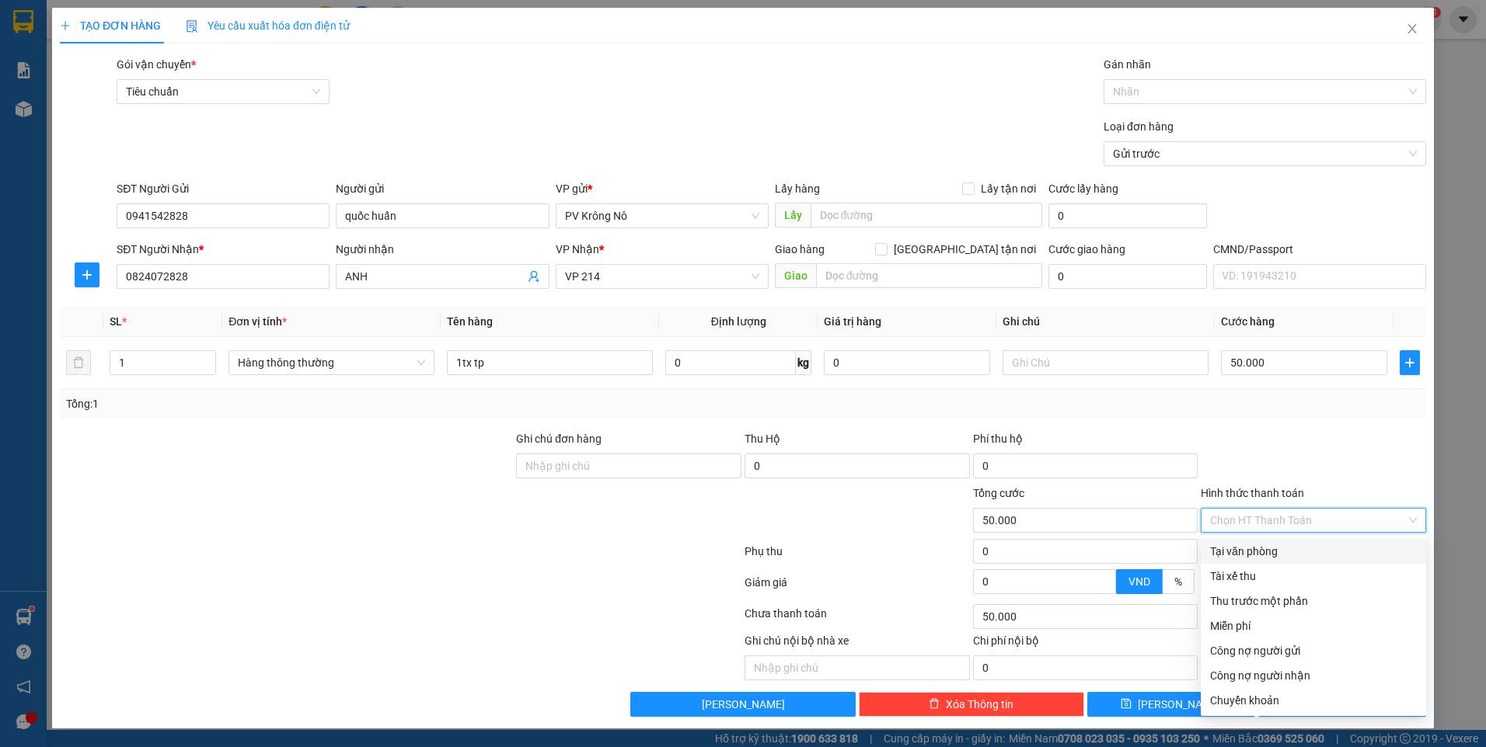
click at [1240, 549] on div "Tại văn phòng" at bounding box center [1313, 551] width 207 height 17
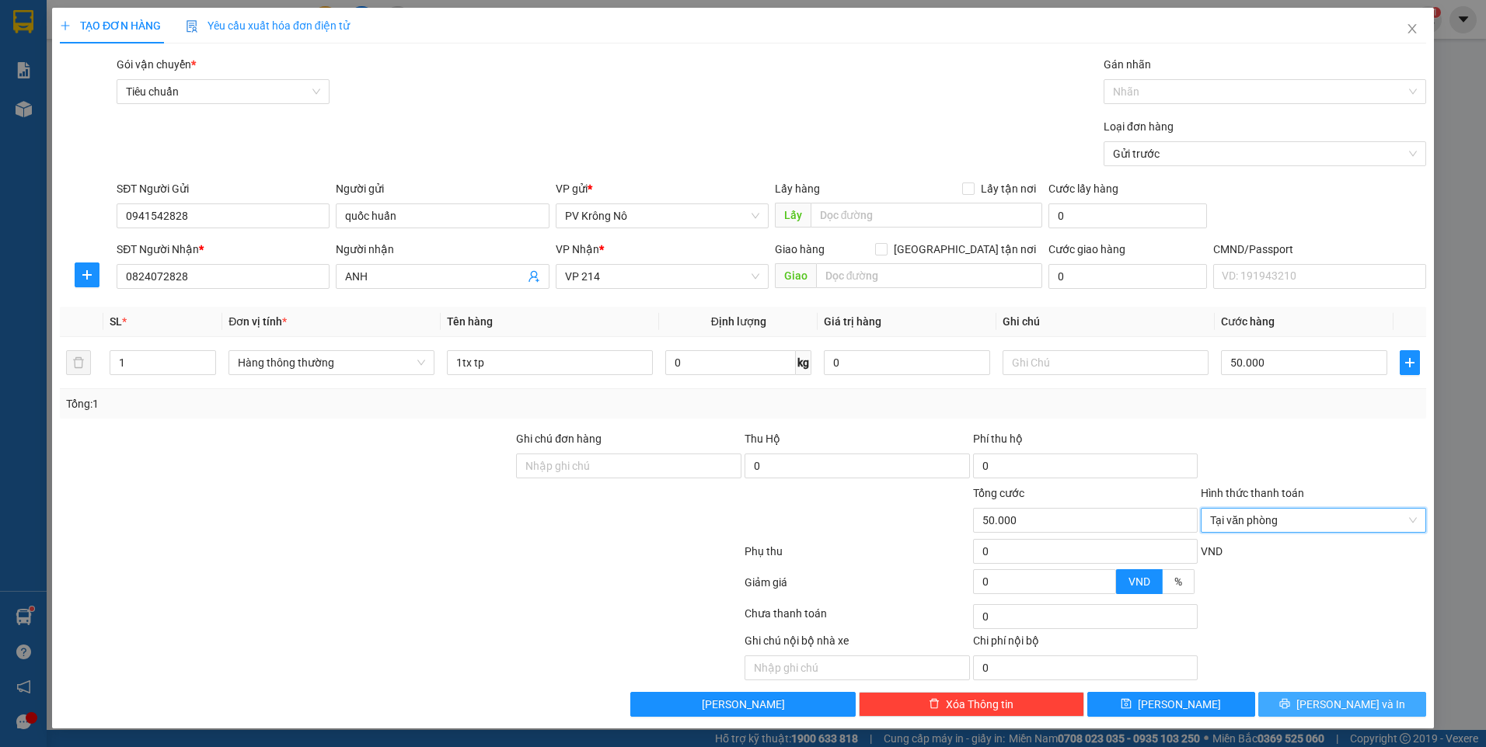
click at [1283, 702] on button "[PERSON_NAME] và In" at bounding box center [1342, 704] width 168 height 25
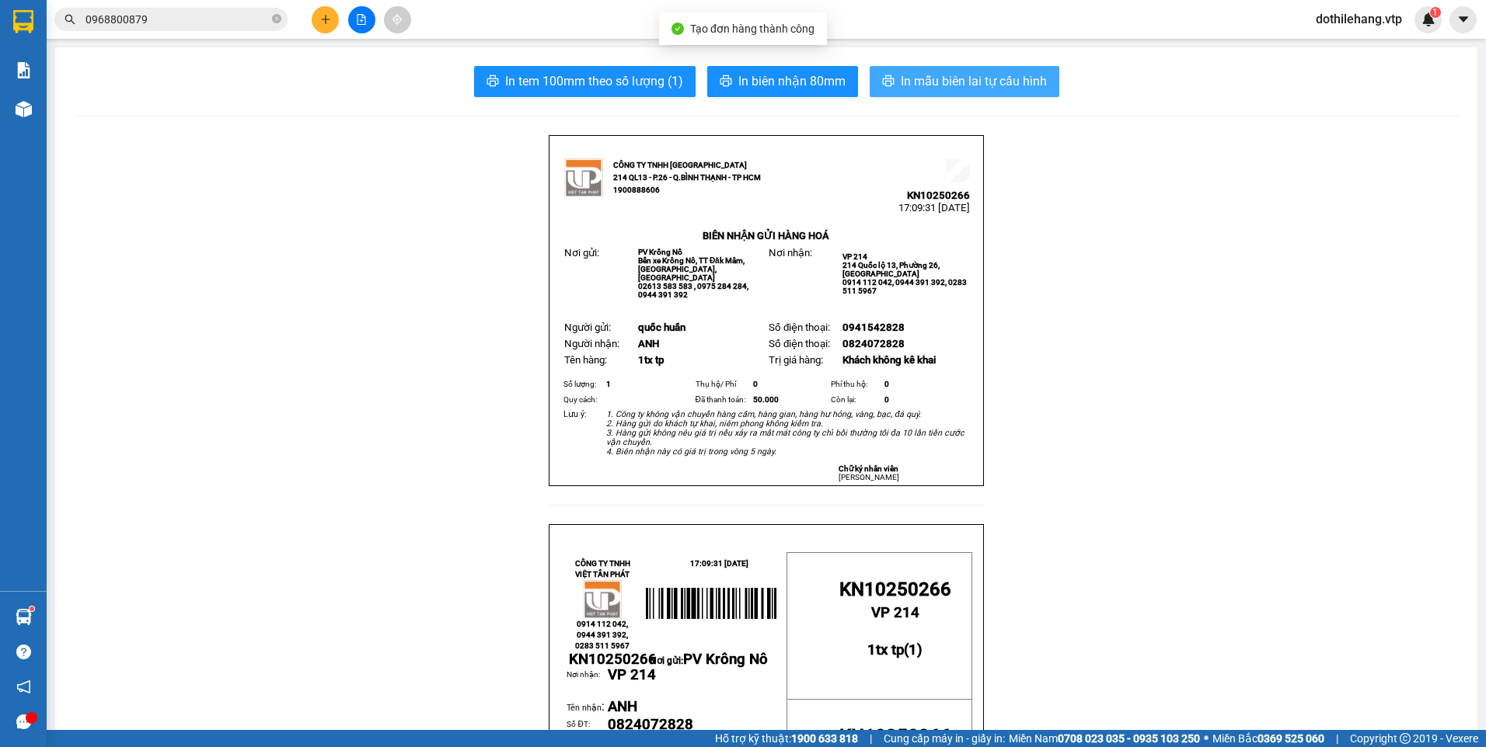
click at [891, 75] on button "In mẫu biên lai tự cấu hình" at bounding box center [964, 81] width 190 height 31
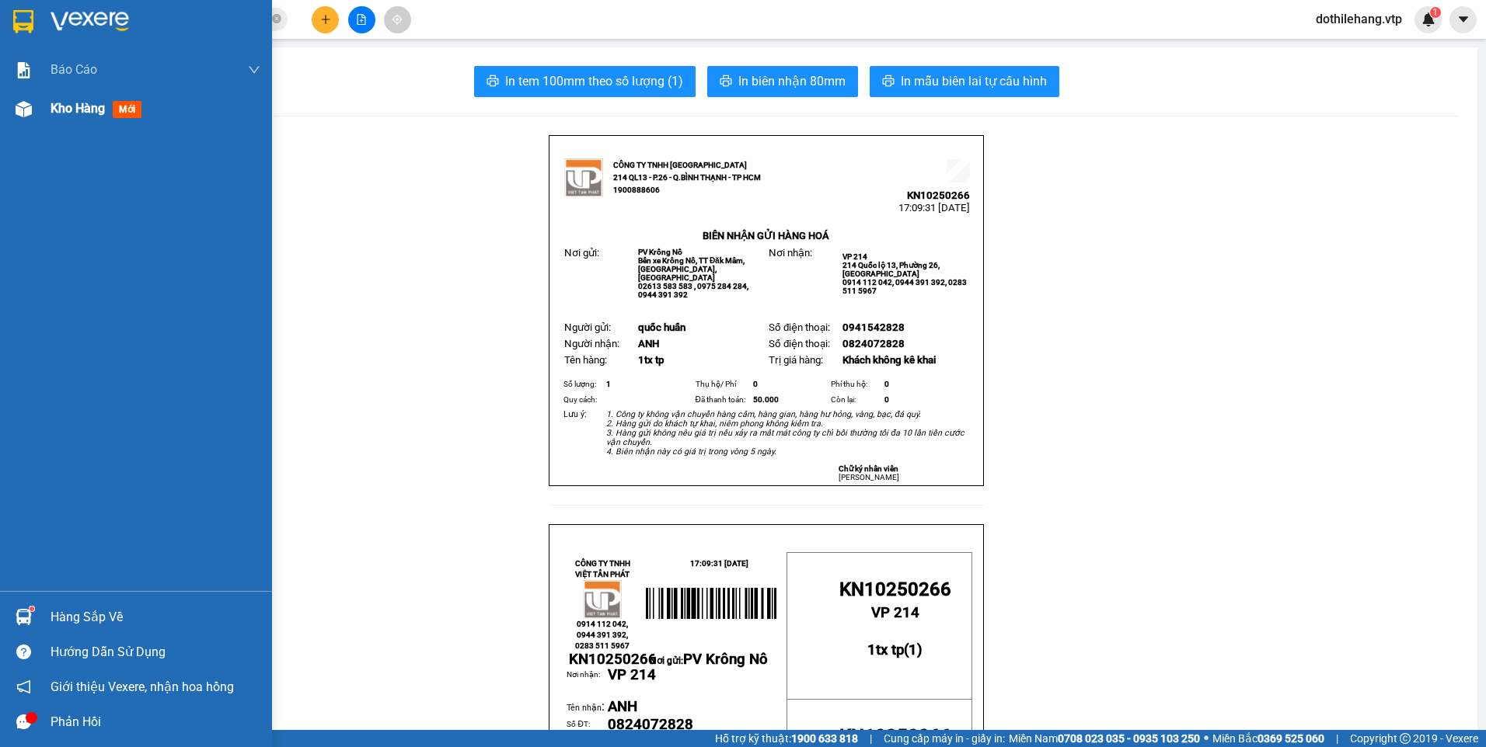
click at [57, 101] on span "Kho hàng" at bounding box center [78, 108] width 54 height 15
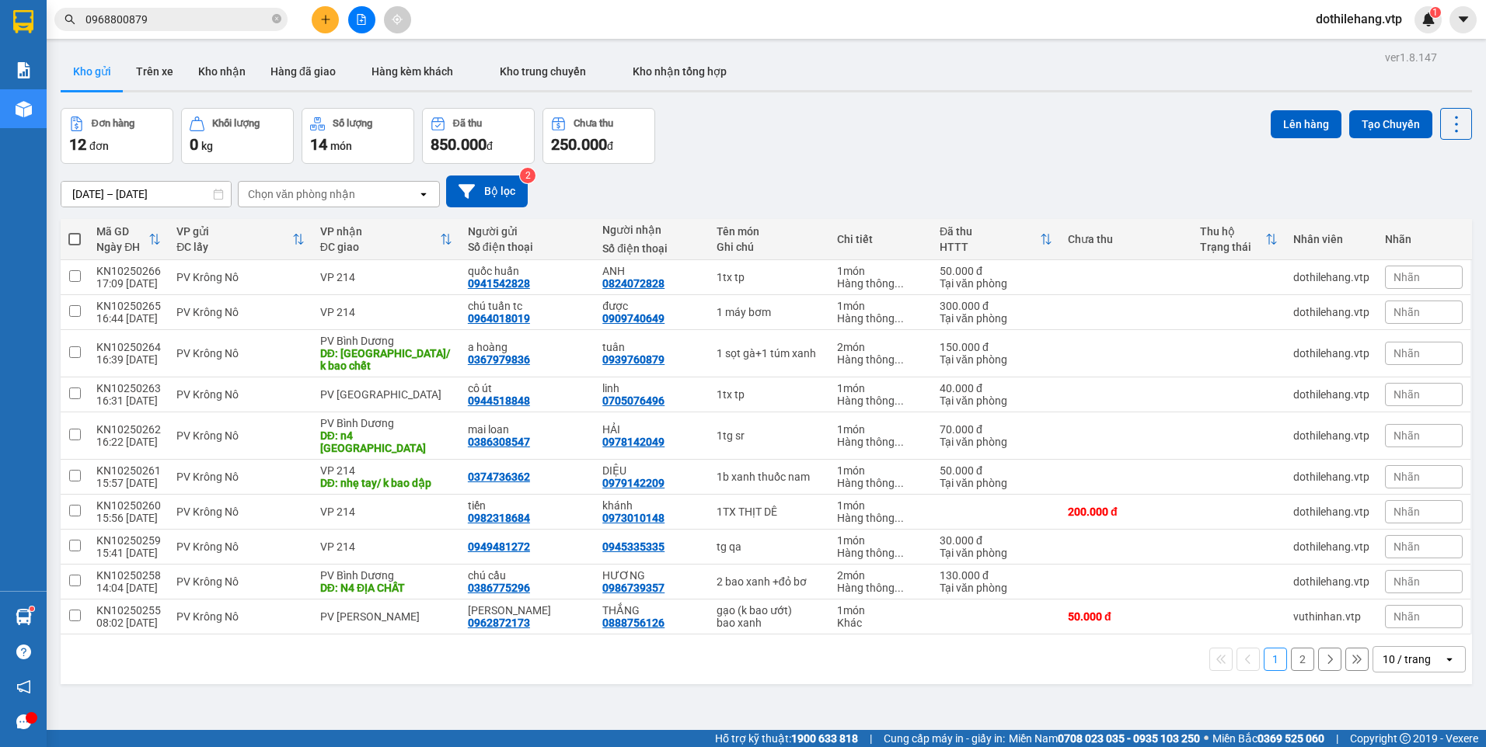
click at [1446, 658] on icon at bounding box center [1448, 659] width 5 height 3
click at [1412, 607] on span "100 / trang" at bounding box center [1401, 613] width 56 height 16
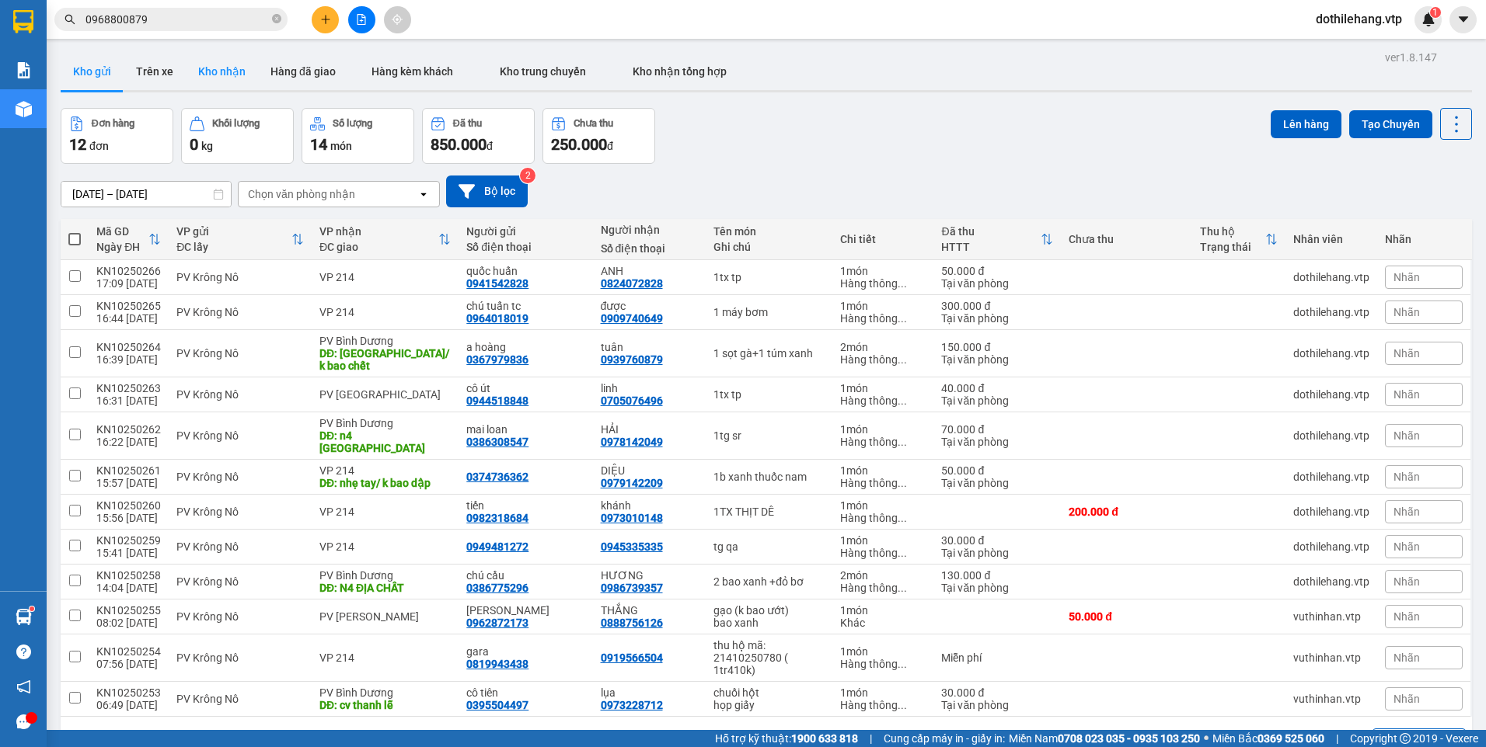
click at [221, 72] on button "Kho nhận" at bounding box center [222, 71] width 72 height 37
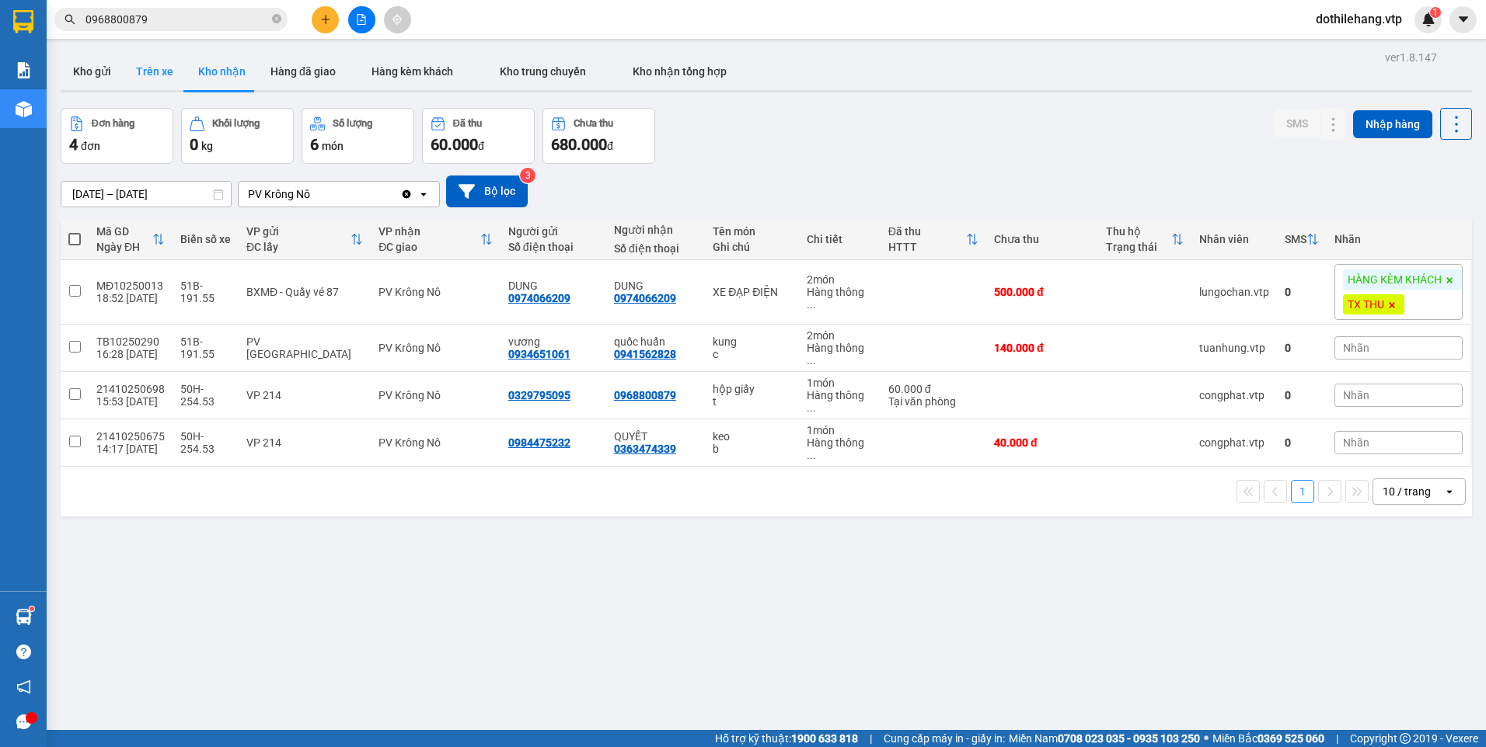
click at [148, 75] on button "Trên xe" at bounding box center [155, 71] width 62 height 37
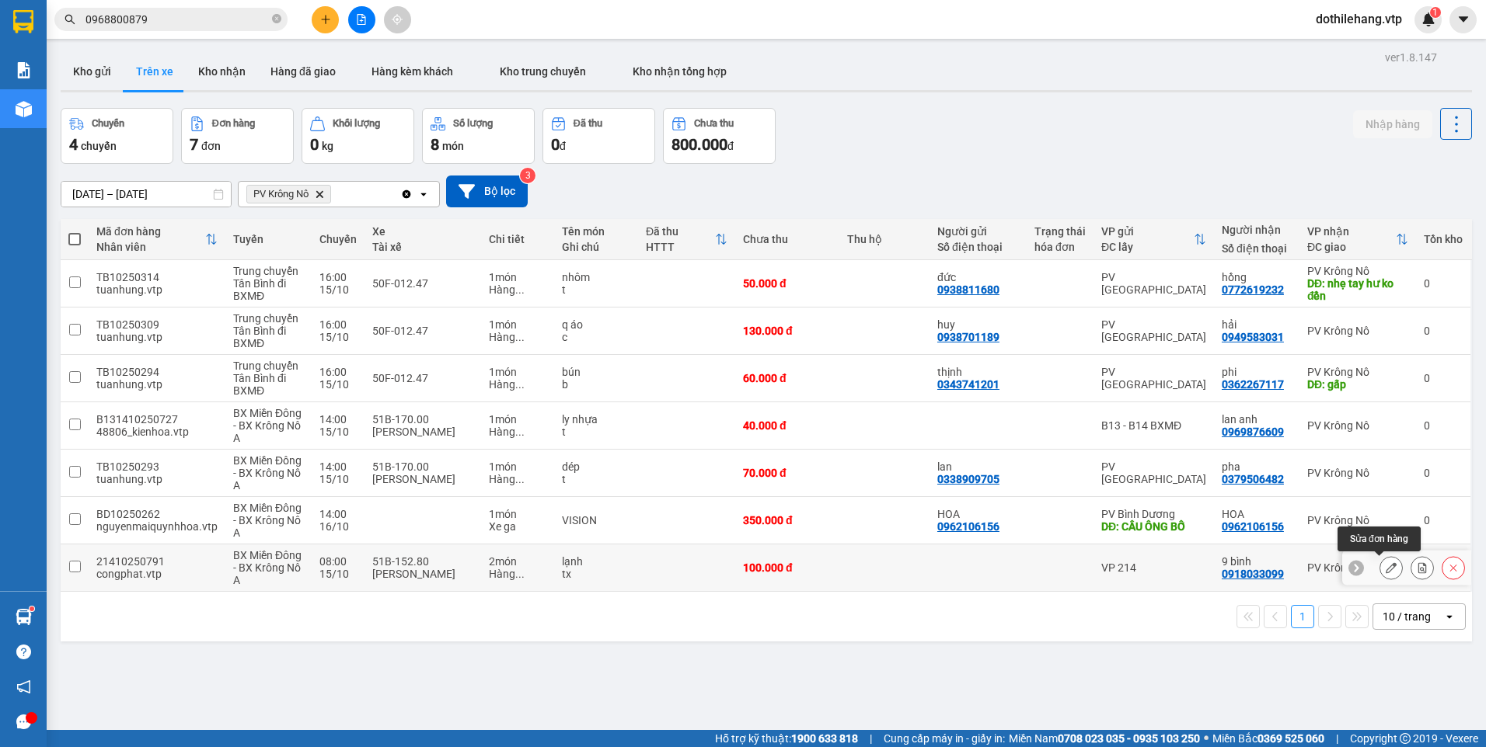
click at [1380, 566] on button at bounding box center [1391, 568] width 22 height 27
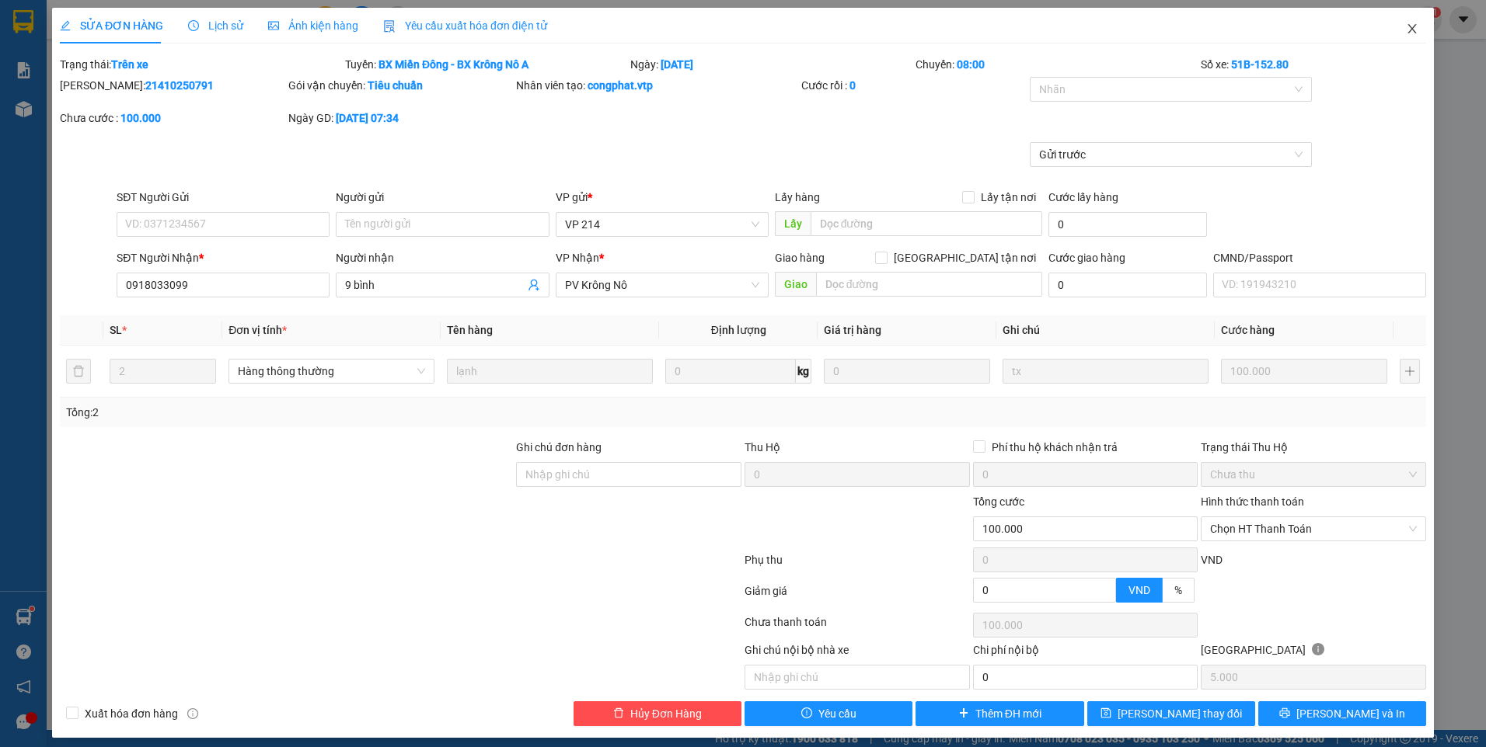
click at [1406, 33] on icon "close" at bounding box center [1412, 29] width 12 height 12
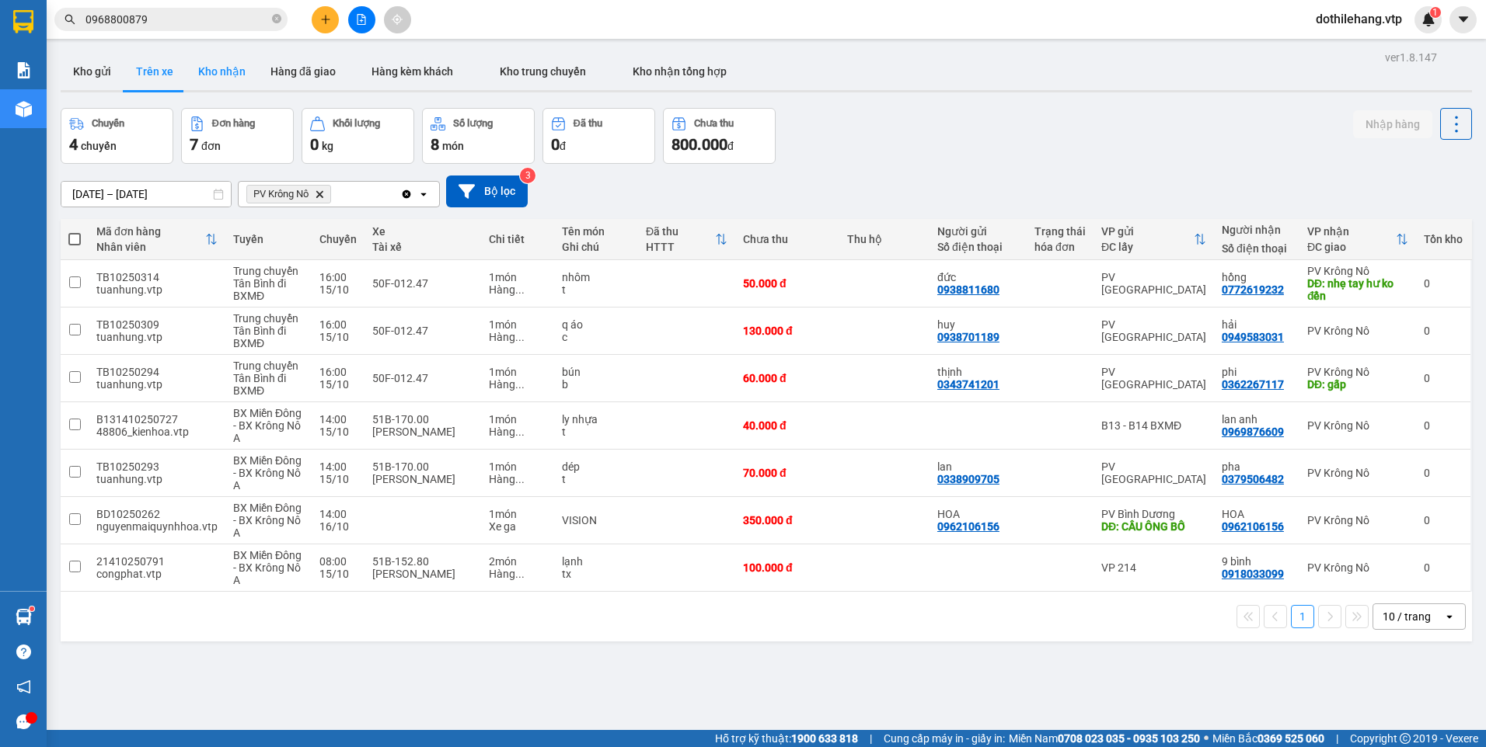
click at [228, 73] on button "Kho nhận" at bounding box center [222, 71] width 72 height 37
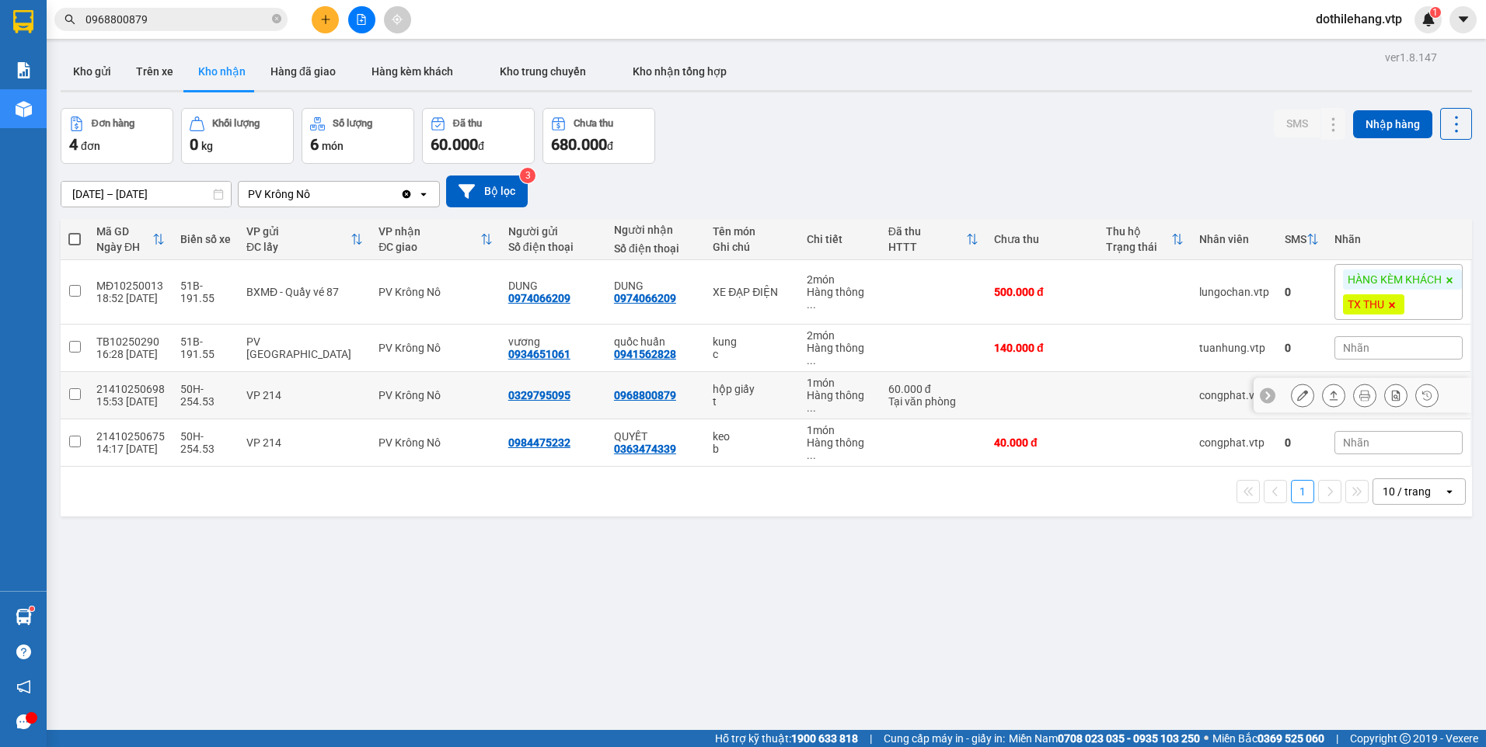
click at [682, 383] on td "0968800879" at bounding box center [655, 395] width 99 height 47
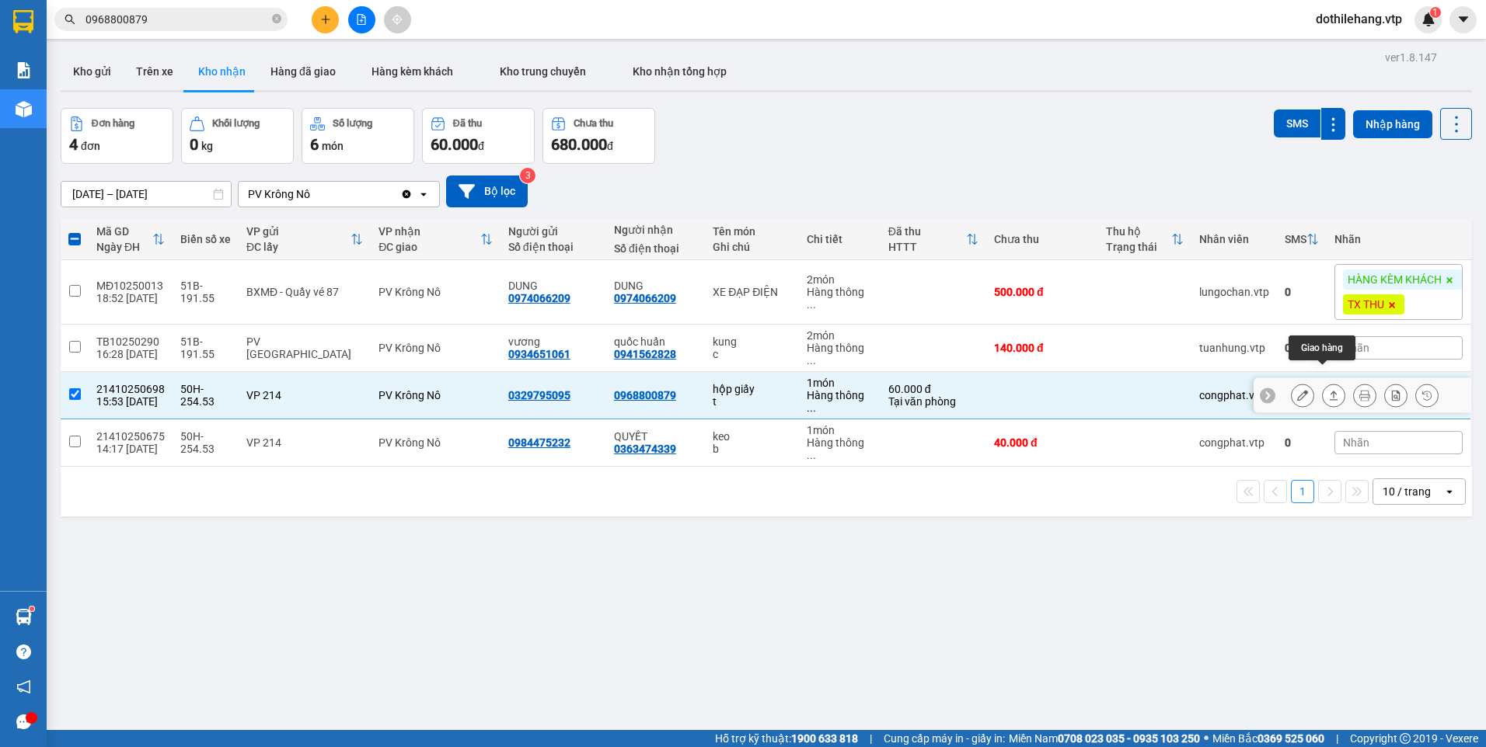
click at [1328, 390] on icon at bounding box center [1333, 395] width 11 height 11
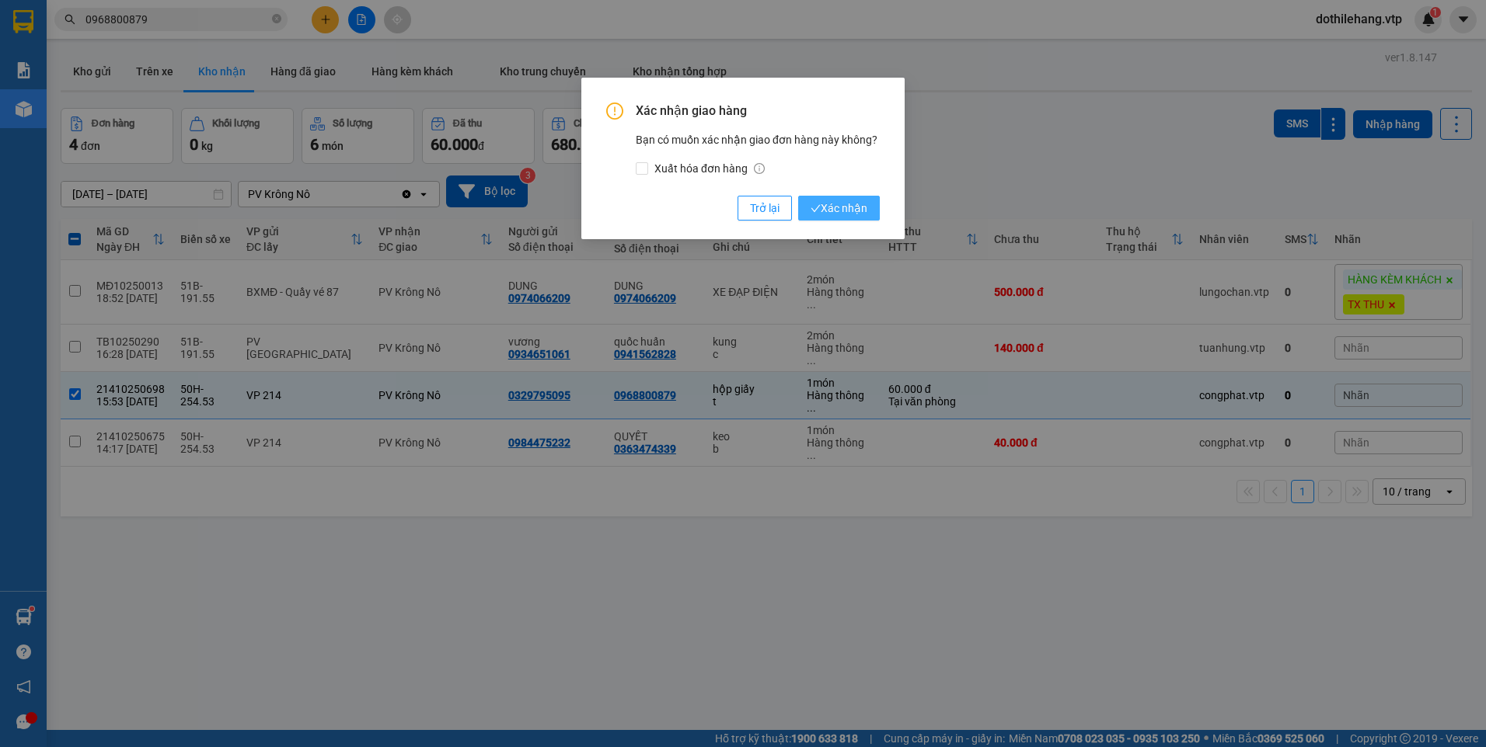
click at [827, 204] on span "Xác nhận" at bounding box center [838, 208] width 57 height 17
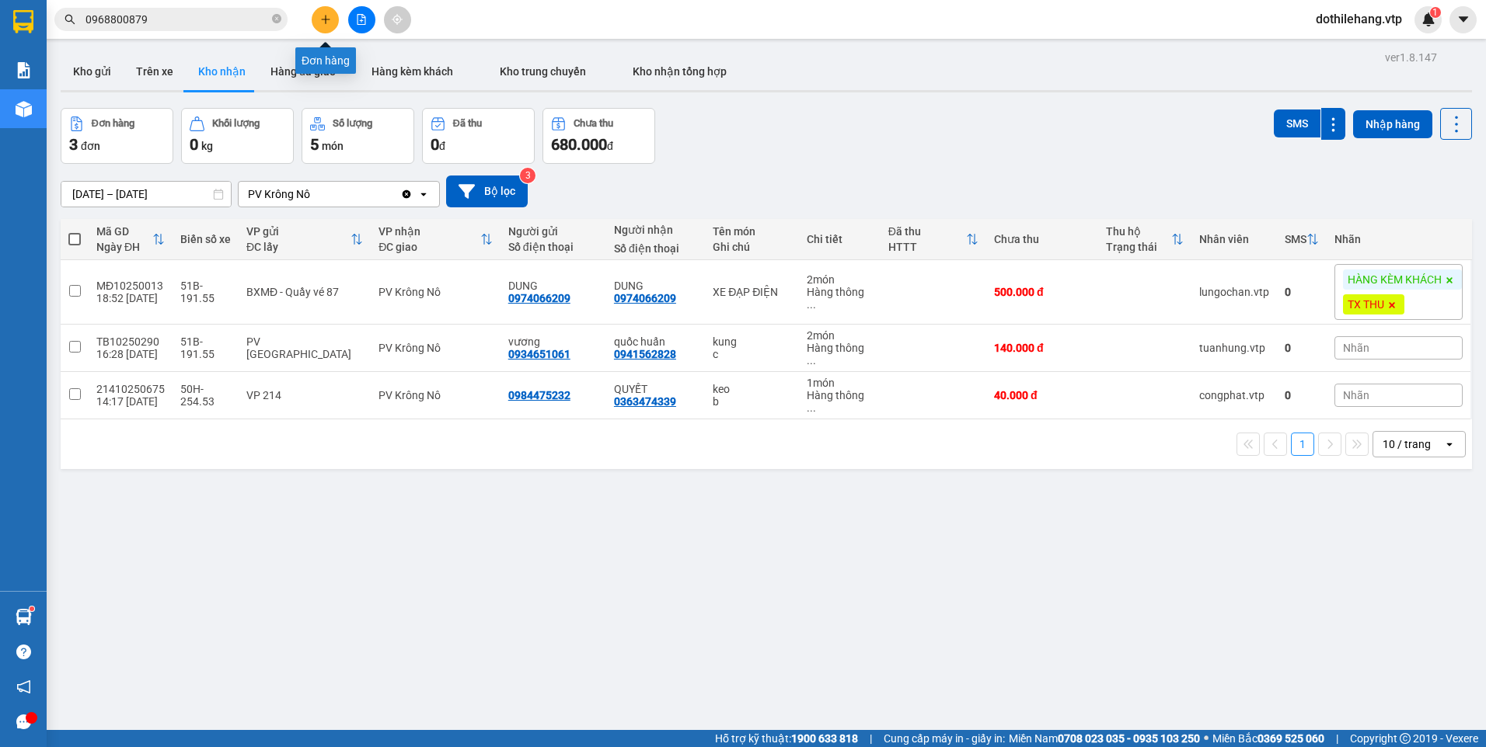
click at [326, 15] on icon "plus" at bounding box center [325, 19] width 11 height 11
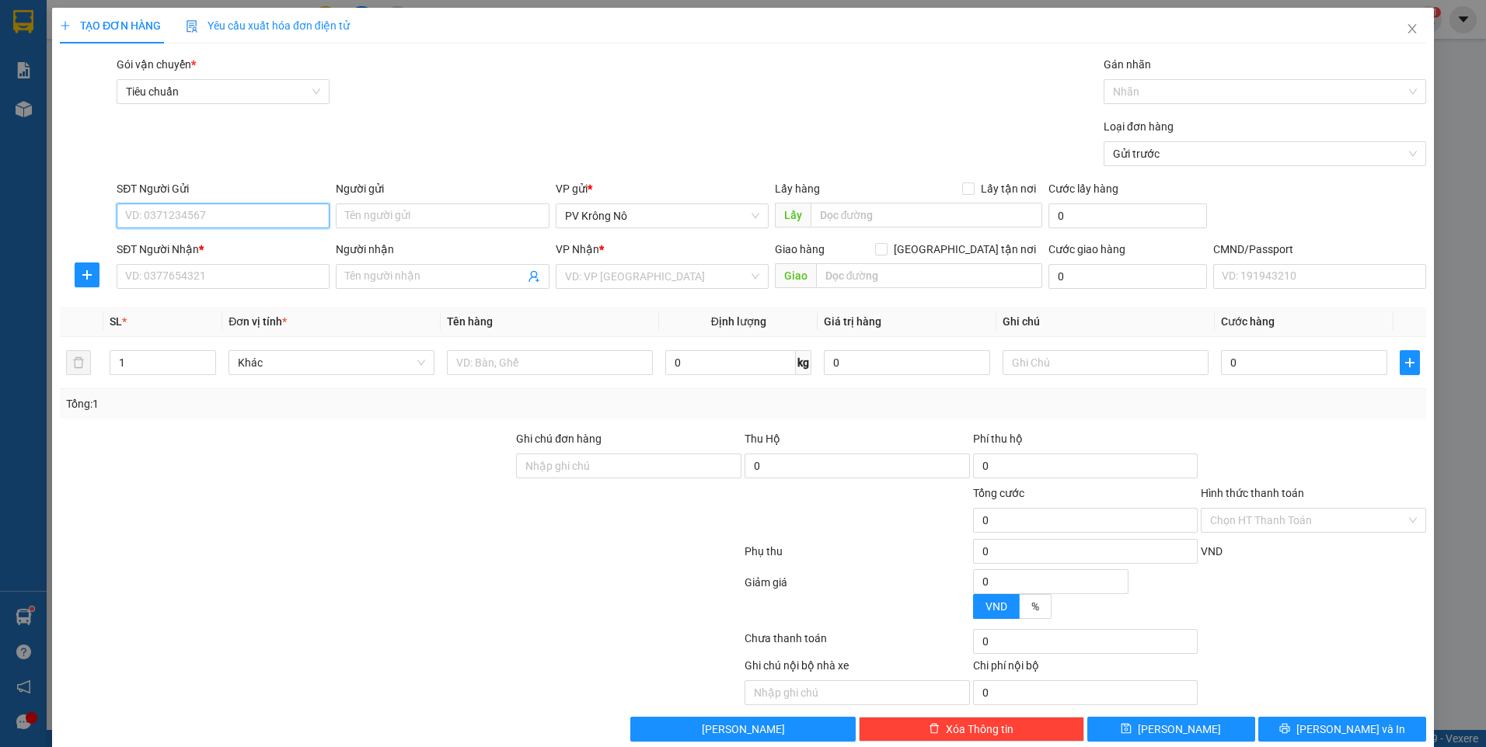
click at [196, 215] on input "SĐT Người Gửi" at bounding box center [223, 216] width 213 height 25
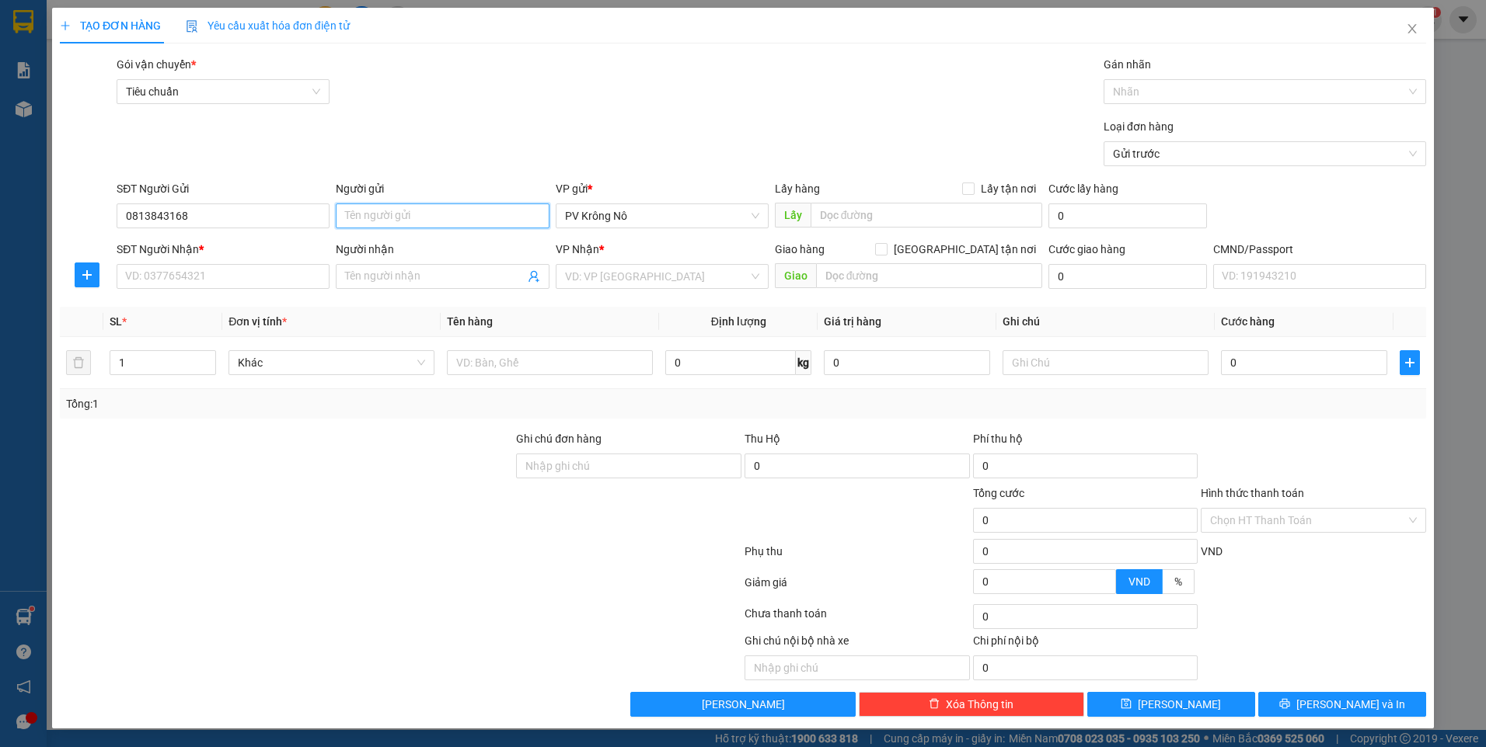
click at [408, 217] on input "Người gửi" at bounding box center [442, 216] width 213 height 25
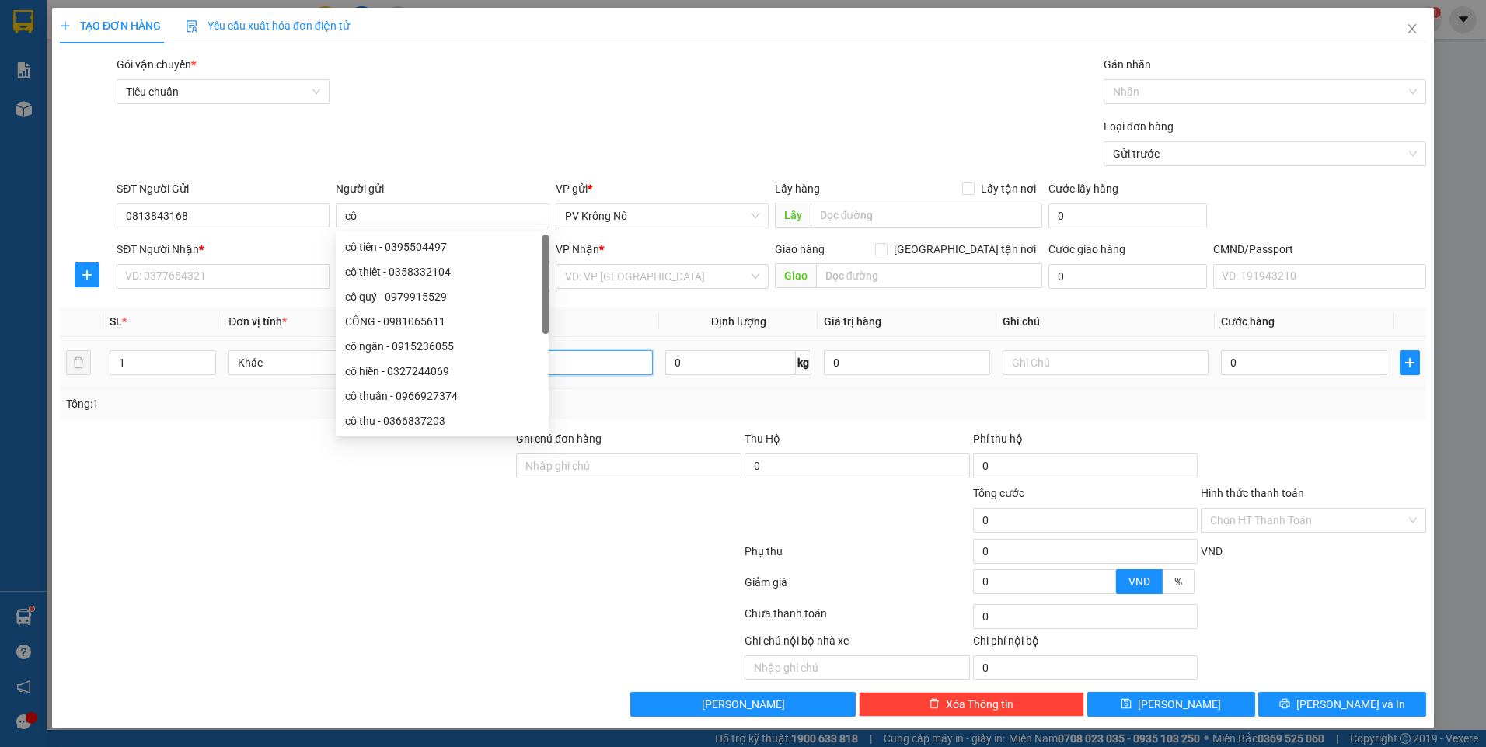
click at [575, 362] on input "text" at bounding box center [550, 362] width 206 height 25
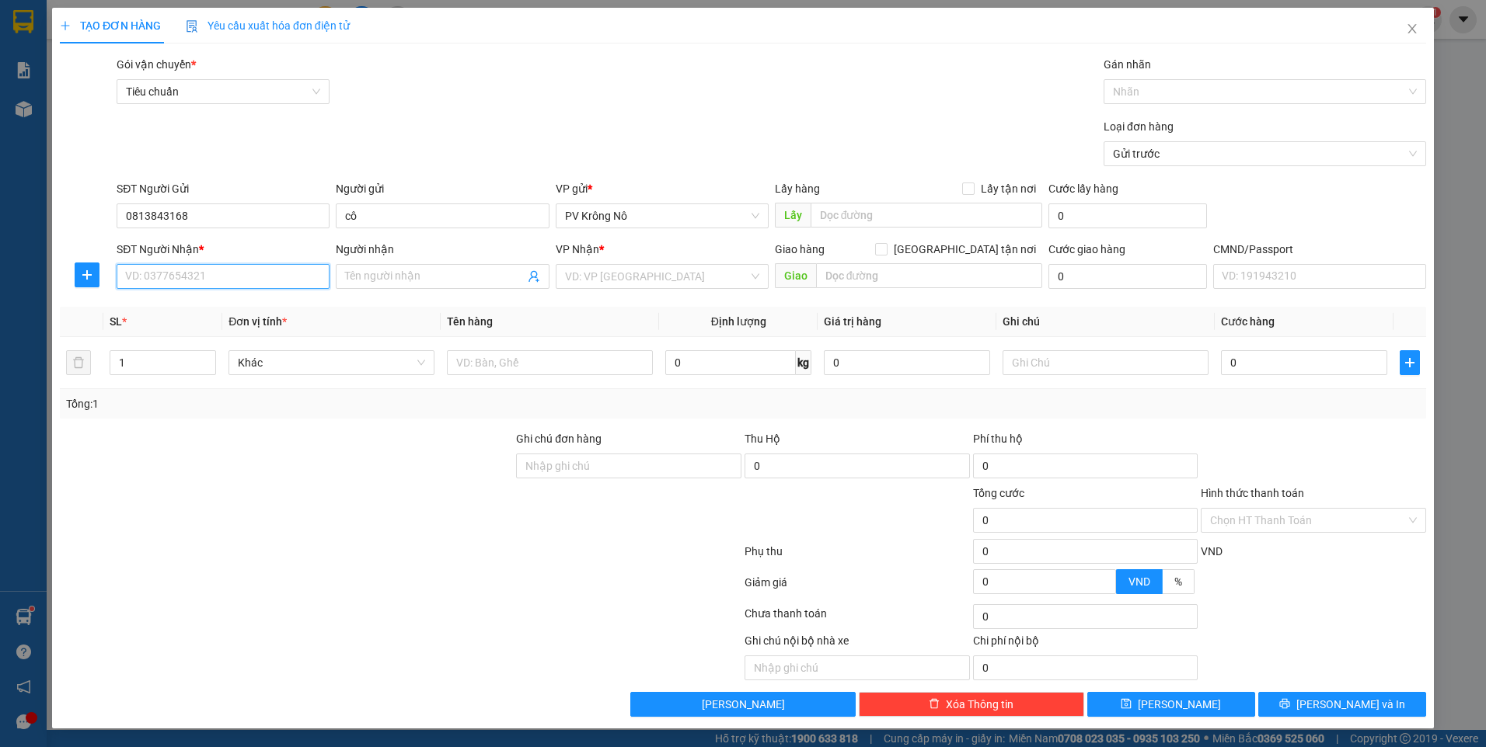
click at [191, 276] on input "SĐT Người Nhận *" at bounding box center [223, 276] width 213 height 25
click at [291, 305] on div "0829022456 - ngọc an" at bounding box center [223, 307] width 194 height 17
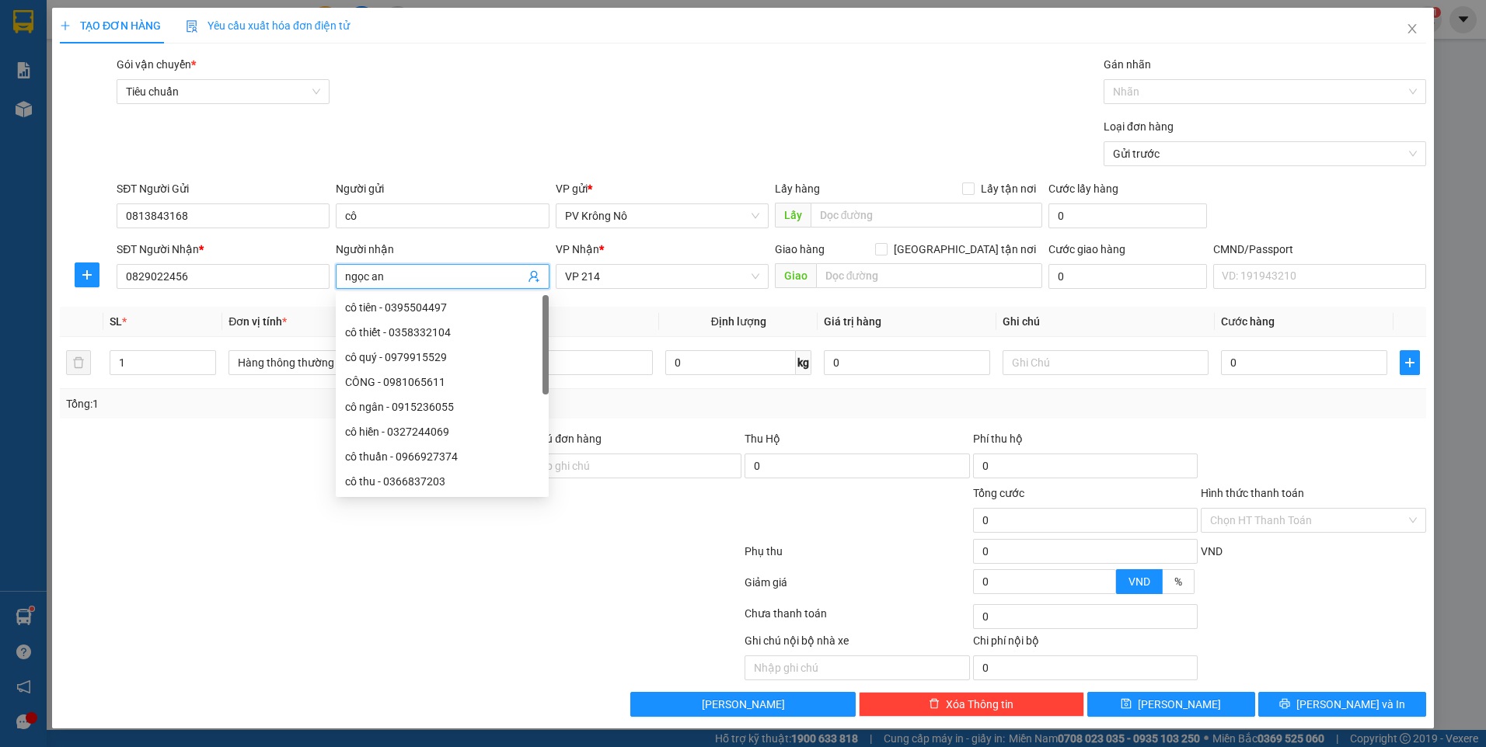
drag, startPoint x: 370, startPoint y: 278, endPoint x: 343, endPoint y: 283, distance: 27.6
click at [343, 283] on span "ngọc an" at bounding box center [442, 276] width 213 height 25
click at [599, 365] on input "text" at bounding box center [550, 362] width 206 height 25
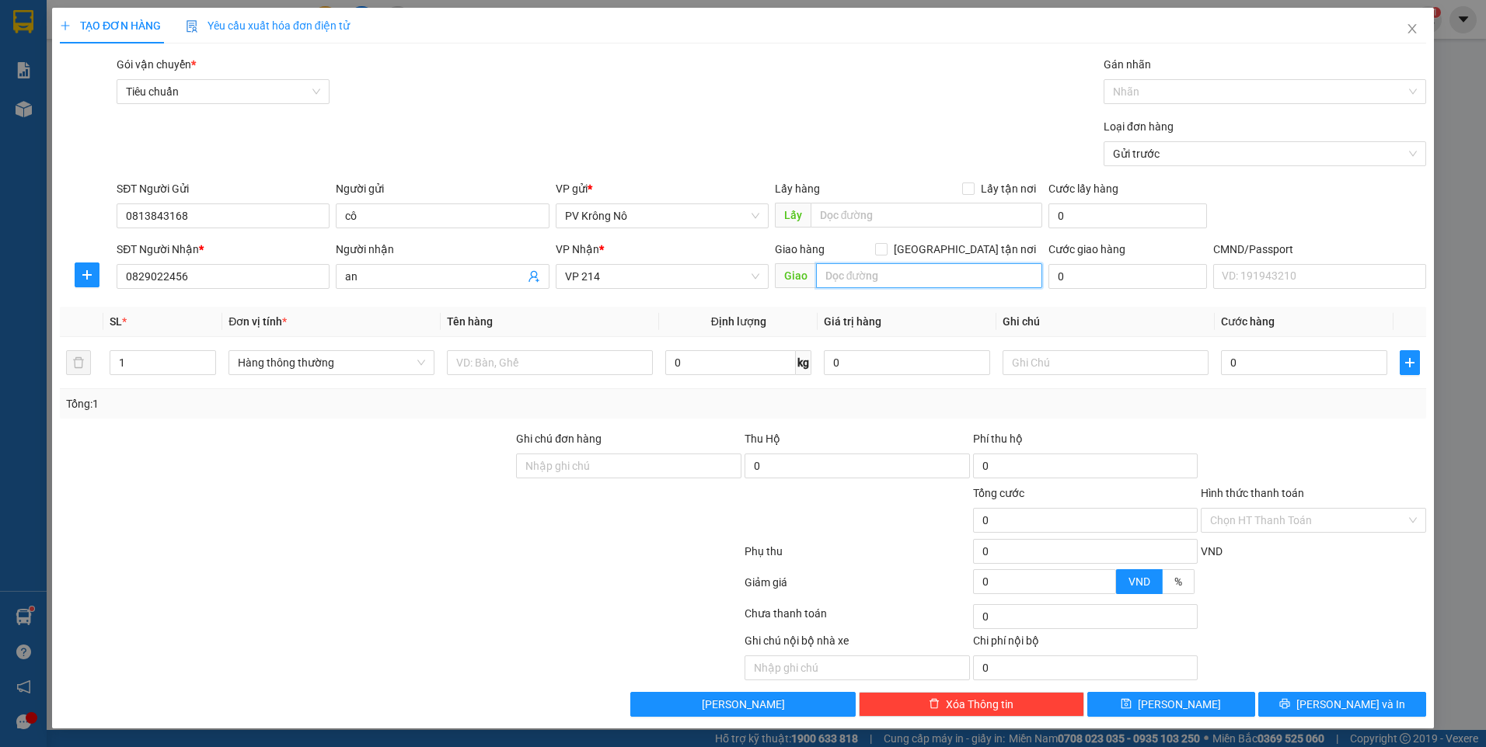
click at [855, 273] on input "text" at bounding box center [929, 275] width 227 height 25
click at [887, 275] on input "k bao trầy" at bounding box center [929, 275] width 227 height 25
click at [521, 365] on input "text" at bounding box center [550, 362] width 206 height 25
click at [1254, 366] on input "0" at bounding box center [1304, 362] width 166 height 25
click at [937, 272] on input "k bao trầy xước" at bounding box center [929, 275] width 227 height 25
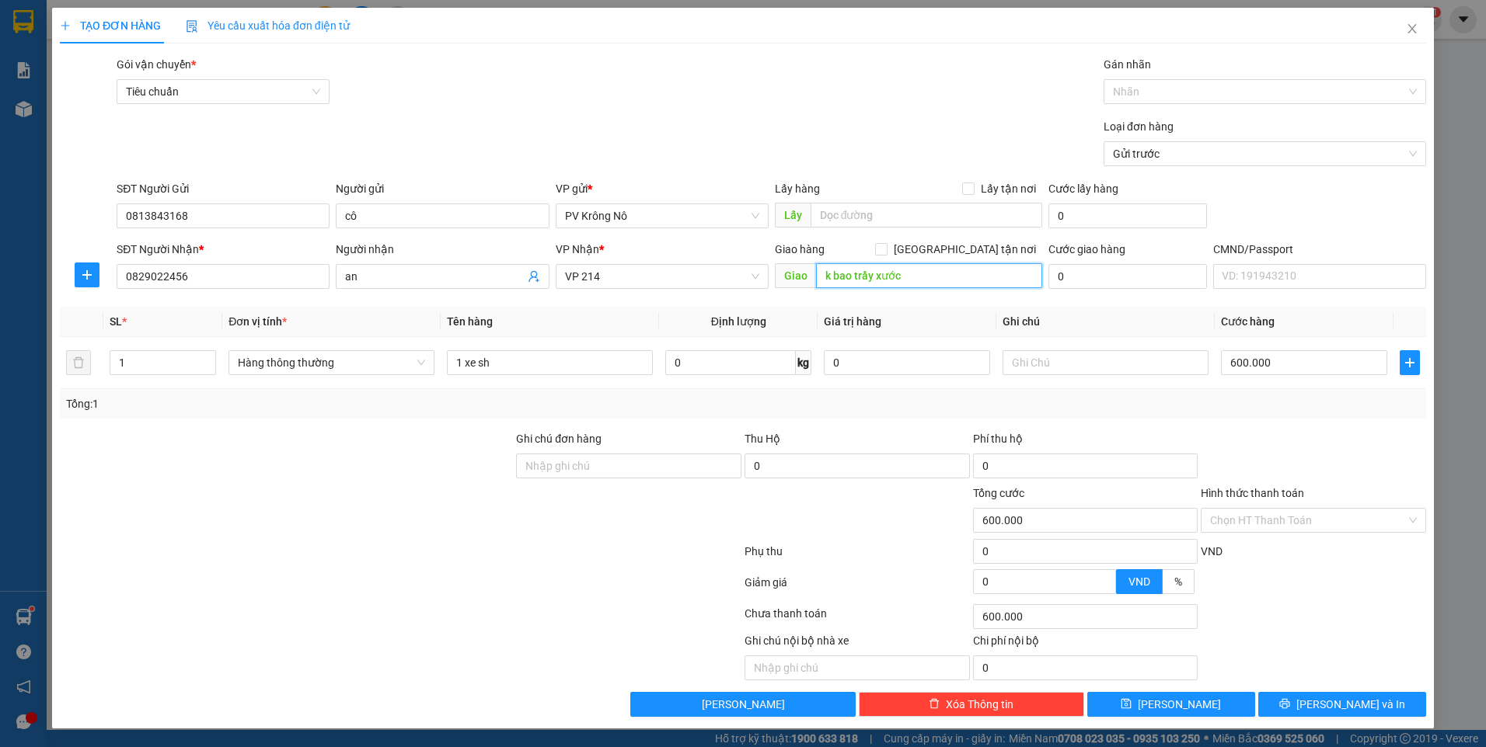
click at [898, 274] on input "k bao trầy xước" at bounding box center [929, 275] width 227 height 25
click at [1141, 696] on button "Lưu" at bounding box center [1171, 704] width 168 height 25
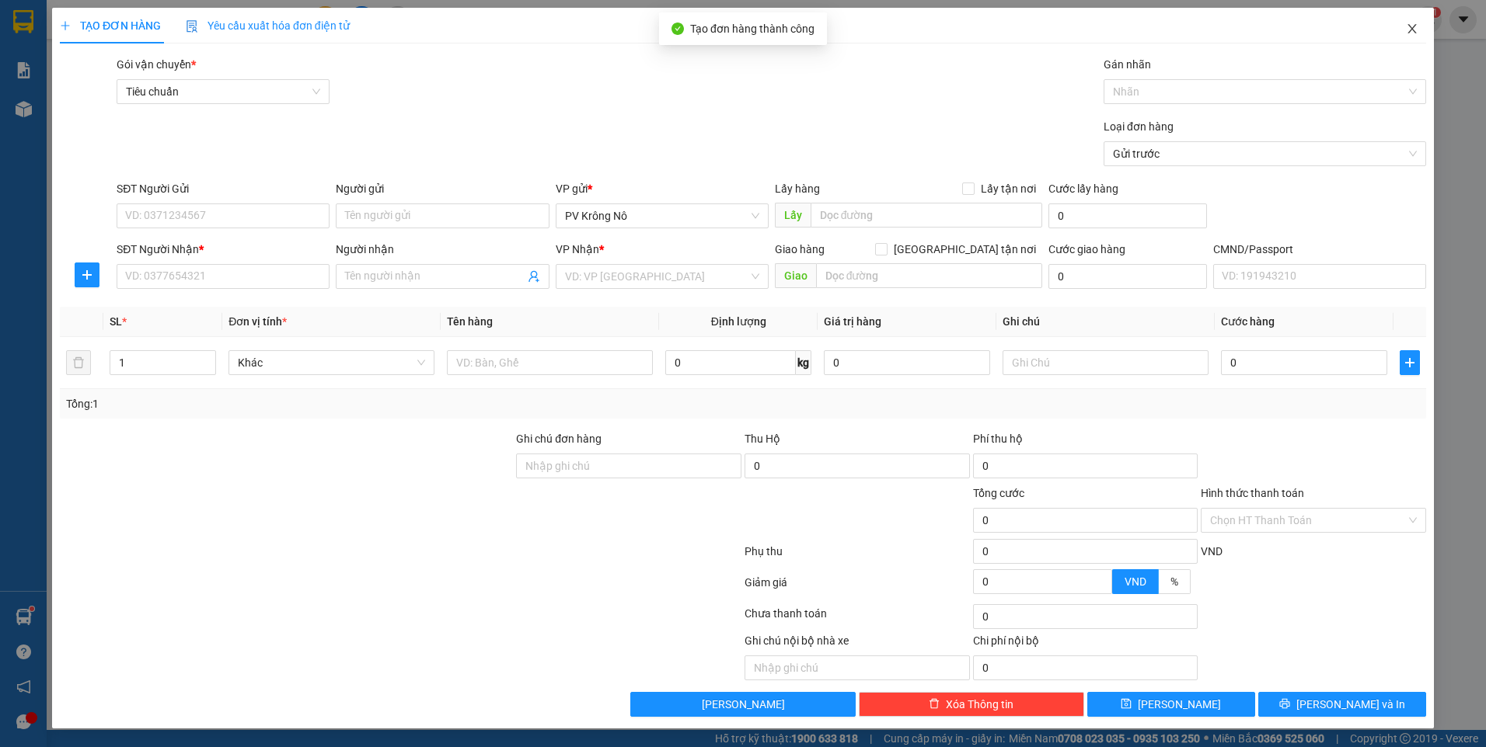
click at [1412, 26] on icon "close" at bounding box center [1412, 29] width 12 height 12
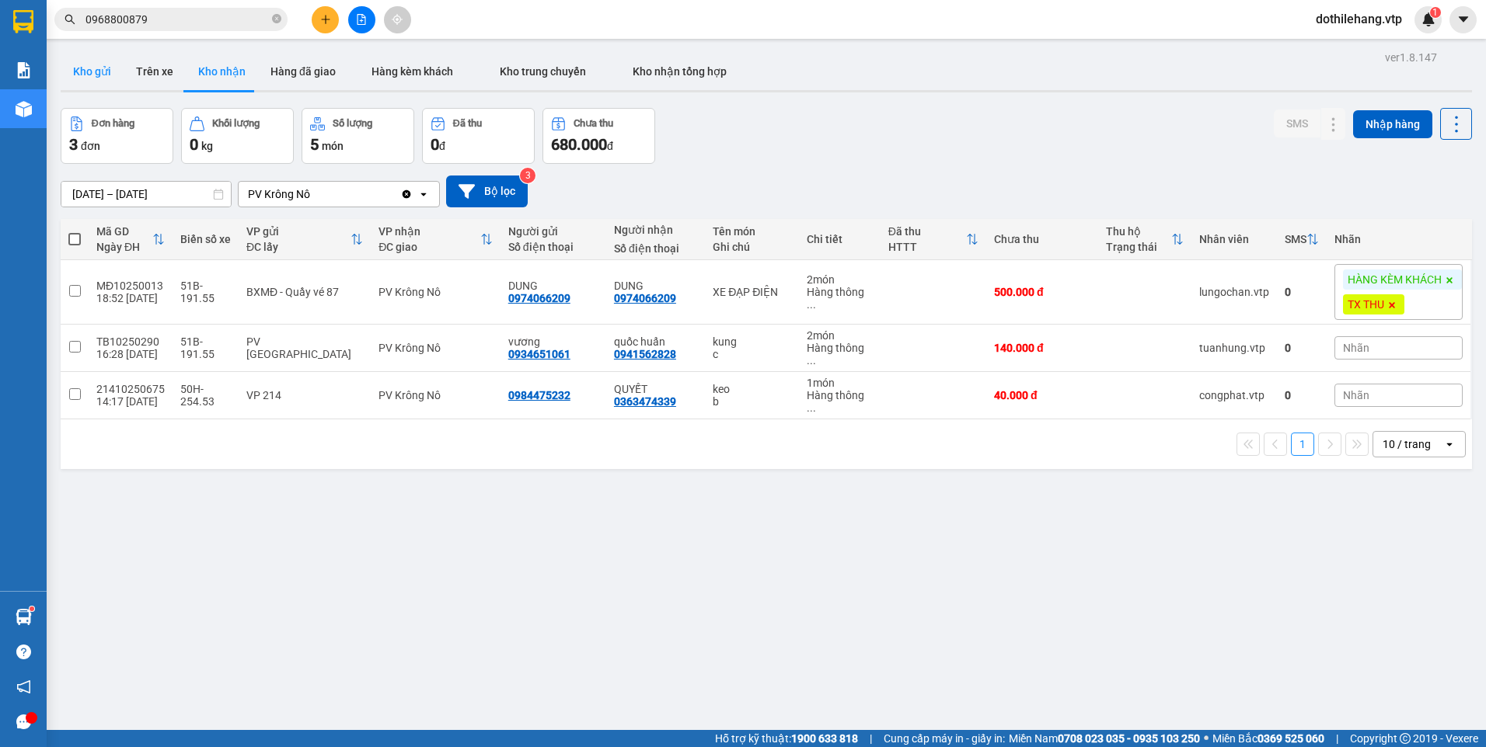
click at [111, 74] on button "Kho gửi" at bounding box center [92, 71] width 63 height 37
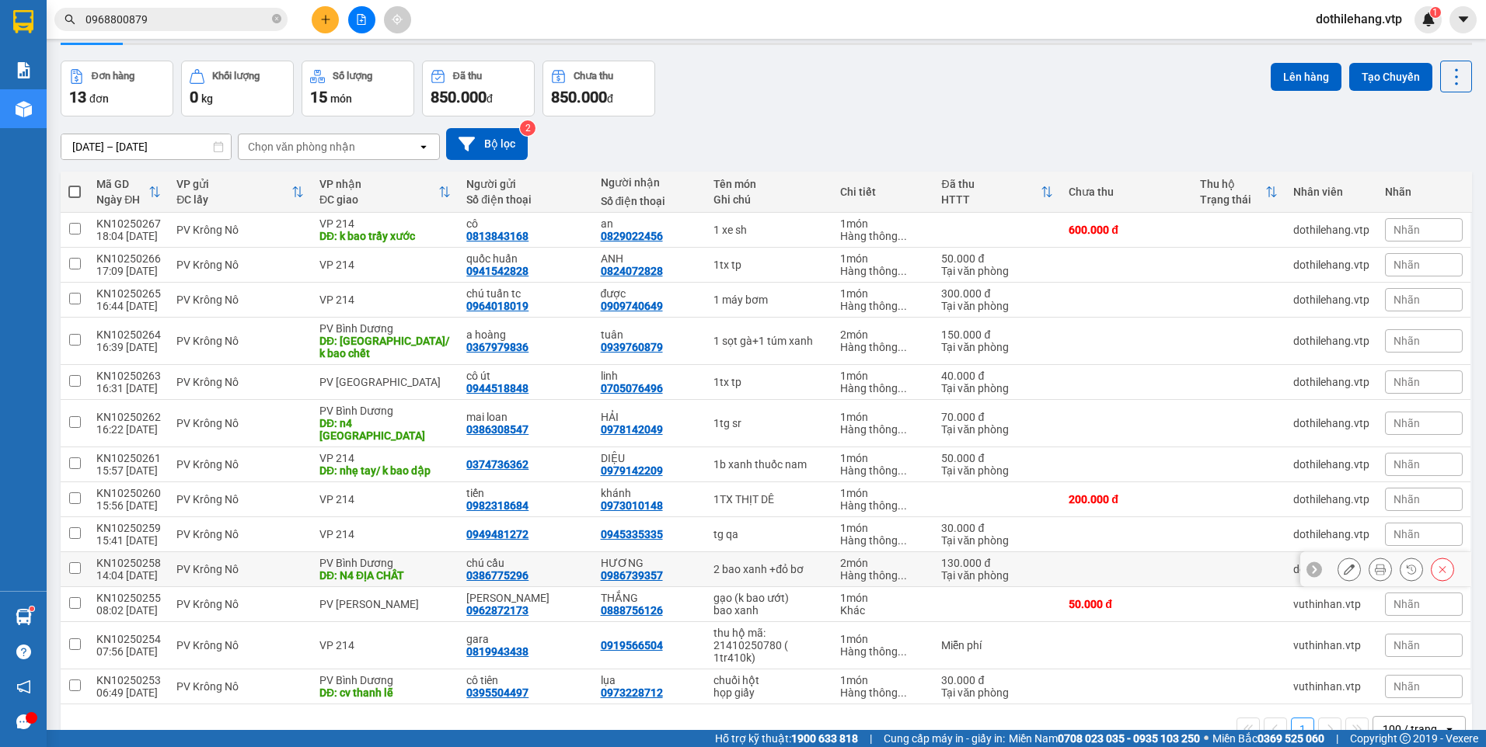
scroll to position [73, 0]
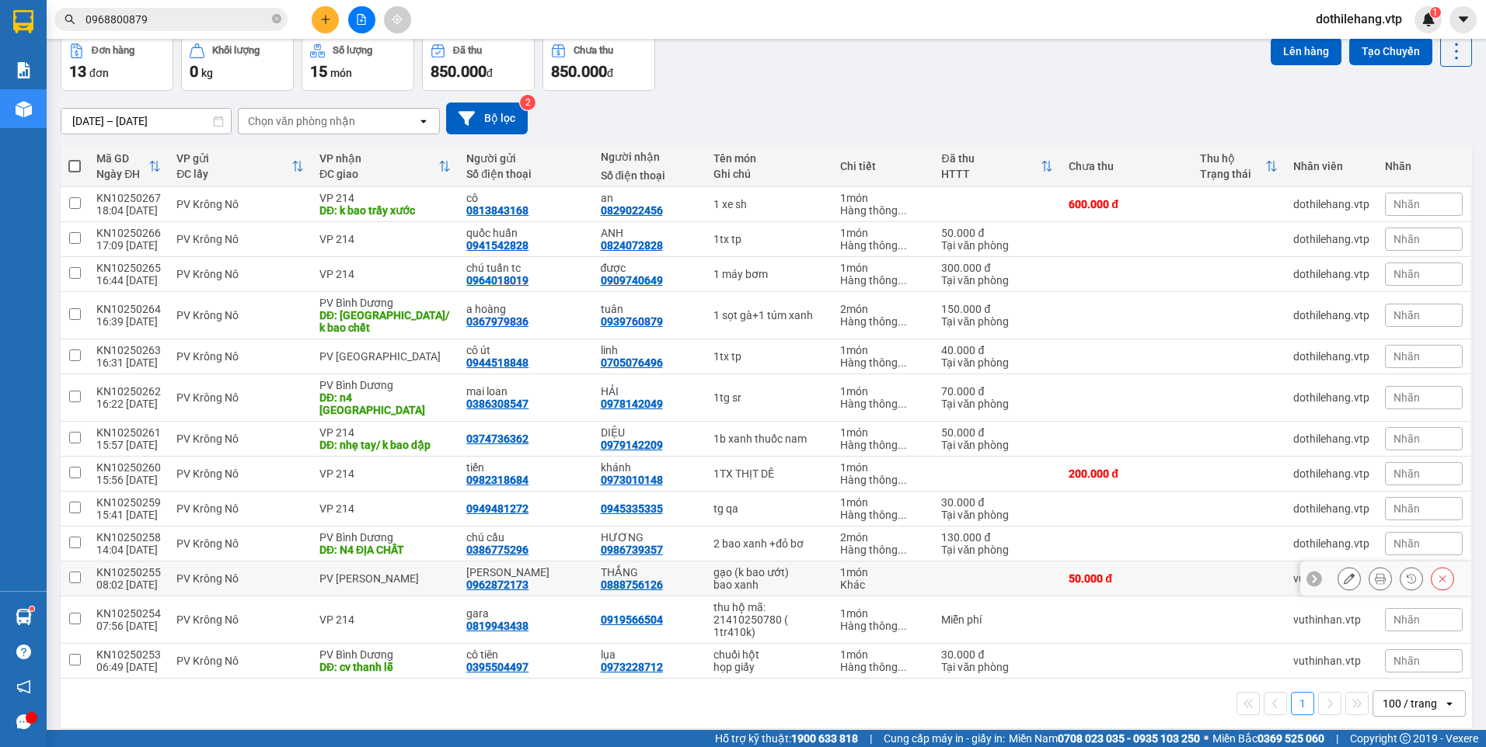
drag, startPoint x: 374, startPoint y: 566, endPoint x: 372, endPoint y: 555, distance: 11.0
click at [374, 573] on div "PV [PERSON_NAME]" at bounding box center [384, 579] width 131 height 12
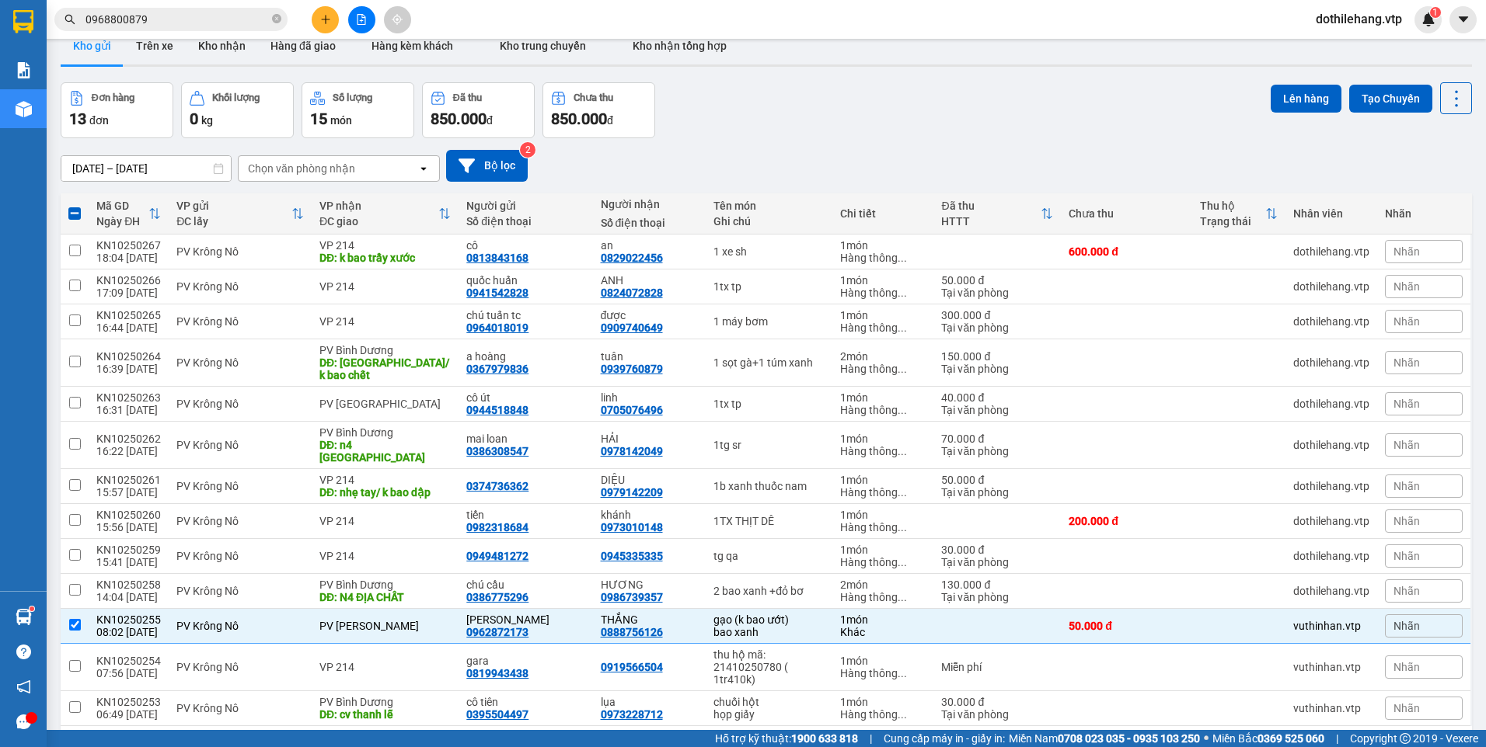
scroll to position [0, 0]
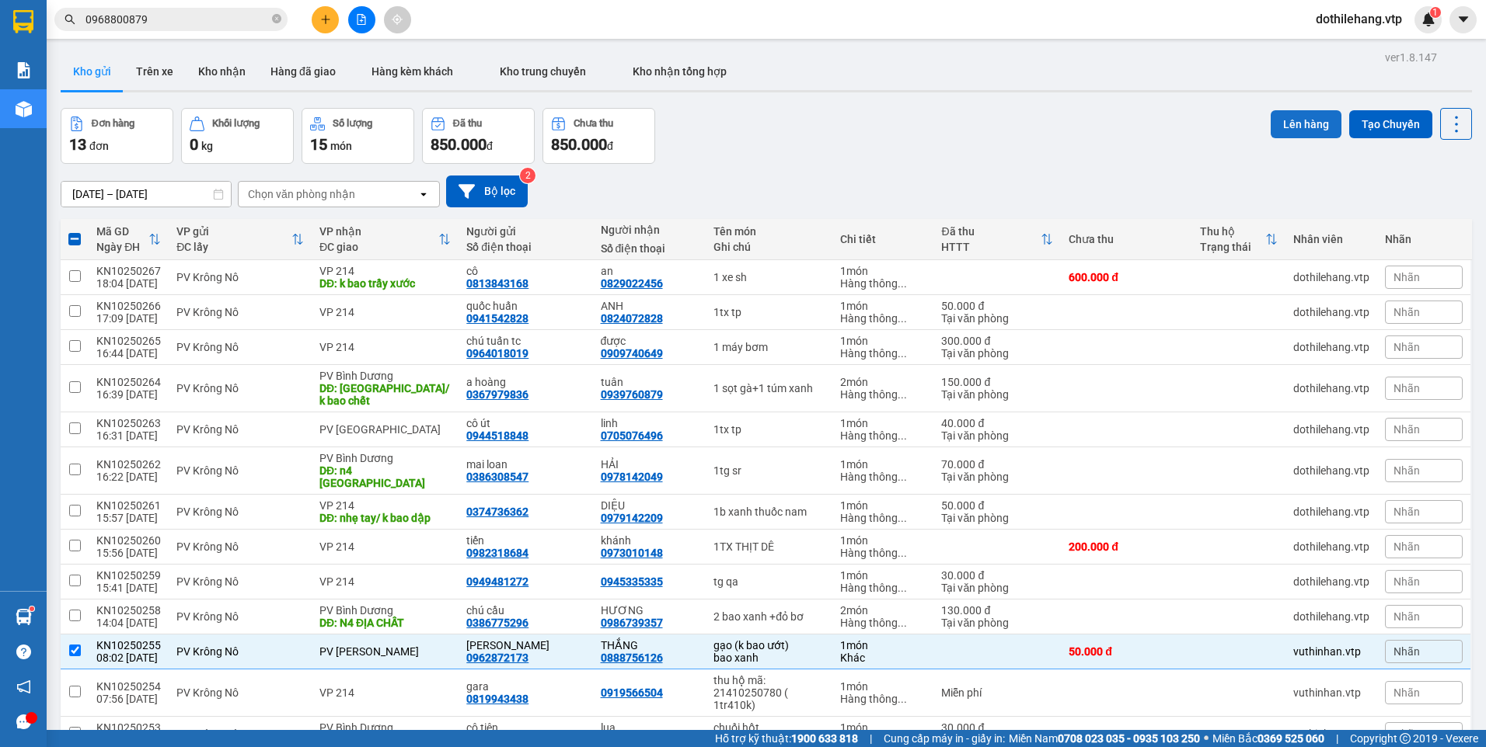
click at [1298, 129] on button "Lên hàng" at bounding box center [1305, 124] width 71 height 28
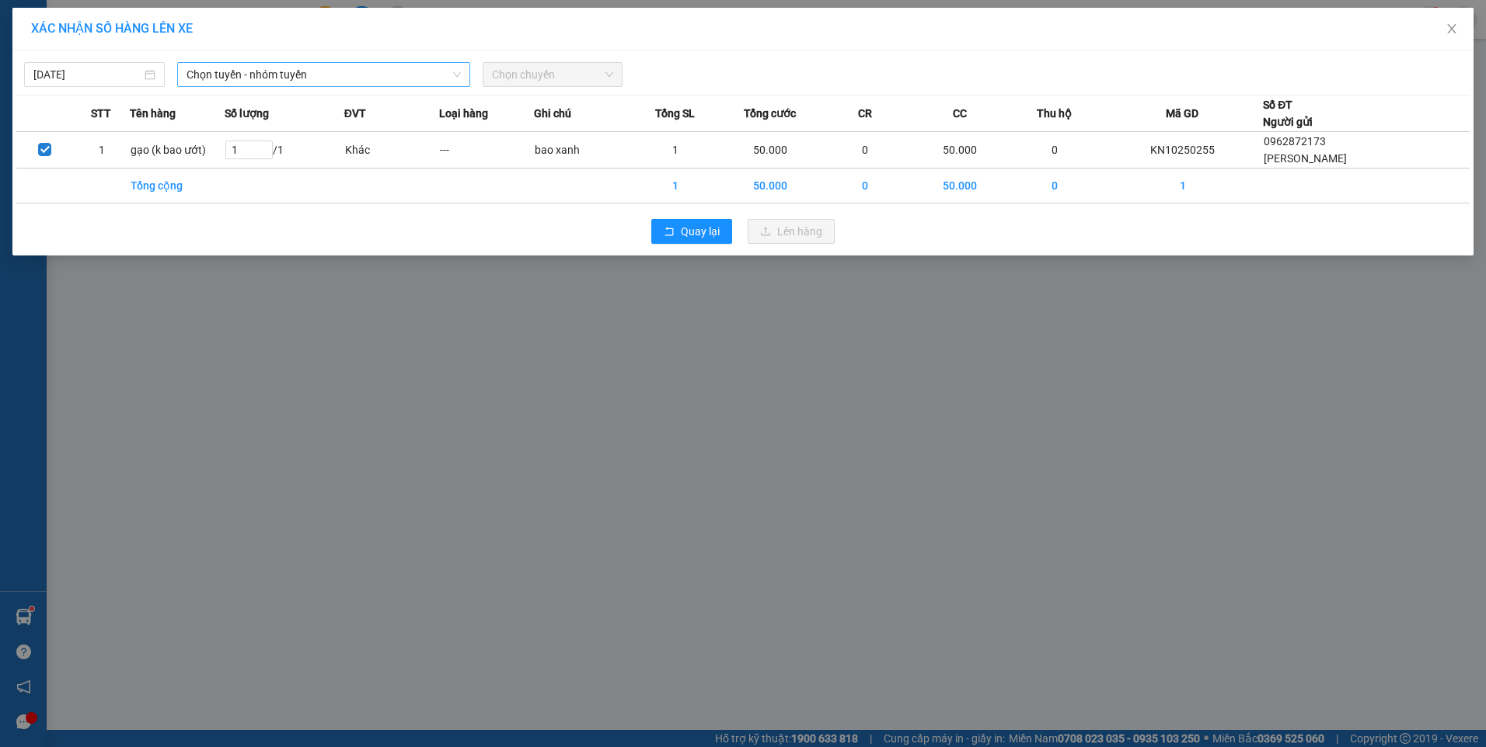
click at [335, 74] on span "Chọn tuyến - nhóm tuyến" at bounding box center [323, 74] width 274 height 23
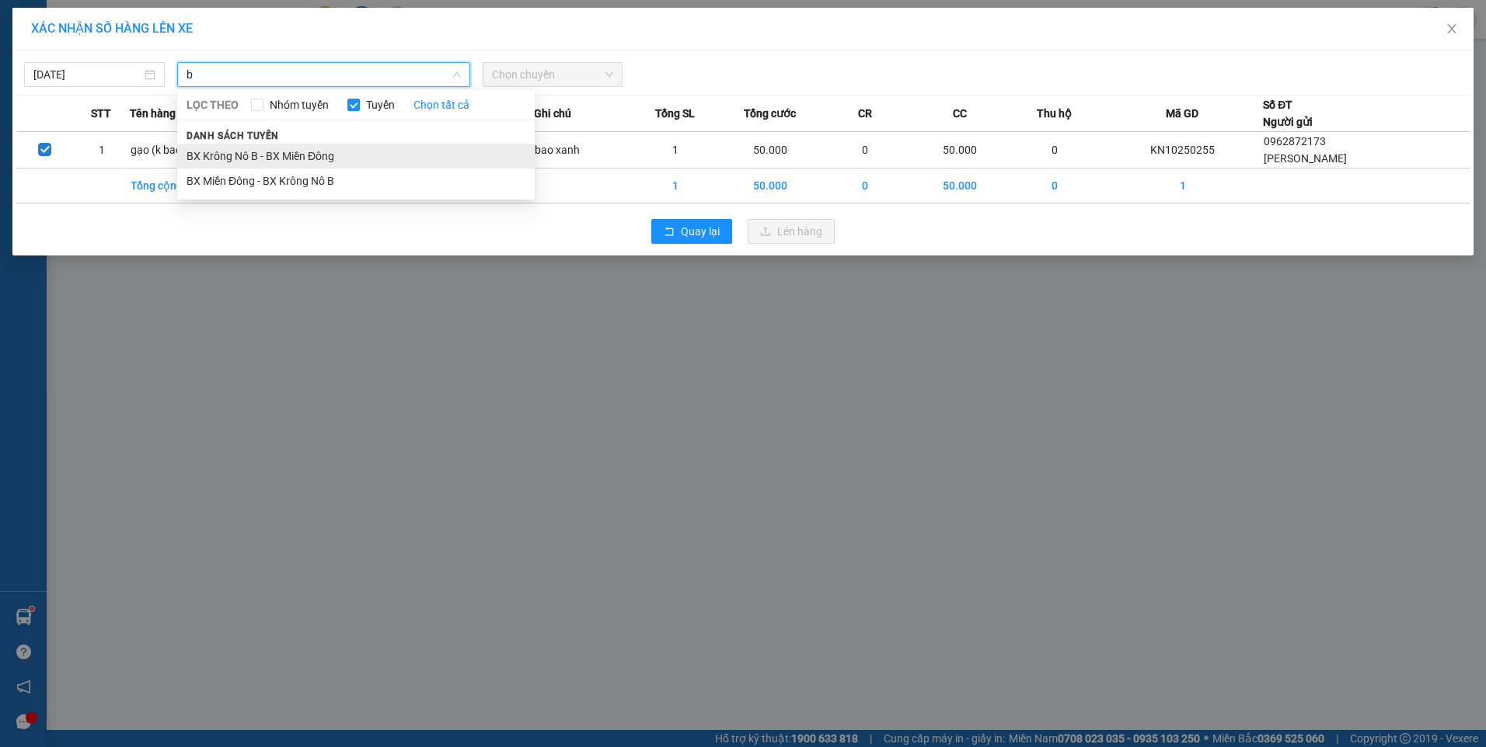
click at [340, 159] on li "BX Krông Nô B - BX Miền Đông" at bounding box center [355, 156] width 357 height 25
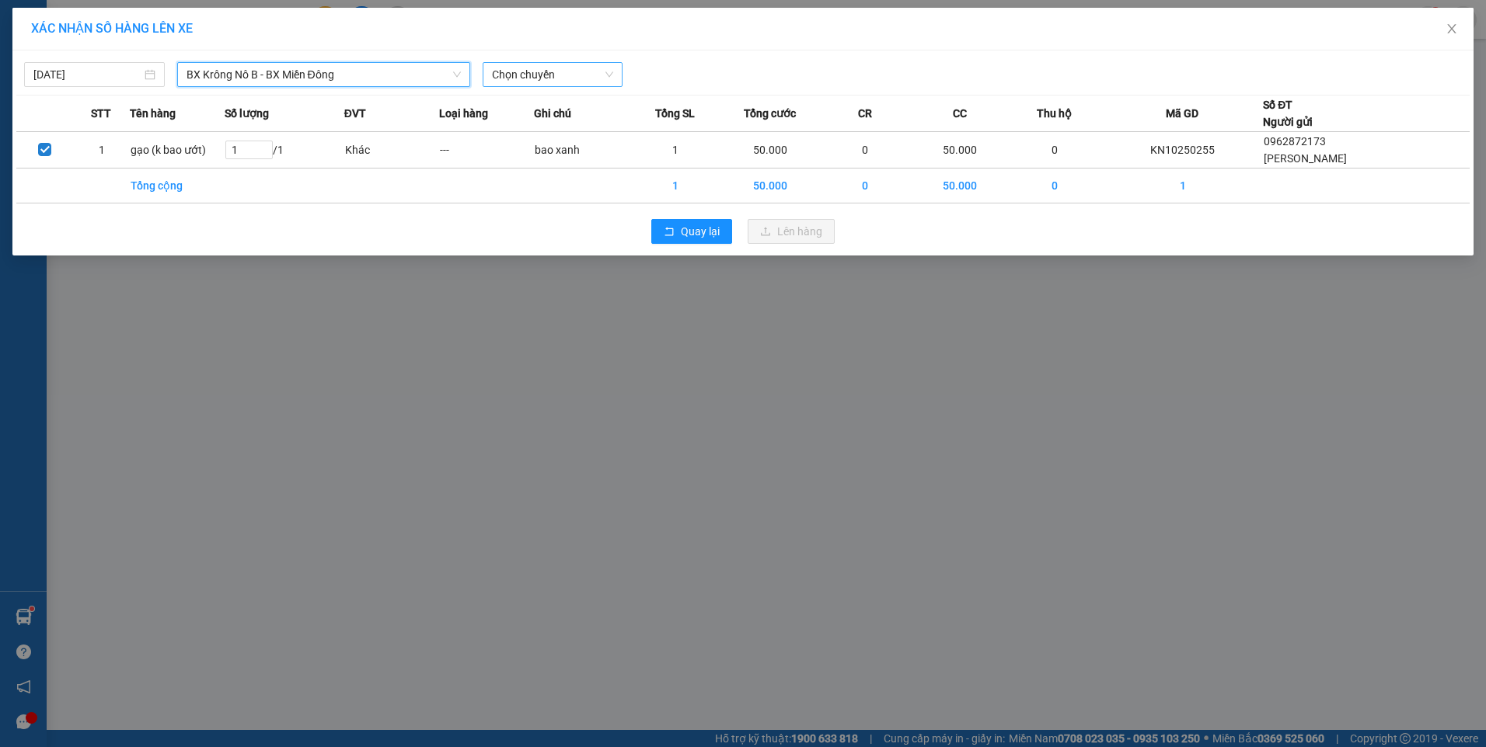
click at [499, 80] on span "Chọn chuyến" at bounding box center [553, 74] width 122 height 23
click at [542, 133] on div "19:00 - 50H-807.80" at bounding box center [552, 130] width 121 height 17
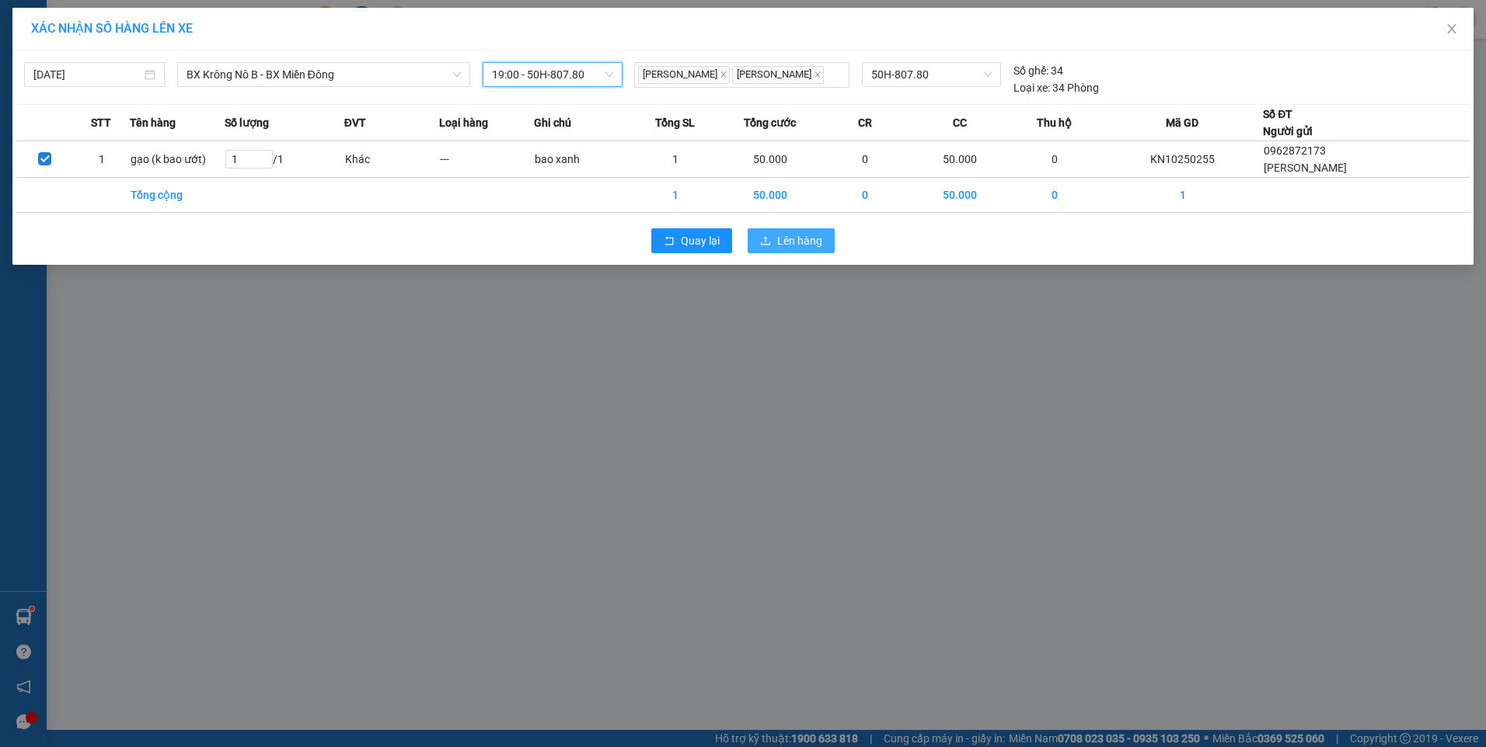
click at [763, 240] on icon "upload" at bounding box center [765, 240] width 11 height 11
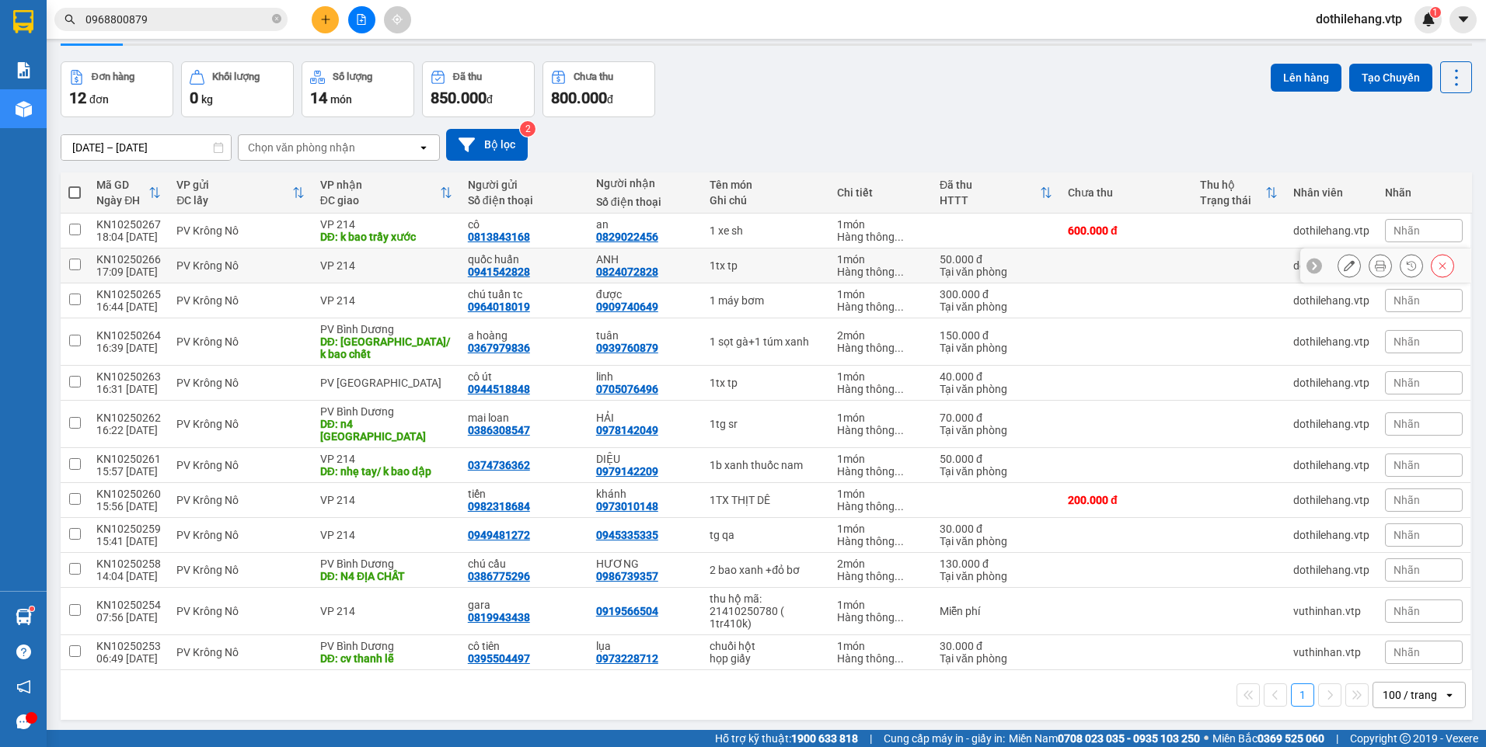
scroll to position [71, 0]
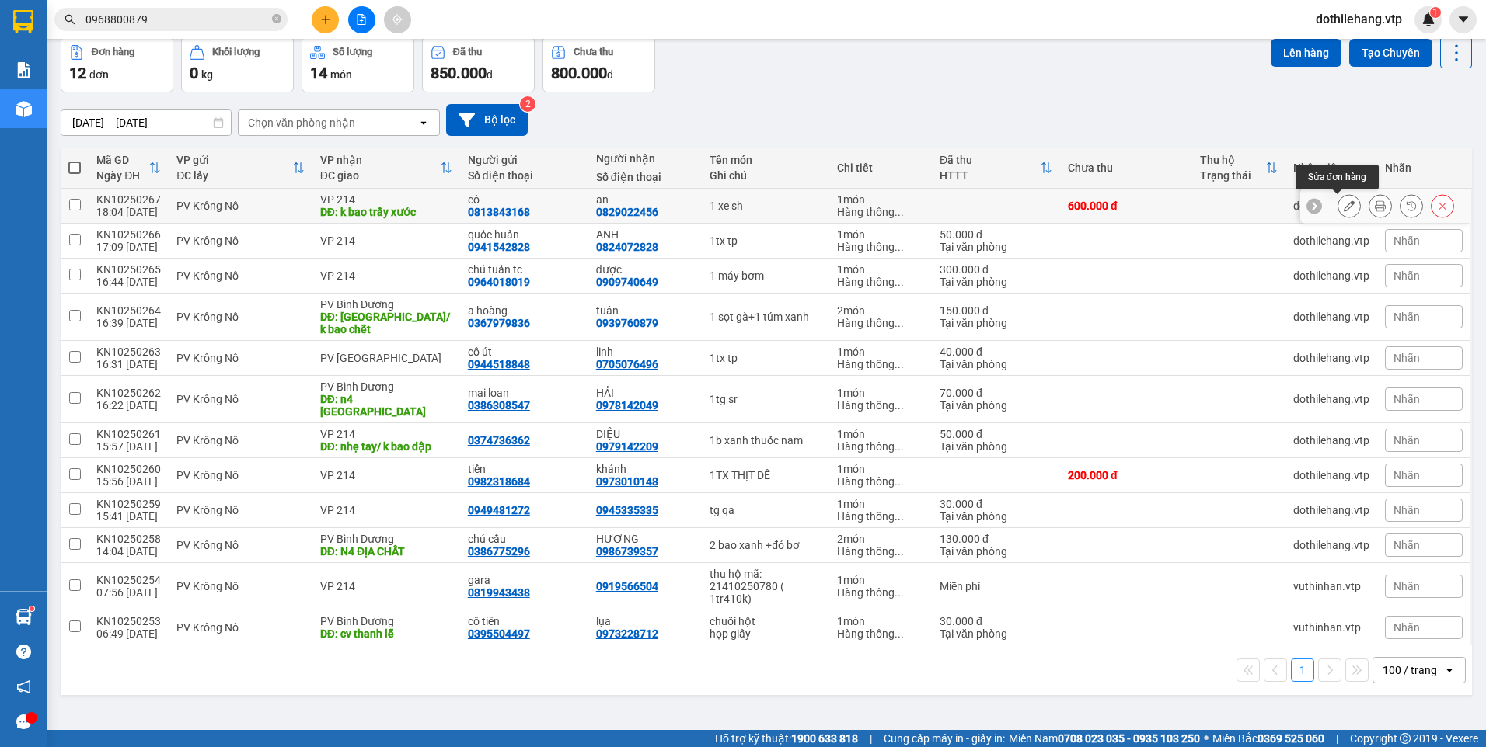
click at [1343, 208] on icon at bounding box center [1348, 205] width 11 height 11
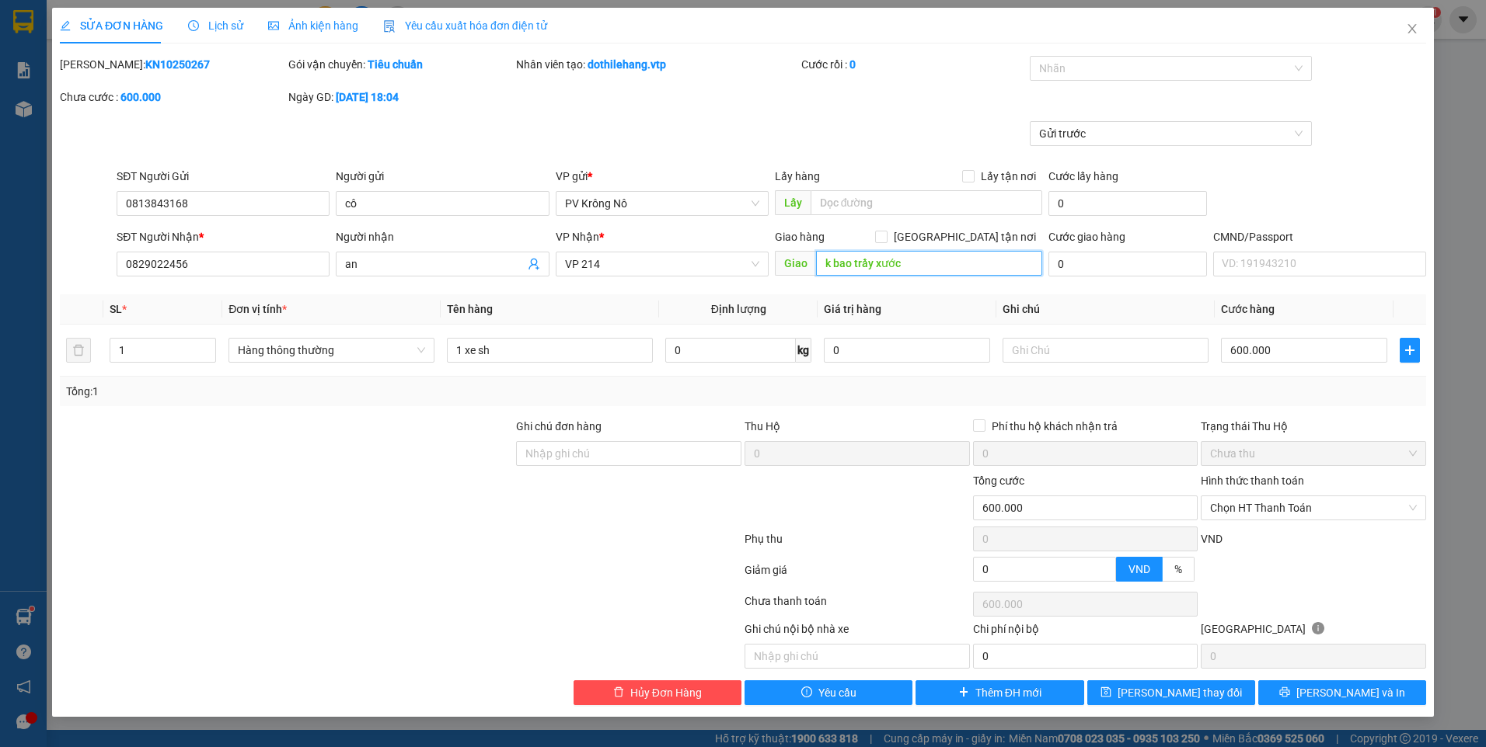
click at [923, 265] on input "k bao trầy xước" at bounding box center [929, 263] width 227 height 25
click at [914, 260] on input "k bao trầy xước" at bounding box center [929, 263] width 227 height 25
click at [1179, 689] on span "[PERSON_NAME] thay đổi" at bounding box center [1179, 693] width 124 height 17
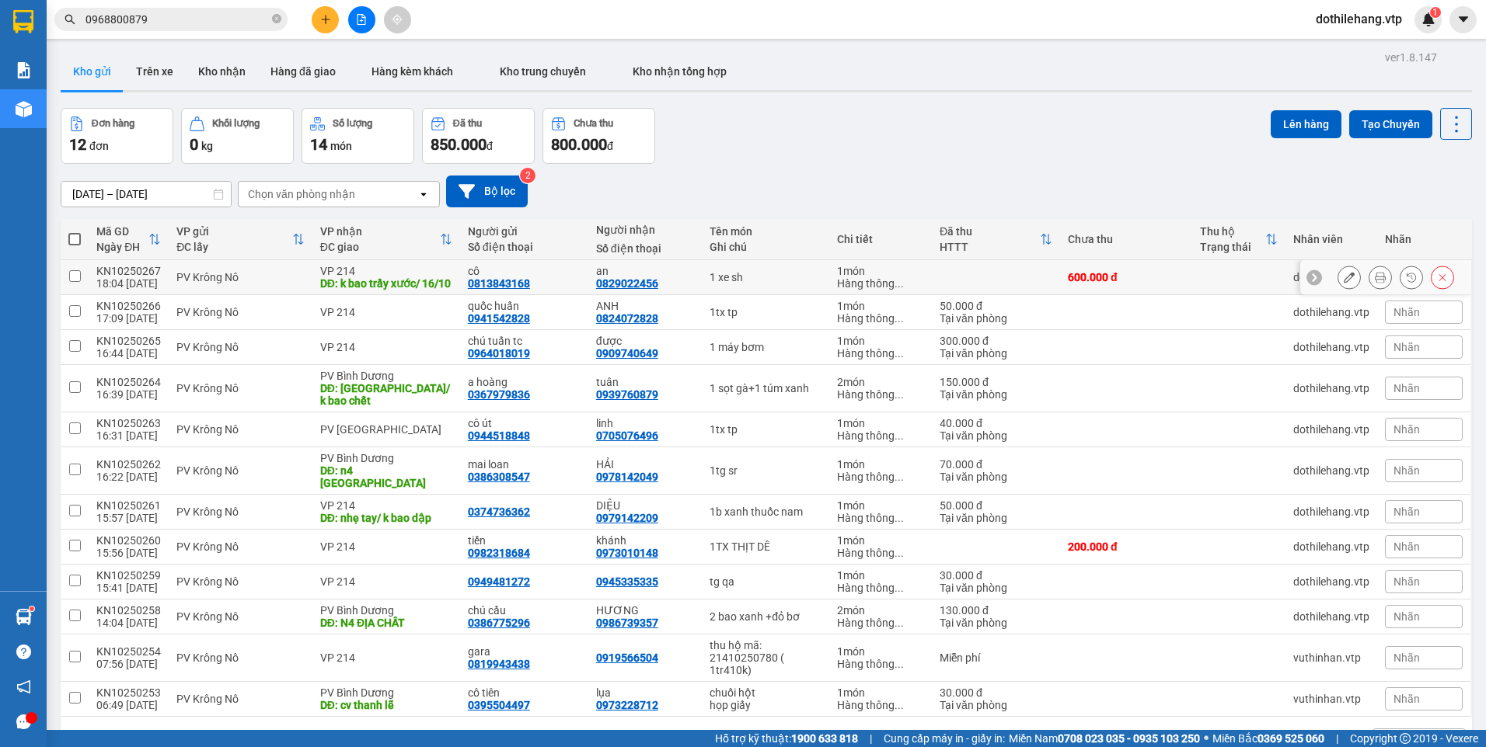
drag, startPoint x: 510, startPoint y: 286, endPoint x: 810, endPoint y: 208, distance: 309.8
click at [872, 197] on div "[DATE] – [DATE] Press the down arrow key to interact with the calendar and sele…" at bounding box center [766, 192] width 1411 height 32
drag, startPoint x: 517, startPoint y: 290, endPoint x: 459, endPoint y: 289, distance: 58.3
click at [468, 289] on div "0813843168" at bounding box center [499, 283] width 62 height 12
copy div "0813843168"
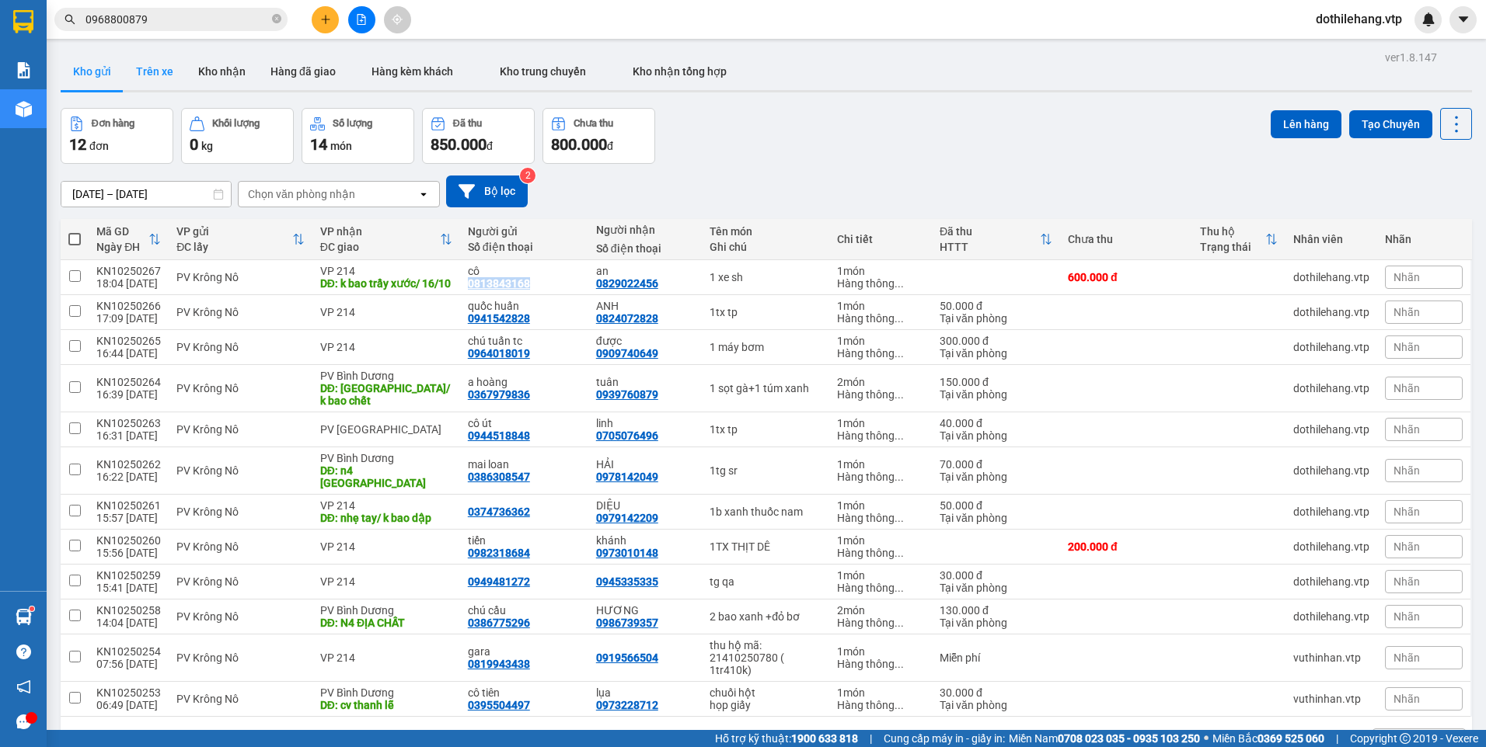
click at [139, 85] on button "Trên xe" at bounding box center [155, 71] width 62 height 37
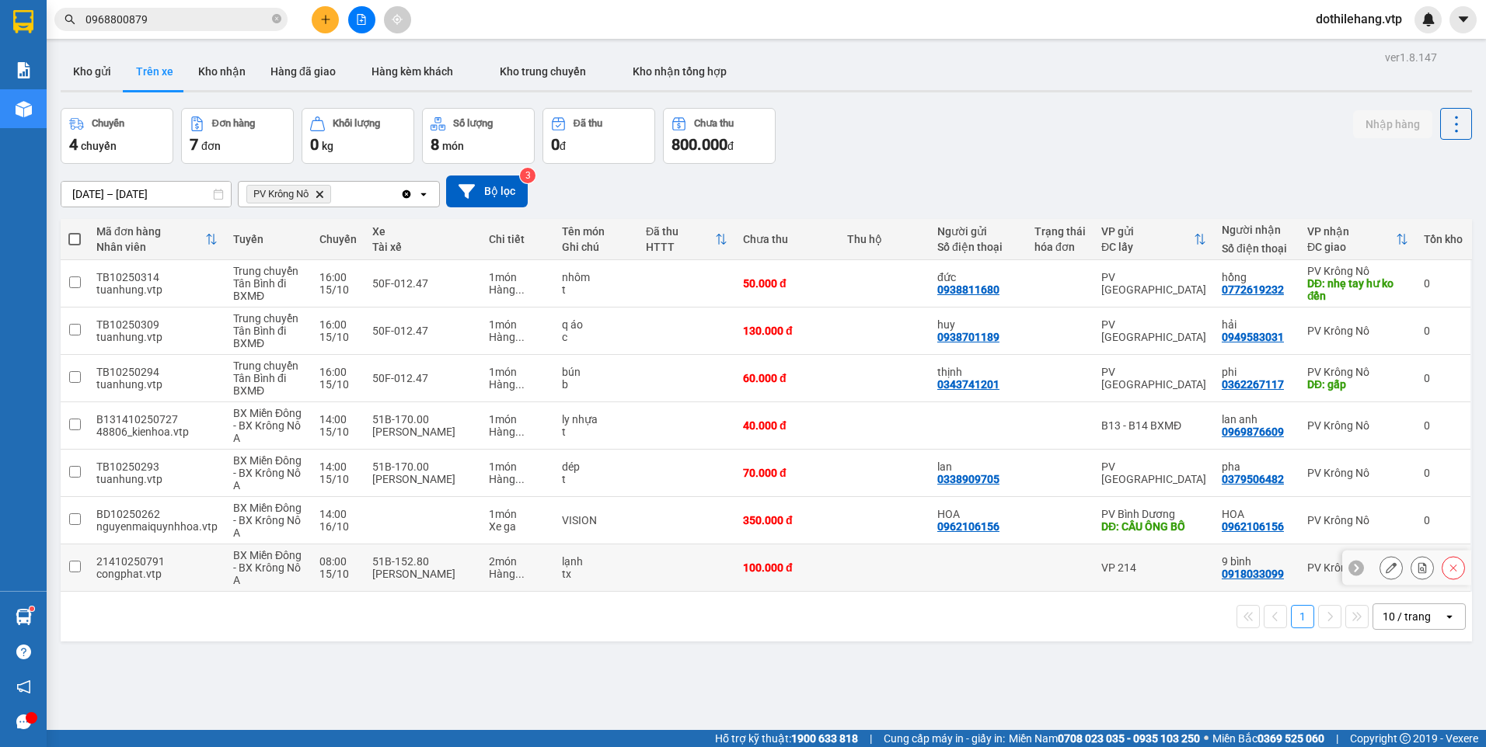
click at [1188, 580] on td "VP 214" at bounding box center [1153, 568] width 120 height 47
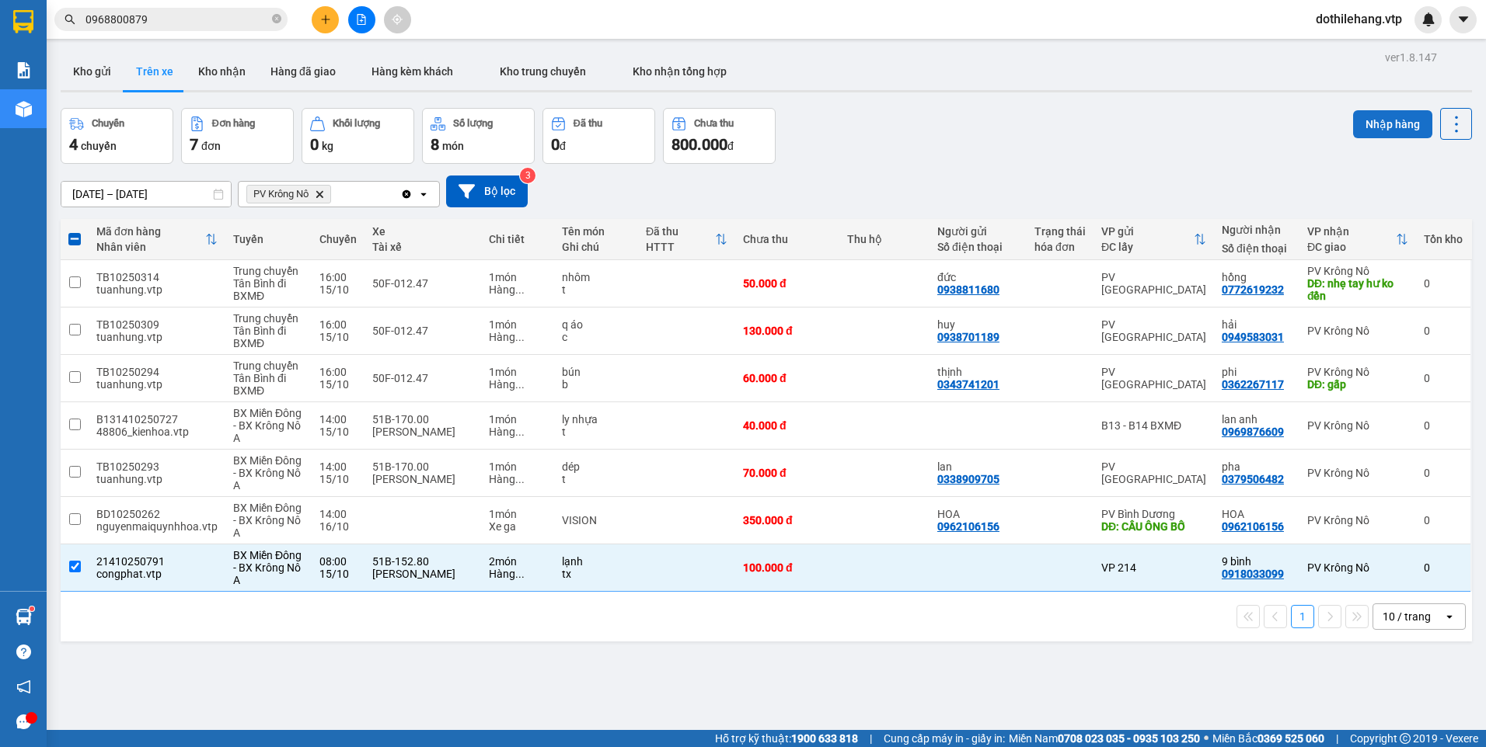
click at [1357, 127] on button "Nhập hàng" at bounding box center [1392, 124] width 79 height 28
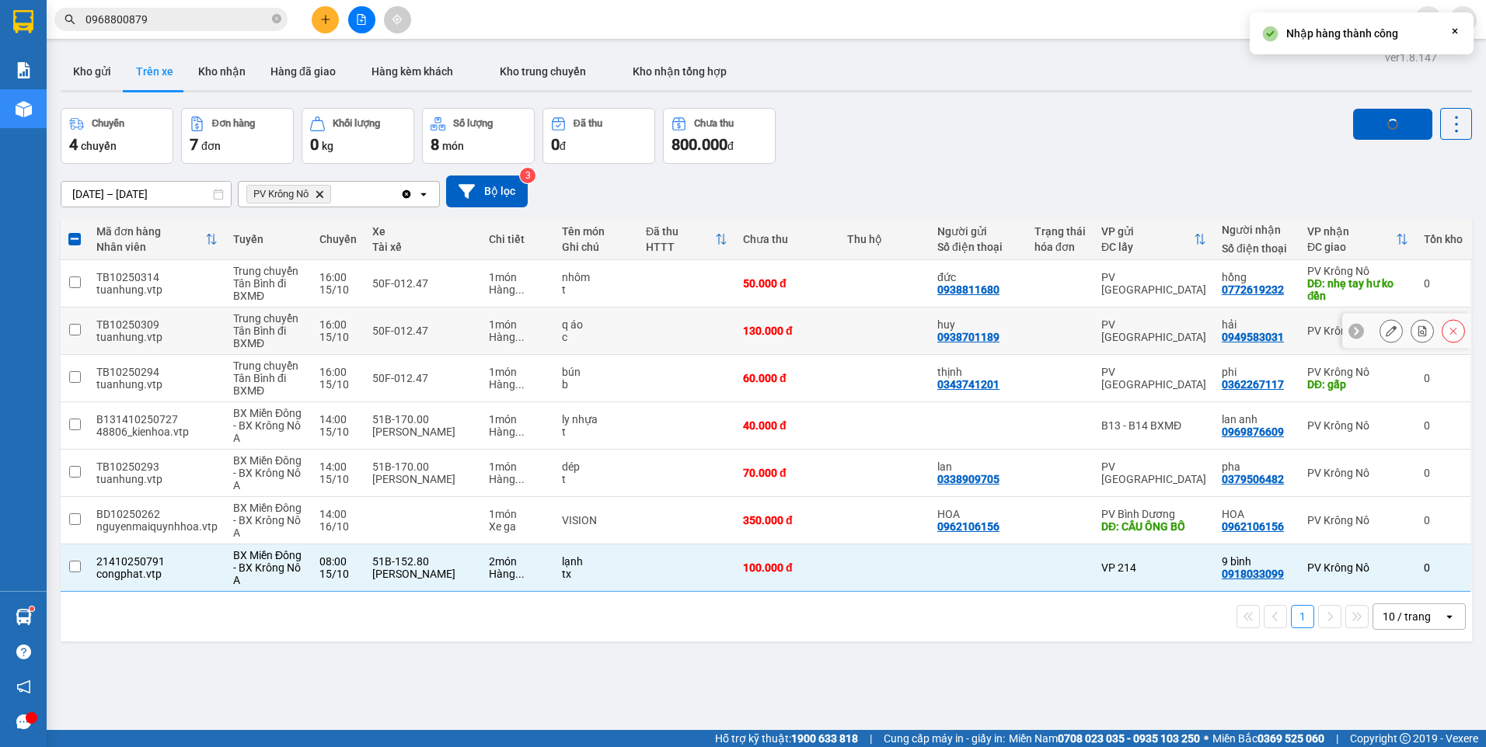
checkbox input "false"
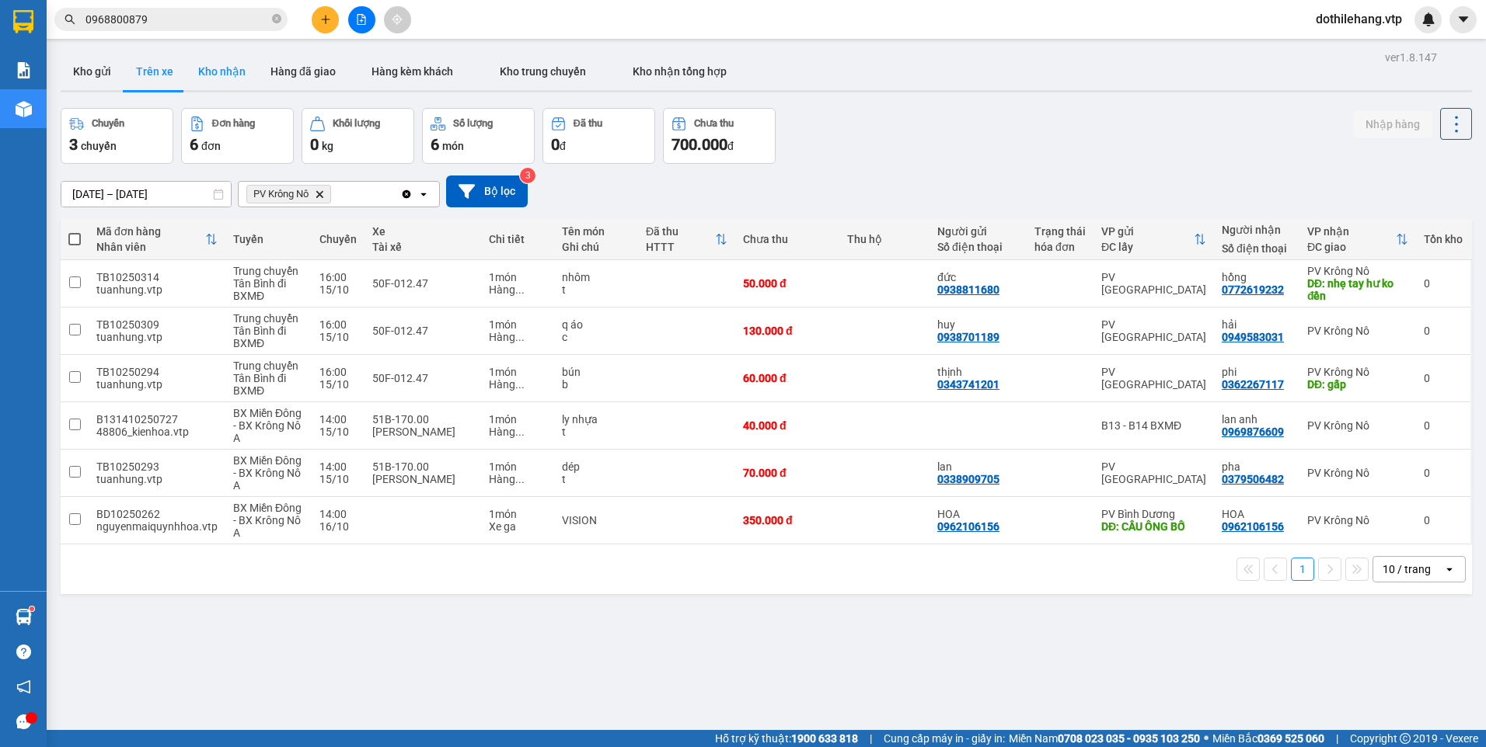
click at [228, 77] on button "Kho nhận" at bounding box center [222, 71] width 72 height 37
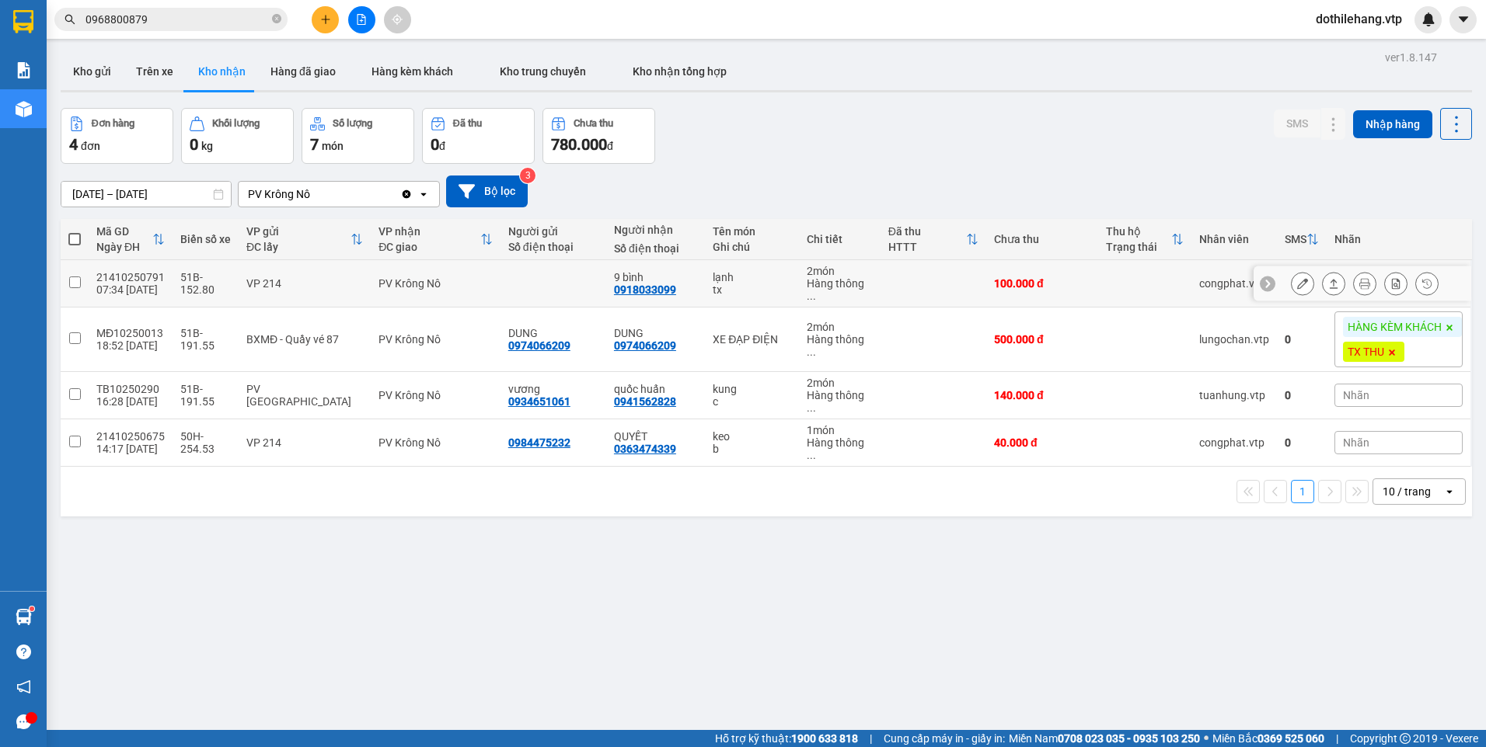
click at [1297, 278] on icon at bounding box center [1302, 283] width 11 height 11
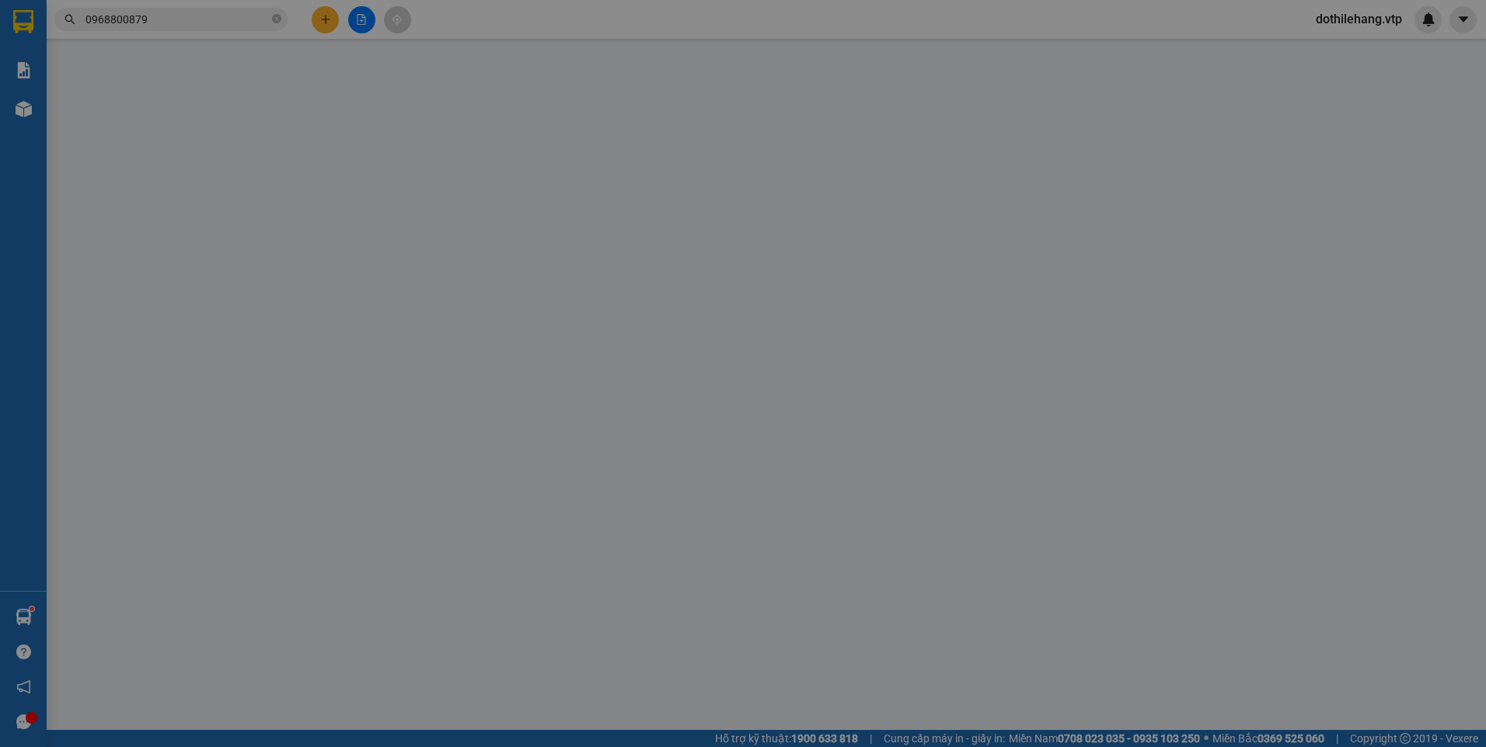
type input "0918033099"
type input "9 bình"
type input "0"
type input "100.000"
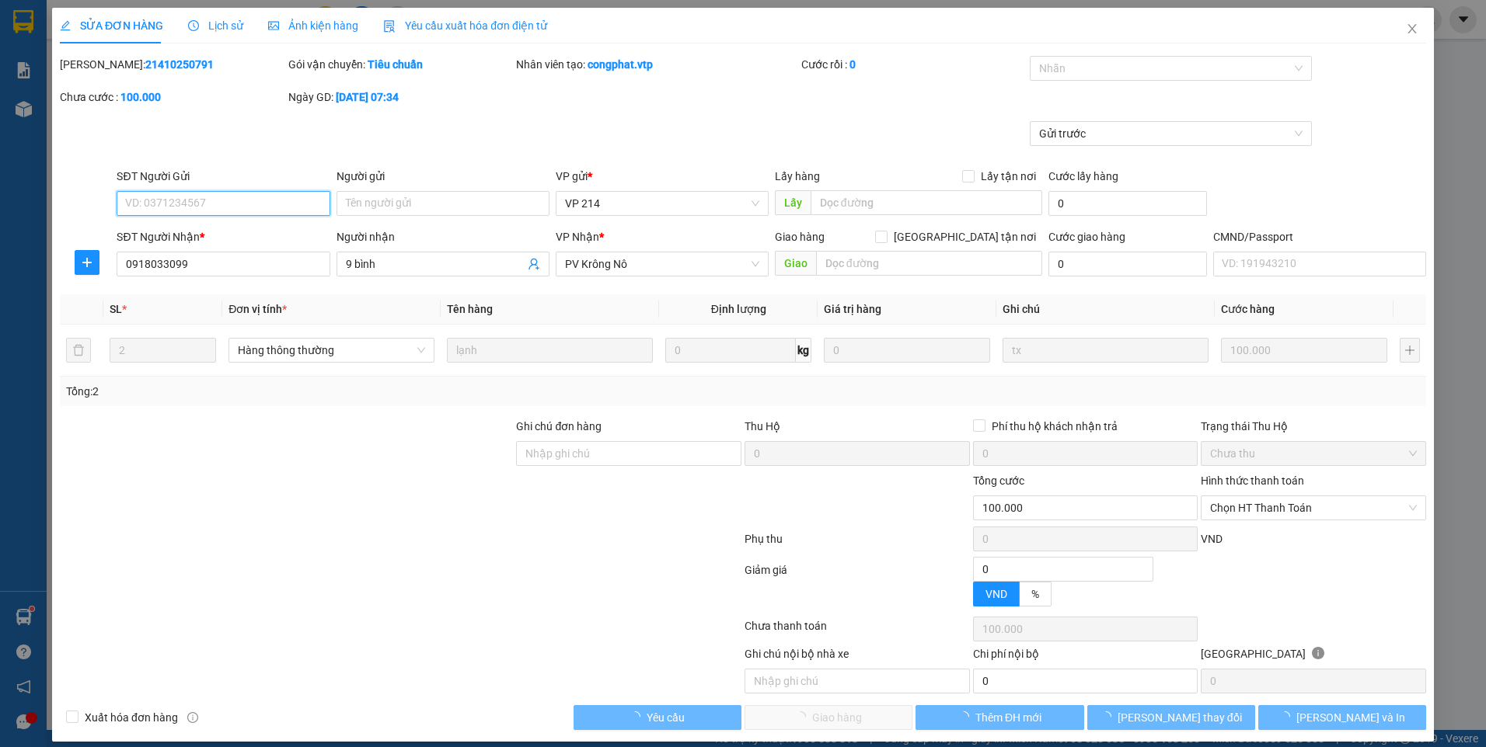
type input "5.000"
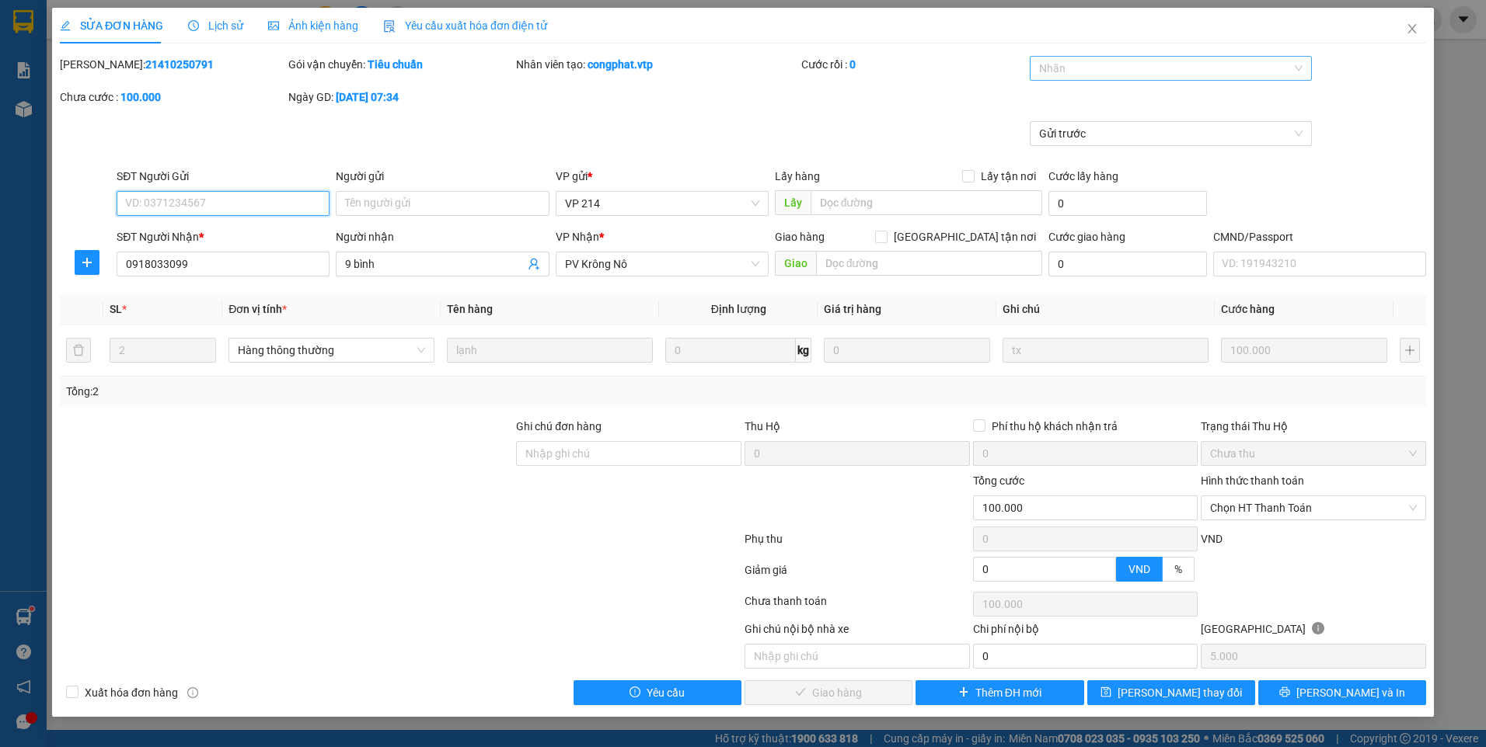
click at [1049, 63] on div at bounding box center [1162, 68] width 259 height 19
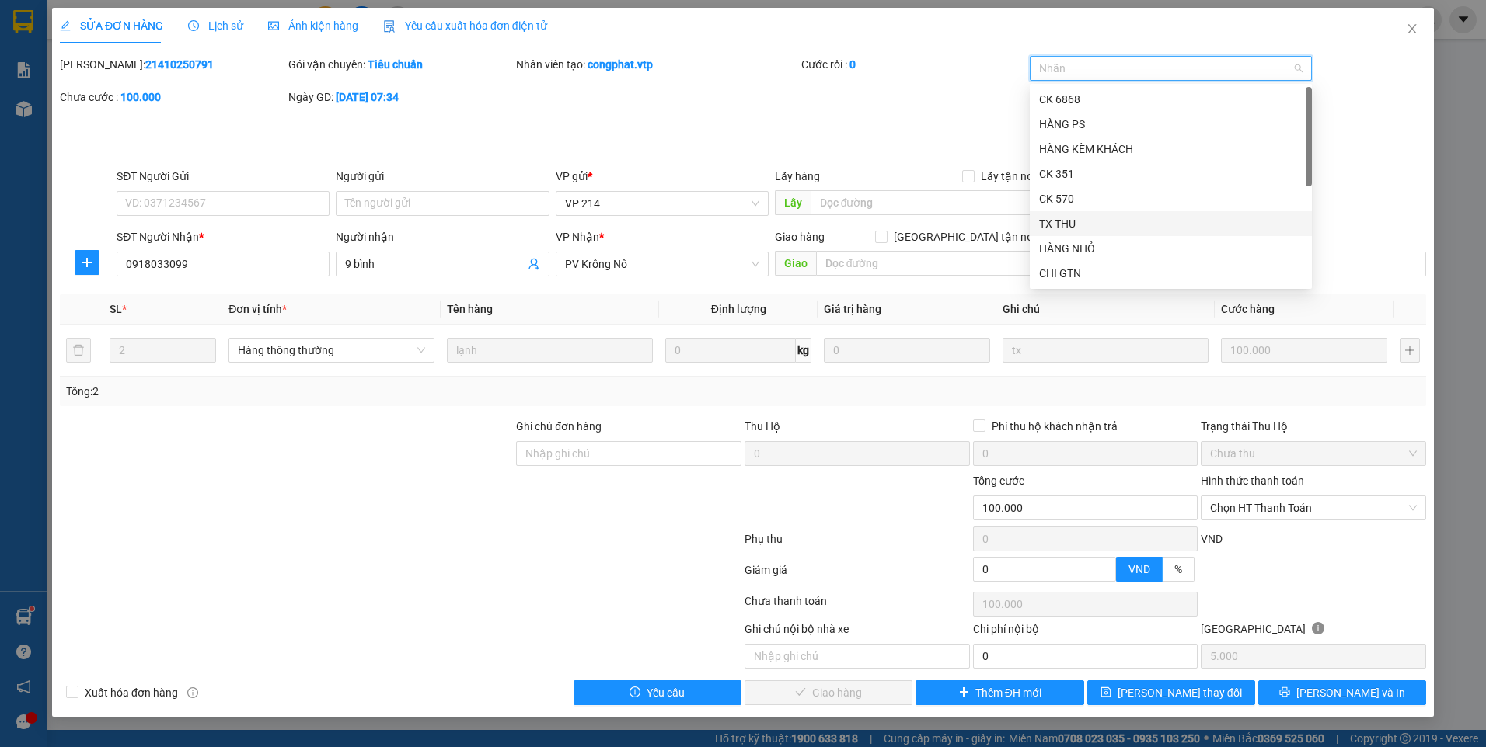
click at [1075, 224] on div "TX THU" at bounding box center [1170, 223] width 263 height 17
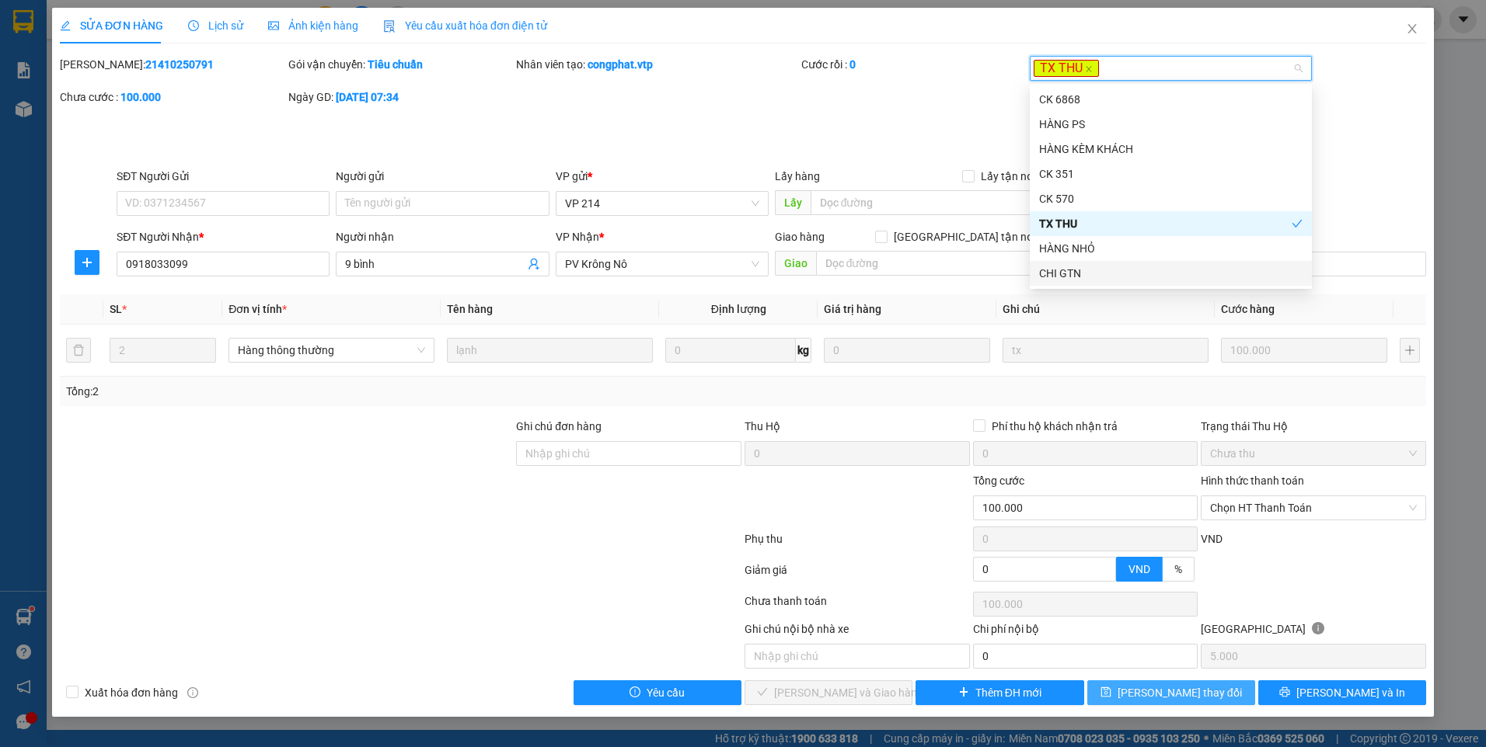
click at [1162, 686] on span "[PERSON_NAME] thay đổi" at bounding box center [1179, 693] width 124 height 17
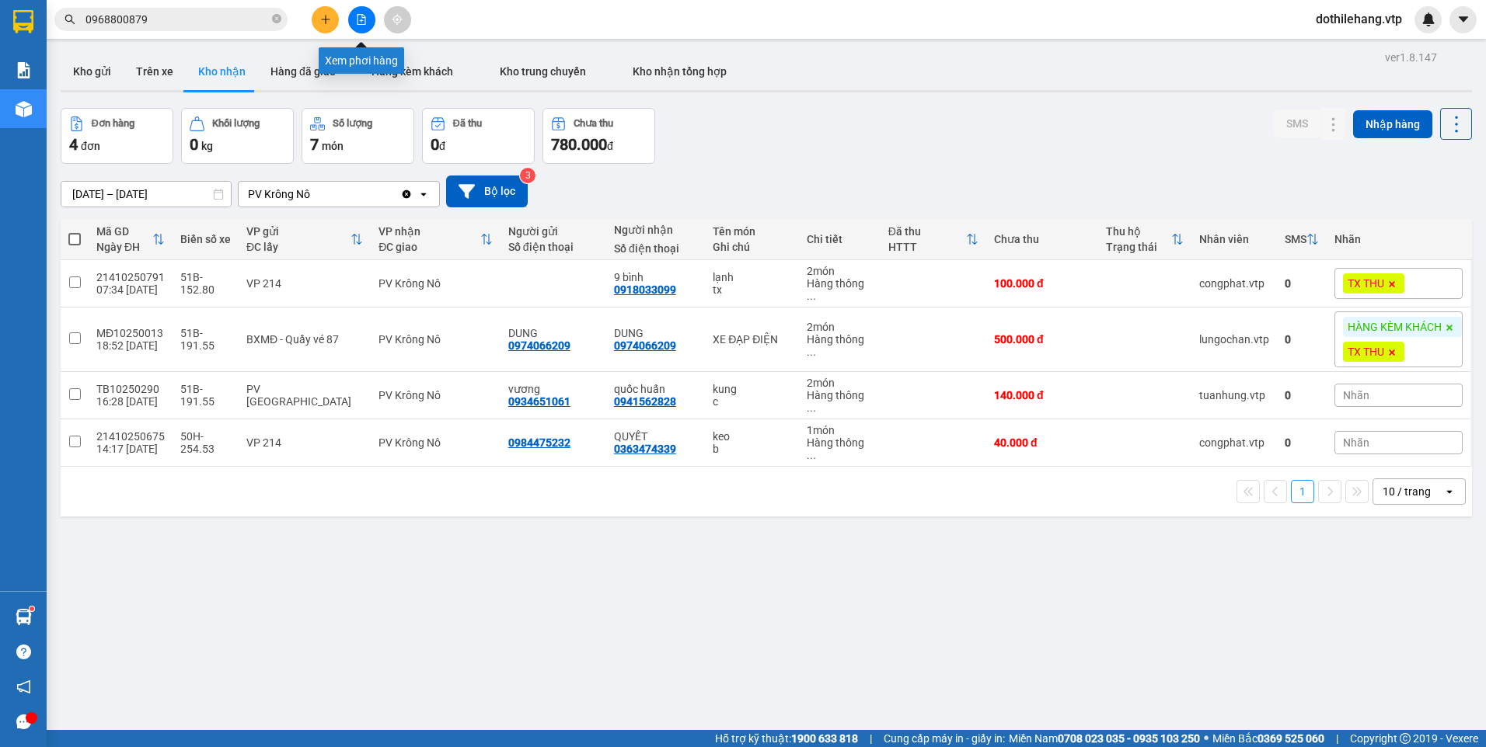
click at [360, 22] on icon "file-add" at bounding box center [361, 19] width 11 height 11
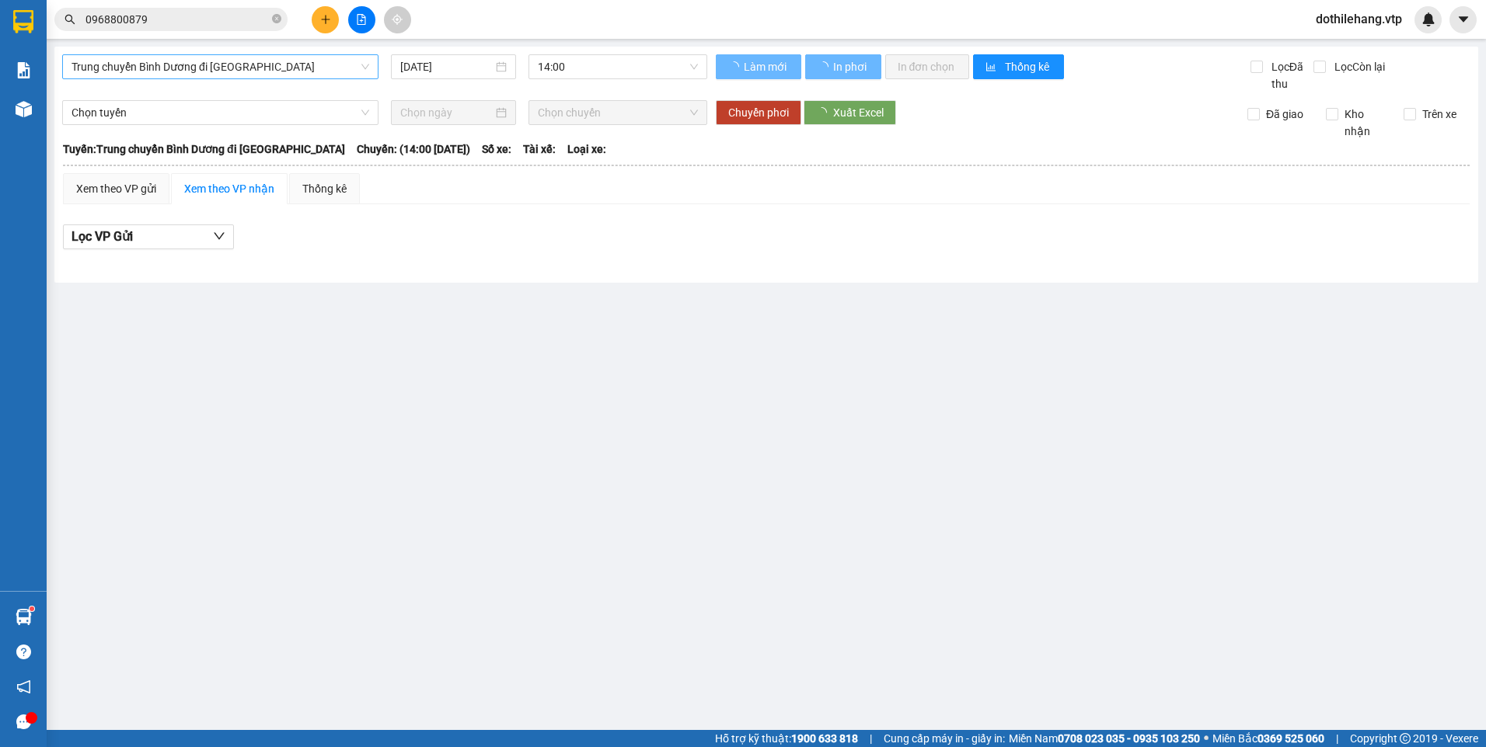
click at [282, 73] on span "Trung chuyển Bình Dương đi [GEOGRAPHIC_DATA]" at bounding box center [220, 66] width 298 height 23
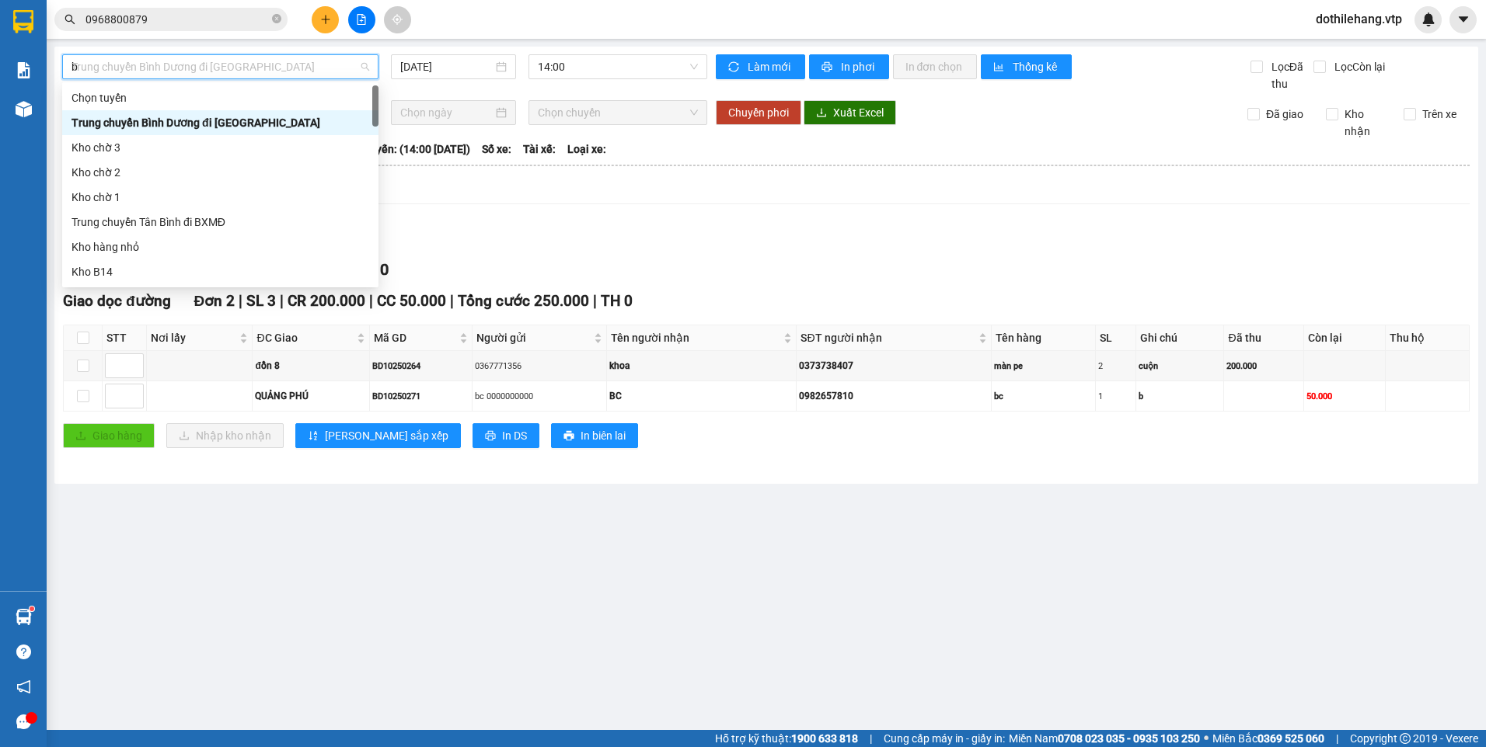
type input "b"
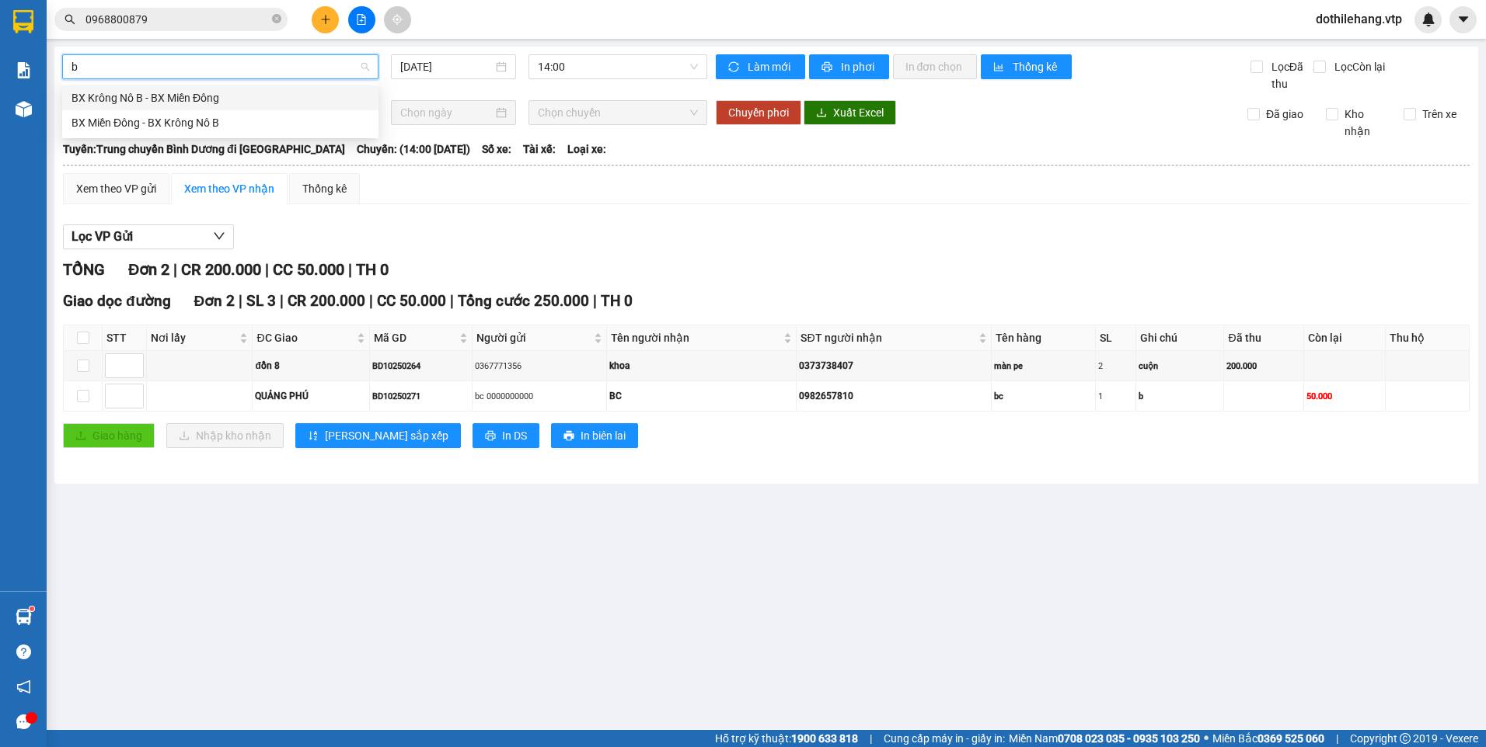
click at [257, 100] on div "BX Krông Nô B - BX Miền Đông" at bounding box center [220, 97] width 298 height 17
type input "[DATE]"
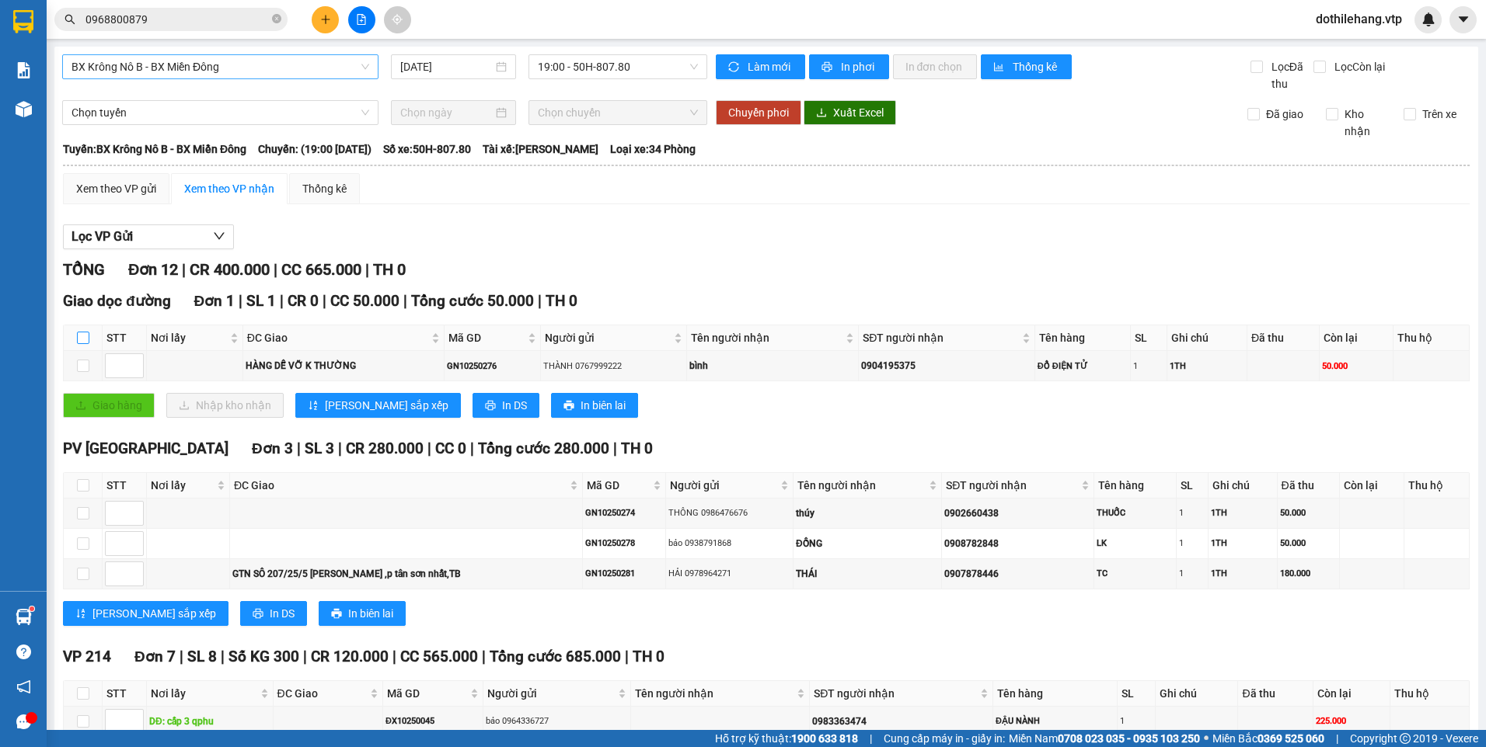
click at [80, 338] on input "checkbox" at bounding box center [83, 338] width 12 height 12
checkbox input "true"
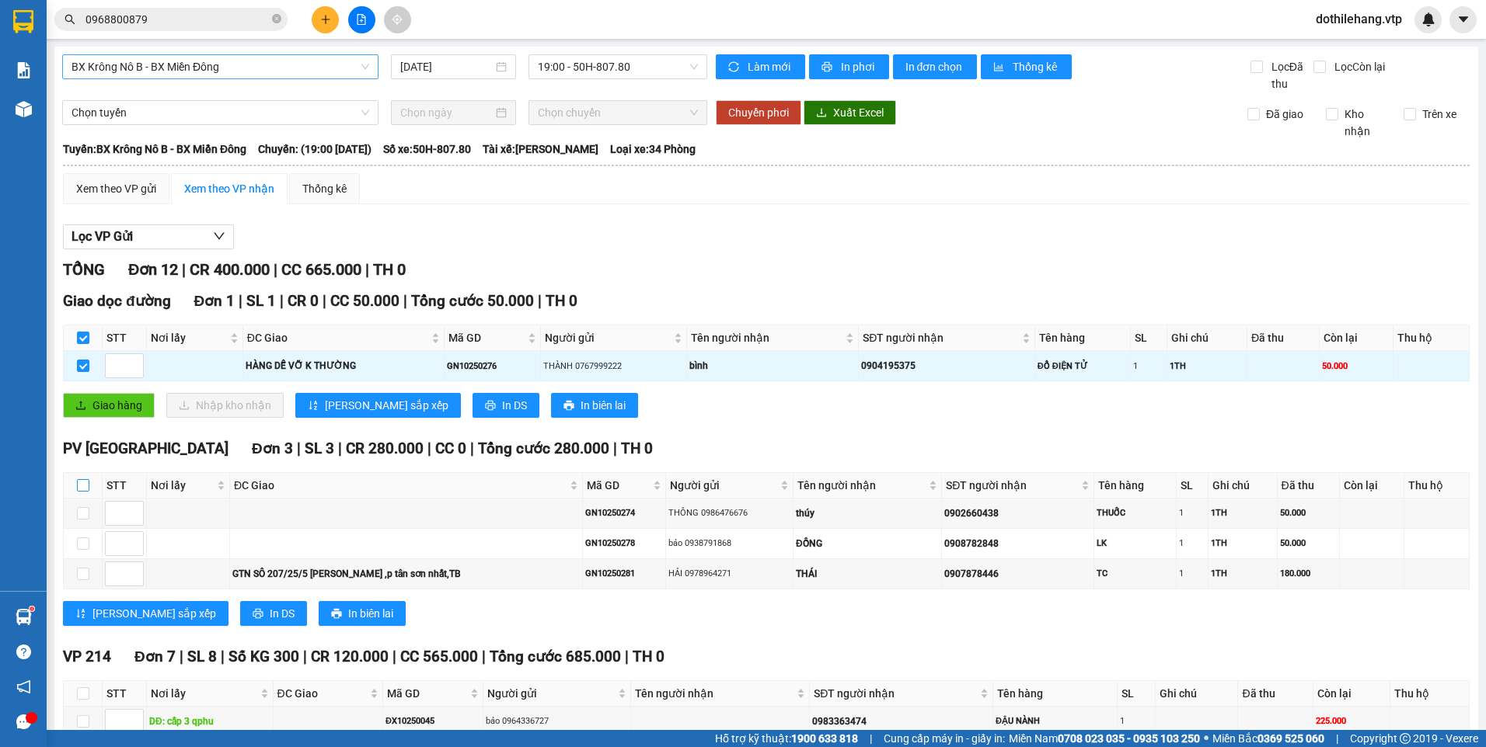
click at [82, 480] on input "checkbox" at bounding box center [83, 485] width 12 height 12
checkbox input "true"
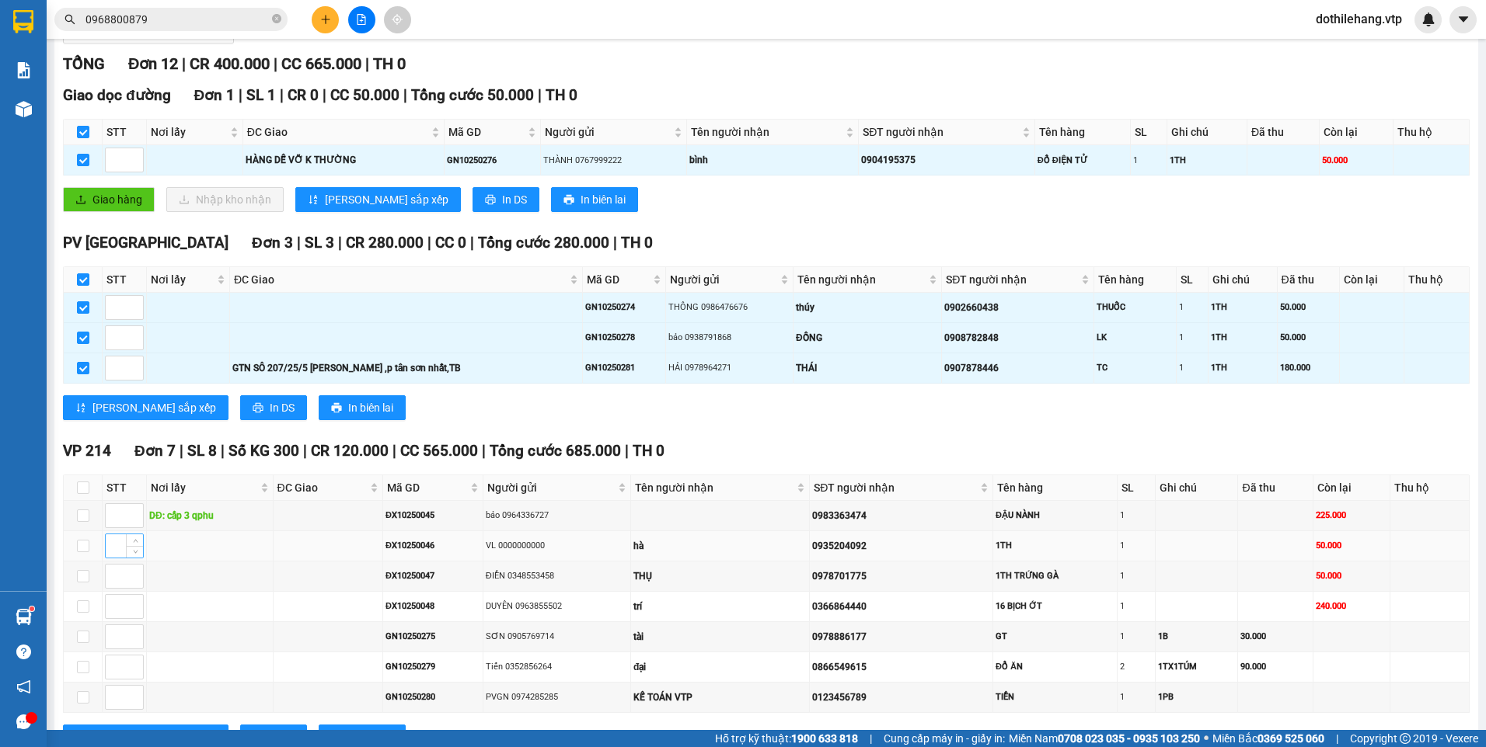
scroll to position [233, 0]
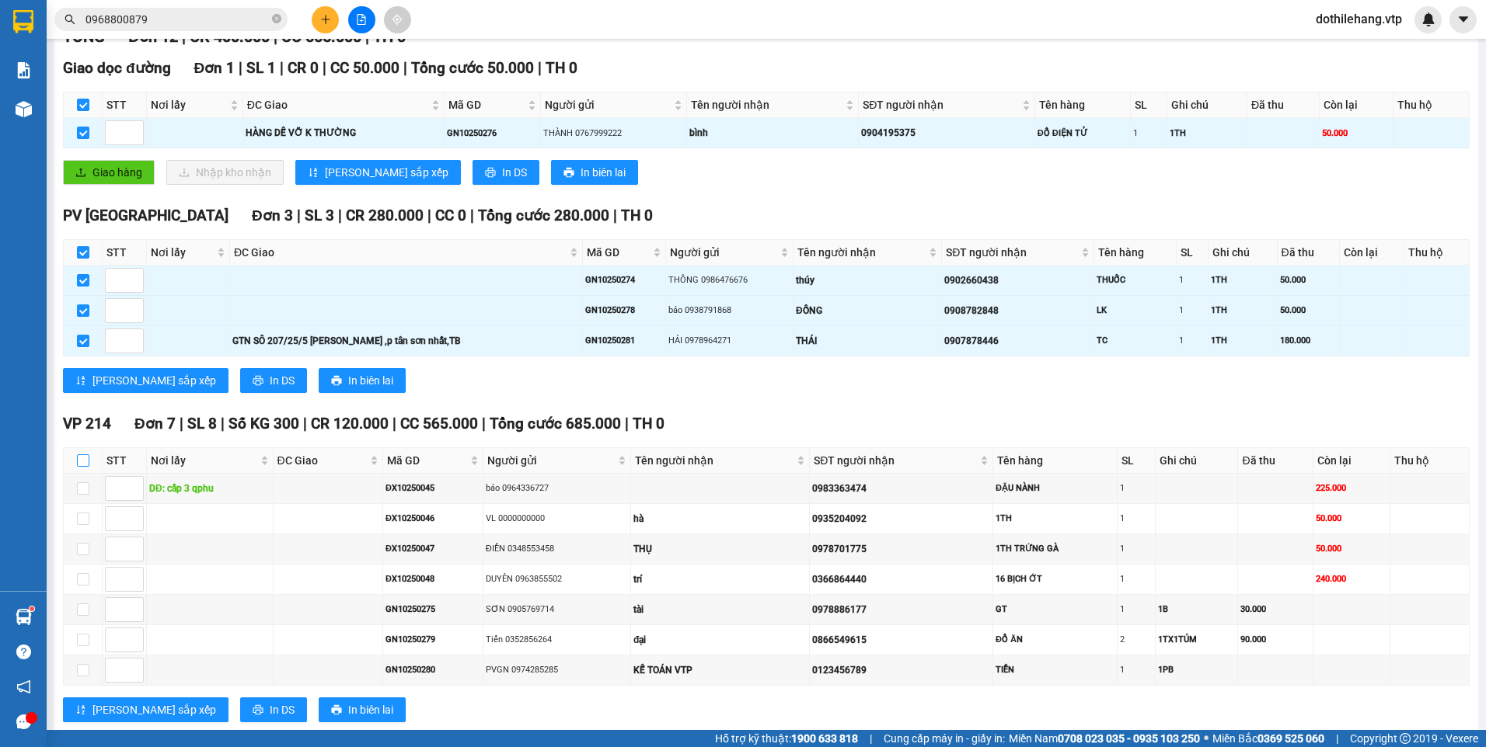
drag, startPoint x: 82, startPoint y: 458, endPoint x: 89, endPoint y: 458, distance: 7.8
click at [83, 457] on input "checkbox" at bounding box center [83, 461] width 12 height 12
checkbox input "true"
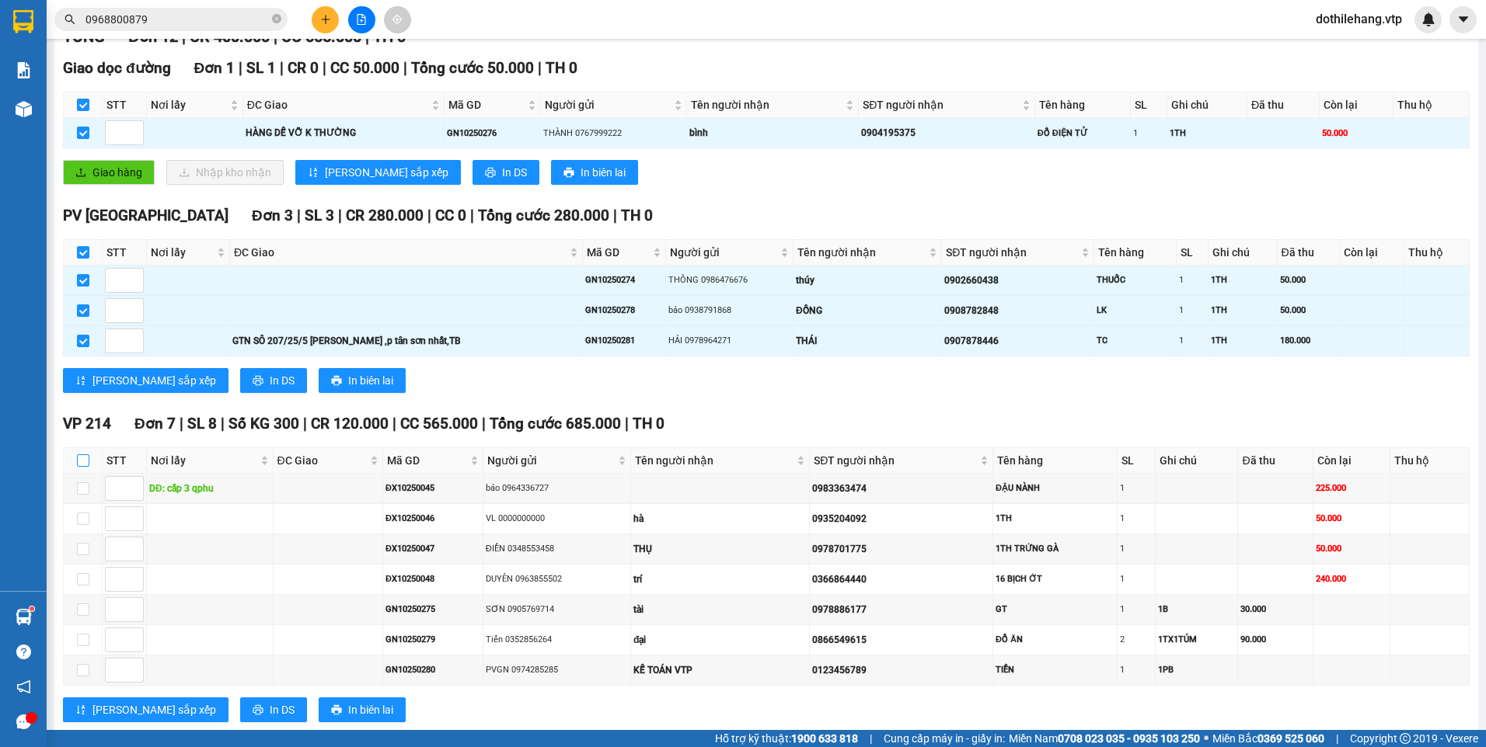
checkbox input "true"
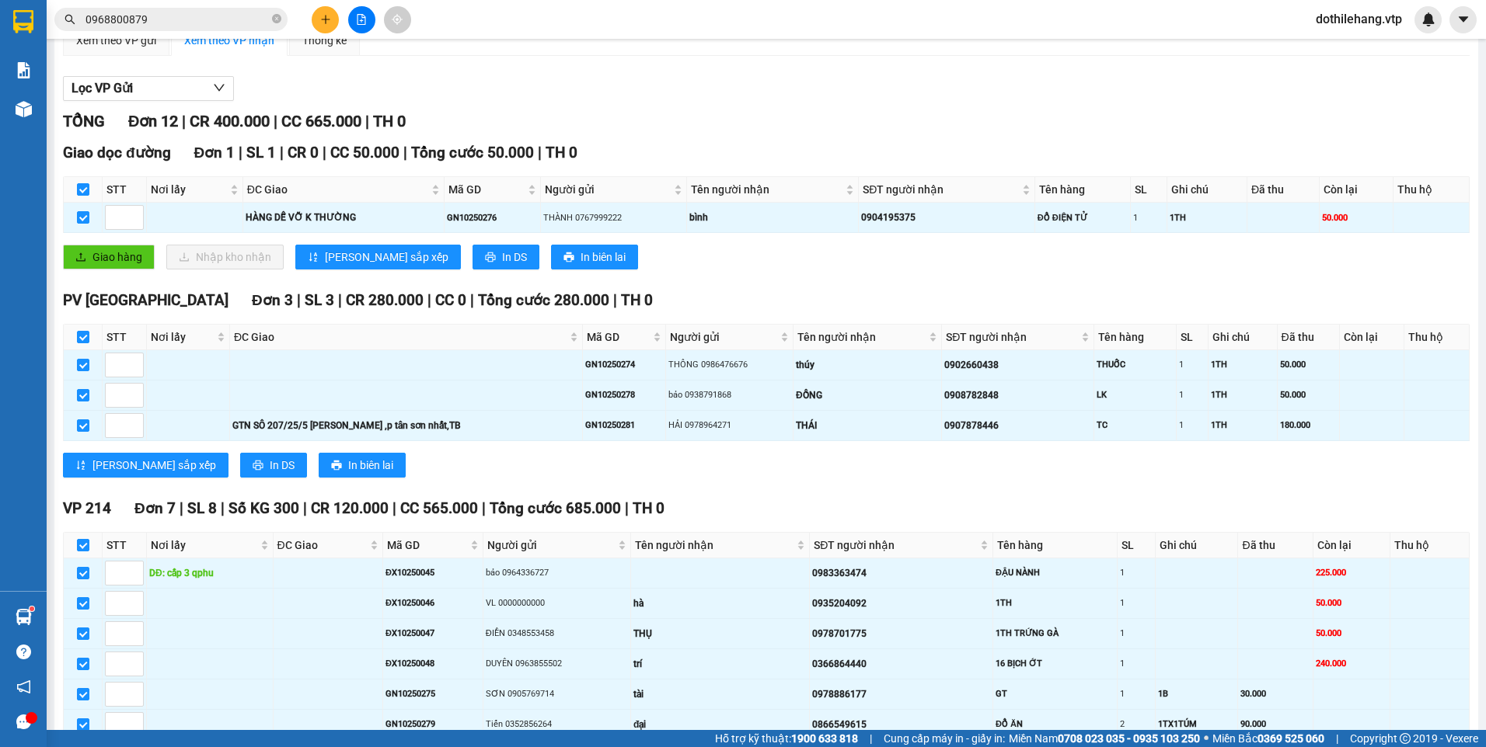
scroll to position [0, 0]
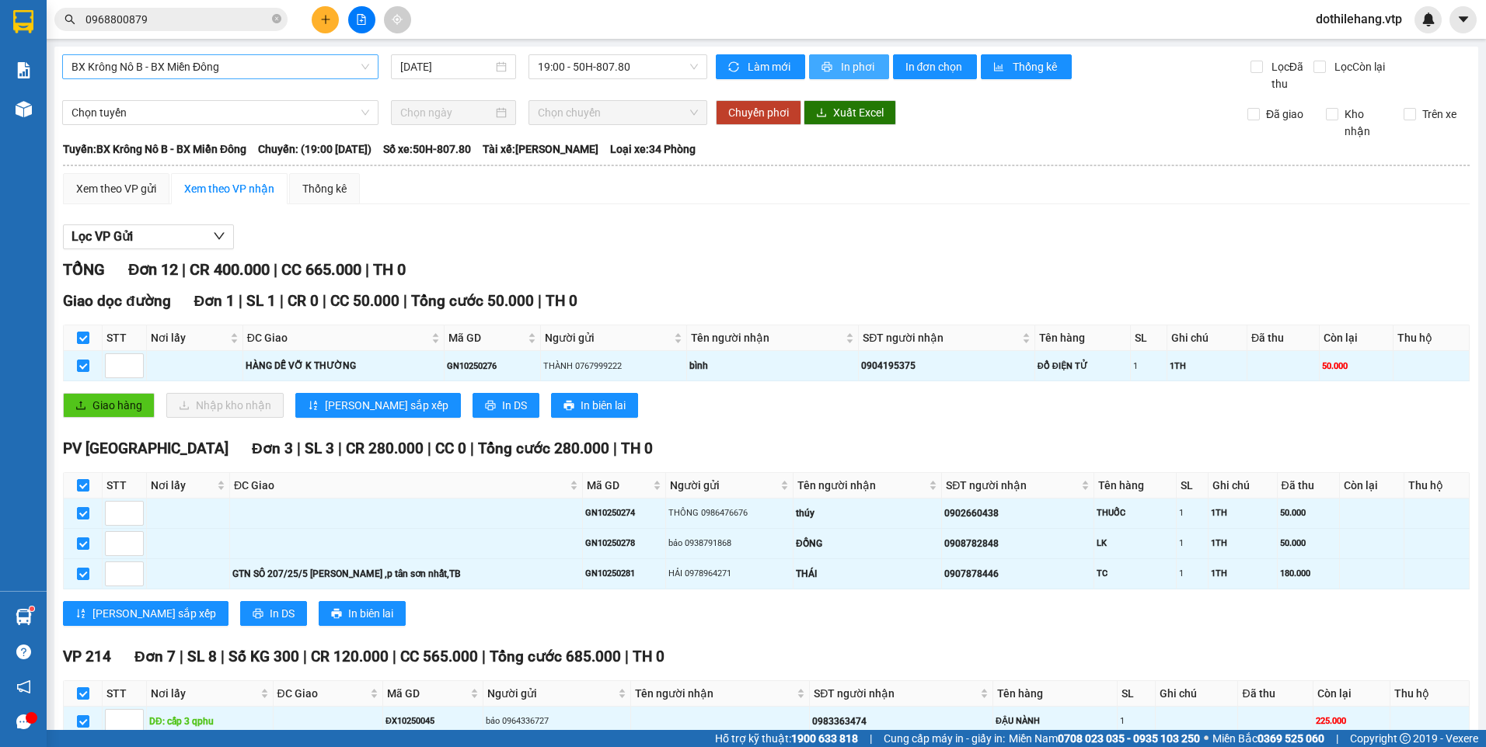
click at [810, 55] on button "In phơi" at bounding box center [849, 66] width 80 height 25
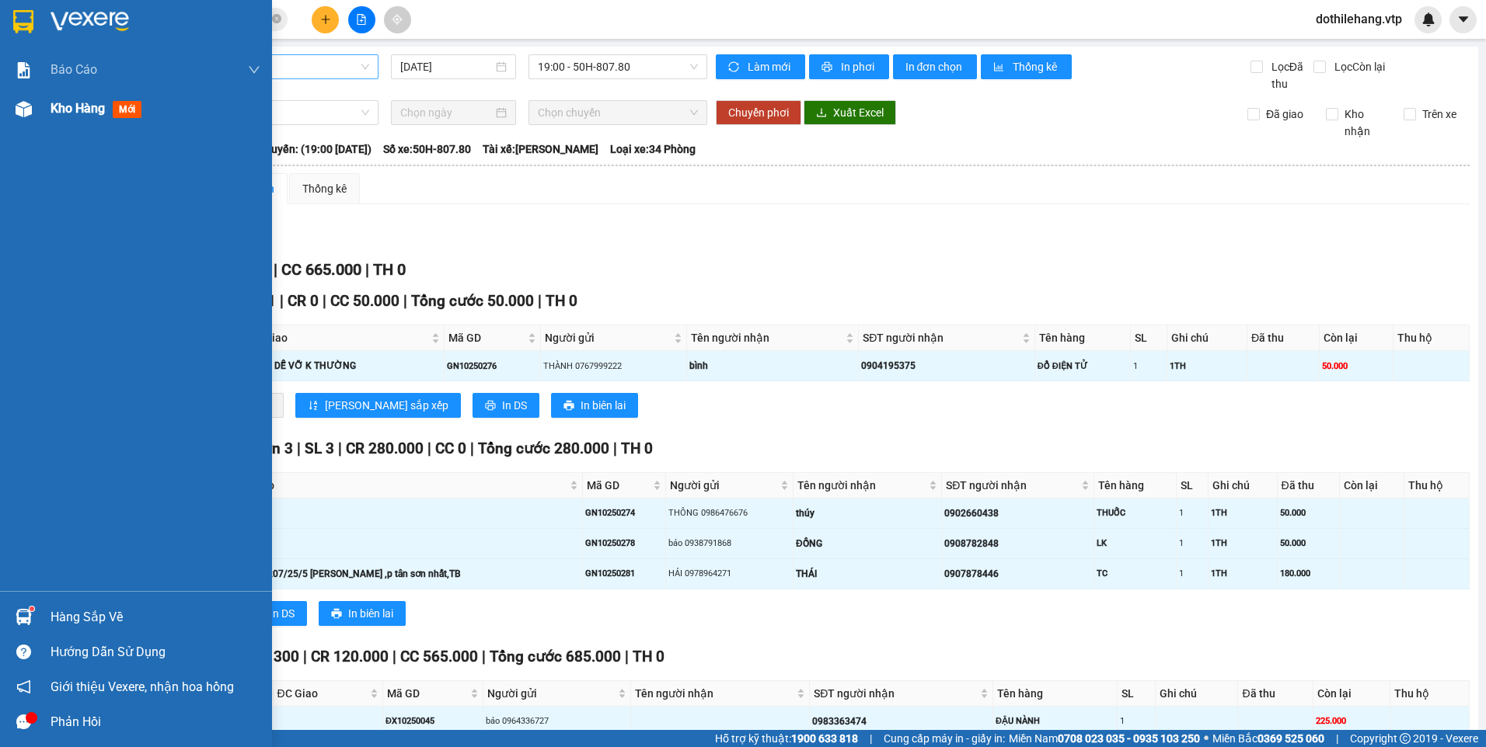
click at [34, 106] on div at bounding box center [23, 109] width 27 height 27
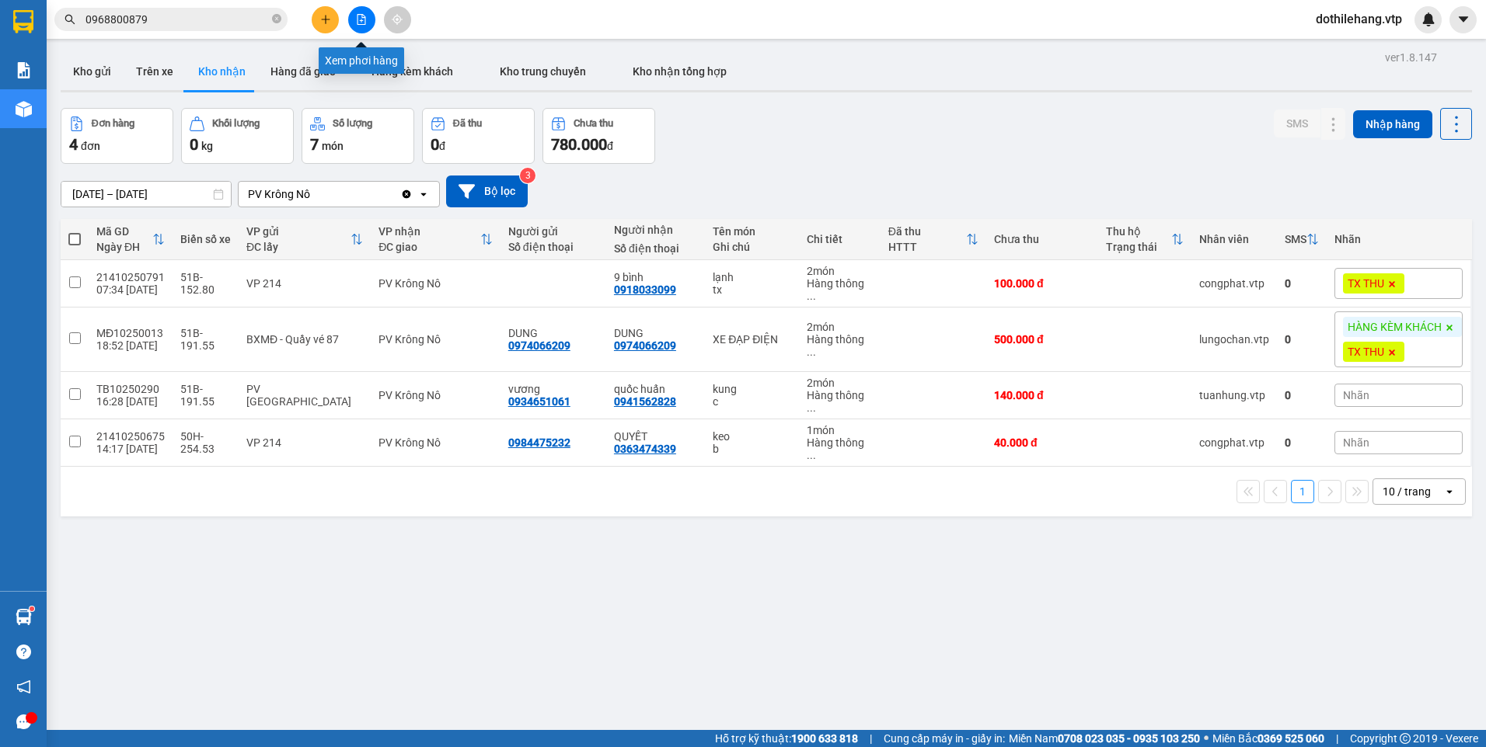
click at [361, 27] on button at bounding box center [361, 19] width 27 height 27
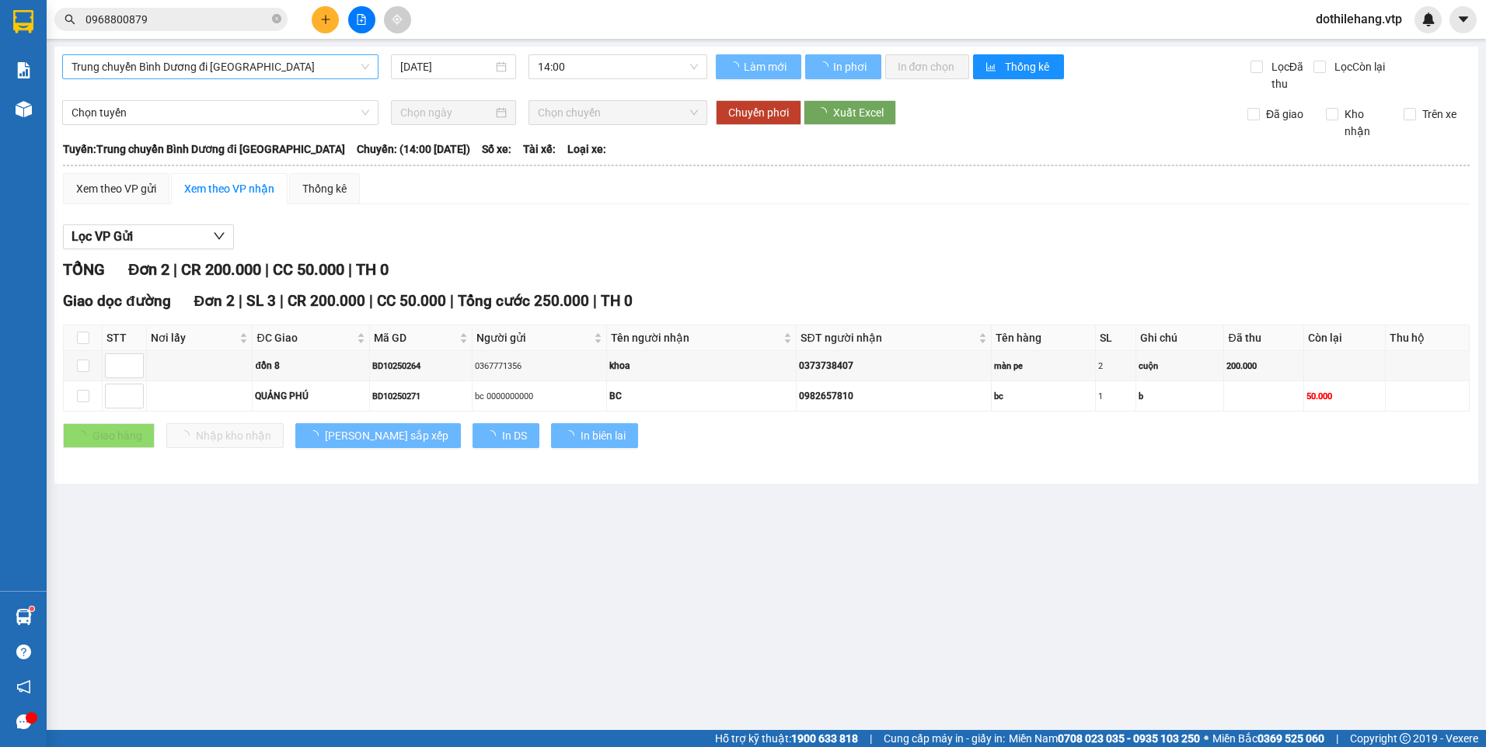
click at [276, 68] on span "Trung chuyển Bình Dương đi [GEOGRAPHIC_DATA]" at bounding box center [220, 66] width 298 height 23
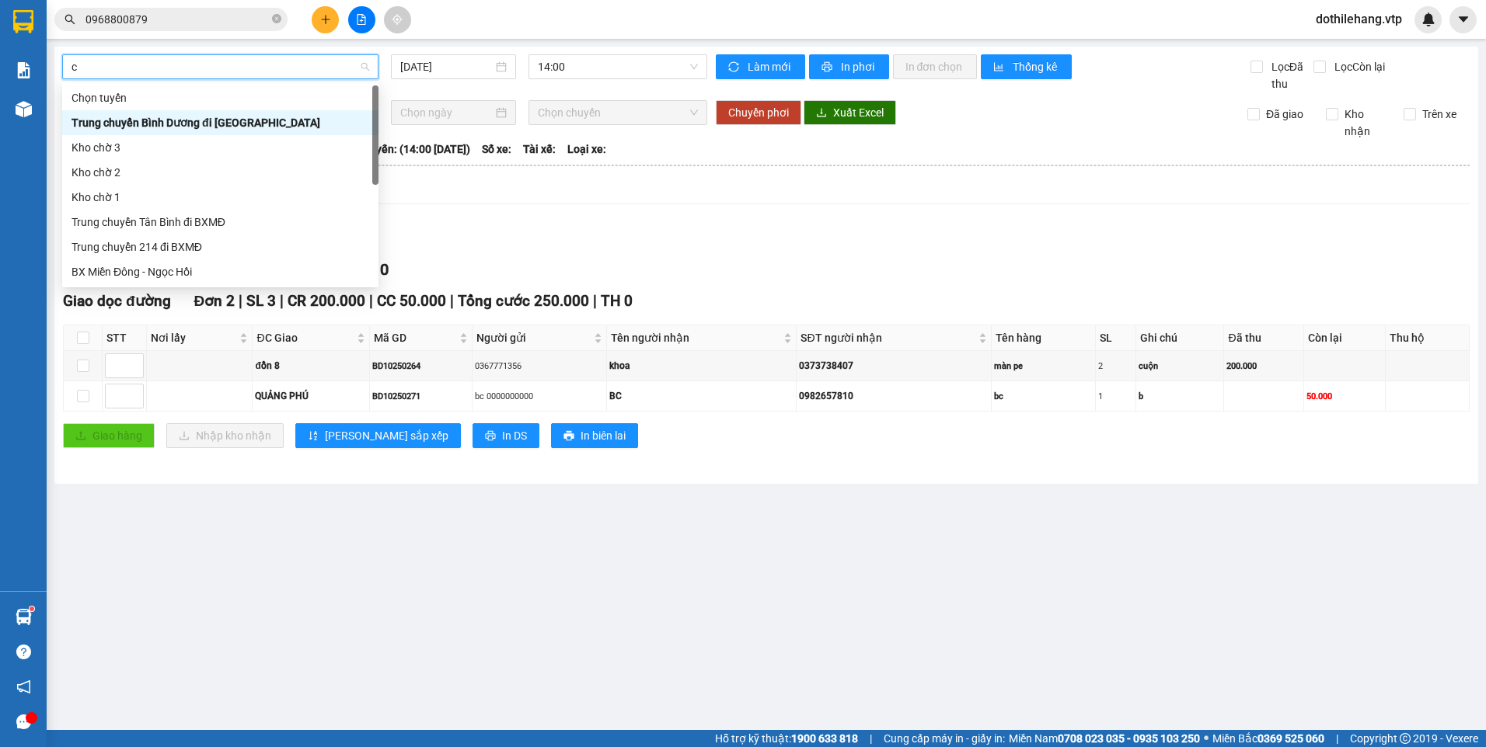
type input "c"
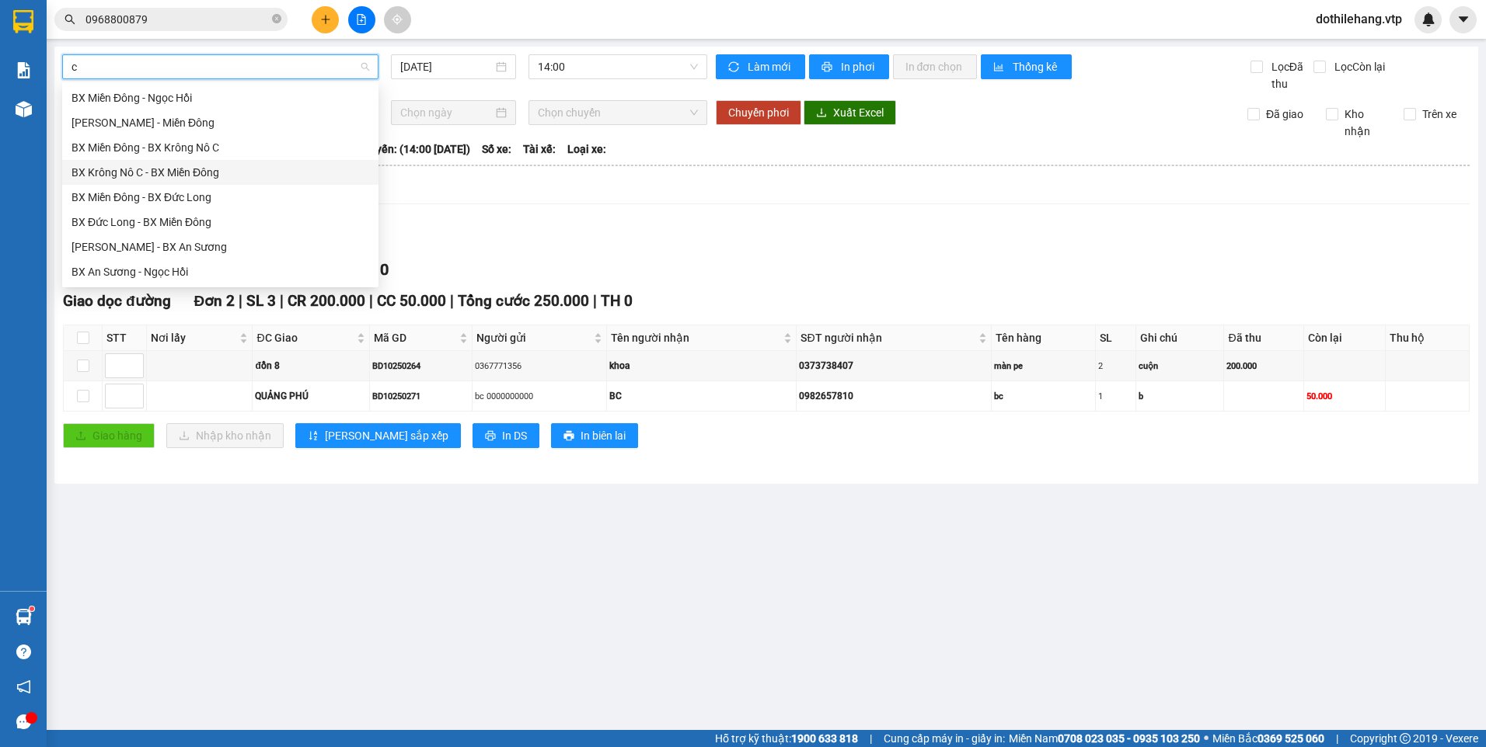
click at [250, 177] on div "BX Krông Nô C - BX Miền Đông" at bounding box center [220, 172] width 298 height 17
type input "[DATE]"
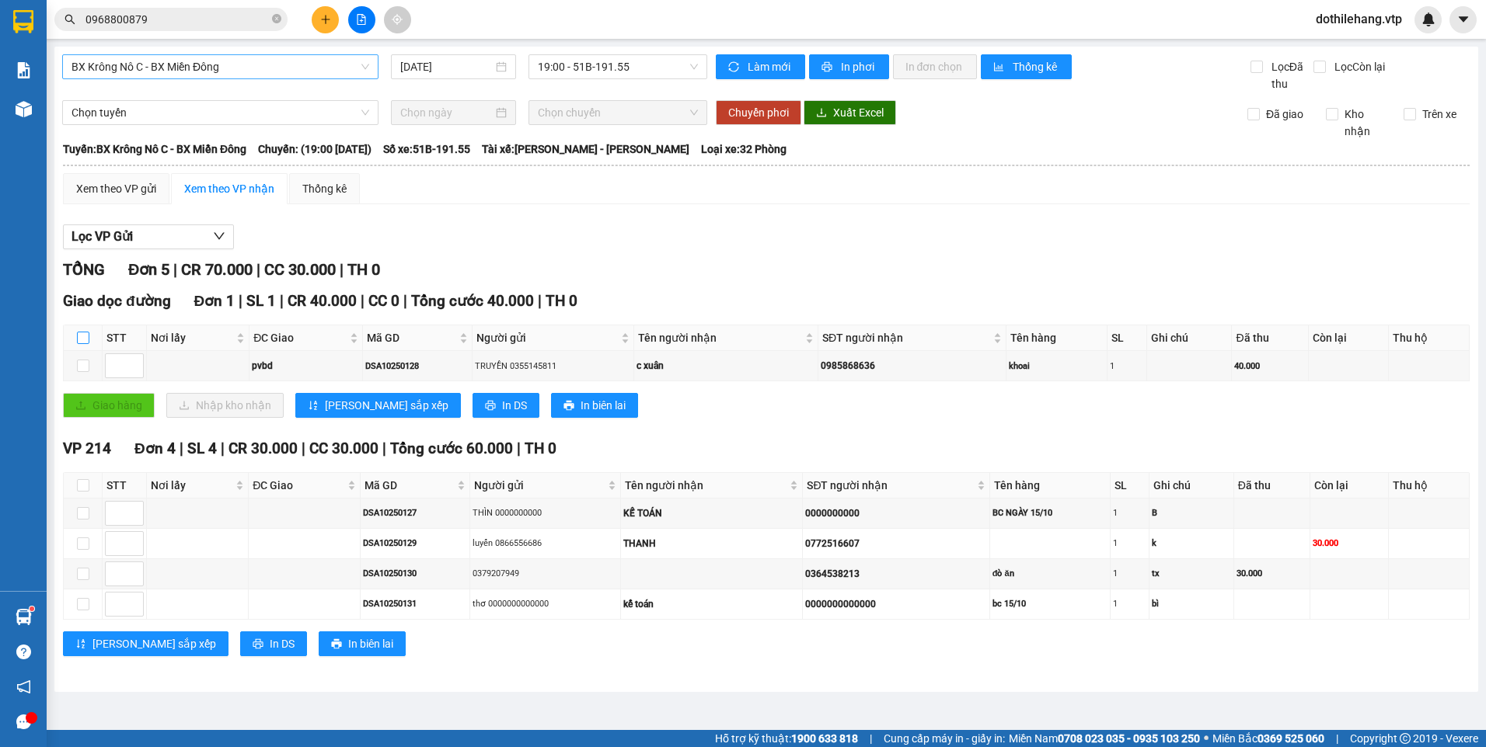
click at [78, 340] on input "checkbox" at bounding box center [83, 338] width 12 height 12
checkbox input "true"
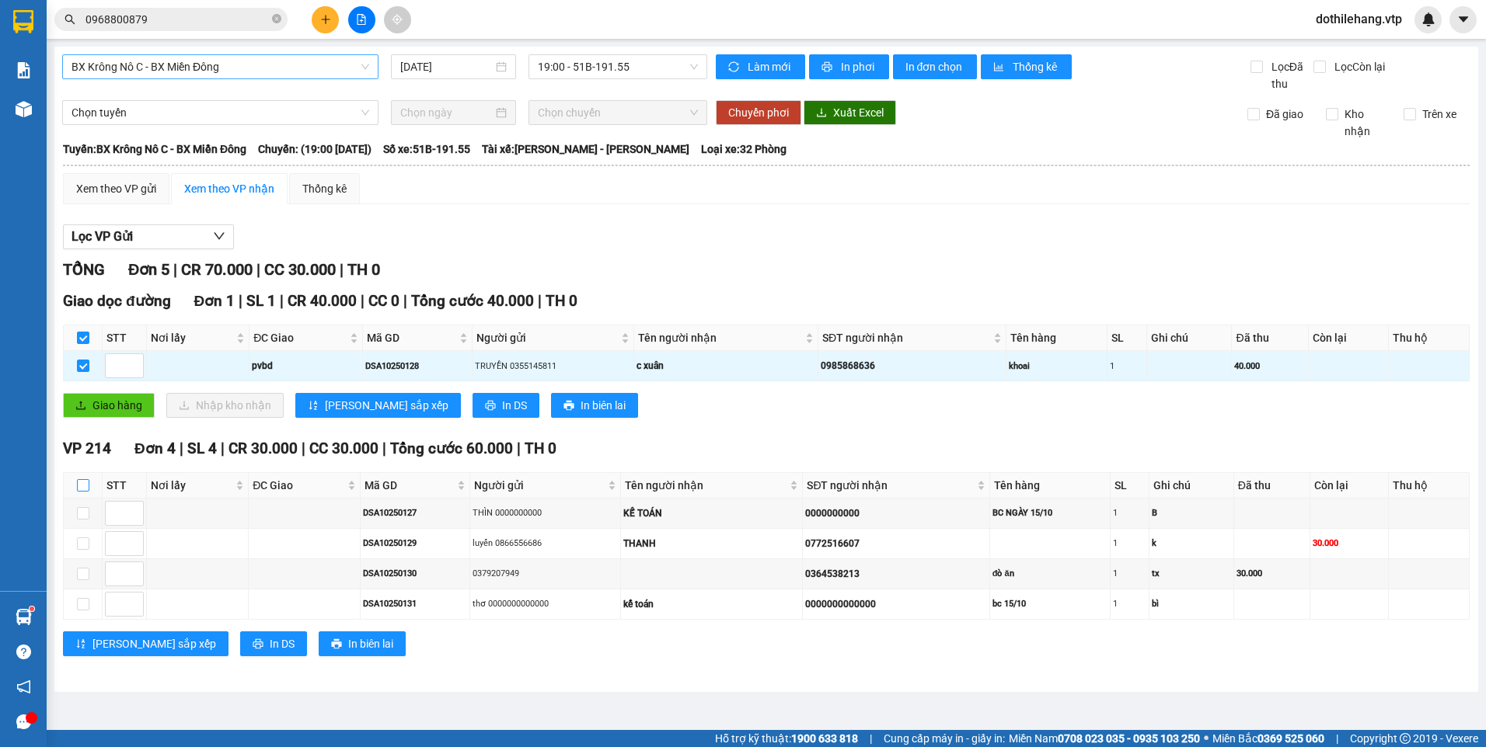
click at [77, 486] on input "checkbox" at bounding box center [83, 485] width 12 height 12
checkbox input "true"
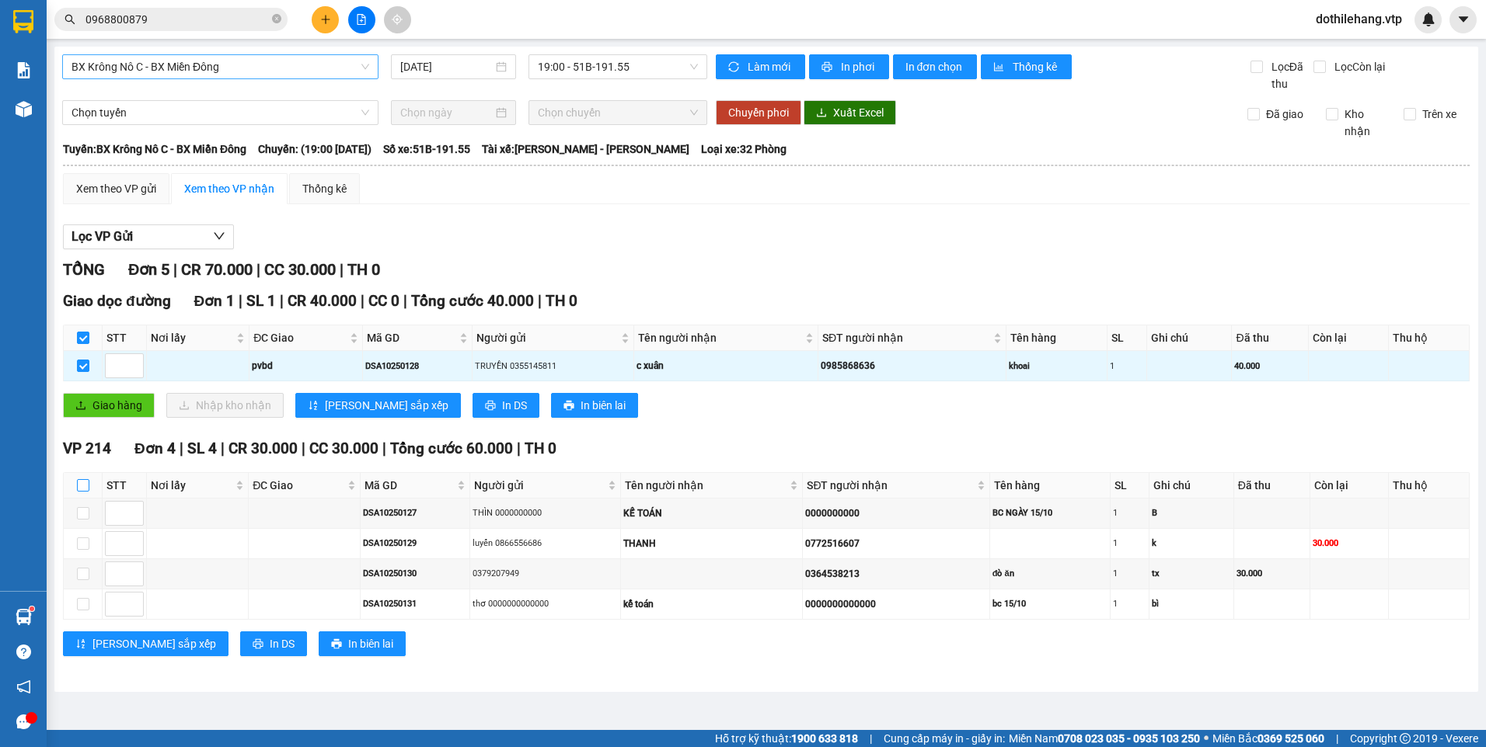
checkbox input "true"
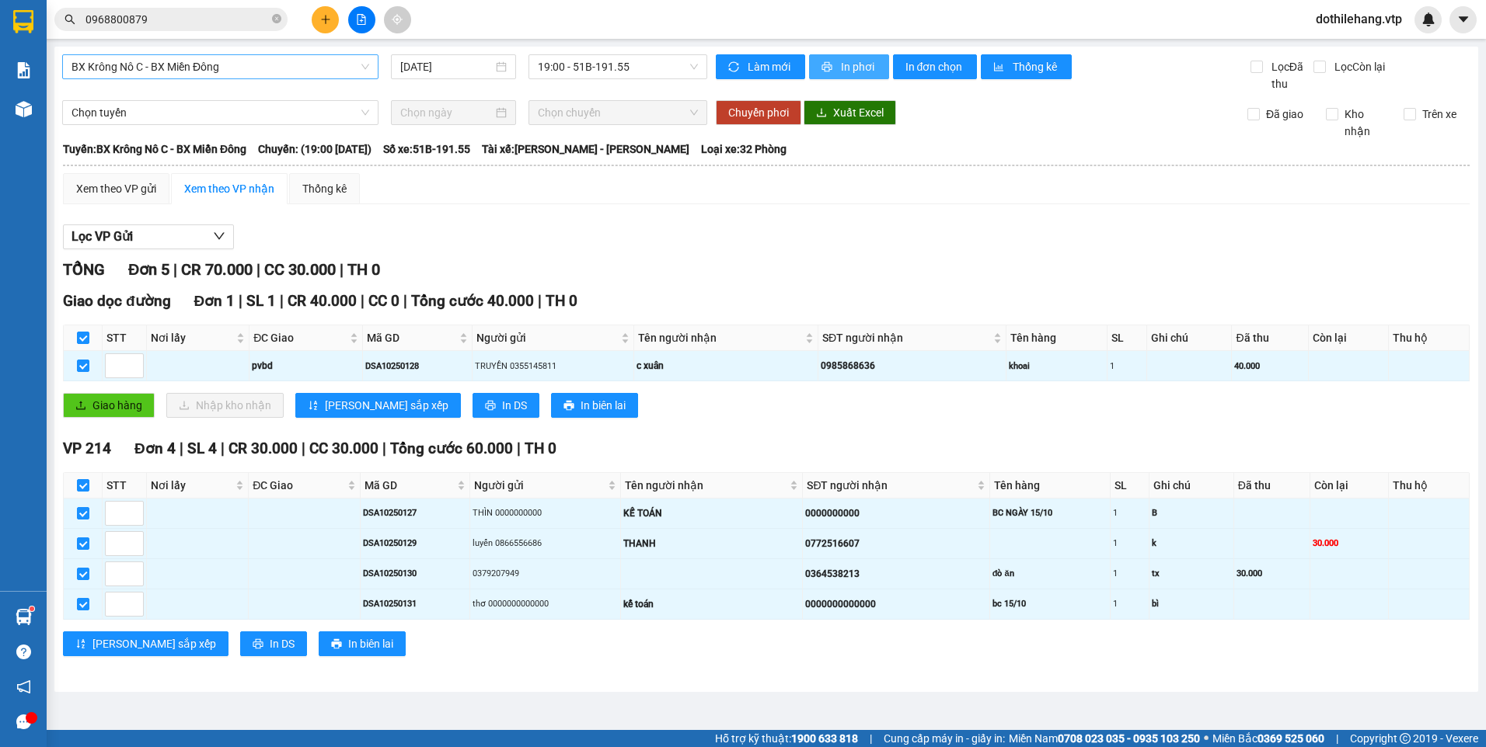
click at [835, 71] on button "In phơi" at bounding box center [849, 66] width 80 height 25
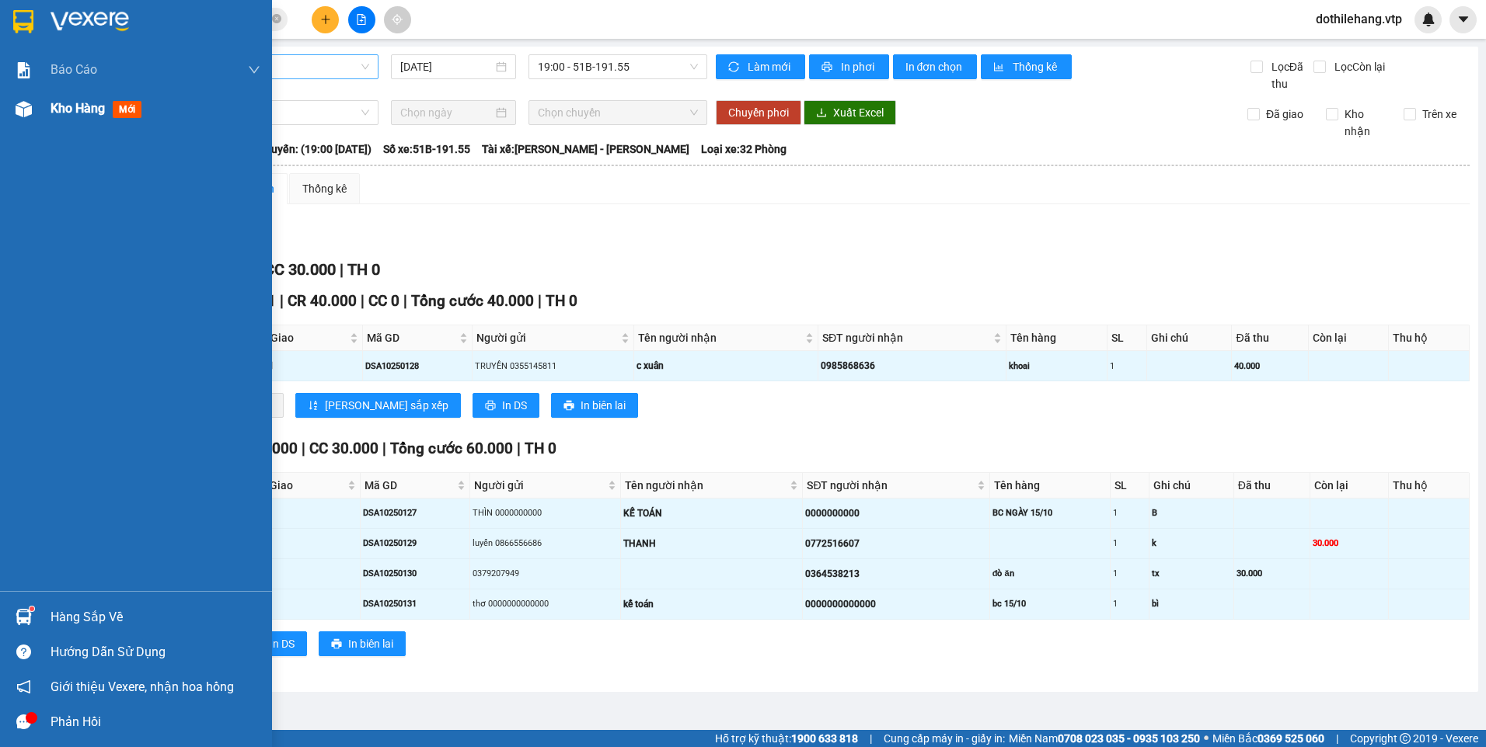
click at [102, 101] on span "Kho hàng" at bounding box center [78, 108] width 54 height 15
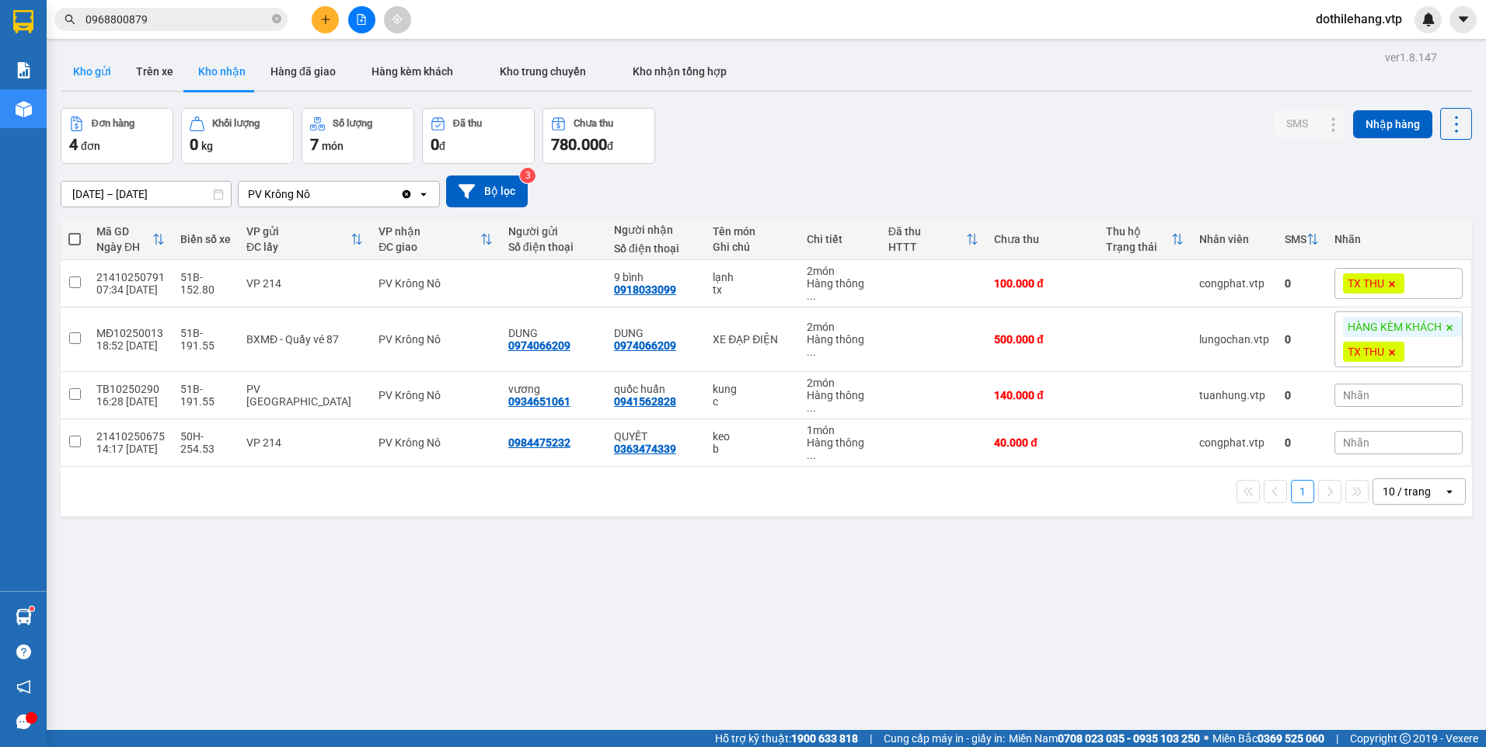
click at [106, 79] on button "Kho gửi" at bounding box center [92, 71] width 63 height 37
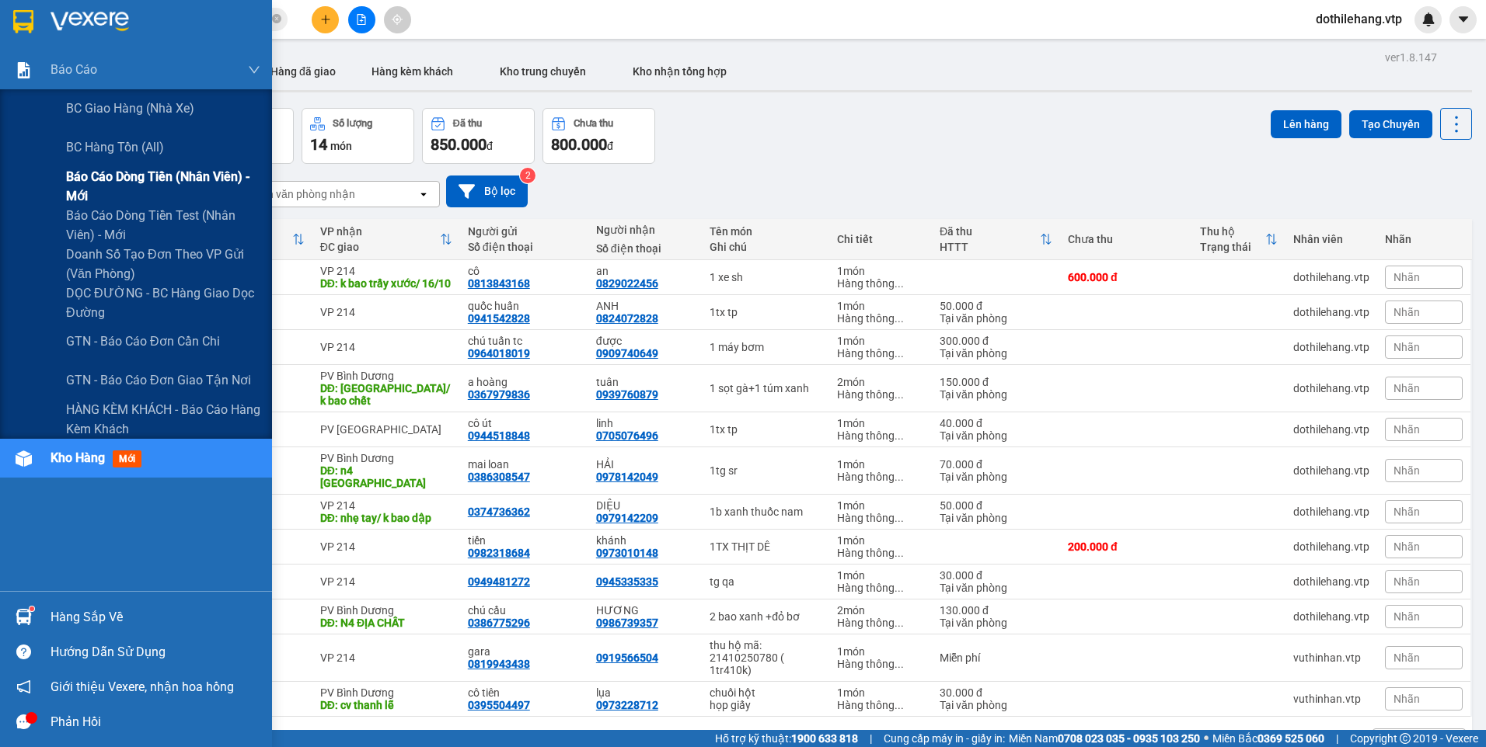
click at [198, 186] on span "Báo cáo dòng tiền (nhân viên) - mới" at bounding box center [163, 186] width 194 height 39
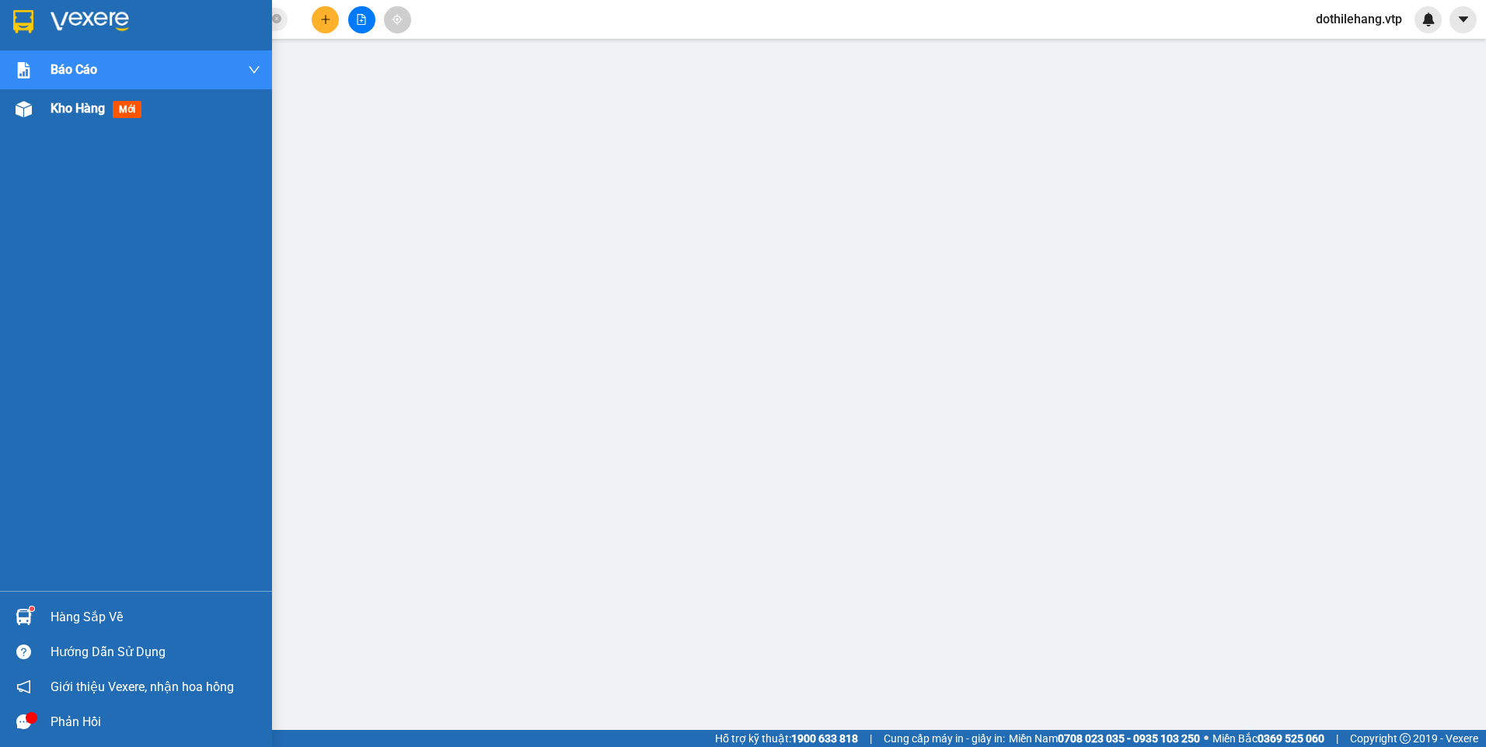
click at [30, 108] on img at bounding box center [24, 109] width 16 height 16
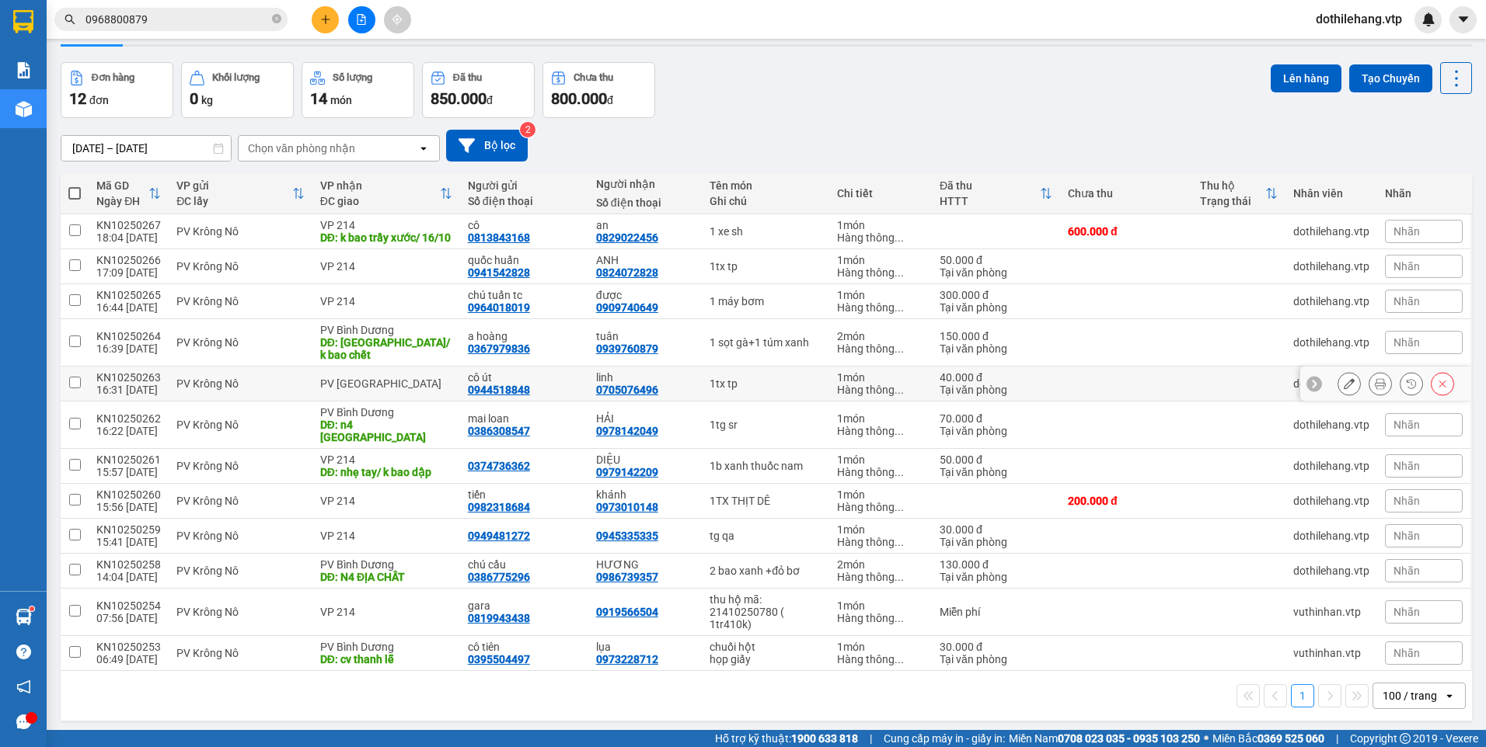
scroll to position [71, 0]
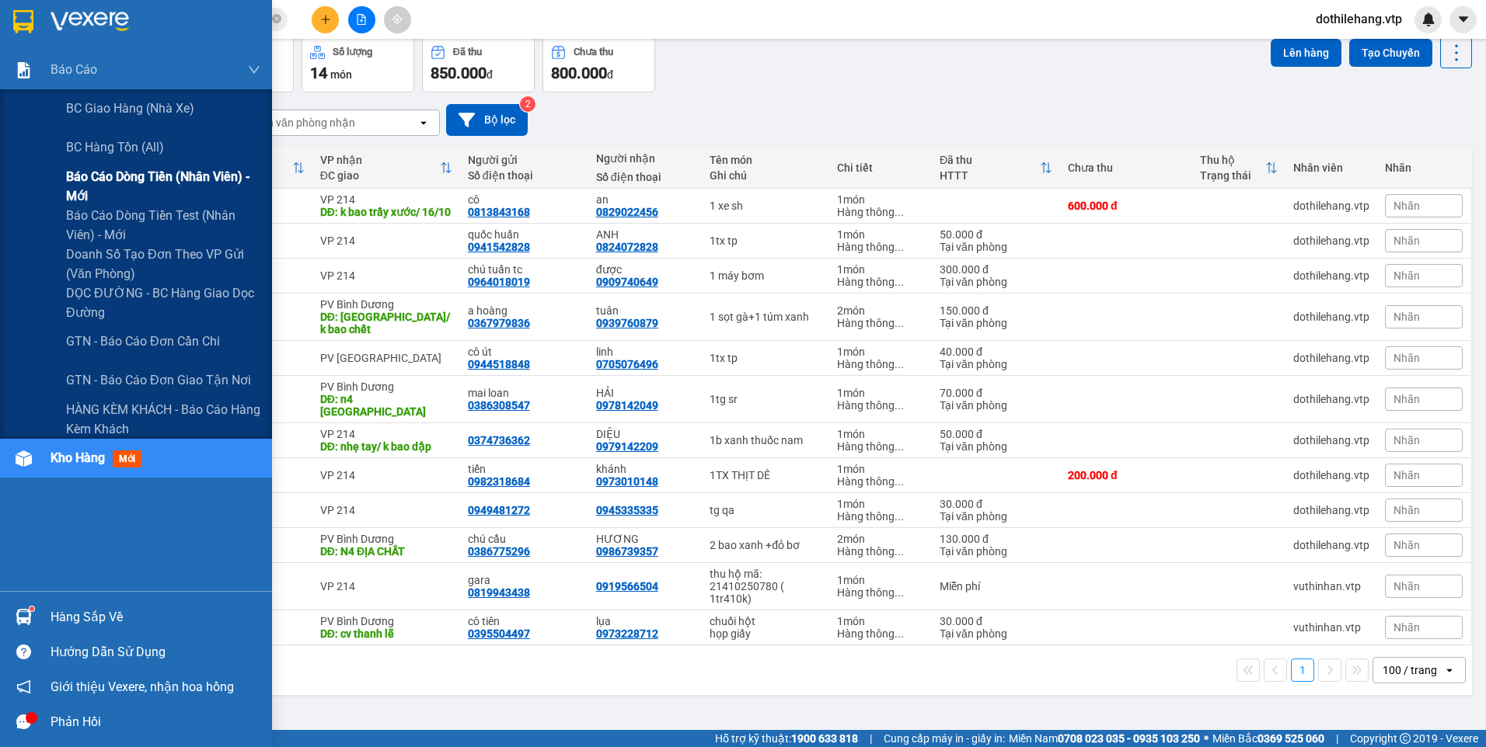
click at [113, 188] on span "Báo cáo dòng tiền (nhân viên) - mới" at bounding box center [163, 186] width 194 height 39
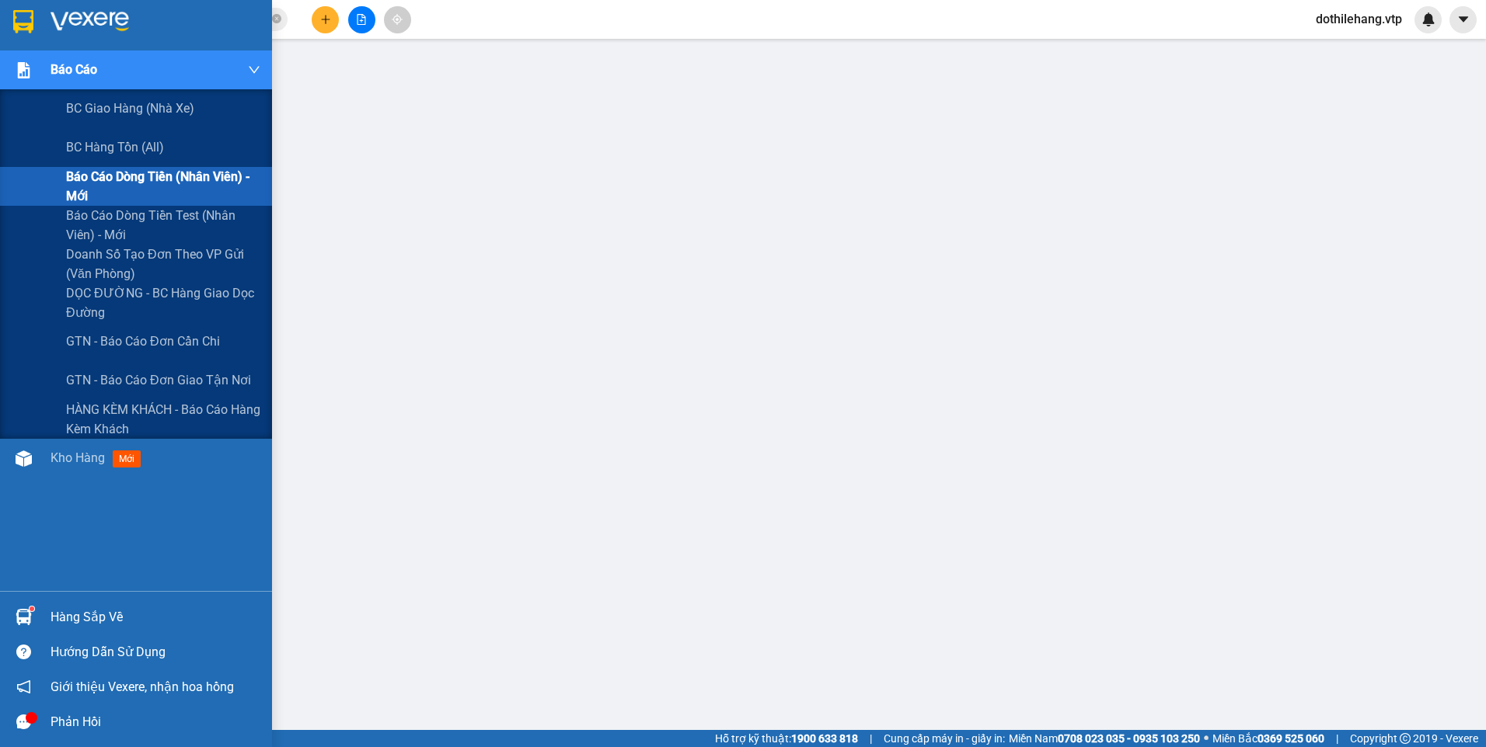
click at [80, 186] on span "Báo cáo dòng tiền (nhân viên) - mới" at bounding box center [163, 186] width 194 height 39
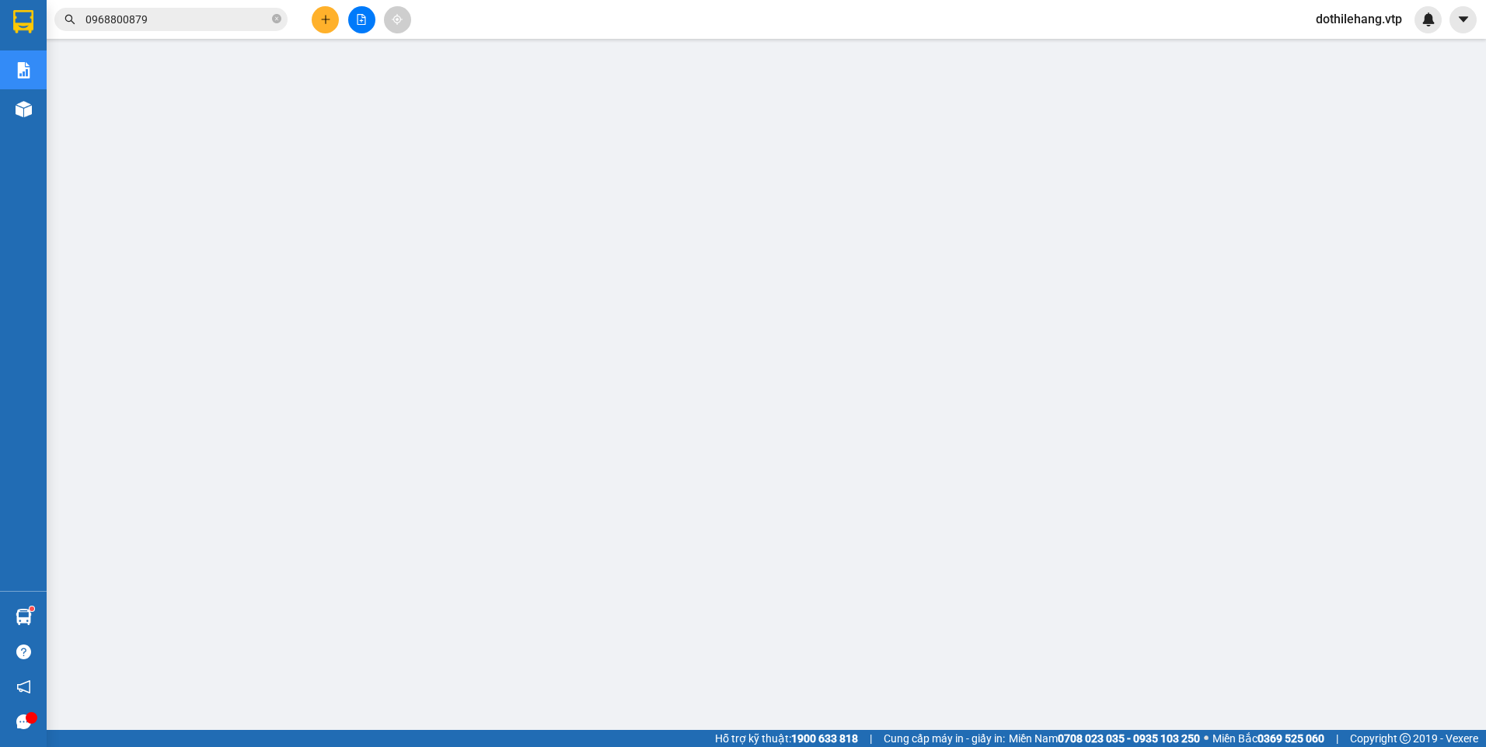
click at [47, 117] on main at bounding box center [743, 365] width 1486 height 730
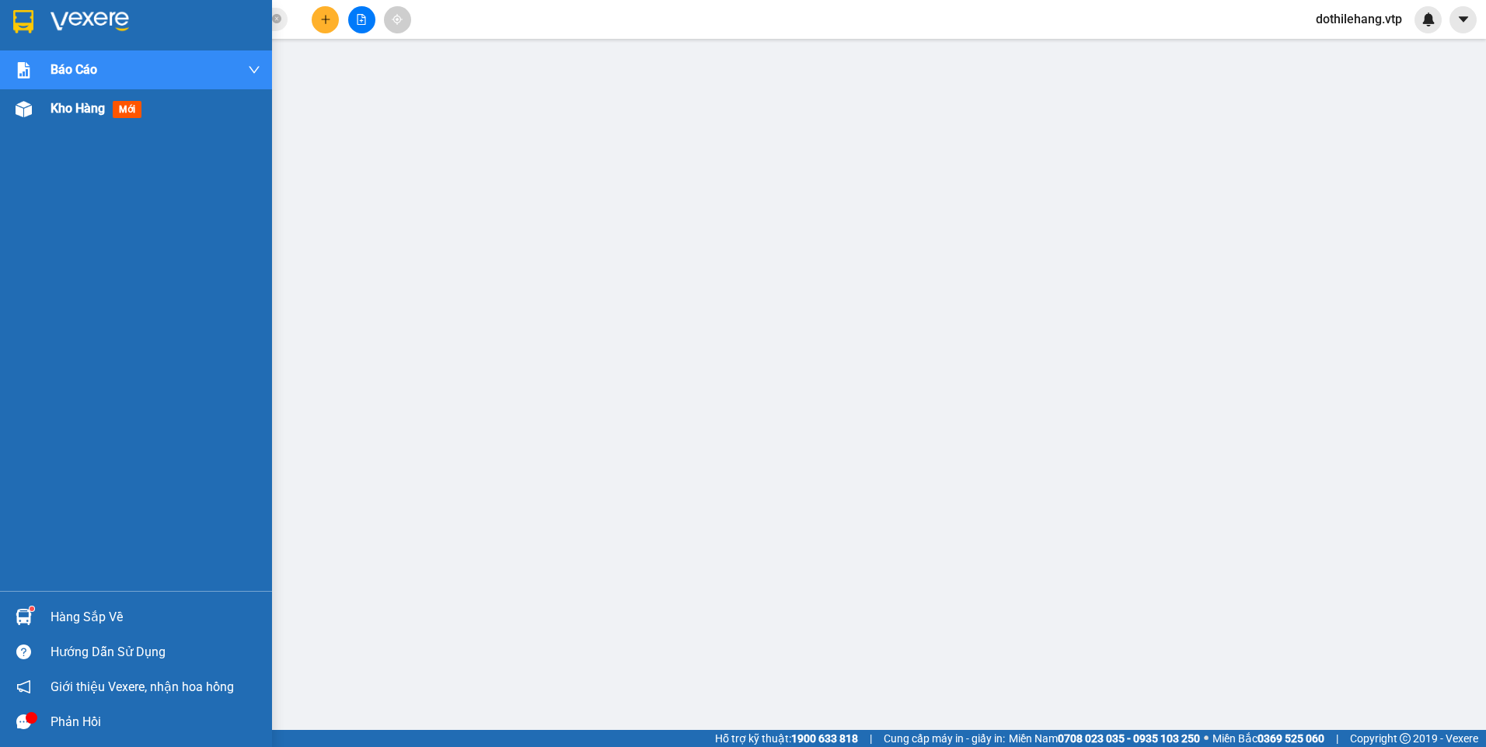
click at [39, 117] on div "Kho hàng mới" at bounding box center [136, 108] width 272 height 39
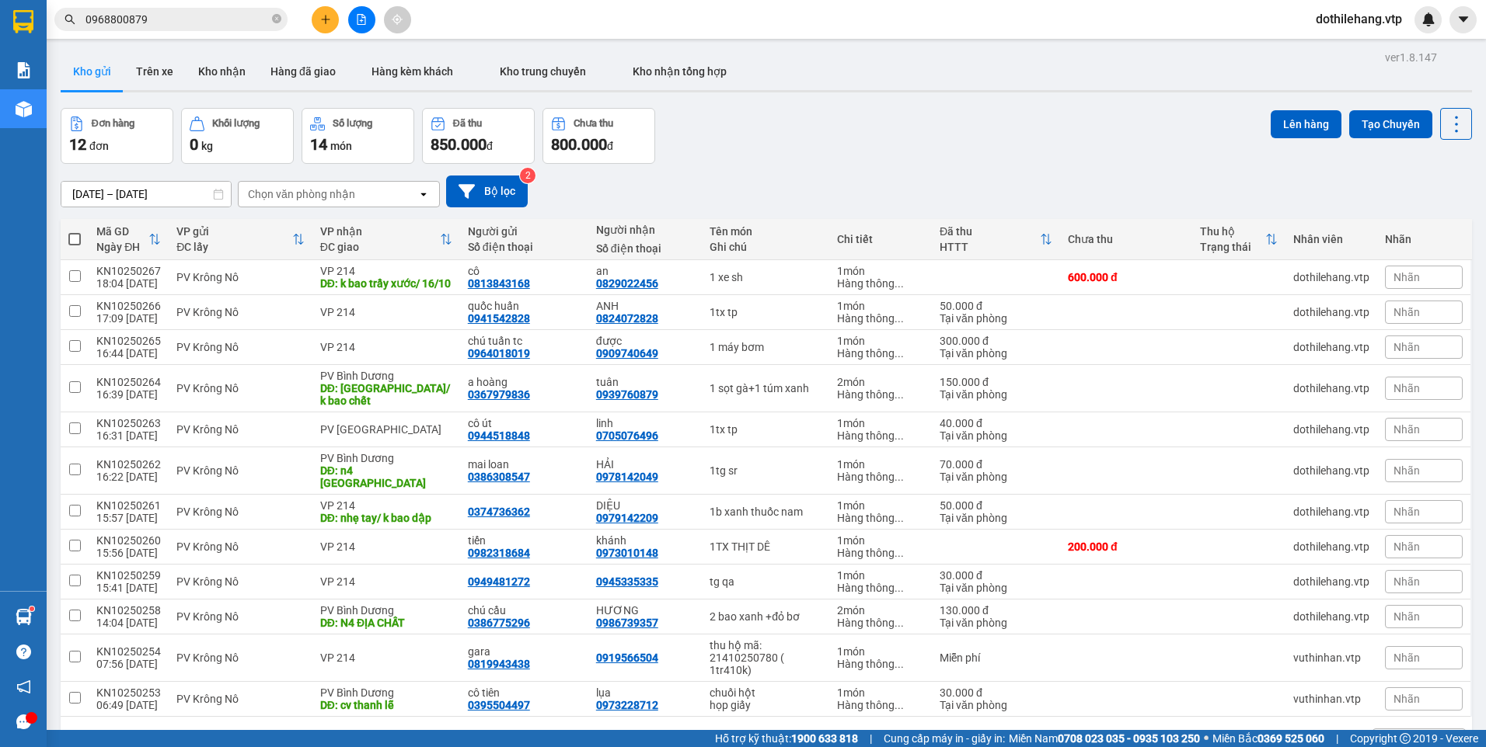
click at [55, 233] on div "ver 1.8.147 Kho gửi Trên xe Kho nhận Hàng đã giao Hàng kèm khách Kho trung chuy…" at bounding box center [765, 420] width 1423 height 747
click at [75, 239] on span at bounding box center [74, 239] width 12 height 12
click at [75, 232] on input "checkbox" at bounding box center [75, 232] width 0 height 0
checkbox input "true"
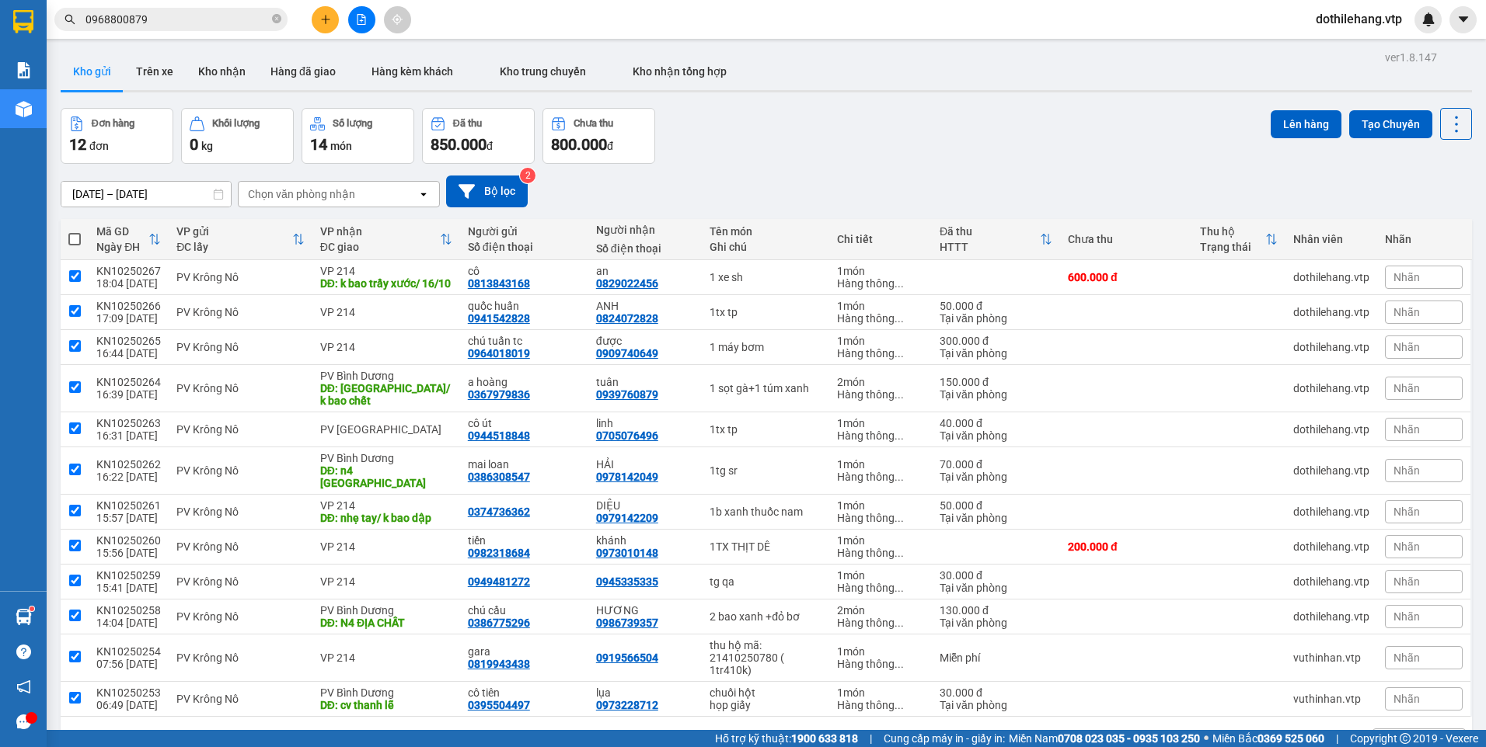
checkbox input "true"
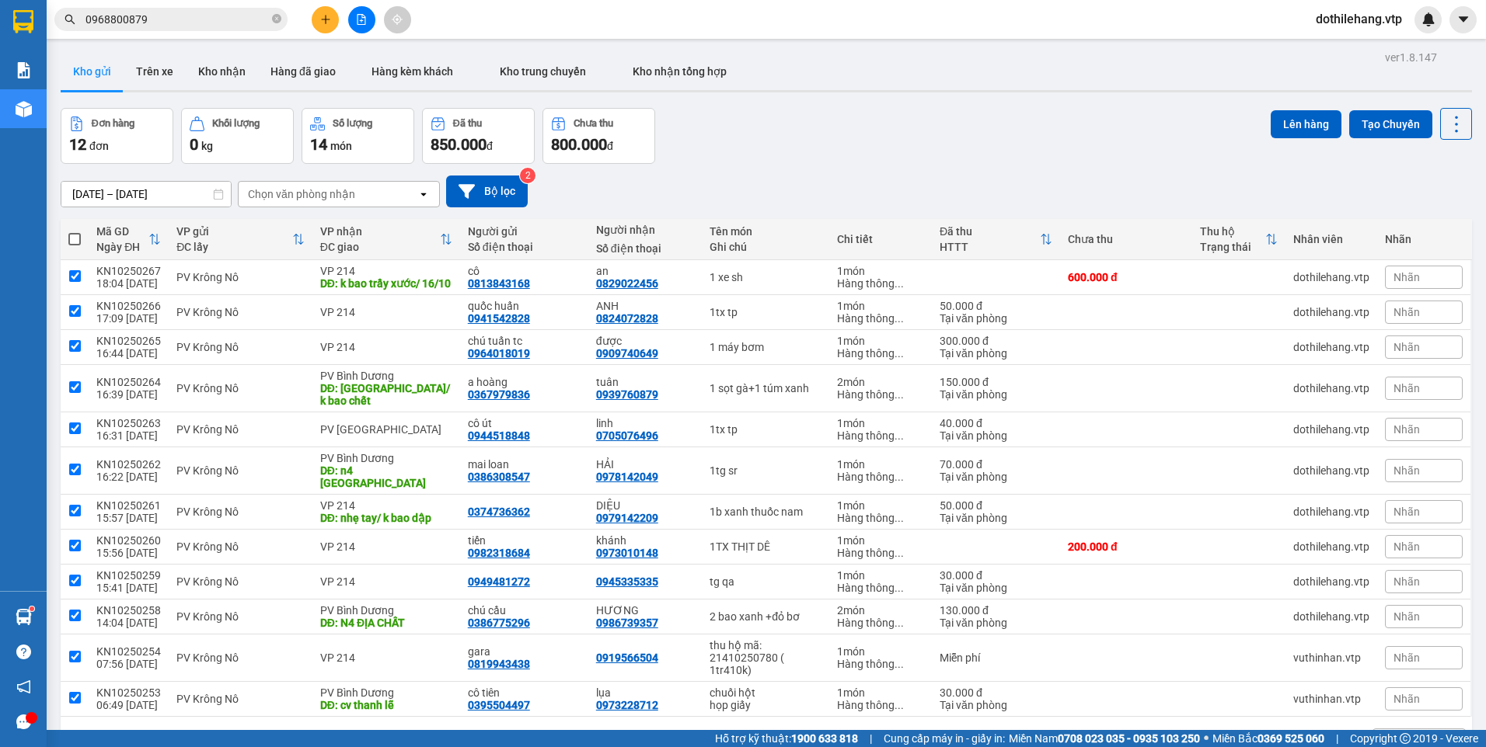
checkbox input "true"
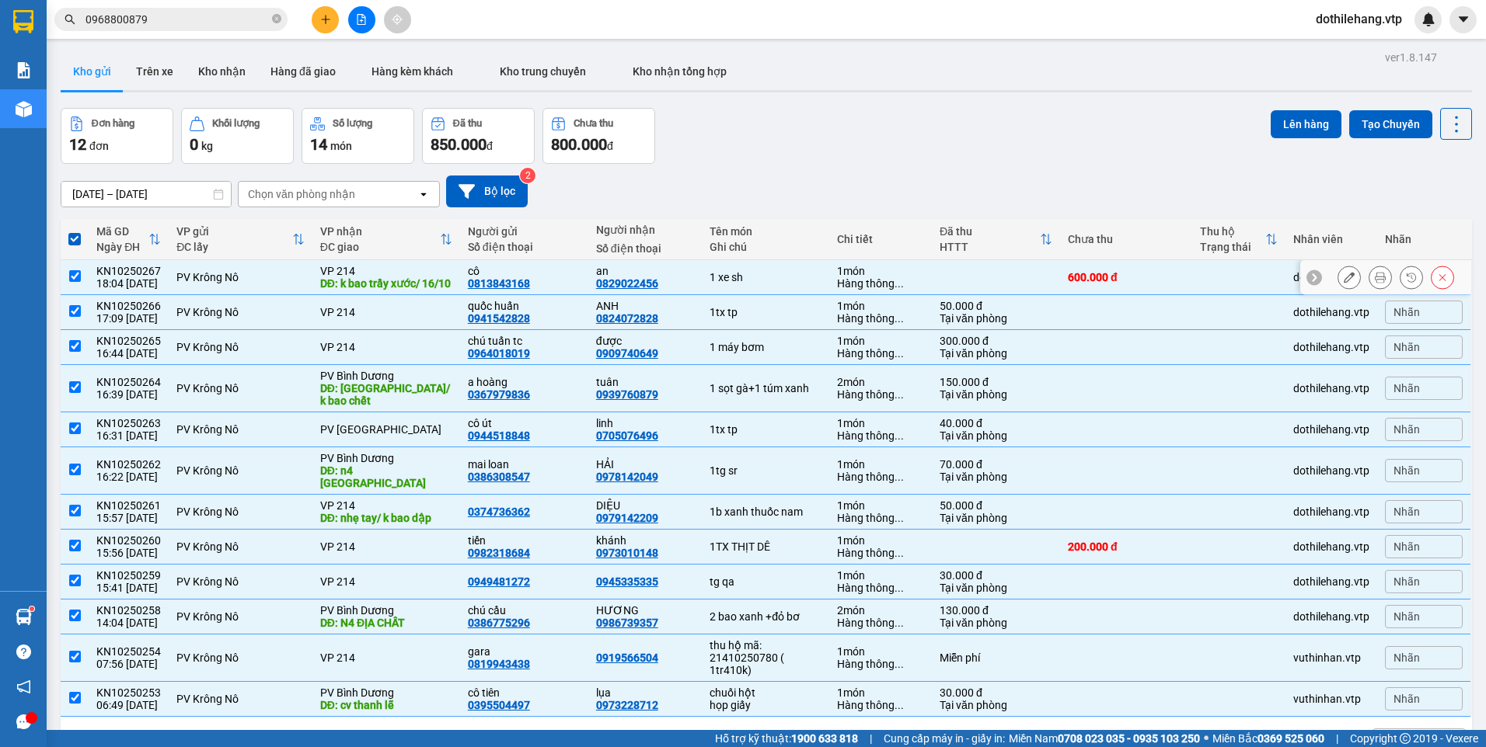
click at [69, 278] on input "checkbox" at bounding box center [75, 276] width 12 height 12
checkbox input "false"
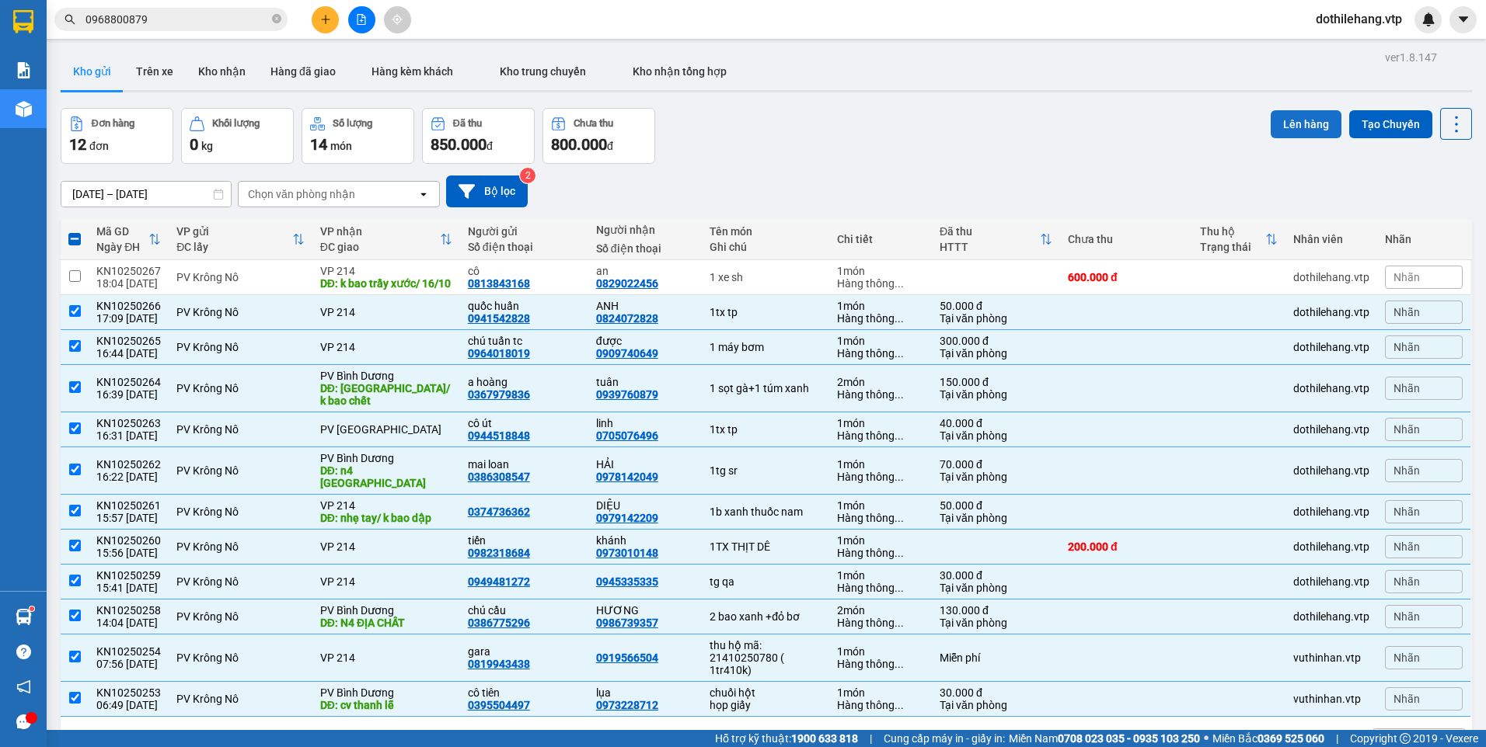
click at [1270, 113] on button "Lên hàng" at bounding box center [1305, 124] width 71 height 28
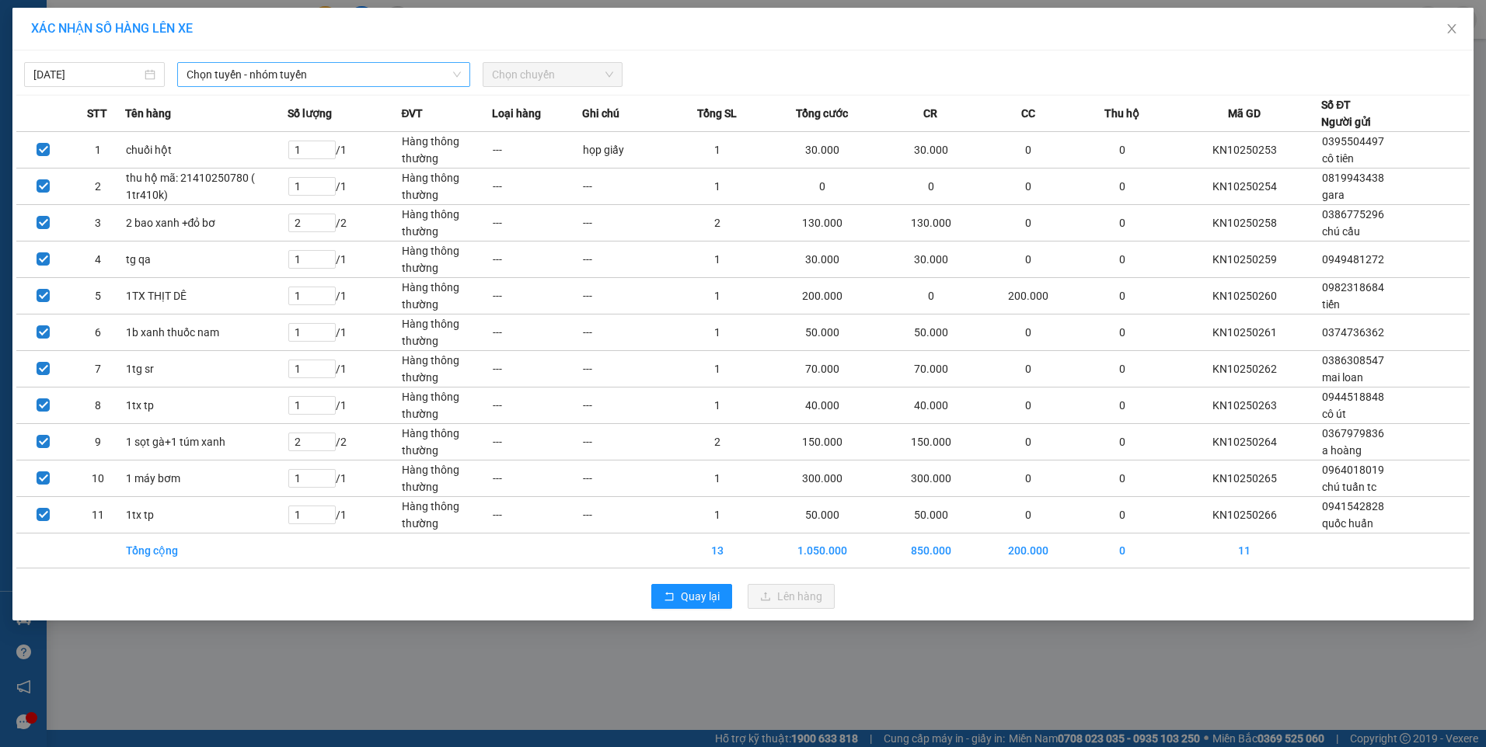
click at [268, 80] on span "Chọn tuyến - nhóm tuyến" at bounding box center [323, 74] width 274 height 23
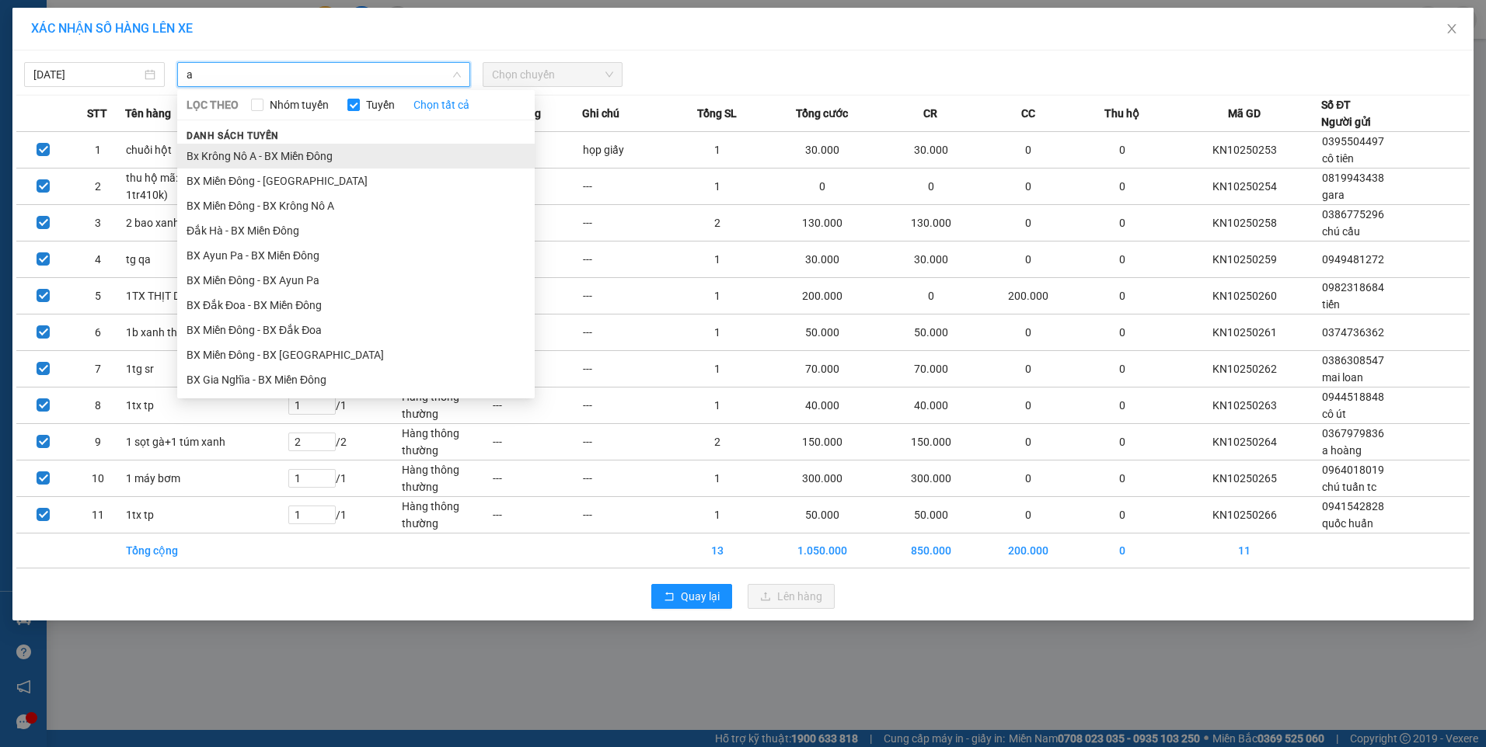
type input "a"
click at [273, 161] on li "Bx Krông Nô A - BX Miền Đông" at bounding box center [355, 156] width 357 height 25
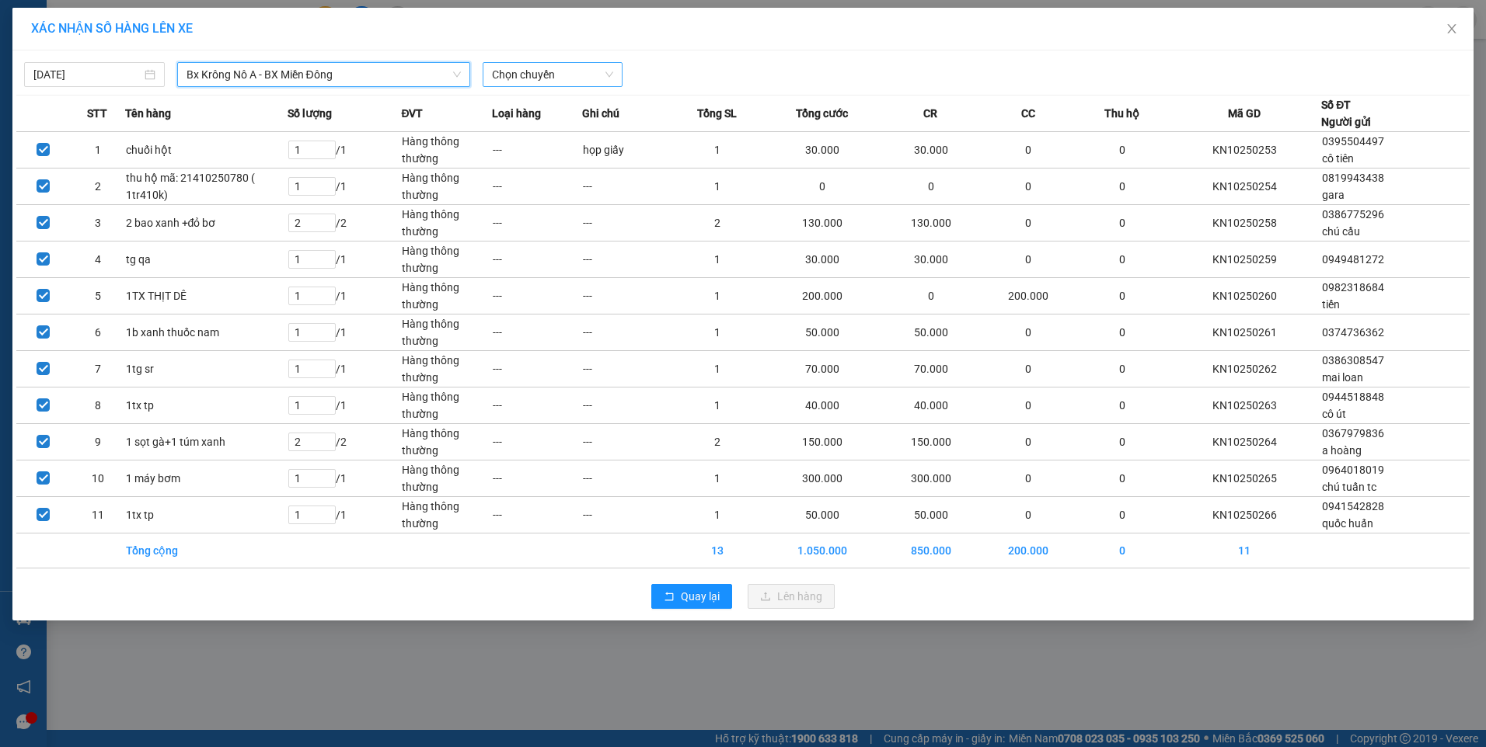
click at [547, 74] on span "Chọn chuyến" at bounding box center [553, 74] width 122 height 23
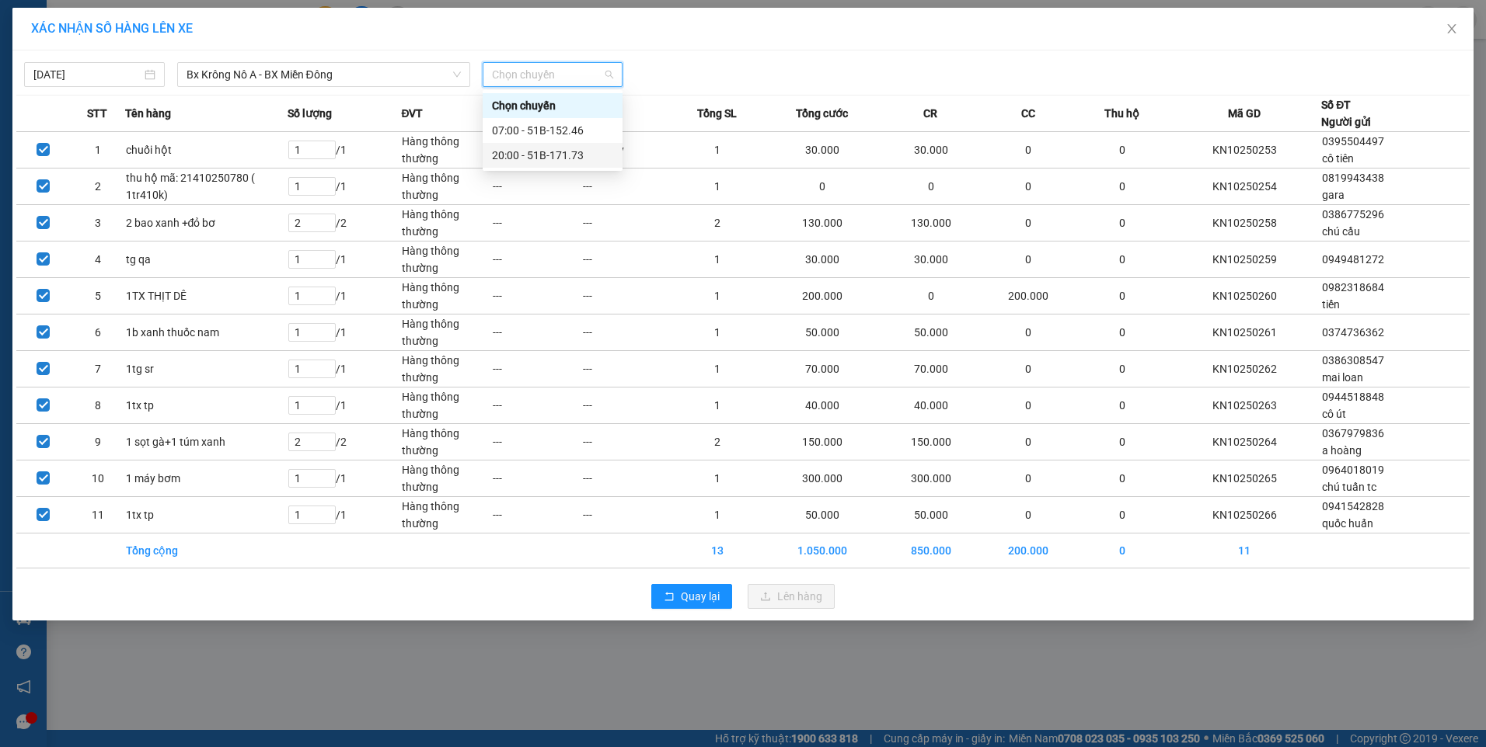
click at [531, 153] on div "20:00 - 51B-171.73" at bounding box center [552, 155] width 121 height 17
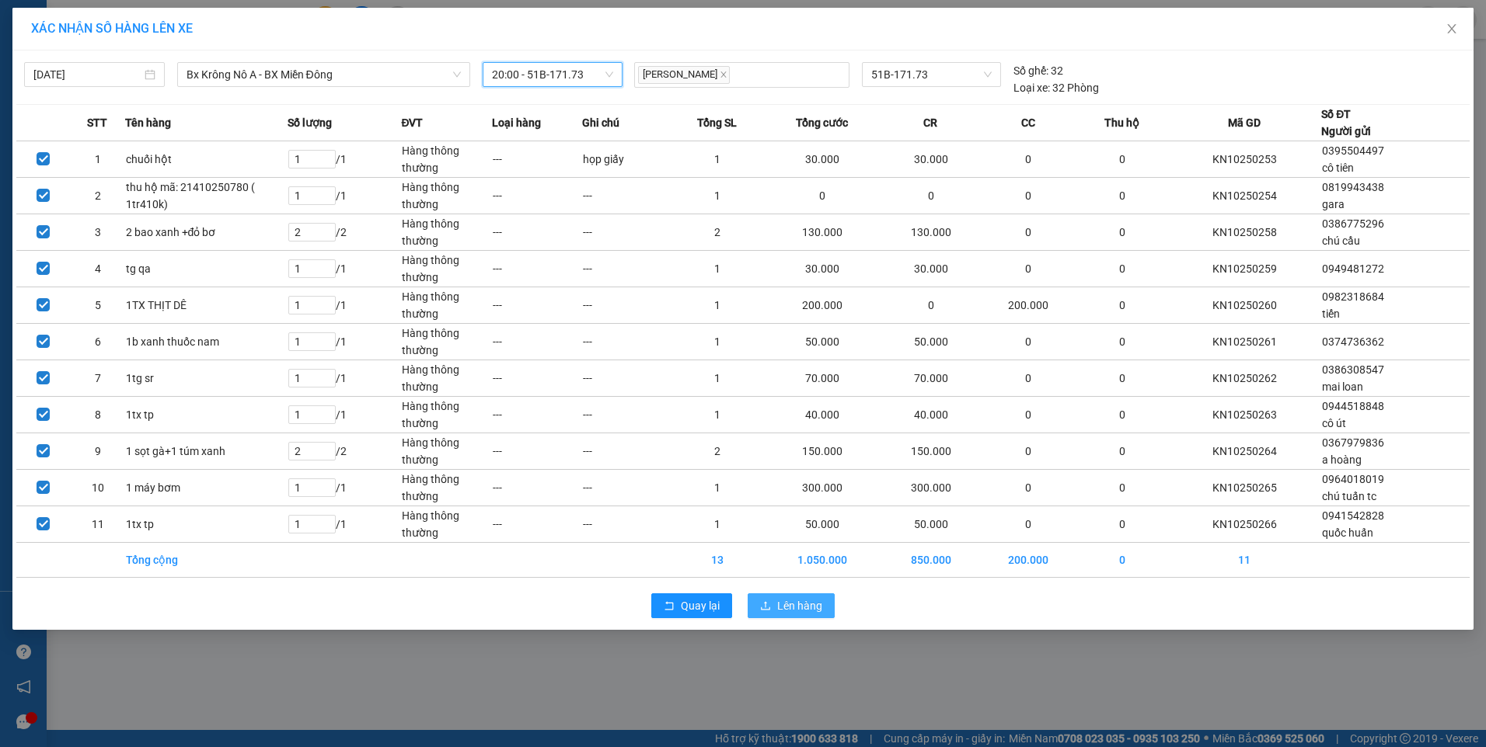
click at [774, 599] on button "Lên hàng" at bounding box center [790, 606] width 87 height 25
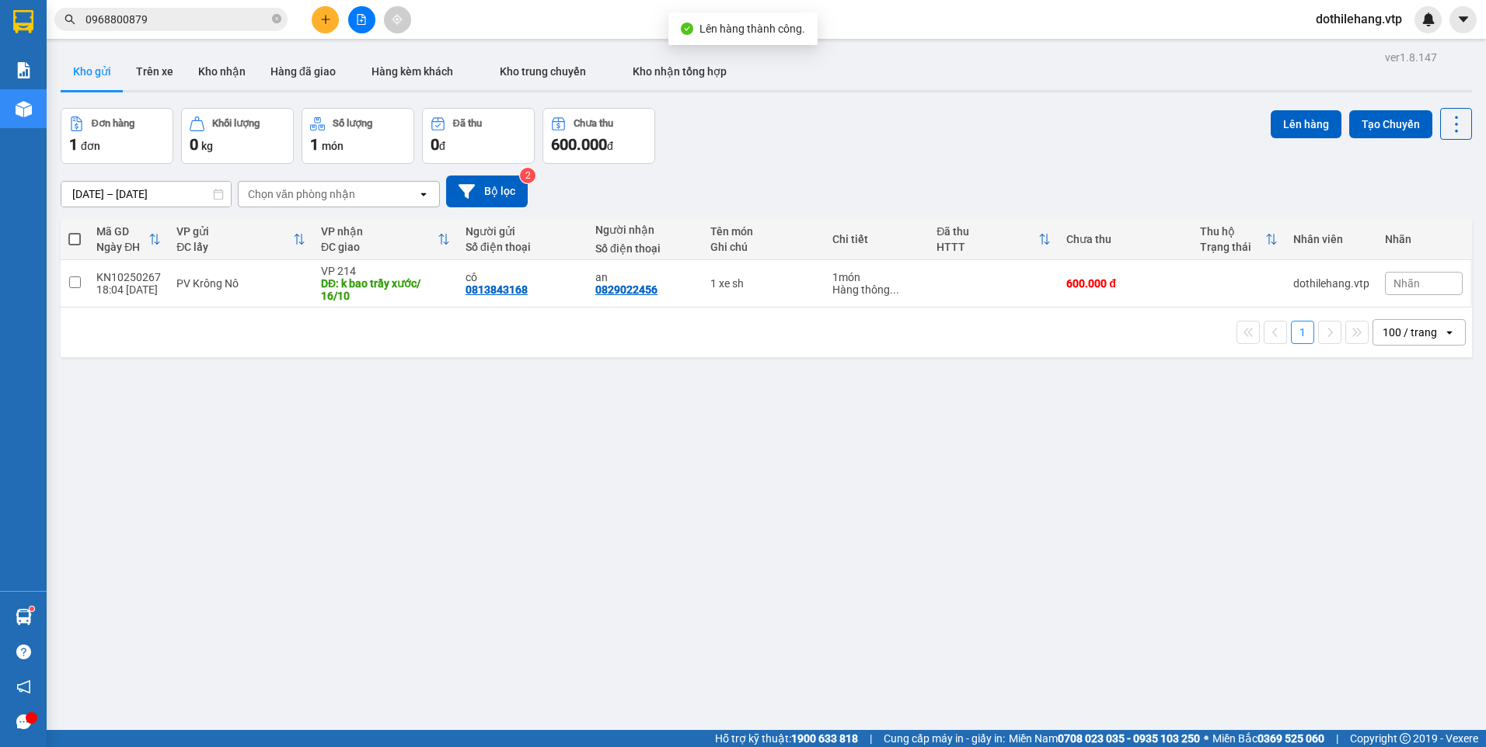
click at [350, 26] on button at bounding box center [361, 19] width 27 height 27
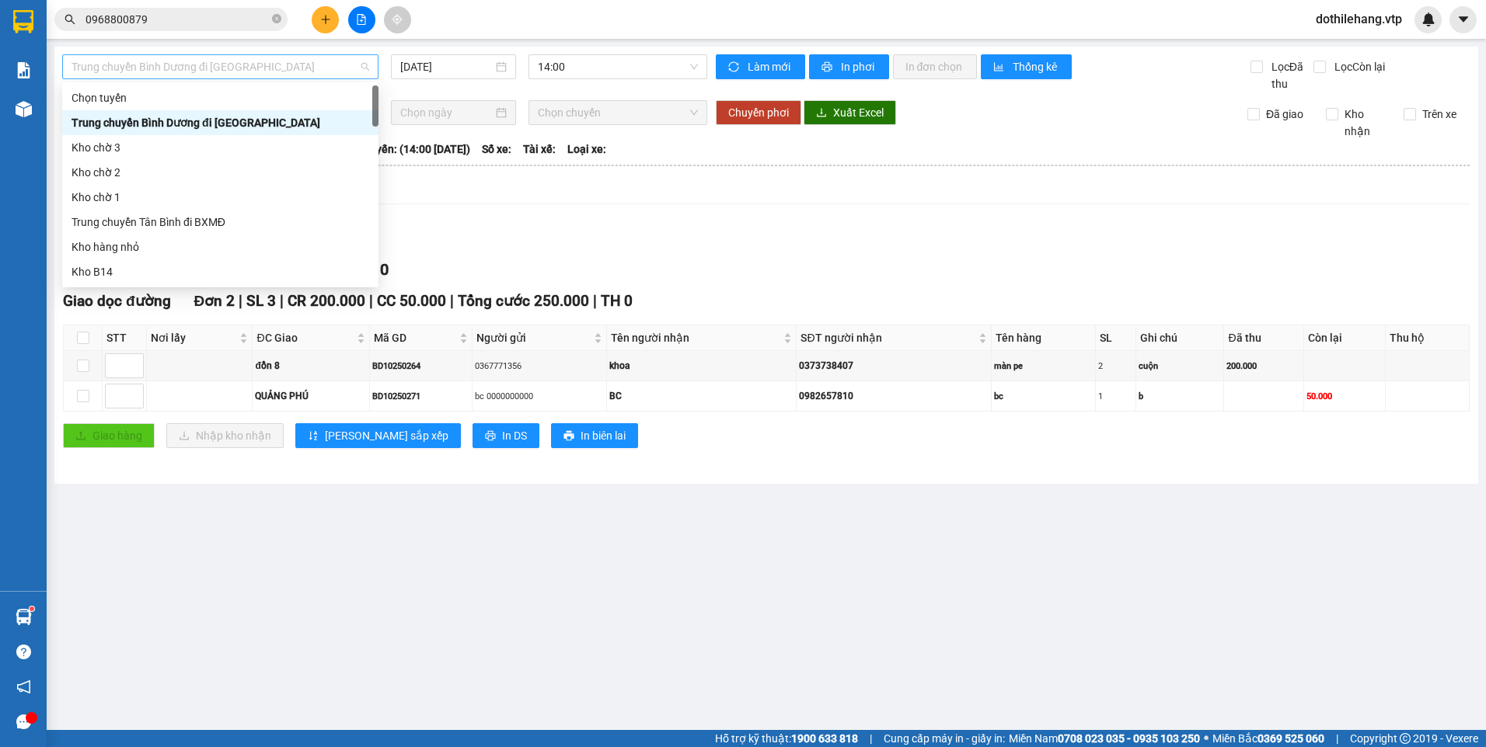
click at [226, 68] on span "Trung chuyển Bình Dương đi [GEOGRAPHIC_DATA]" at bounding box center [220, 66] width 298 height 23
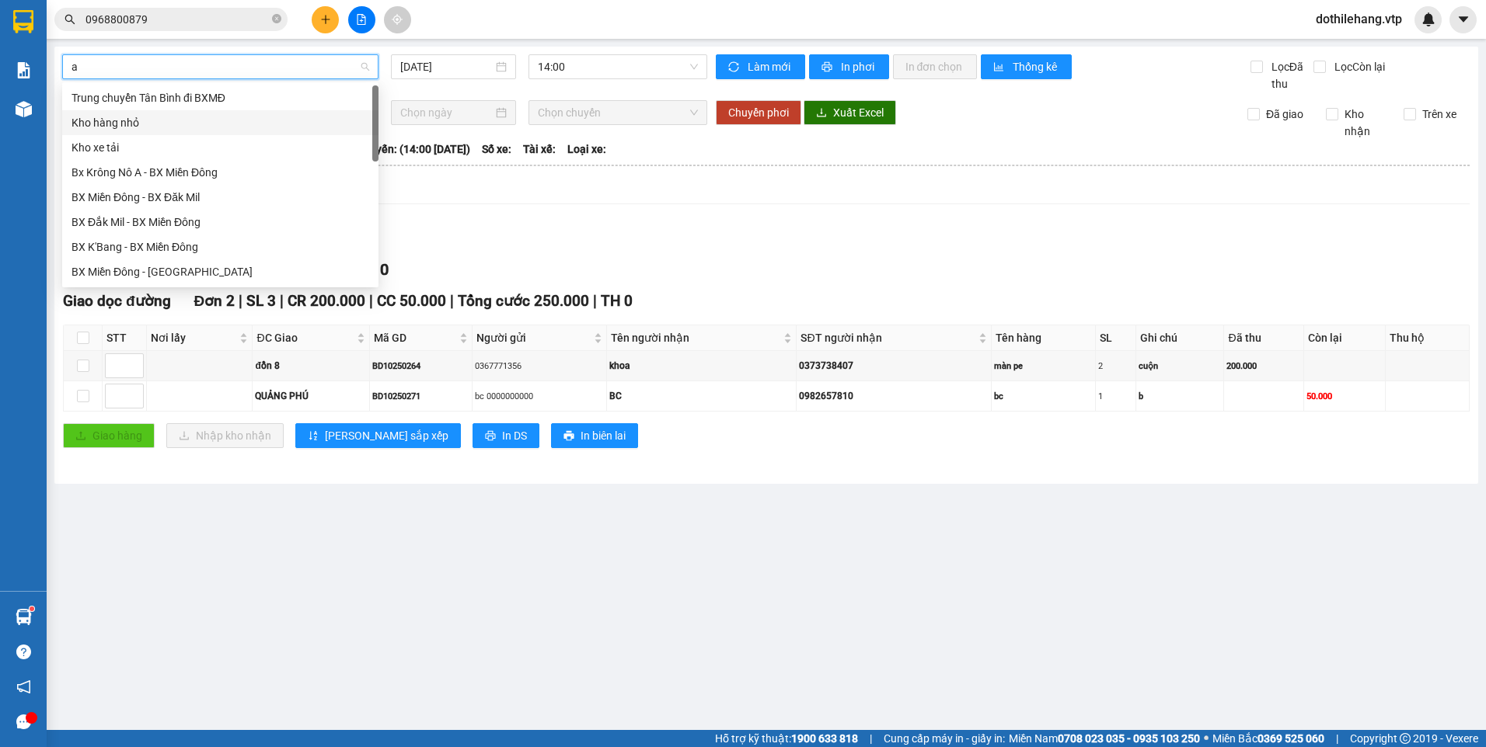
type input "a"
click at [183, 104] on div "Bx Krông Nô A - BX Miền Đông" at bounding box center [220, 97] width 298 height 17
type input "[DATE]"
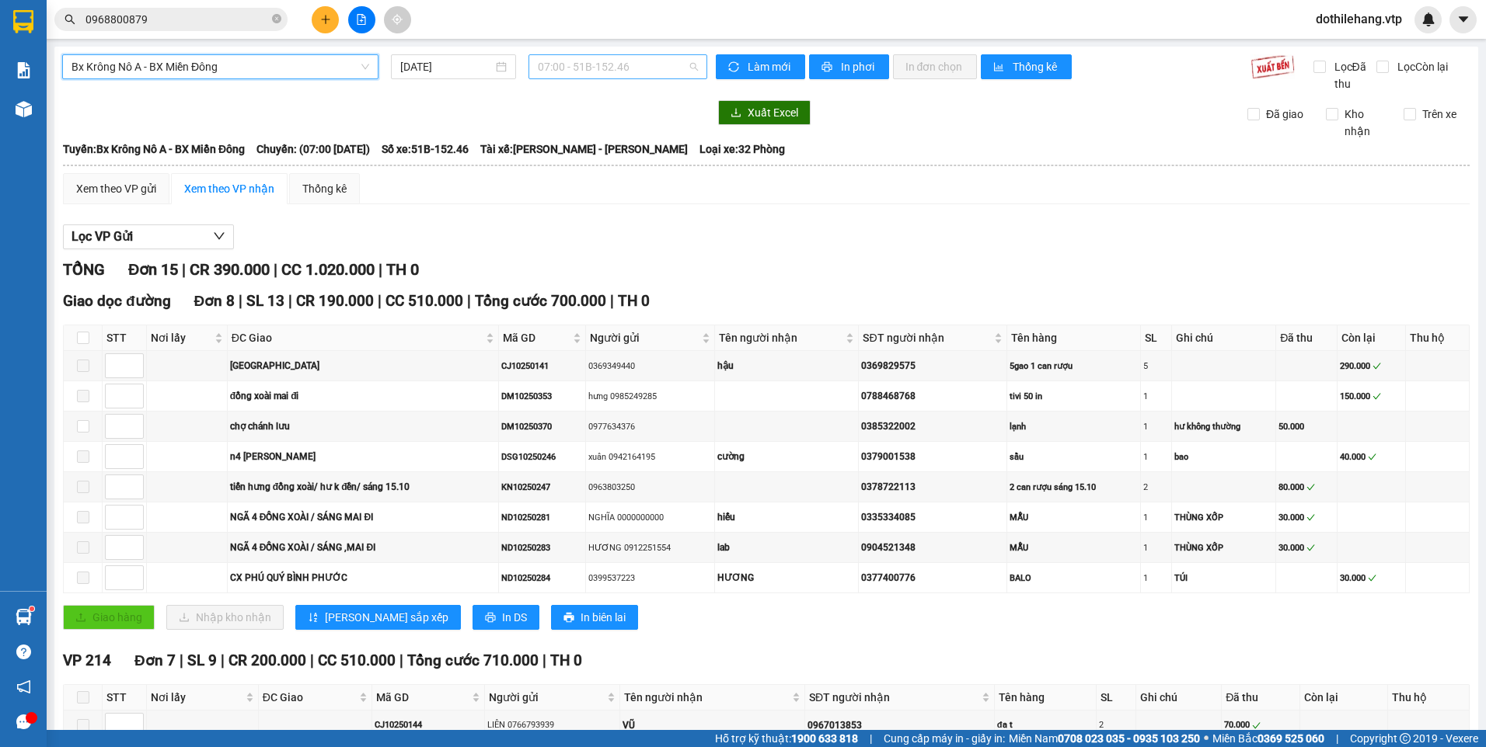
click at [608, 59] on span "07:00 - 51B-152.46" at bounding box center [618, 66] width 161 height 23
click at [614, 144] on div "20:00 - 51B-171.73" at bounding box center [594, 147] width 121 height 17
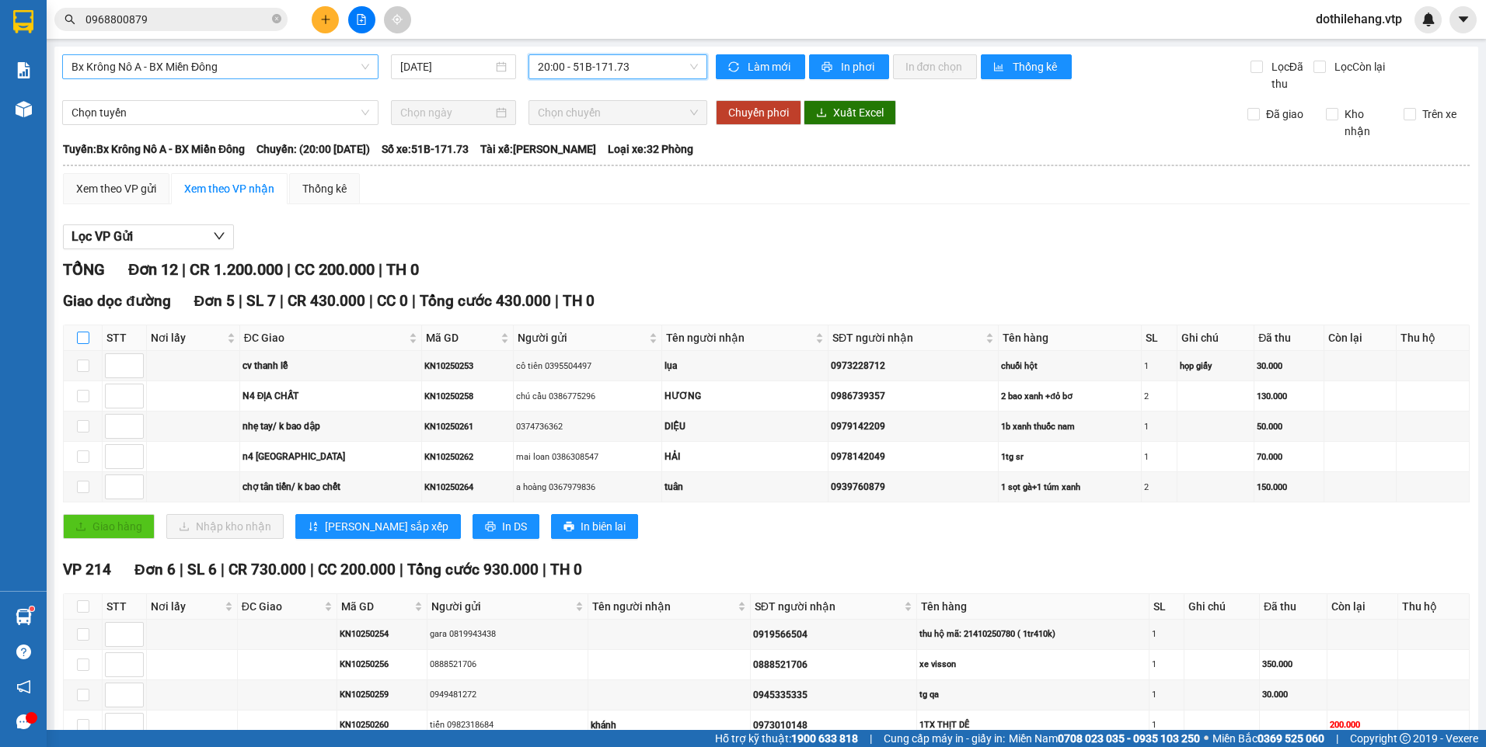
click at [80, 341] on input "checkbox" at bounding box center [83, 338] width 12 height 12
checkbox input "true"
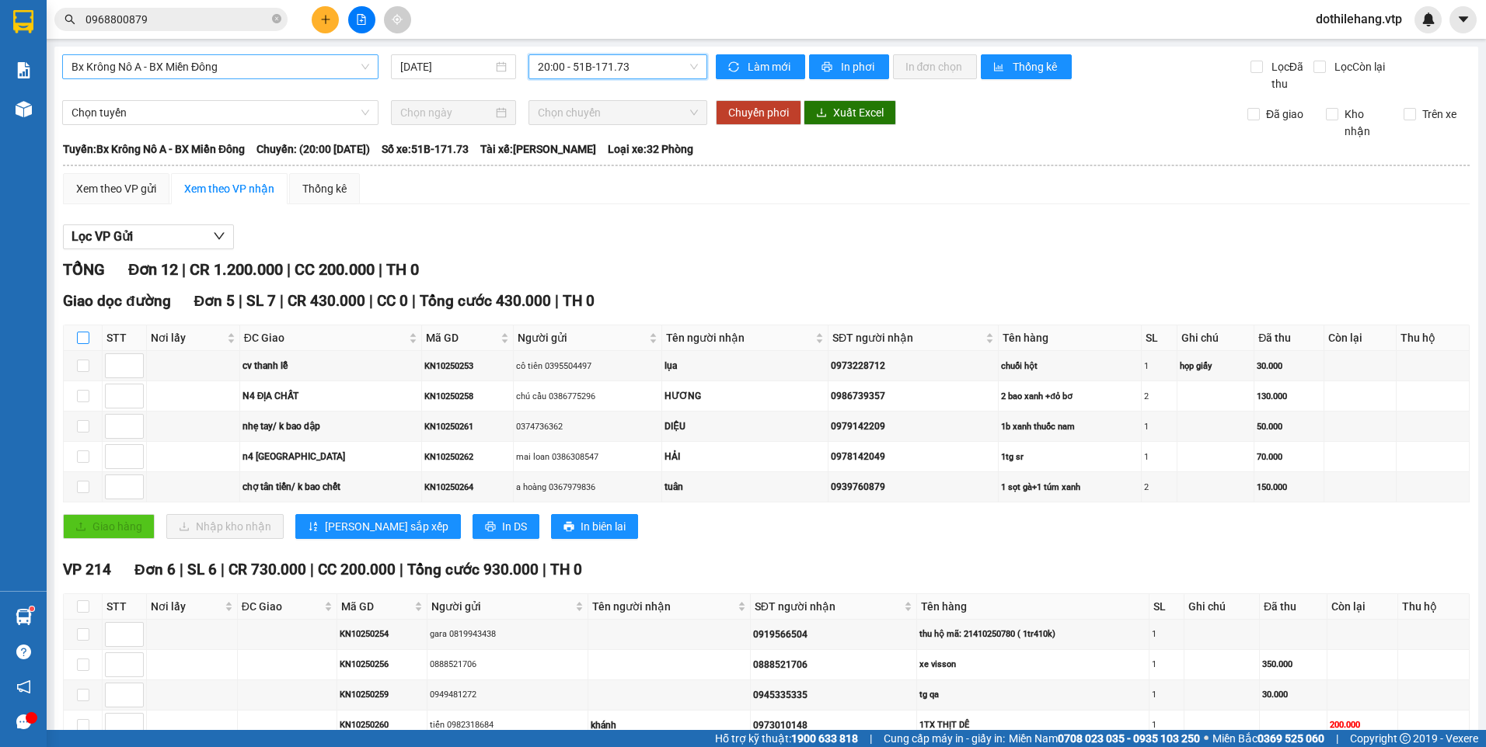
checkbox input "true"
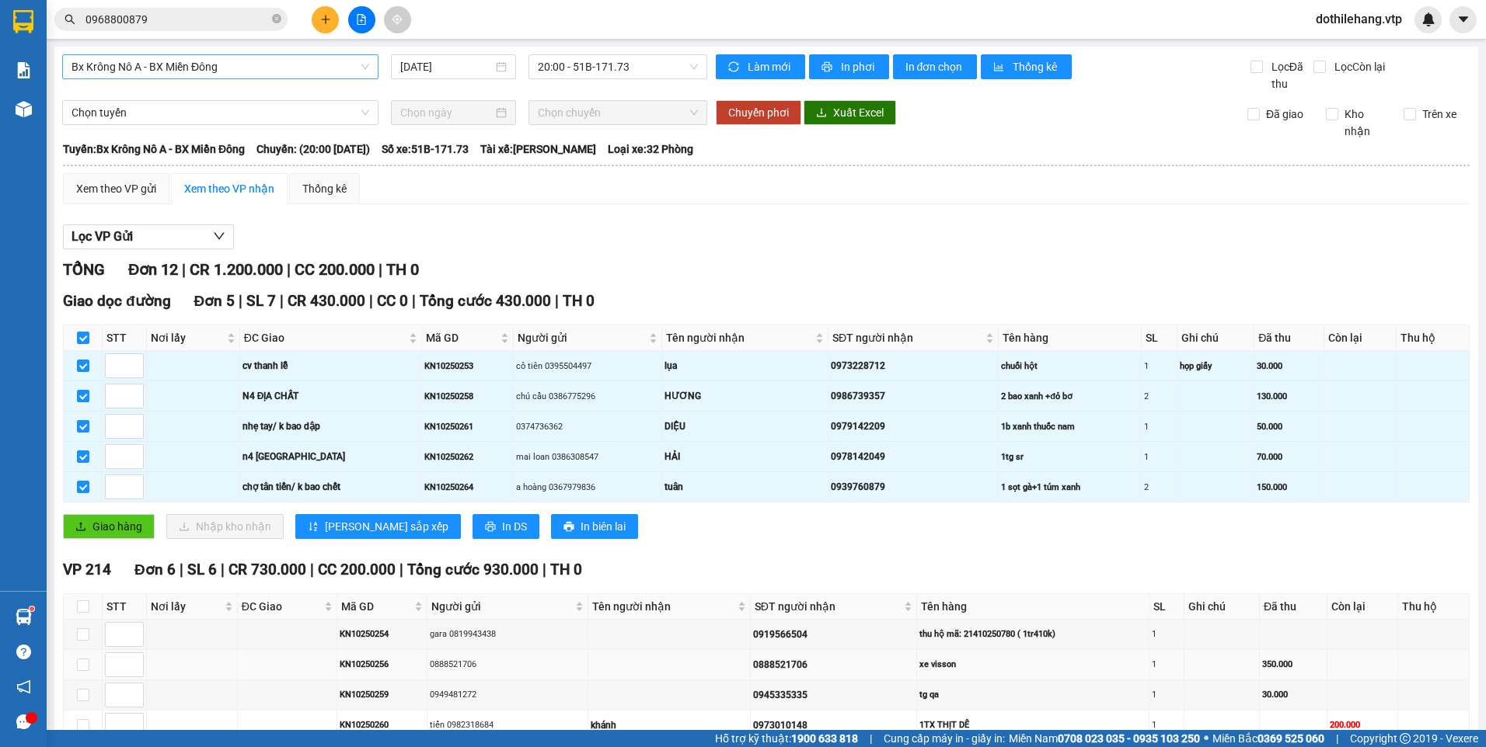
scroll to position [233, 0]
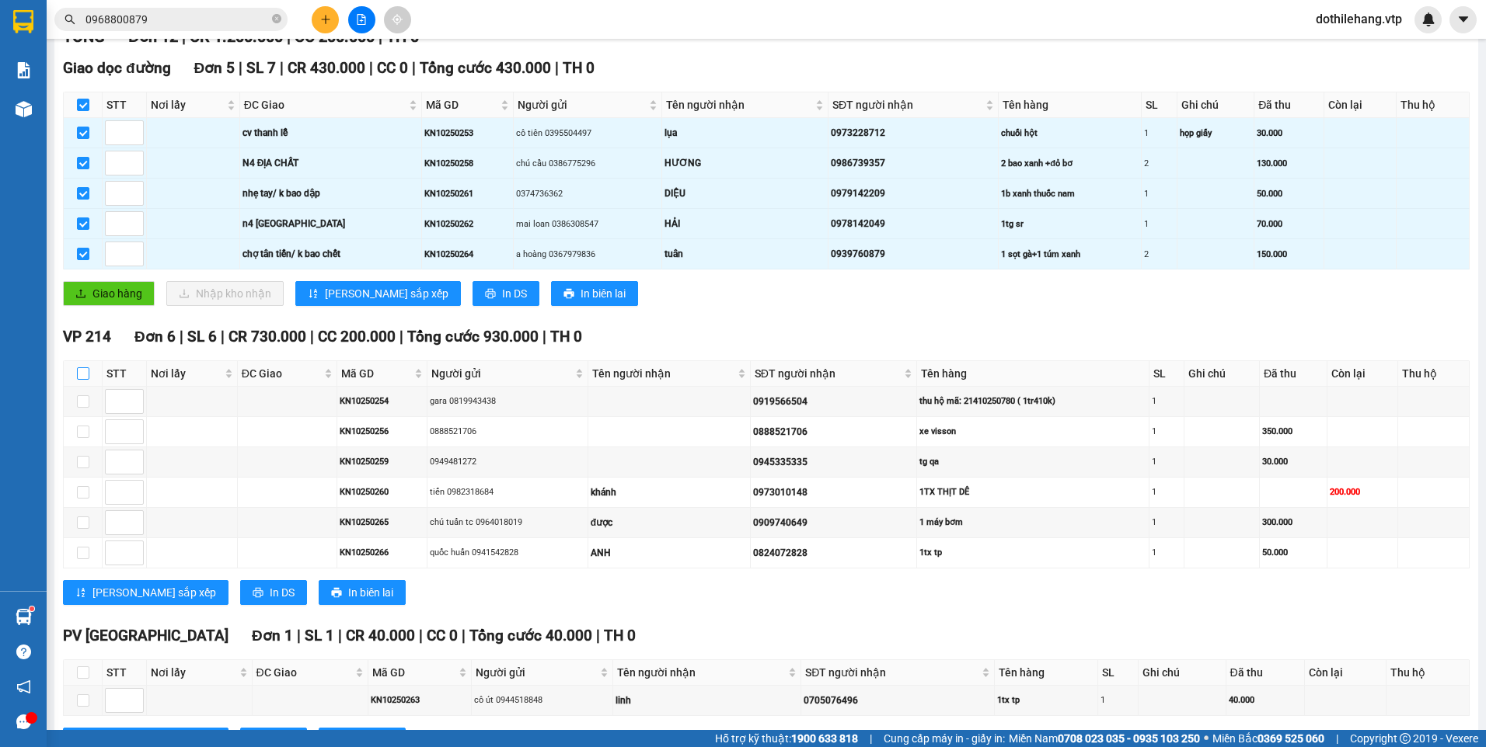
click at [85, 375] on input "checkbox" at bounding box center [83, 374] width 12 height 12
checkbox input "true"
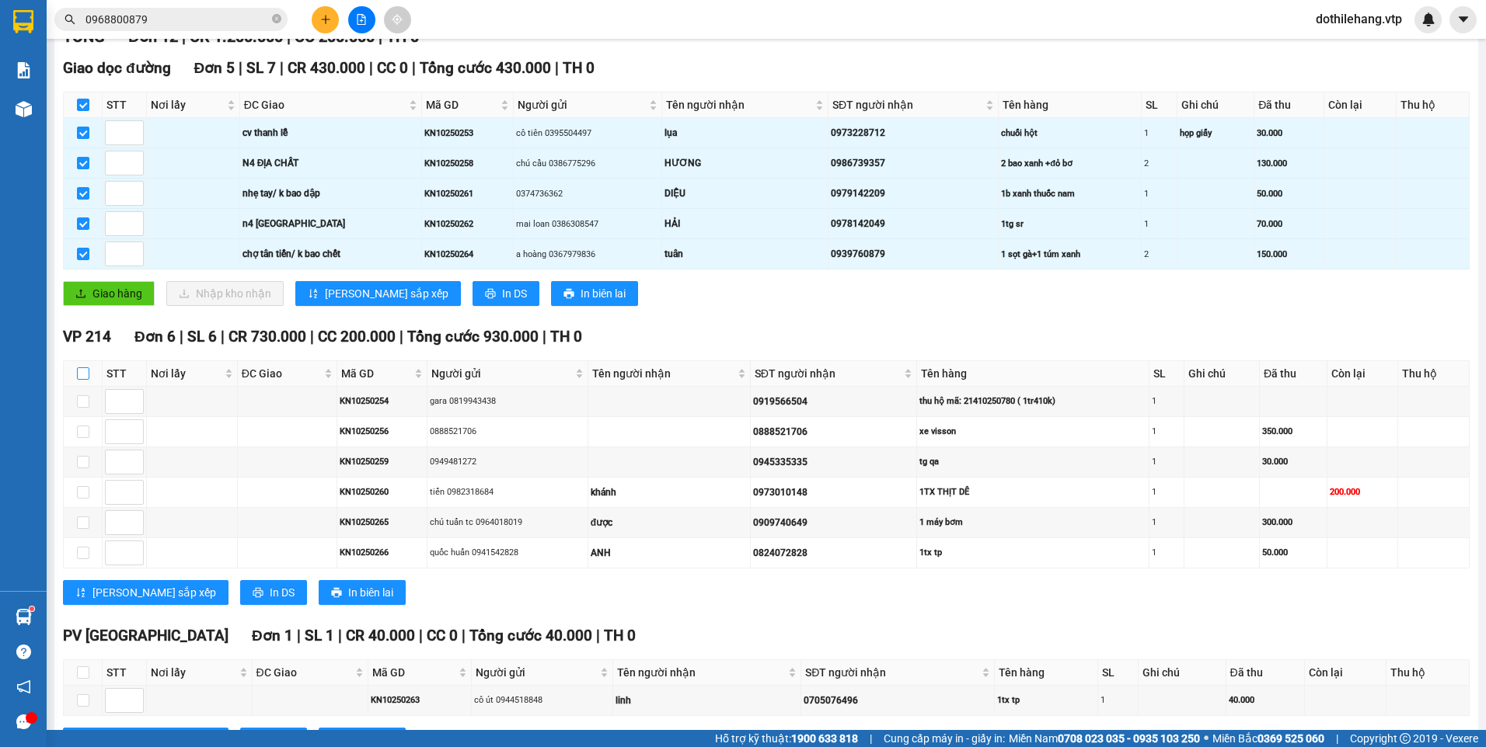
checkbox input "true"
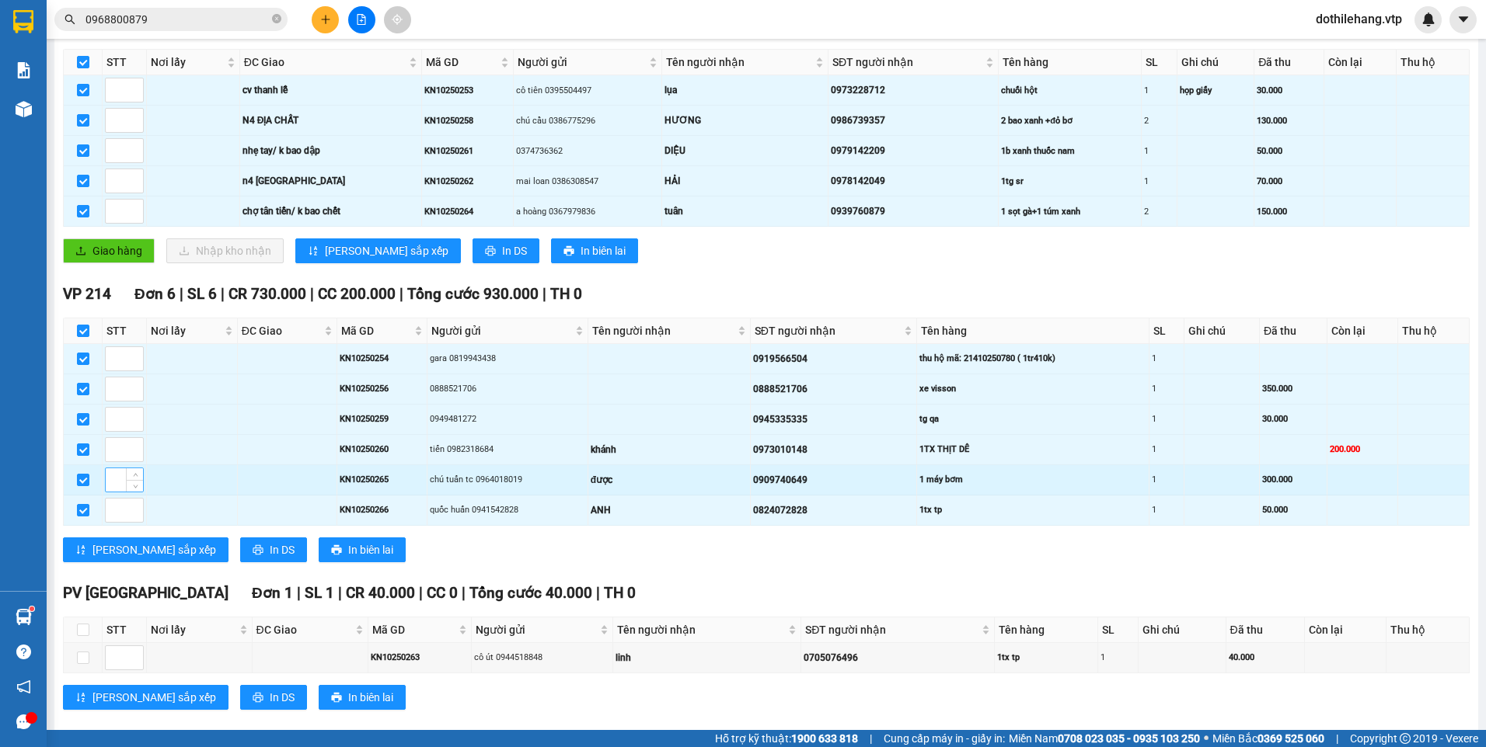
scroll to position [299, 0]
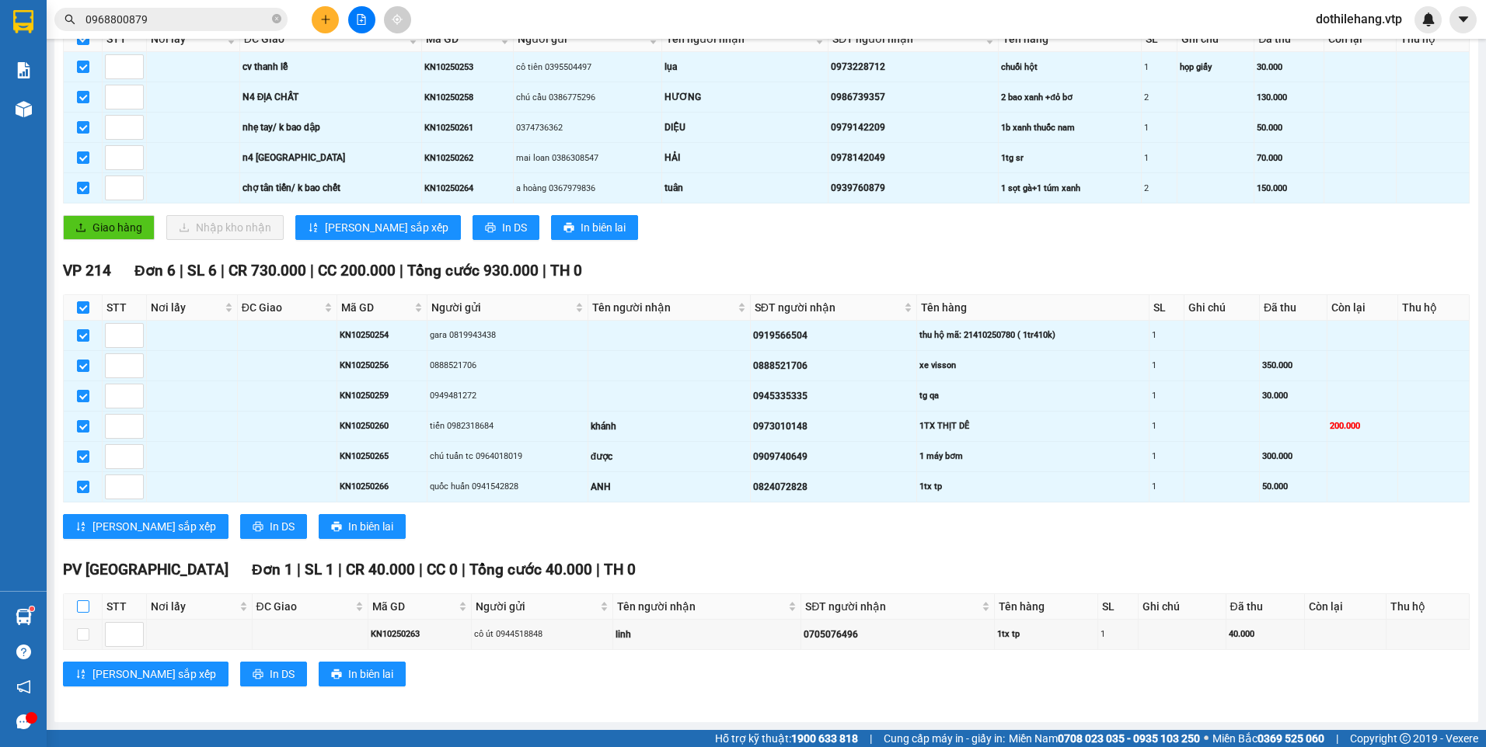
click at [85, 608] on input "checkbox" at bounding box center [83, 607] width 12 height 12
checkbox input "true"
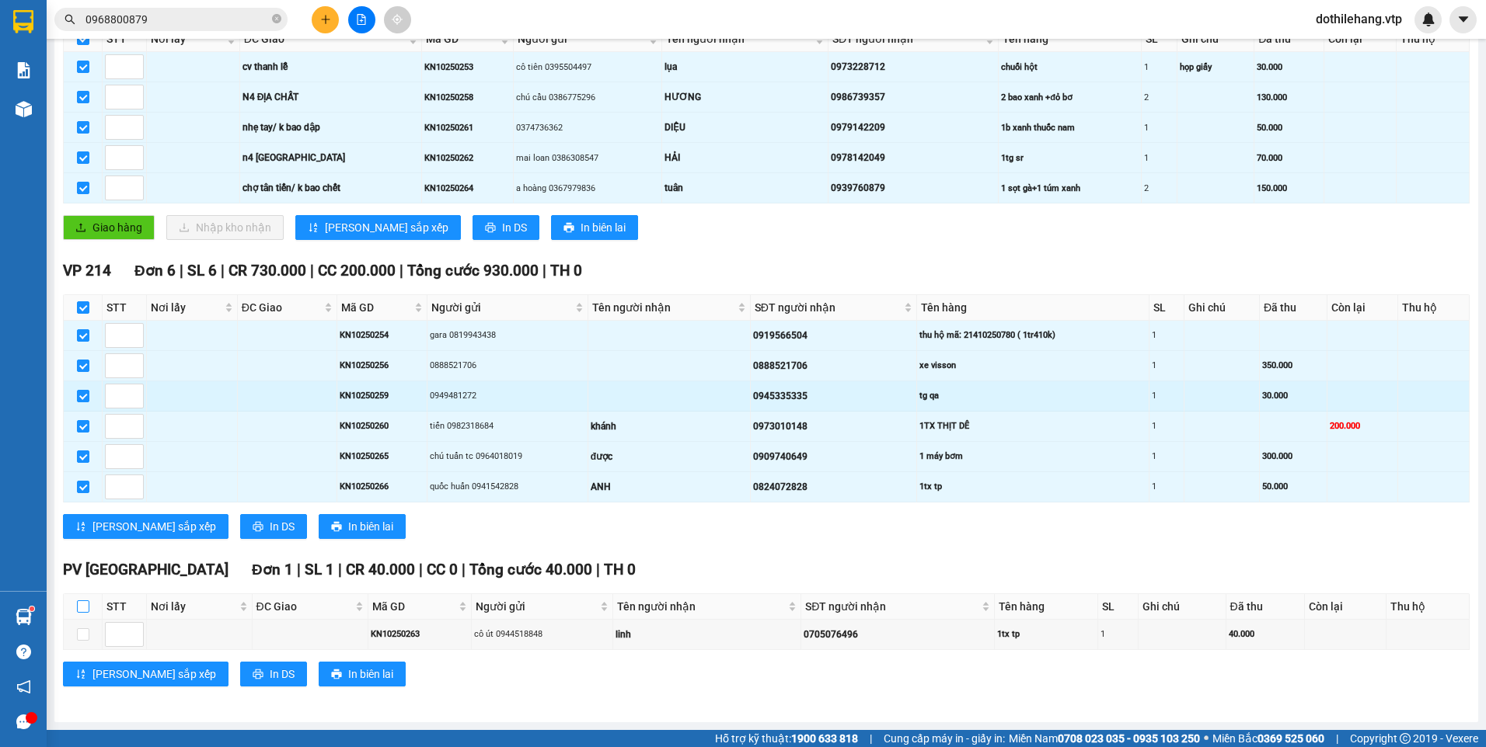
checkbox input "true"
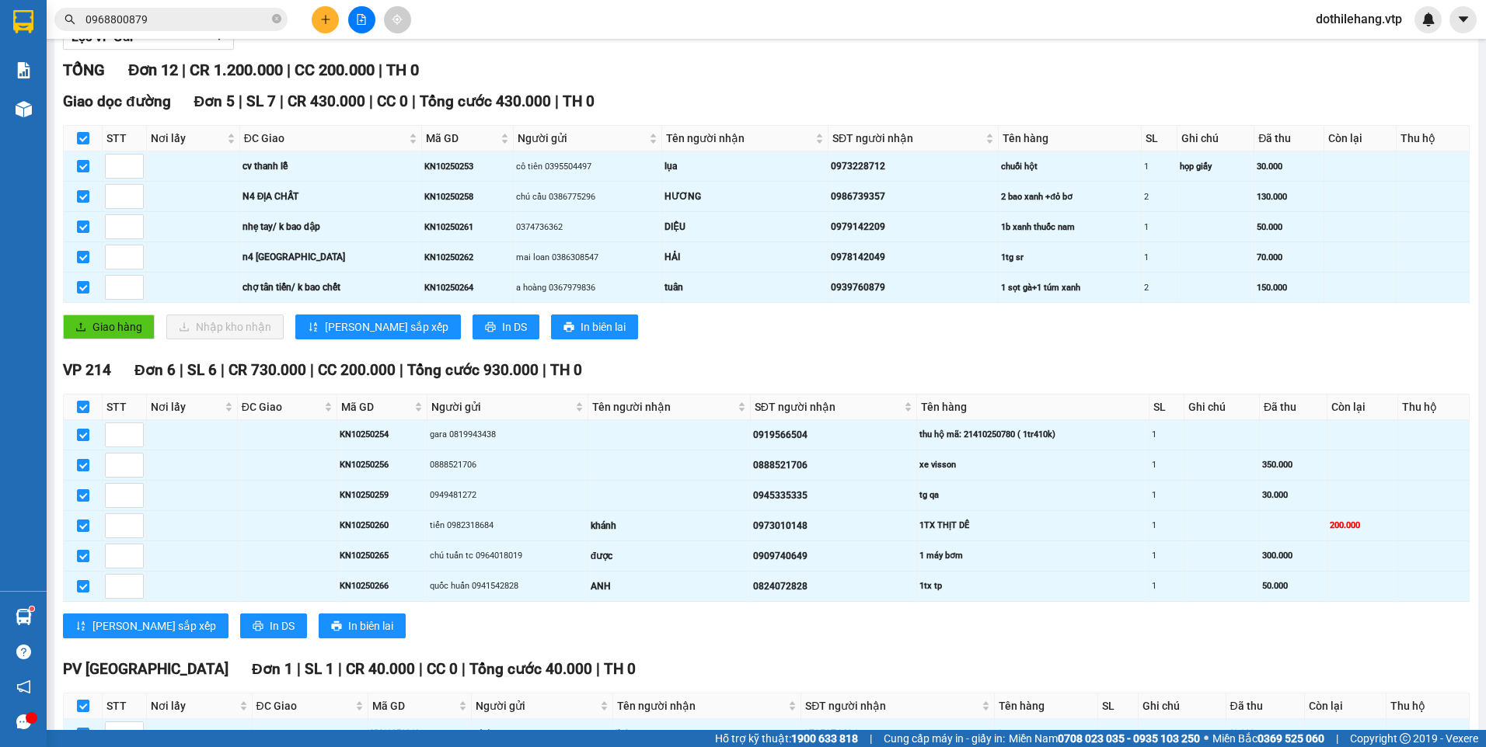
scroll to position [0, 0]
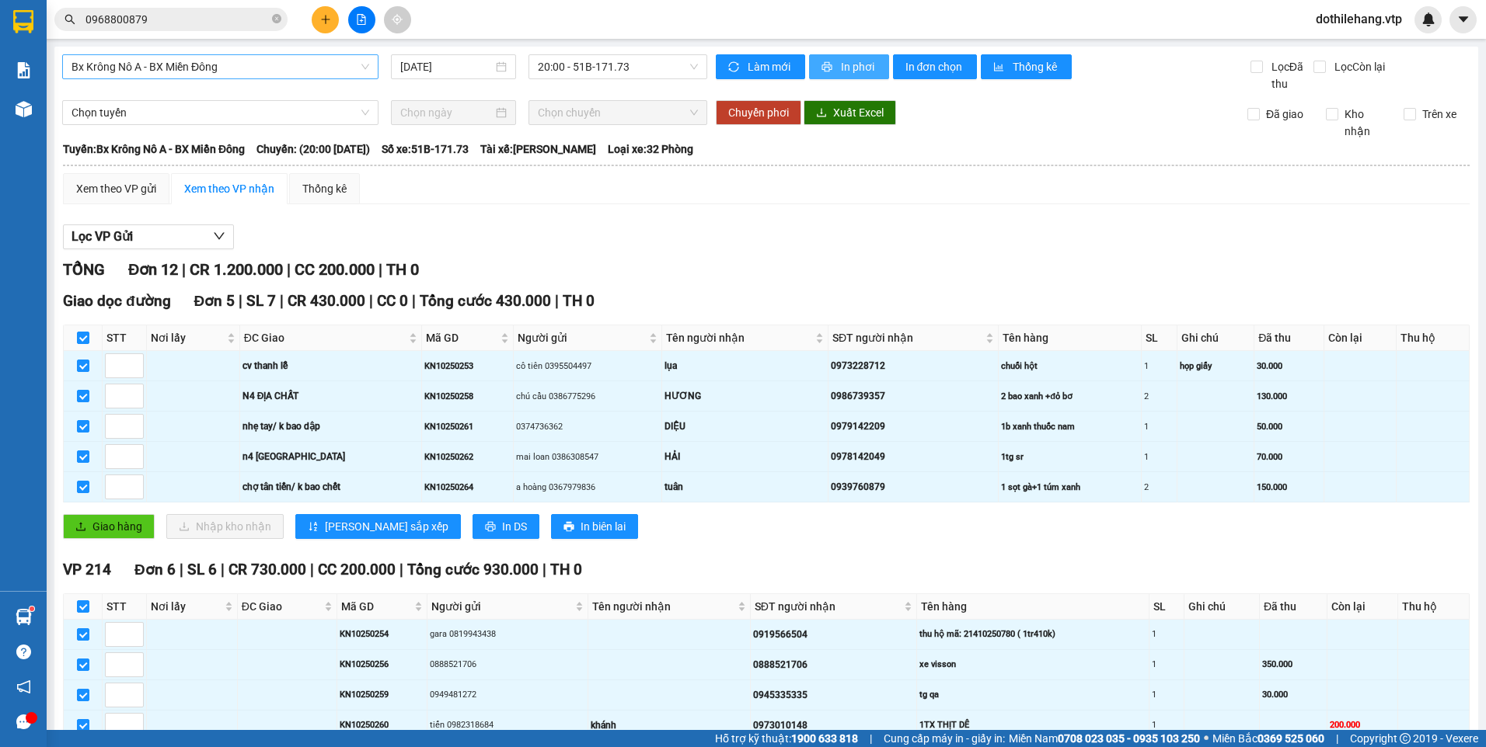
click at [833, 62] on button "In phơi" at bounding box center [849, 66] width 80 height 25
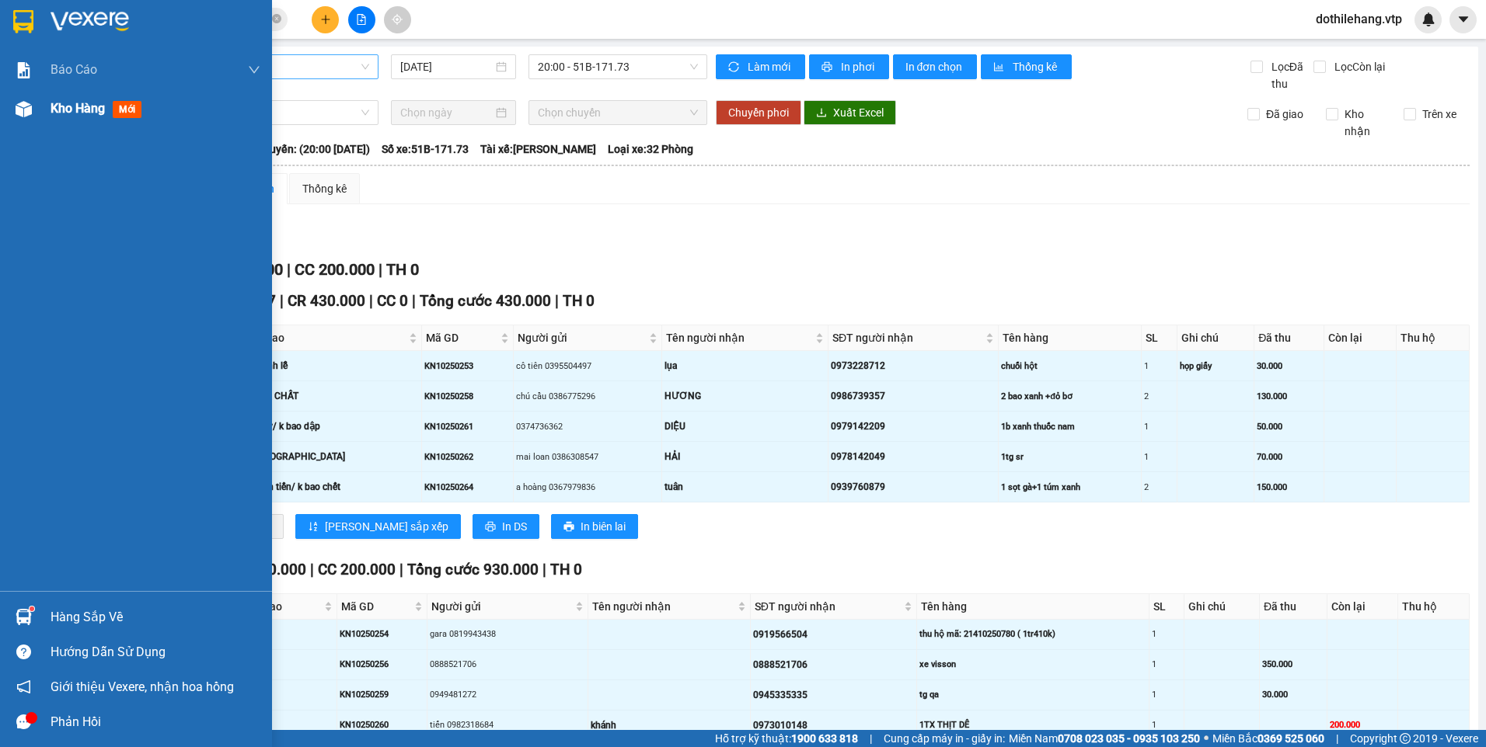
drag, startPoint x: 40, startPoint y: 105, endPoint x: 43, endPoint y: 93, distance: 12.1
click at [42, 105] on div "Kho hàng mới" at bounding box center [136, 108] width 272 height 39
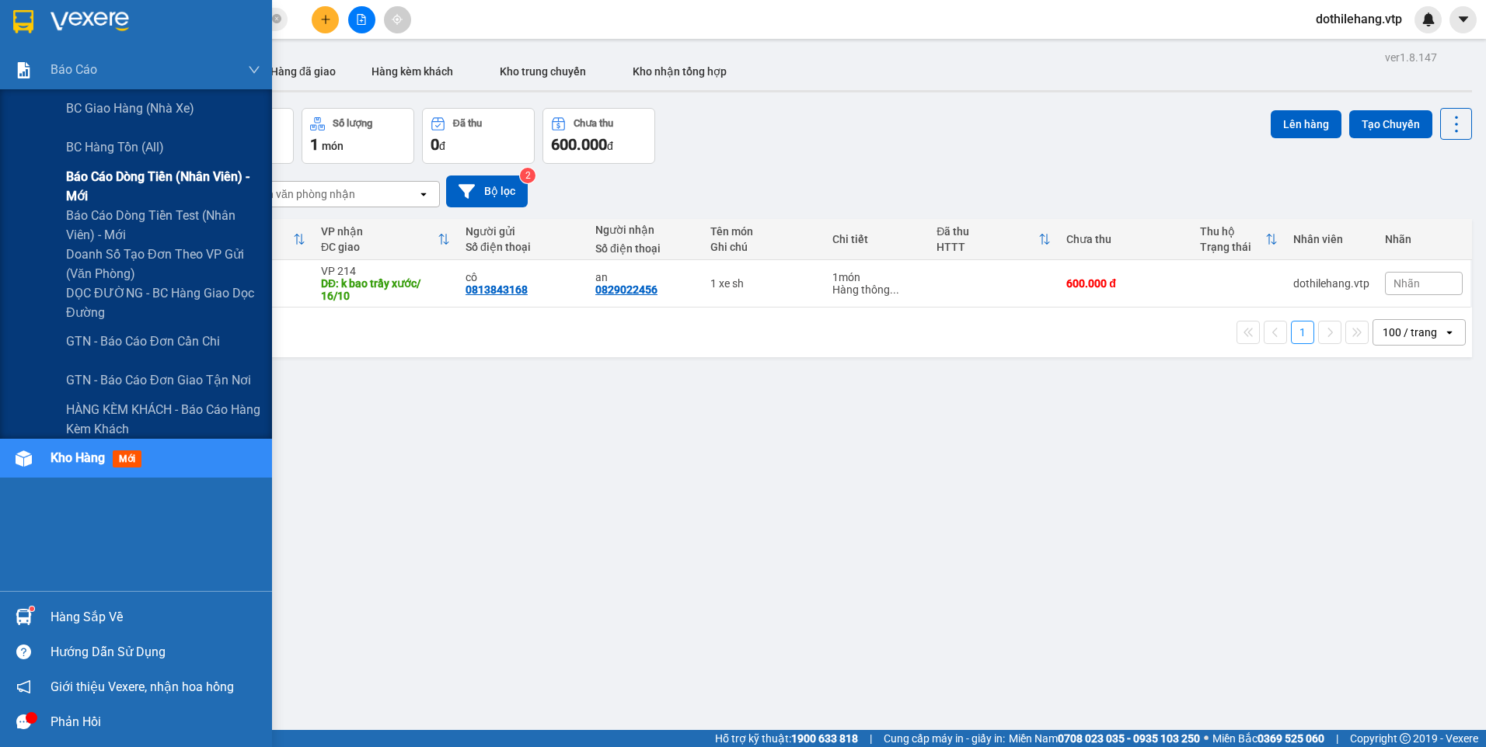
click at [88, 168] on div "BC giao hàng (nhà xe) BC hàng tồn (all) Báo cáo dòng tiền (nhân viên) - mới Báo…" at bounding box center [136, 264] width 272 height 350
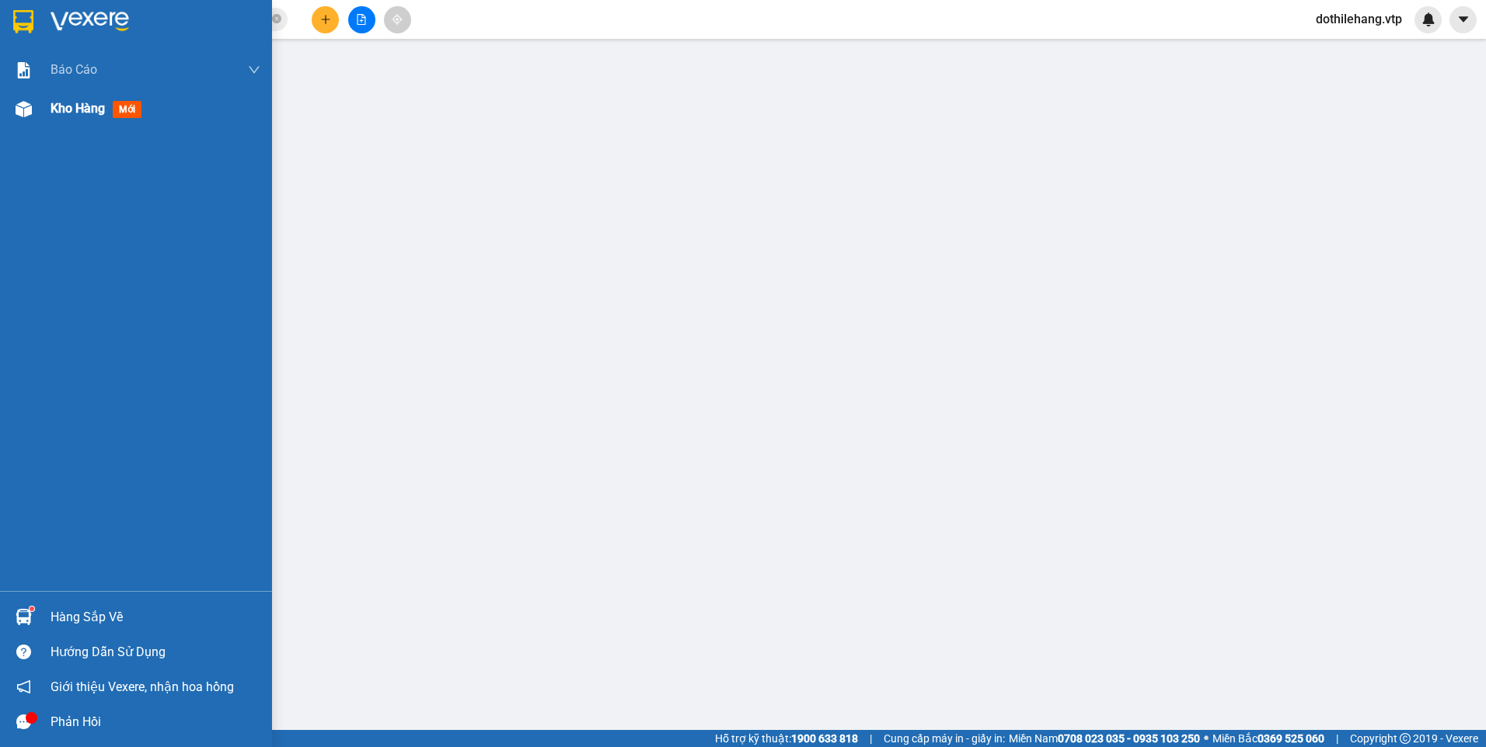
click at [41, 110] on div "Kho hàng mới" at bounding box center [136, 108] width 272 height 39
